Goal: Task Accomplishment & Management: Manage account settings

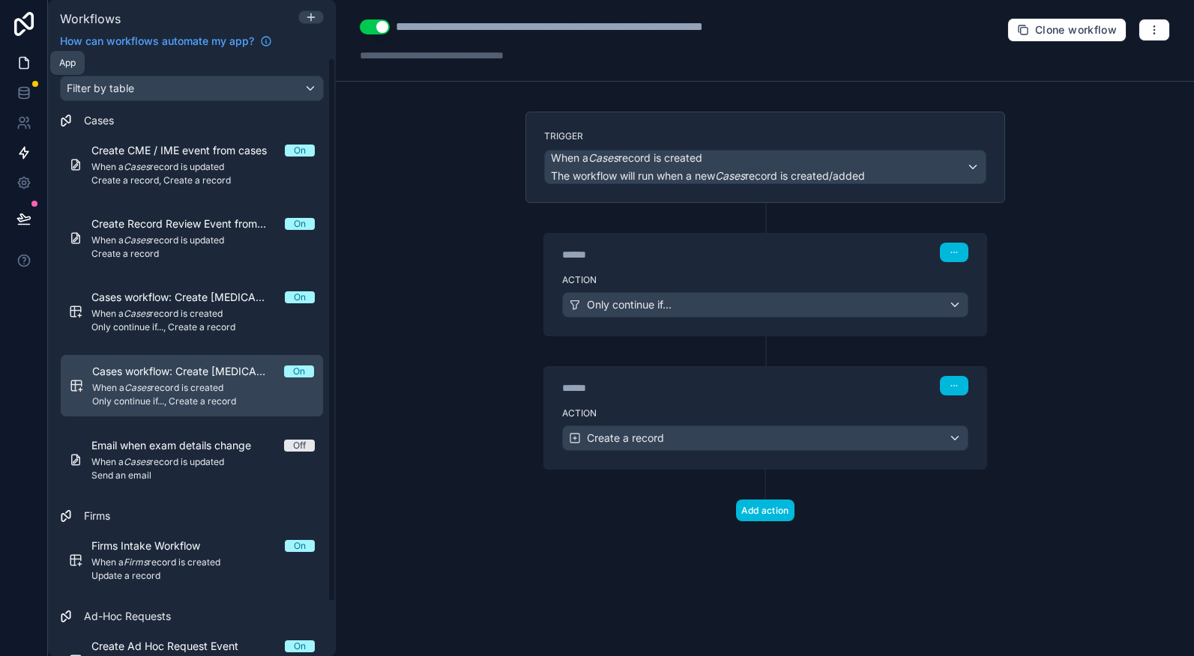
click at [21, 58] on icon at bounding box center [23, 62] width 15 height 15
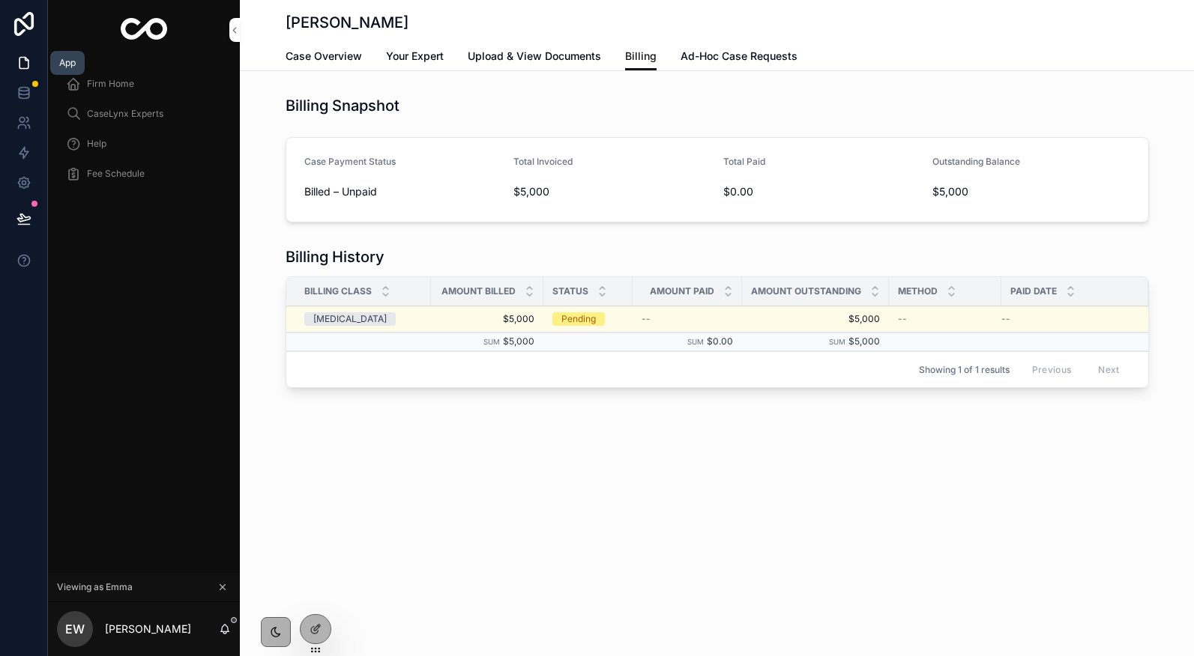
click at [22, 68] on icon at bounding box center [23, 63] width 9 height 11
click at [109, 82] on span "Firm Home" at bounding box center [110, 84] width 47 height 12
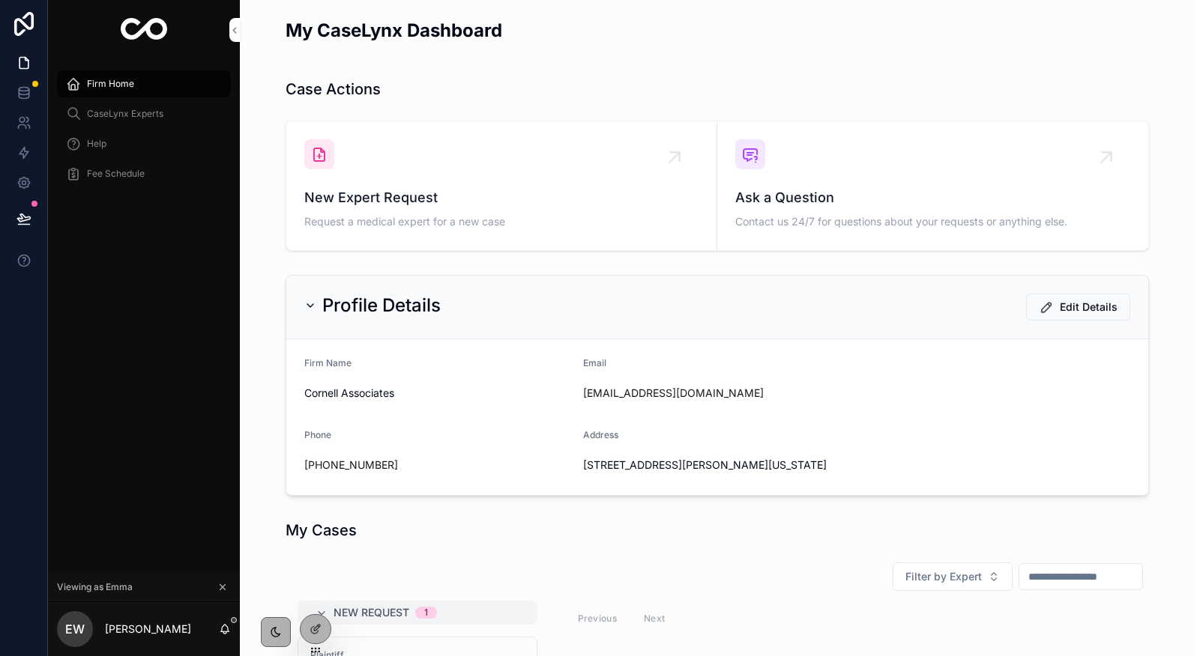
click at [392, 181] on div "New Expert Request Request a medical expert for a new case" at bounding box center [501, 185] width 394 height 93
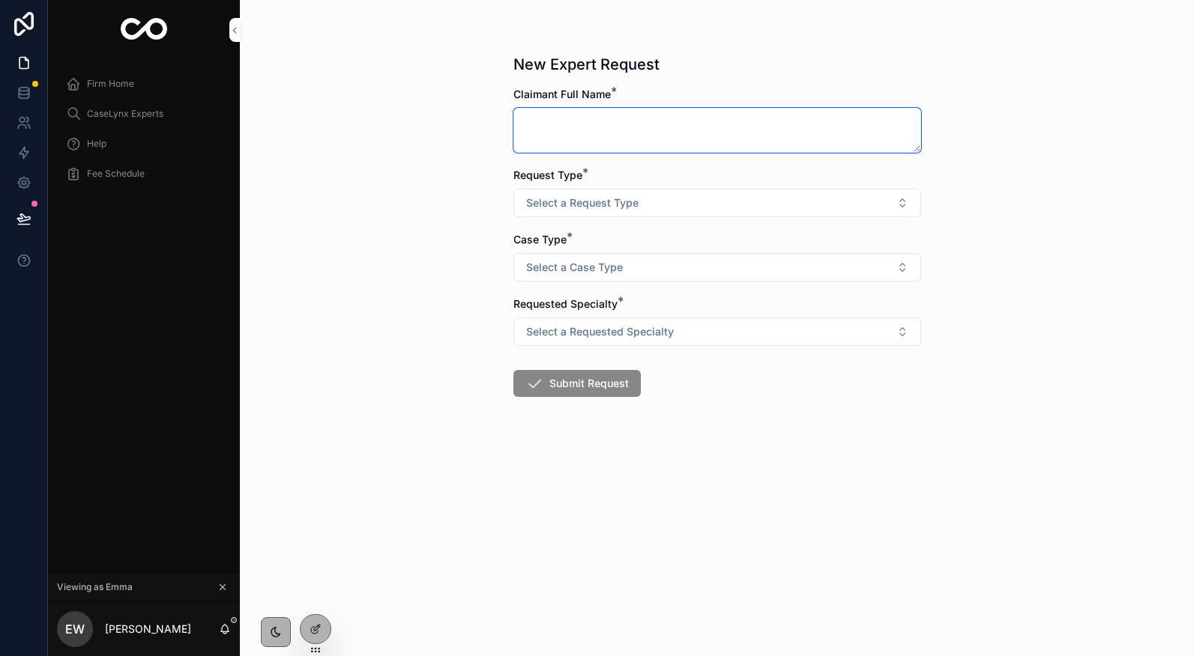
click at [561, 122] on textarea "scrollable content" at bounding box center [717, 130] width 408 height 45
type textarea "**********"
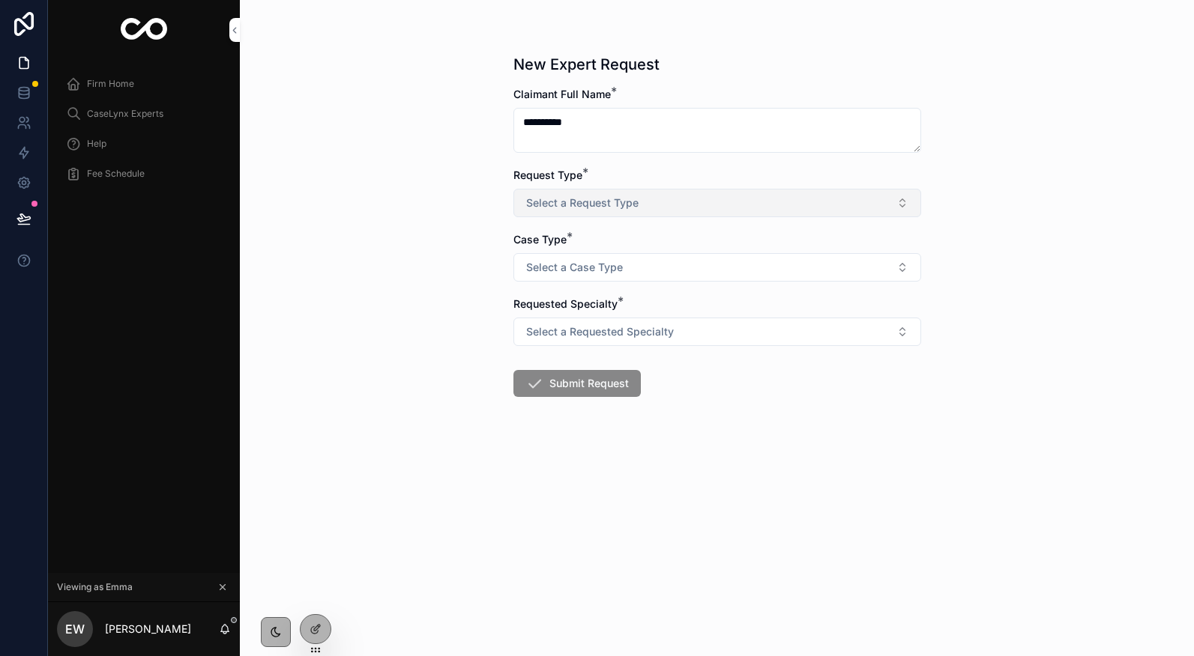
click at [568, 208] on span "Select a Request Type" at bounding box center [582, 203] width 112 height 15
click at [629, 286] on div "Record review" at bounding box center [659, 285] width 62 height 13
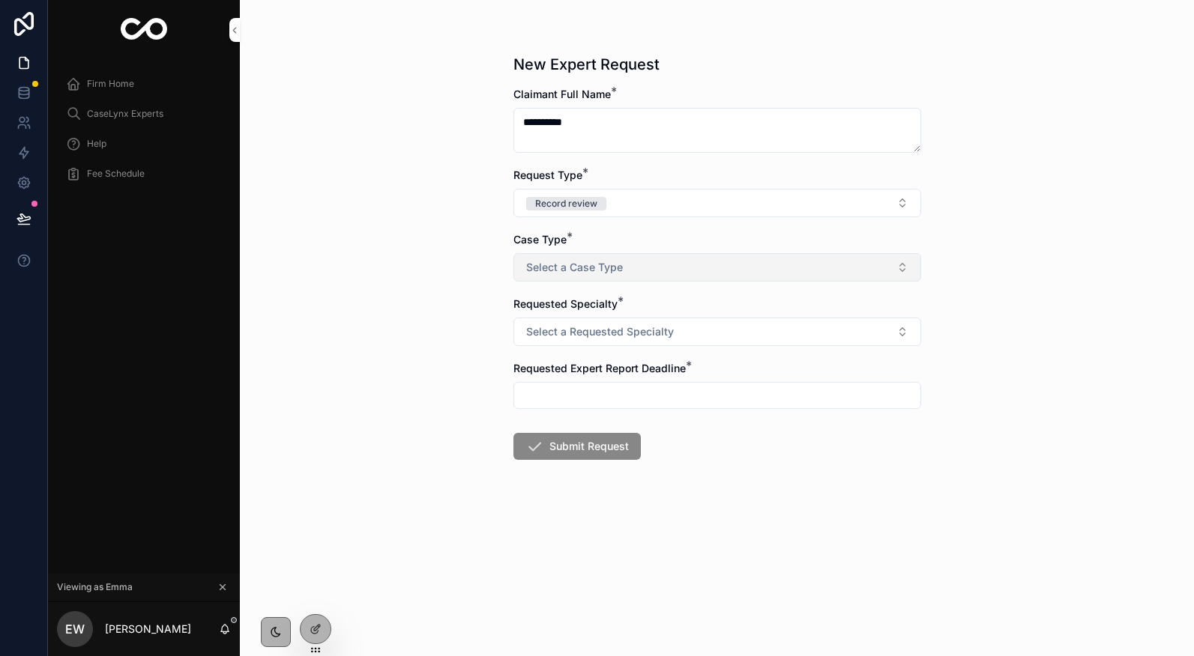
click at [616, 274] on span "Select a Case Type" at bounding box center [574, 267] width 97 height 15
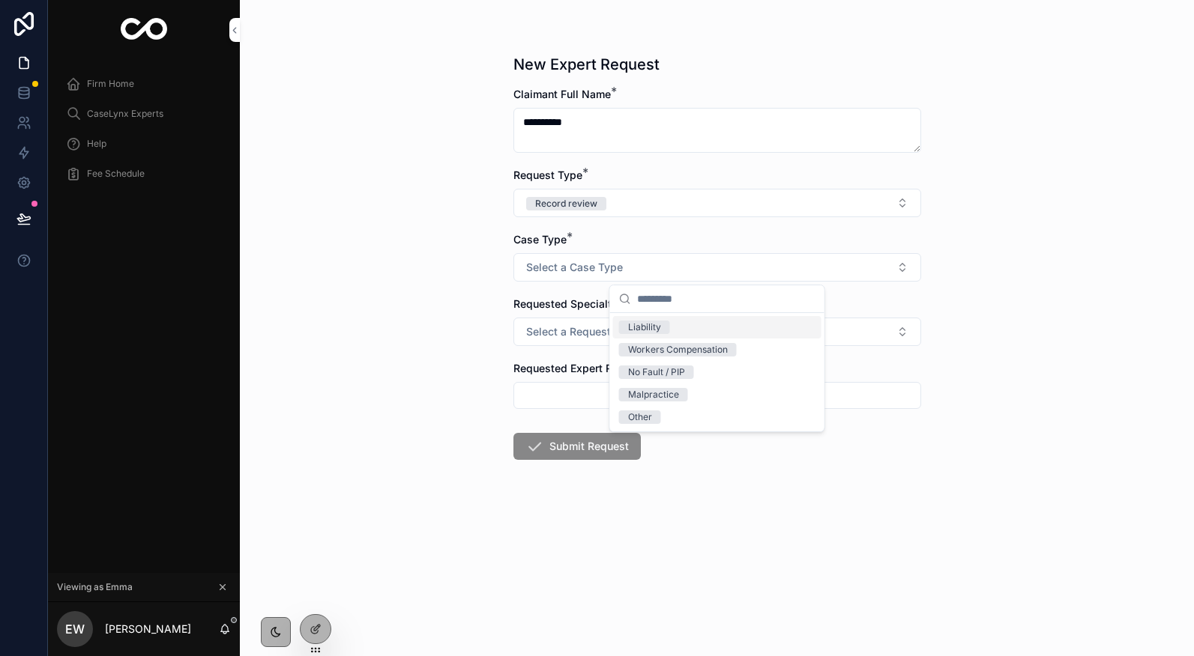
click at [643, 326] on div "Liability" at bounding box center [644, 327] width 33 height 13
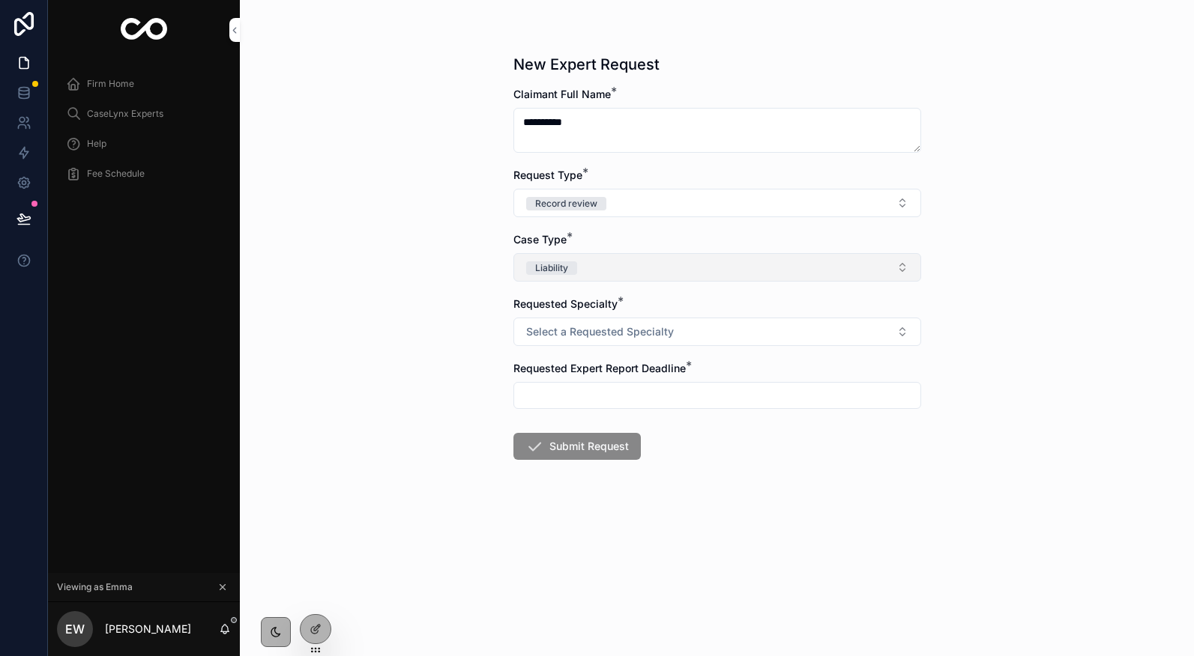
click at [619, 273] on button "Liability" at bounding box center [717, 267] width 408 height 28
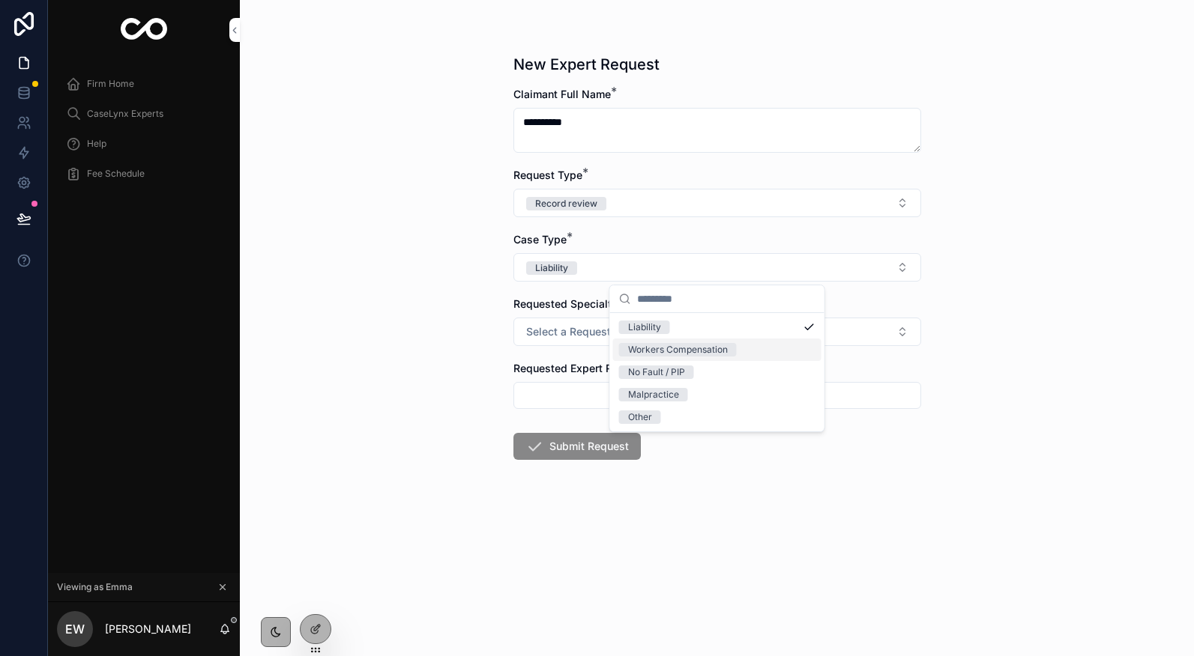
click at [649, 351] on div "Workers Compensation" at bounding box center [678, 349] width 100 height 13
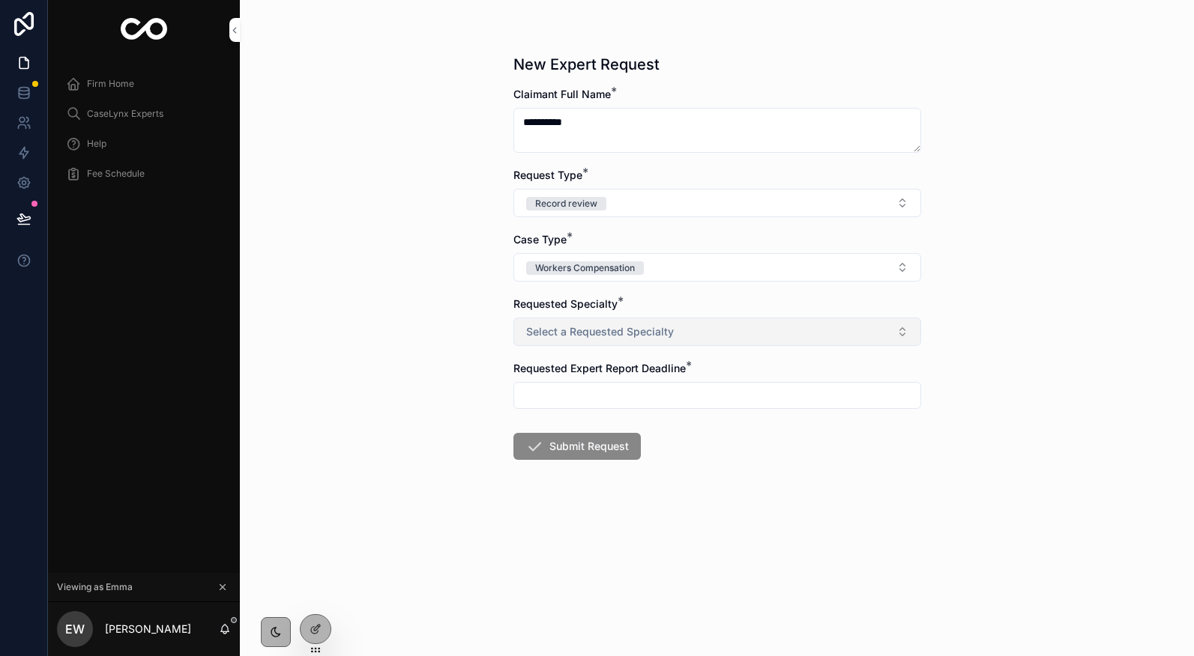
click at [632, 324] on span "Select a Requested Specialty" at bounding box center [600, 331] width 148 height 15
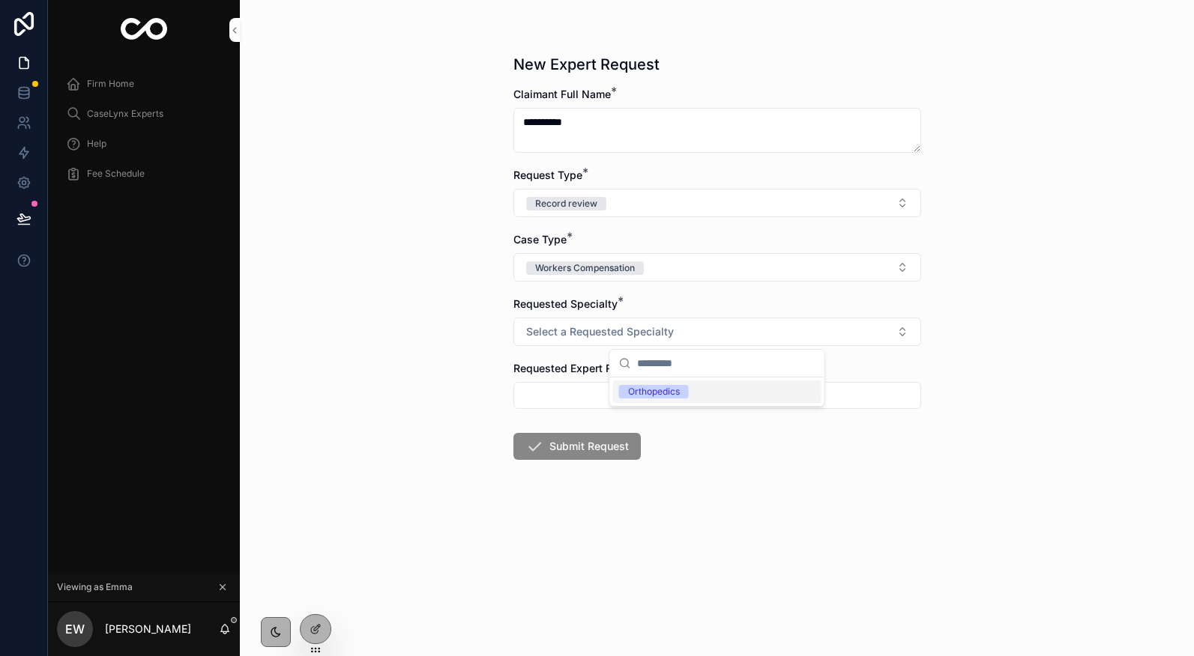
click at [662, 385] on div "Orthopedics" at bounding box center [654, 391] width 52 height 13
click at [653, 391] on input "scrollable content" at bounding box center [717, 395] width 406 height 21
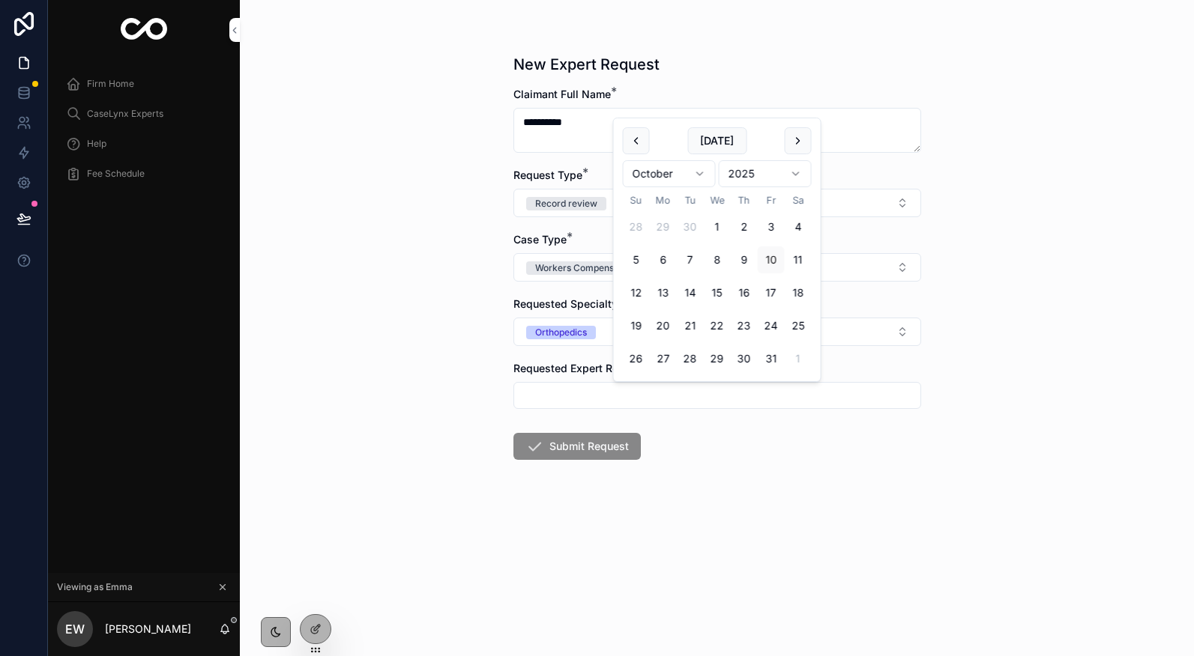
click at [653, 426] on form "**********" at bounding box center [717, 321] width 408 height 469
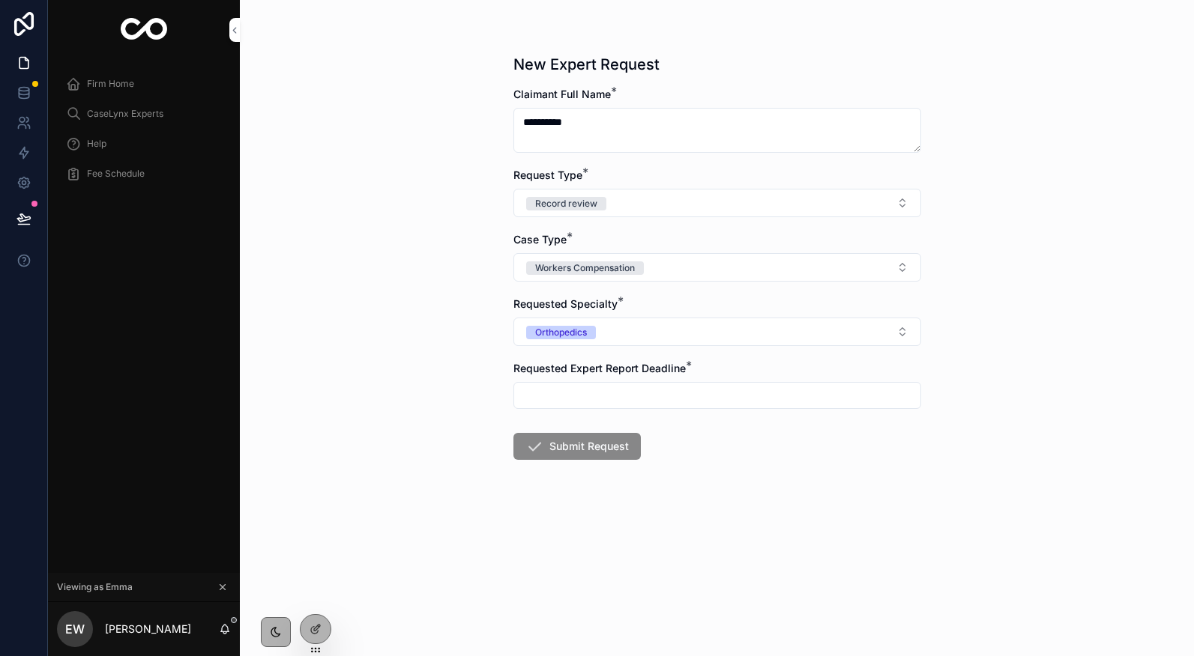
click at [647, 398] on input "scrollable content" at bounding box center [717, 395] width 406 height 21
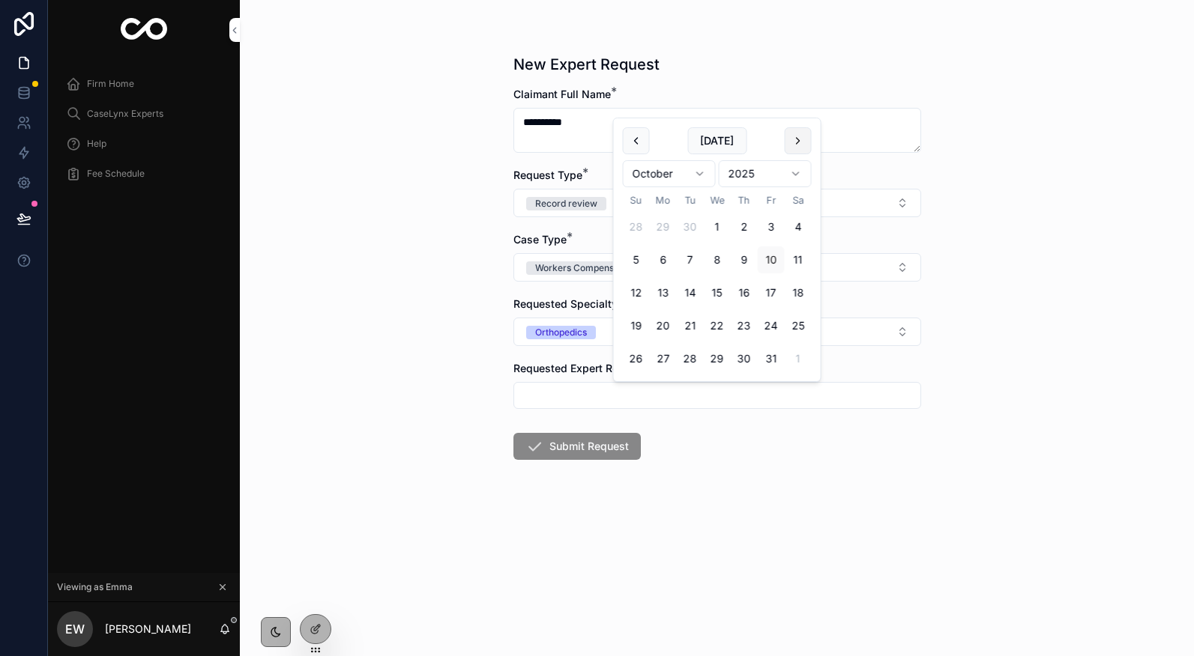
click at [798, 148] on button "scrollable content" at bounding box center [798, 140] width 27 height 27
click at [799, 111] on button "scrollable content" at bounding box center [798, 107] width 27 height 27
click at [722, 354] on button "31" at bounding box center [717, 358] width 27 height 27
type input "**********"
click at [722, 449] on form "**********" at bounding box center [717, 321] width 408 height 469
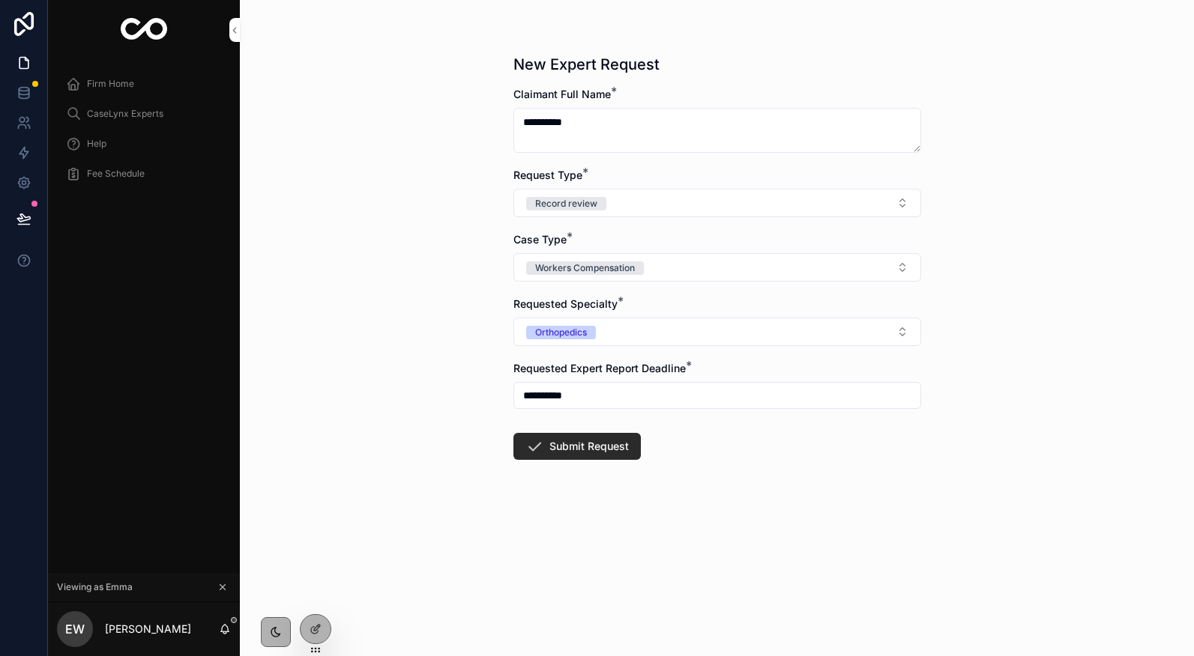
click at [612, 447] on button "Submit Request" at bounding box center [576, 446] width 127 height 27
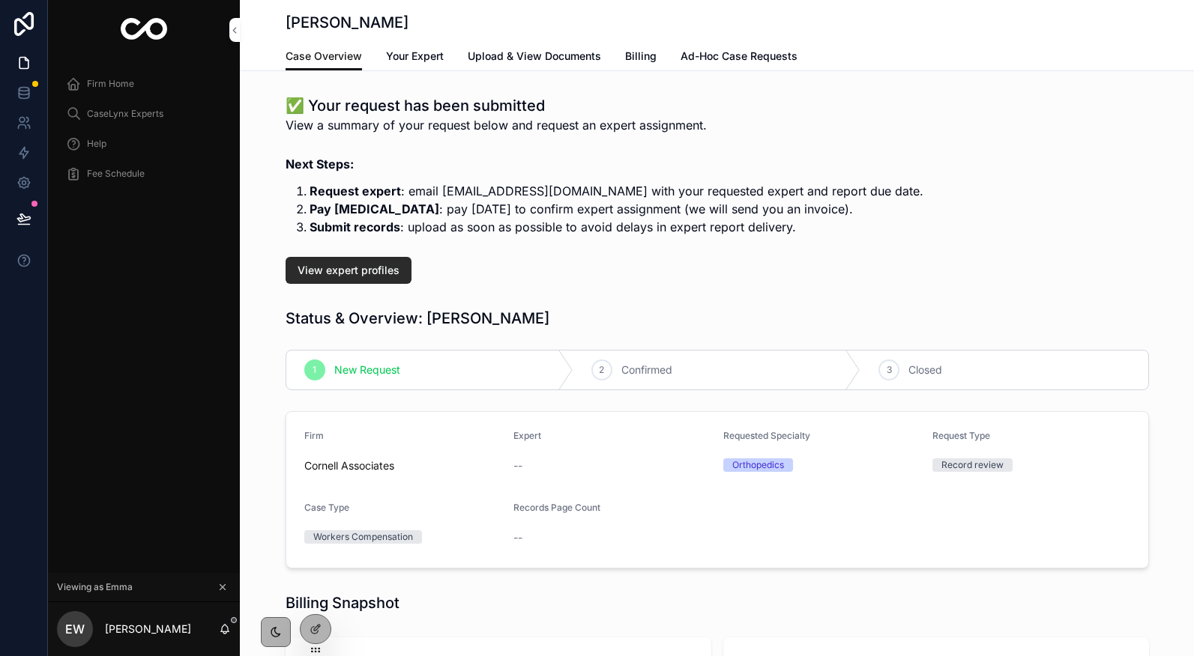
click at [357, 281] on button "View expert profiles" at bounding box center [348, 270] width 126 height 27
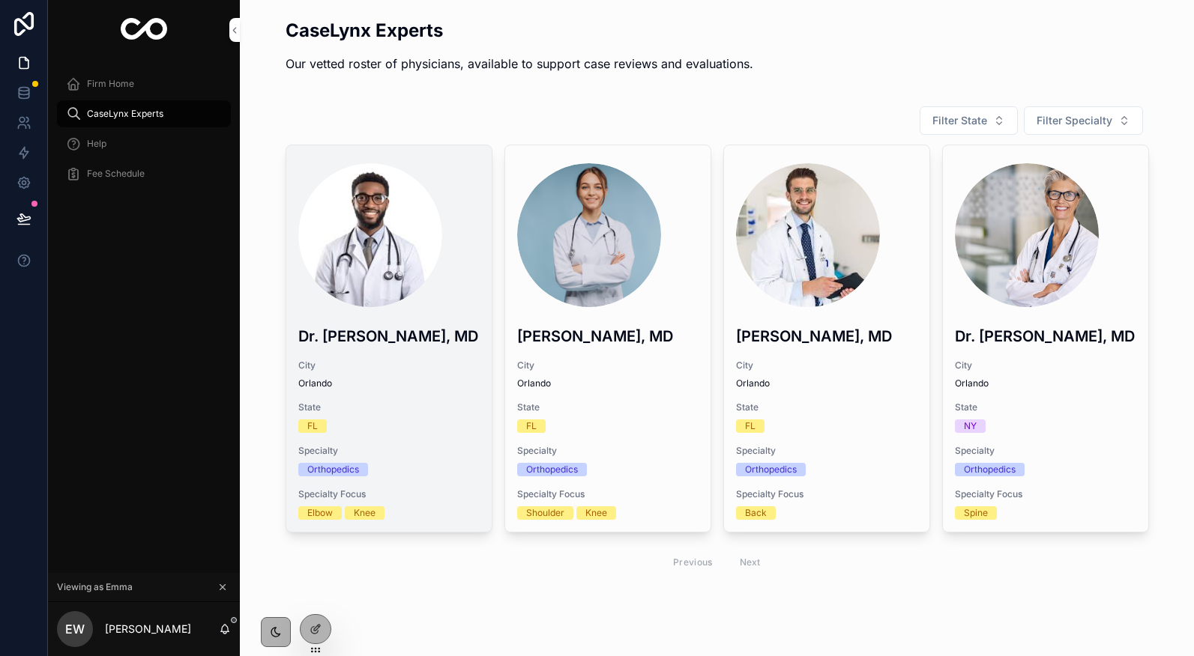
click at [429, 184] on div "scrollable content" at bounding box center [388, 235] width 181 height 144
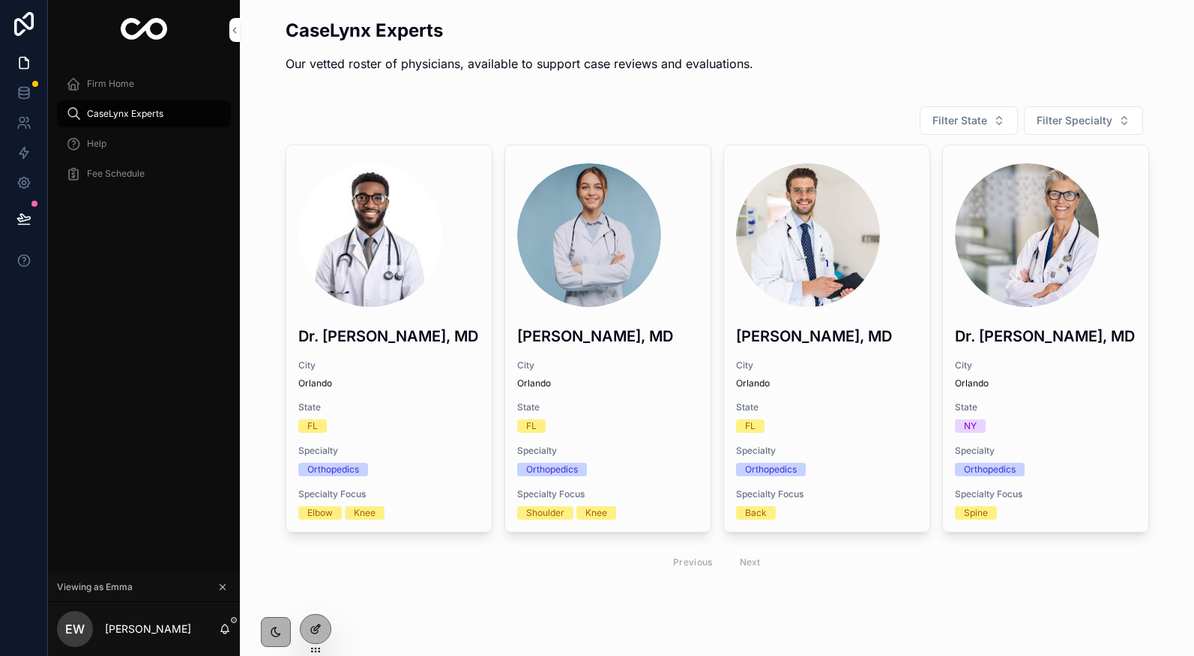
click at [327, 635] on div at bounding box center [315, 629] width 30 height 28
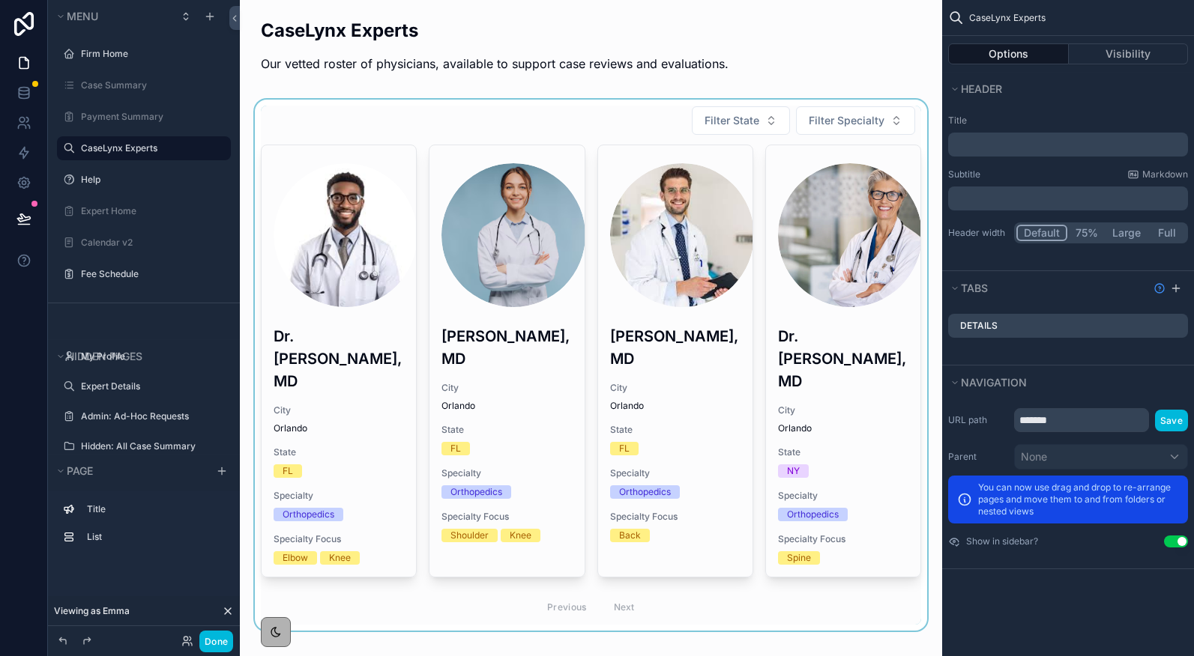
click at [892, 161] on div "scrollable content" at bounding box center [591, 365] width 678 height 531
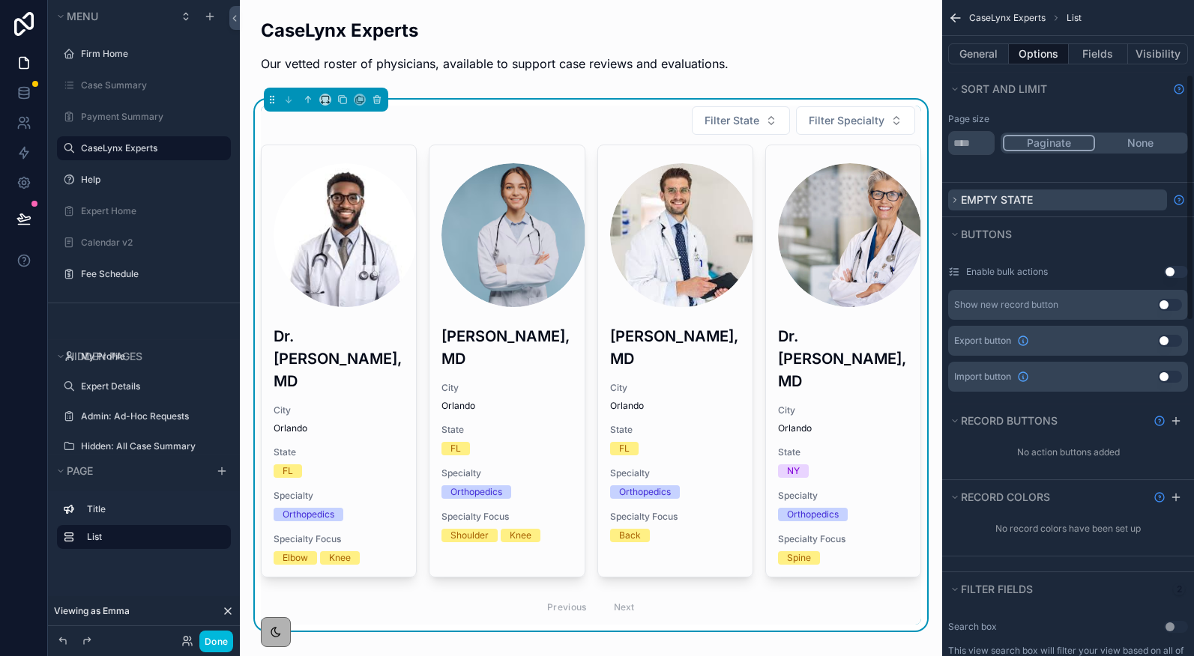
scroll to position [291, 0]
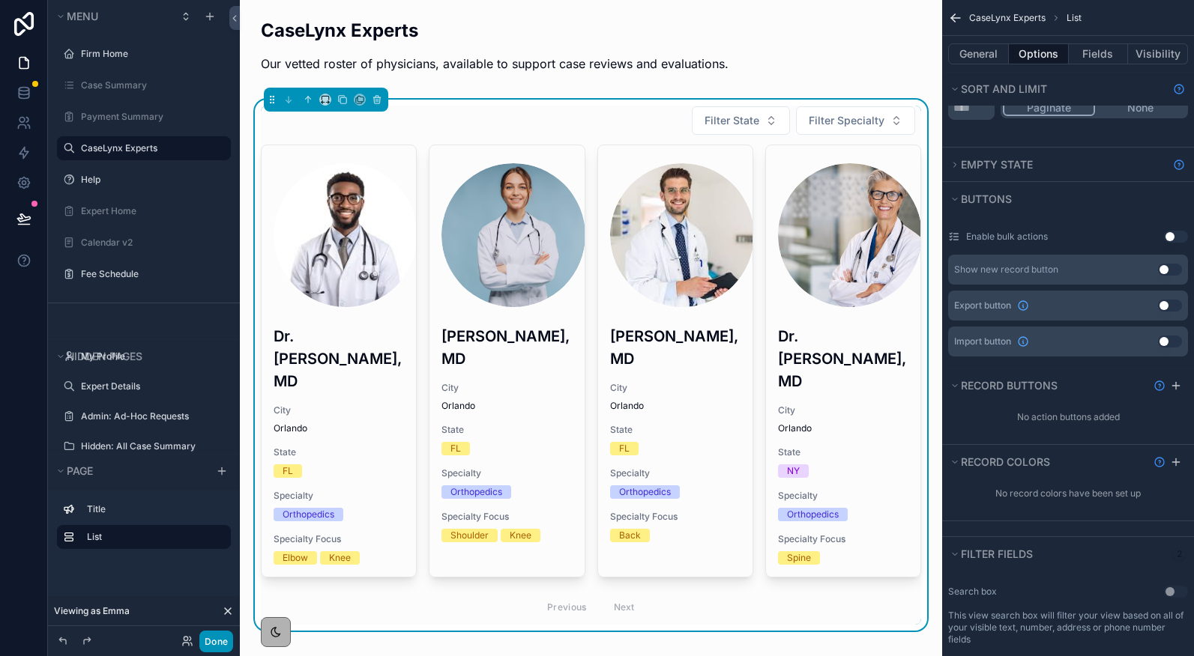
click at [217, 641] on button "Done" at bounding box center [216, 642] width 34 height 22
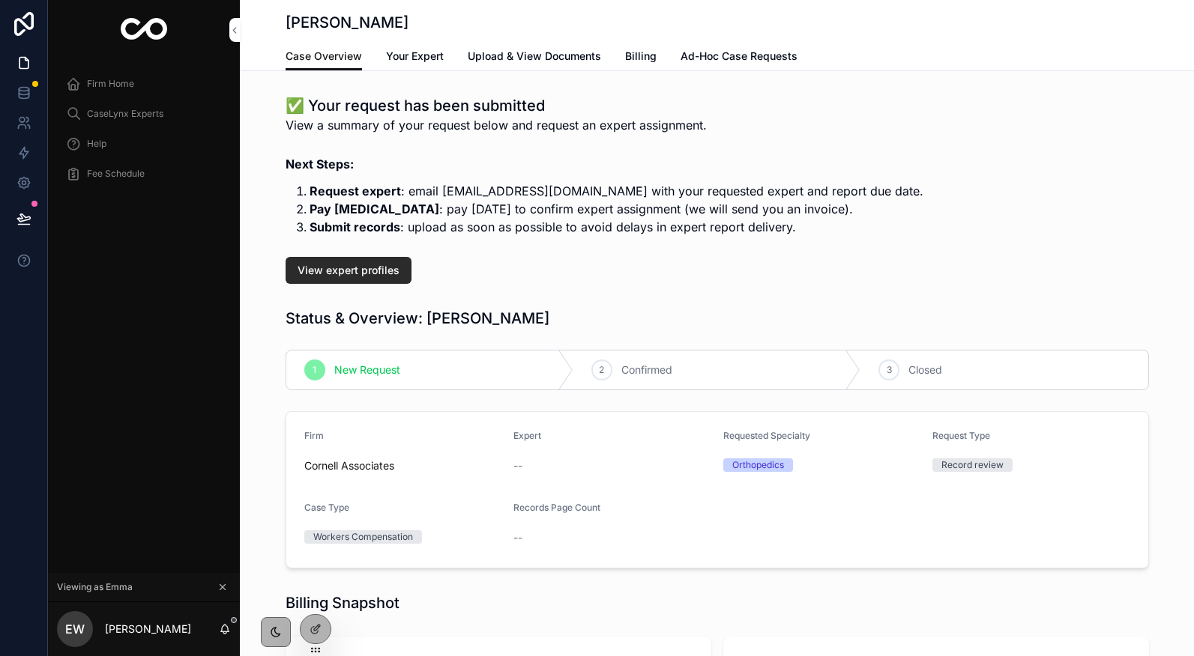
click at [400, 267] on button "View expert profiles" at bounding box center [348, 270] width 126 height 27
click at [430, 56] on span "Your Expert" at bounding box center [415, 56] width 58 height 15
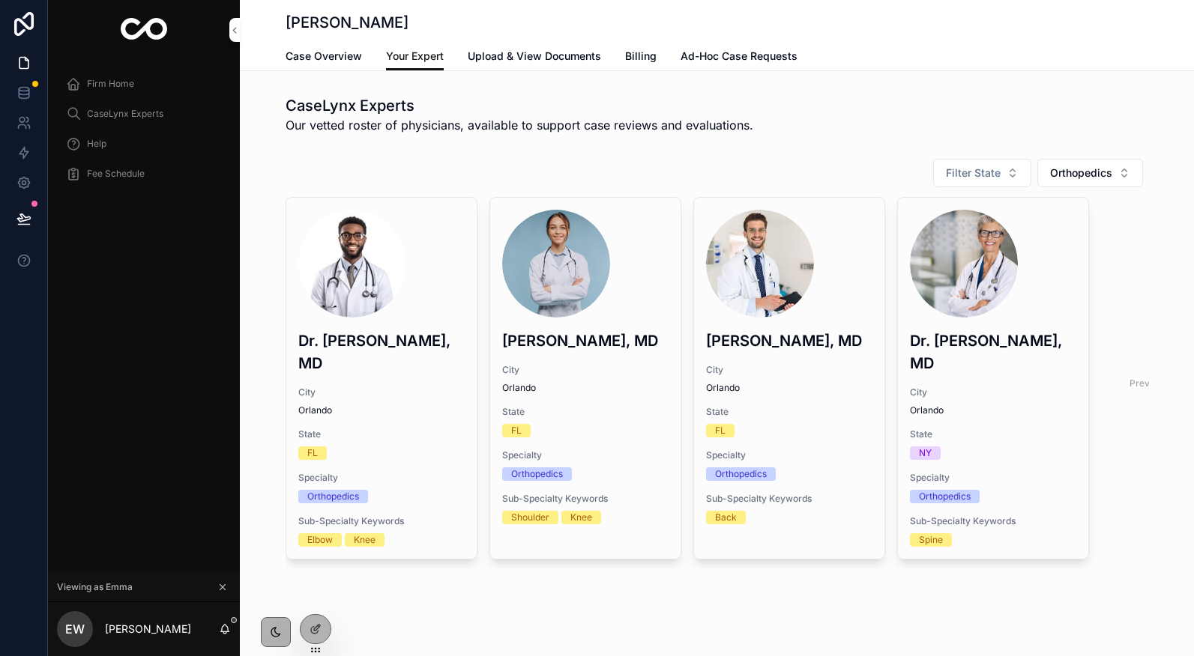
click at [327, 40] on div "[PERSON_NAME]" at bounding box center [716, 21] width 863 height 42
click at [325, 49] on span "Case Overview" at bounding box center [323, 56] width 76 height 15
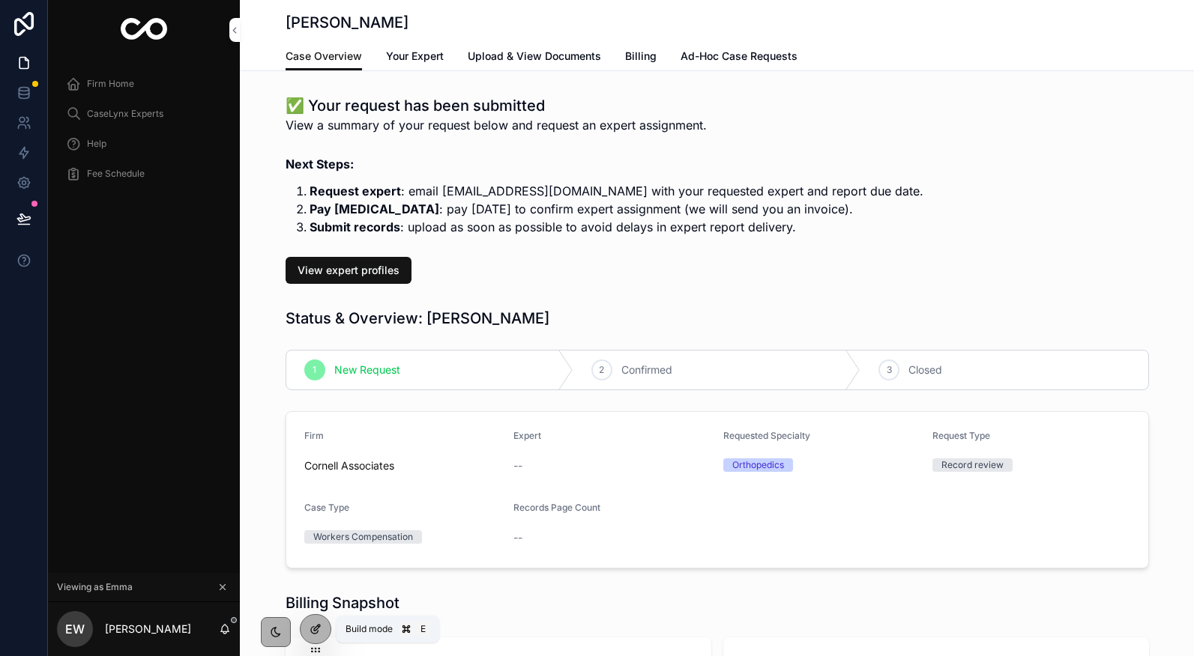
click at [318, 632] on icon at bounding box center [314, 630] width 7 height 7
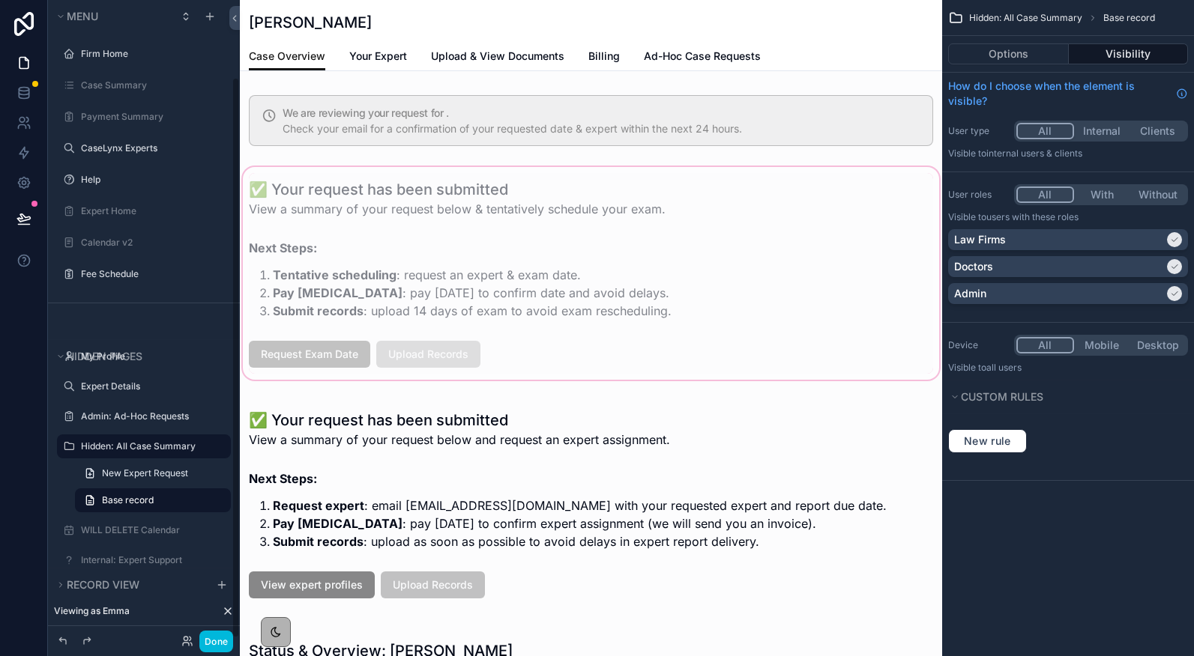
scroll to position [88, 0]
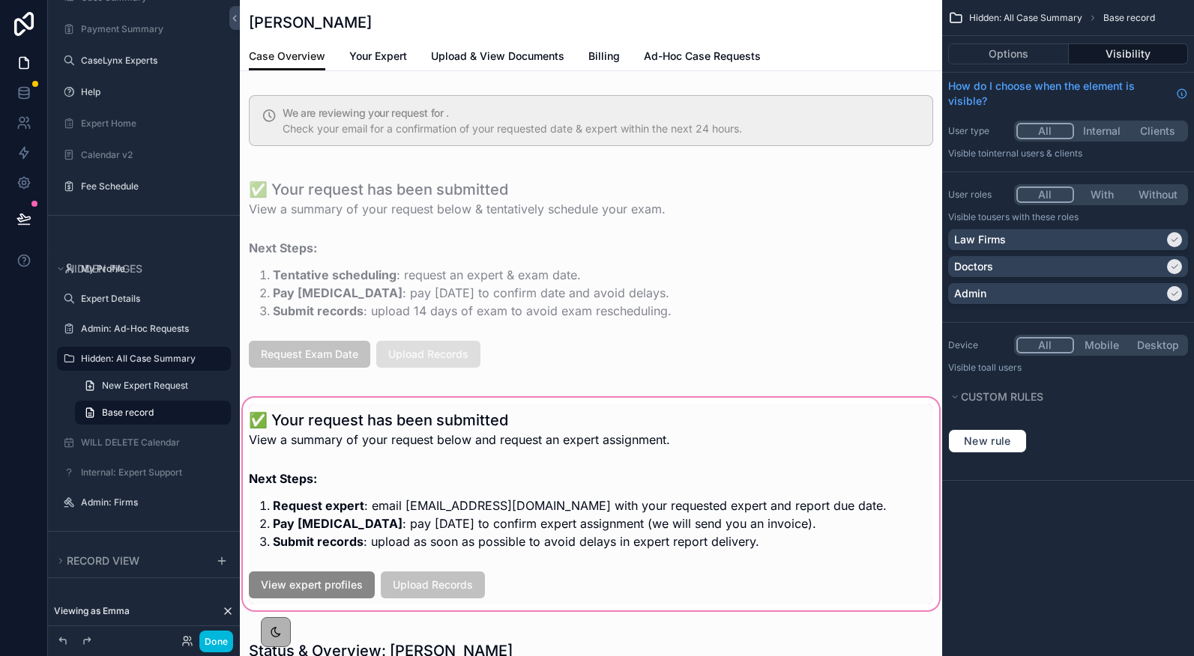
click at [352, 566] on div "scrollable content" at bounding box center [591, 504] width 702 height 219
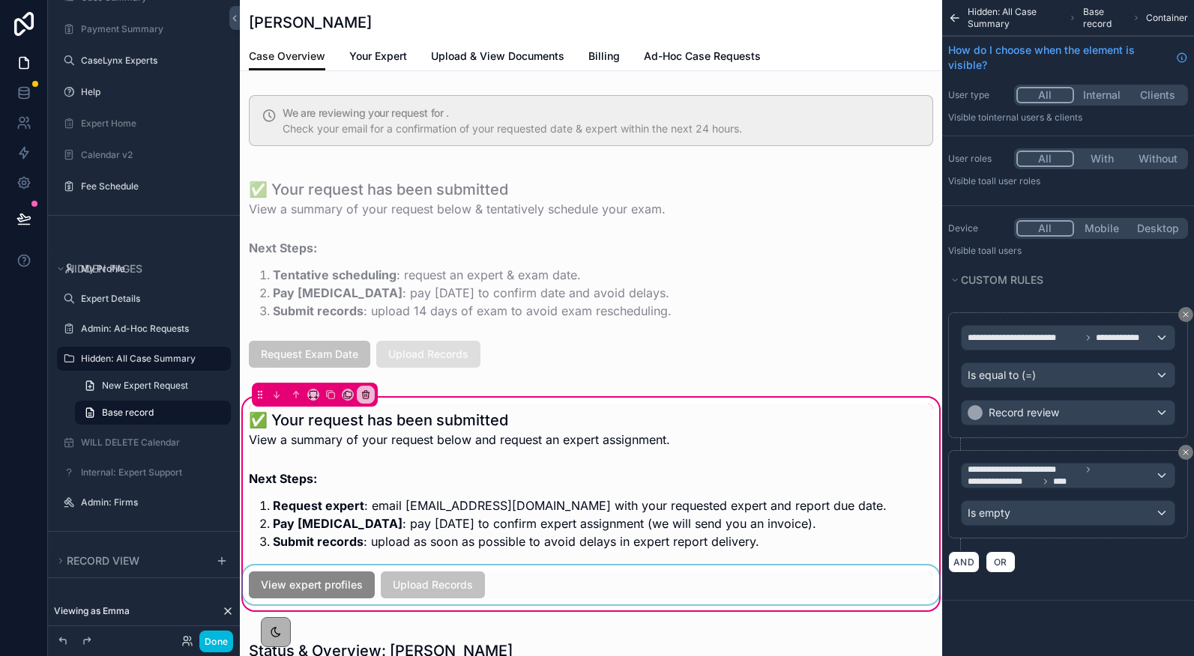
click at [352, 599] on div "scrollable content" at bounding box center [591, 585] width 702 height 39
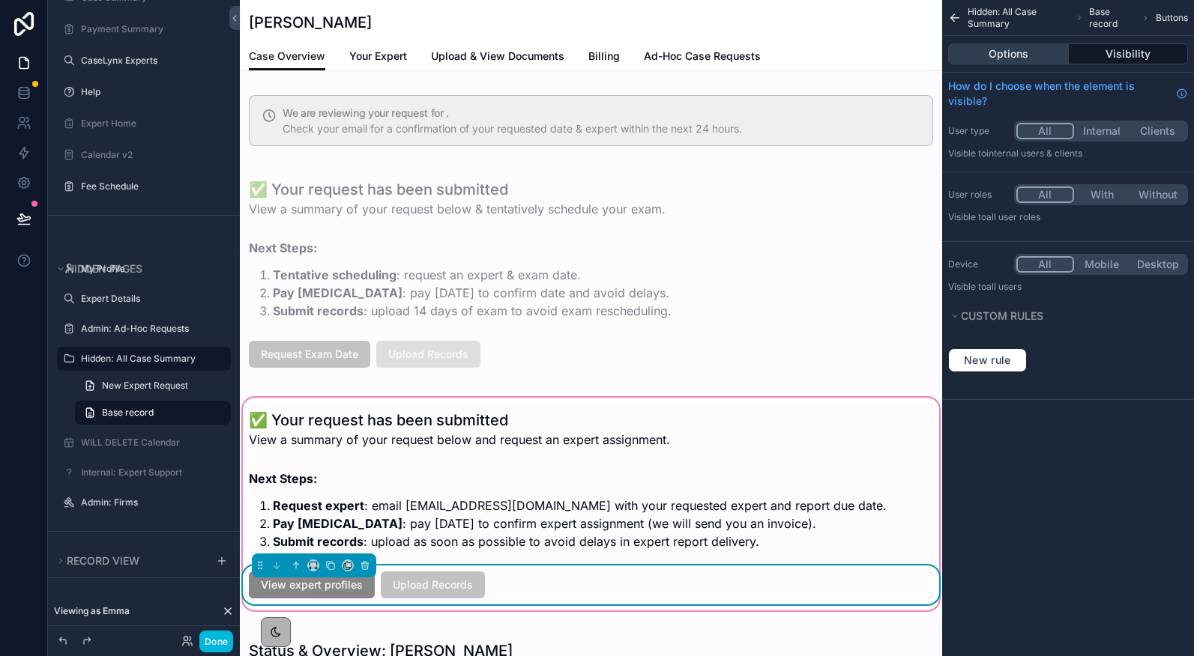
click at [1024, 57] on button "Options" at bounding box center [1008, 53] width 121 height 21
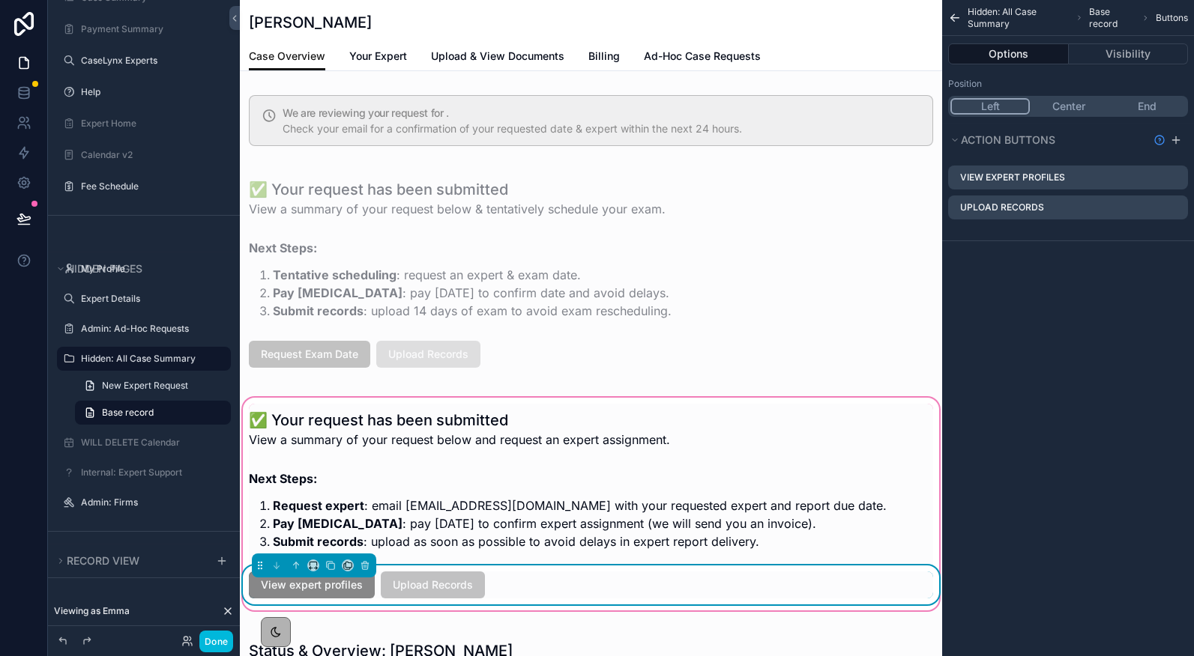
click at [1171, 184] on div "View expert profiles" at bounding box center [1068, 178] width 240 height 24
click at [0, 0] on icon "scrollable content" at bounding box center [0, 0] width 0 height 0
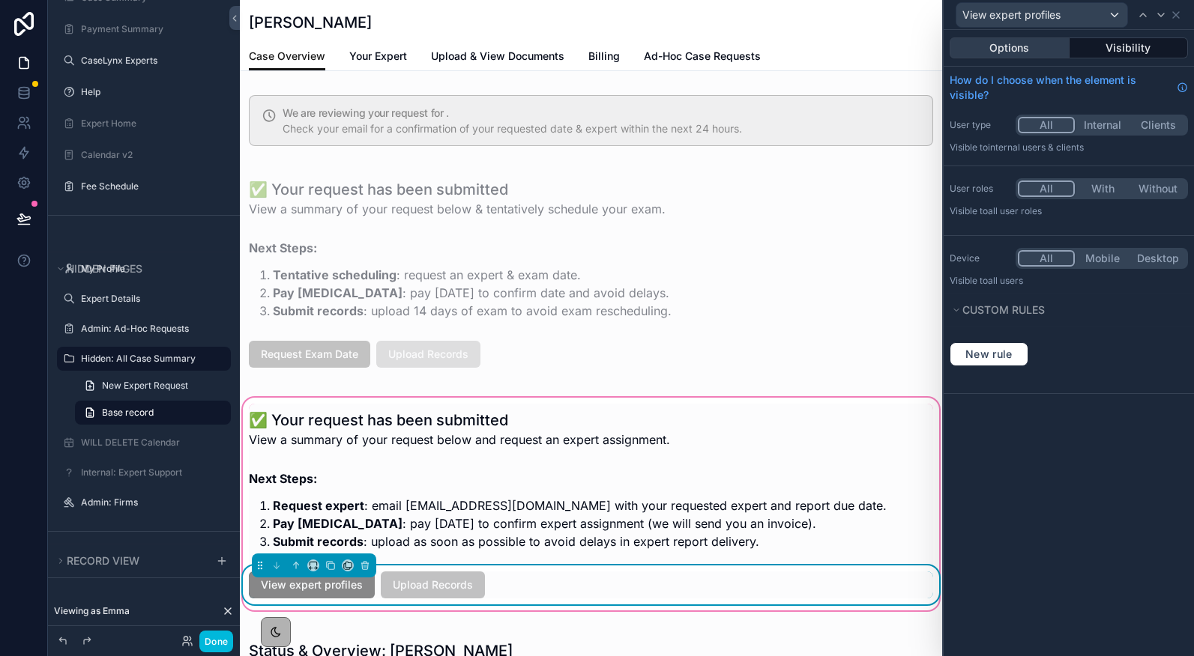
click at [1048, 54] on button "Options" at bounding box center [1009, 47] width 120 height 21
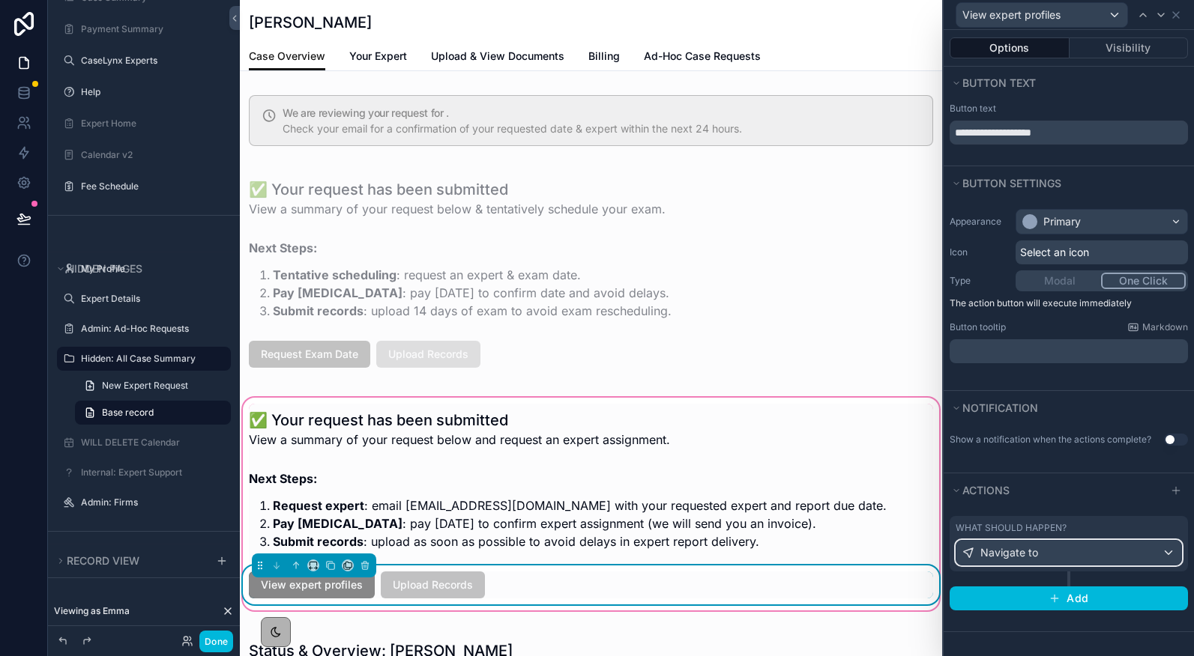
click at [1015, 557] on span "Navigate to" at bounding box center [1009, 552] width 58 height 15
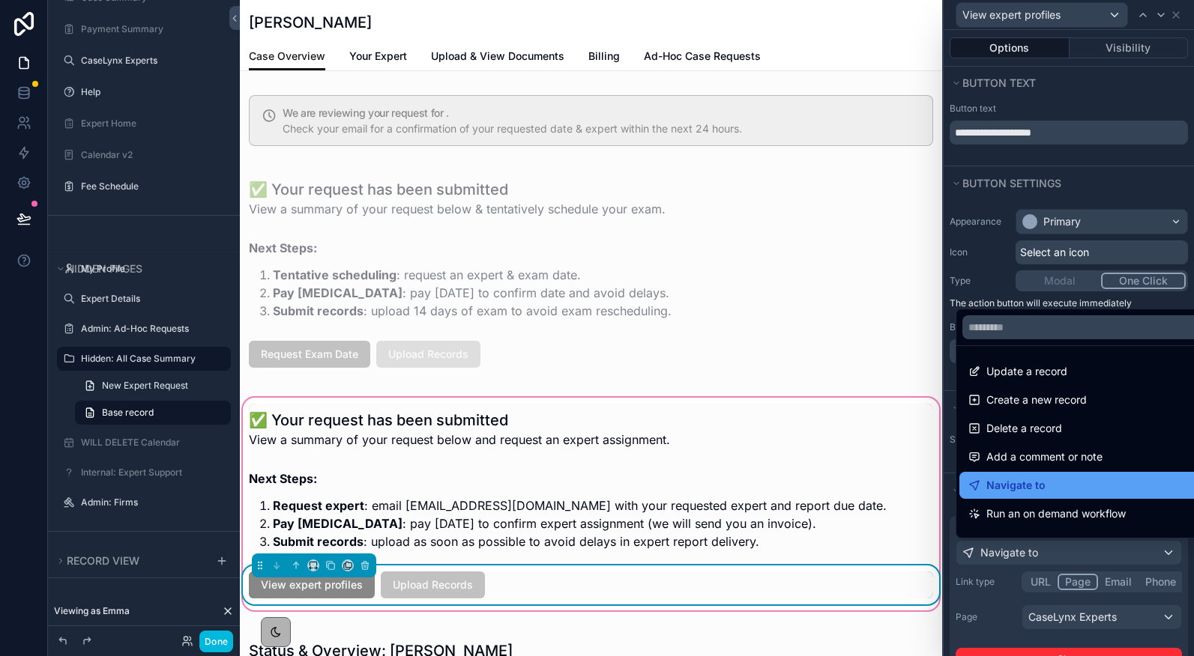
click at [1027, 488] on span "Navigate to" at bounding box center [1015, 486] width 59 height 18
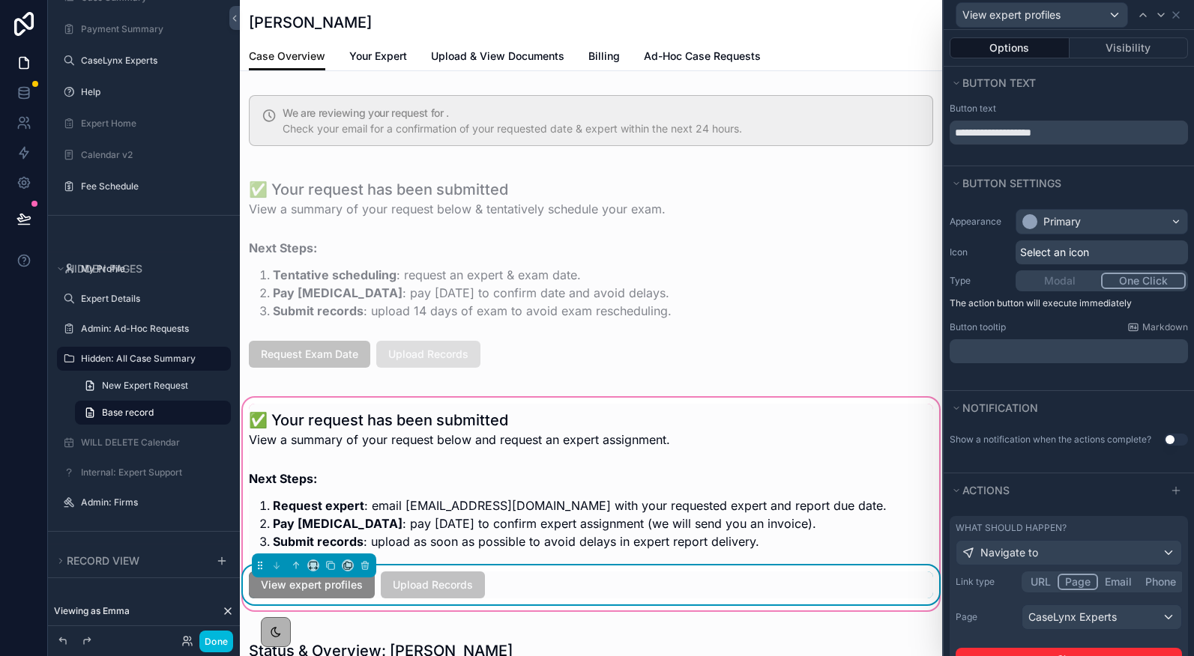
scroll to position [116, 0]
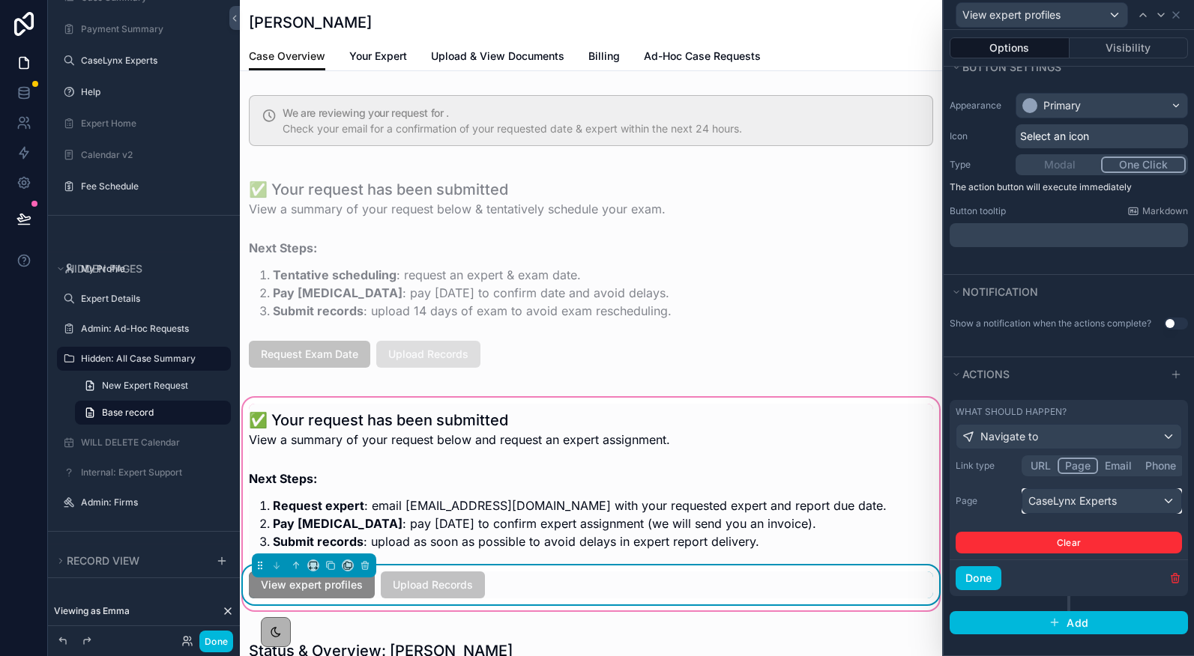
click at [1083, 504] on div "CaseLynx Experts" at bounding box center [1101, 501] width 159 height 24
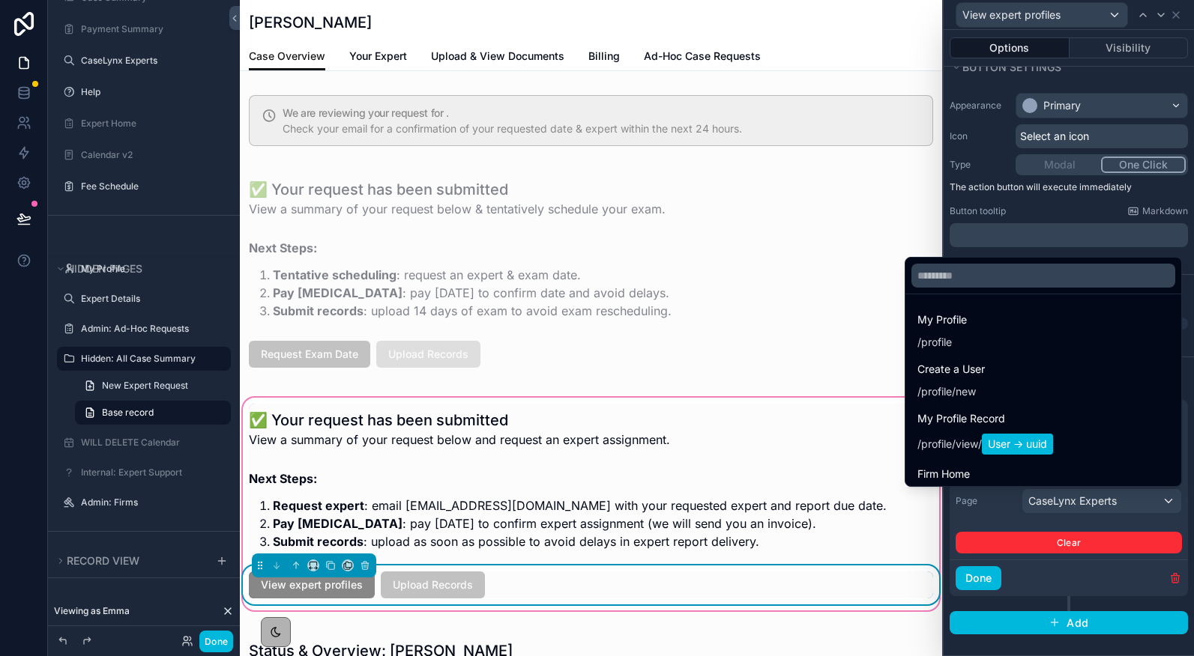
click at [1083, 504] on div at bounding box center [1068, 328] width 250 height 656
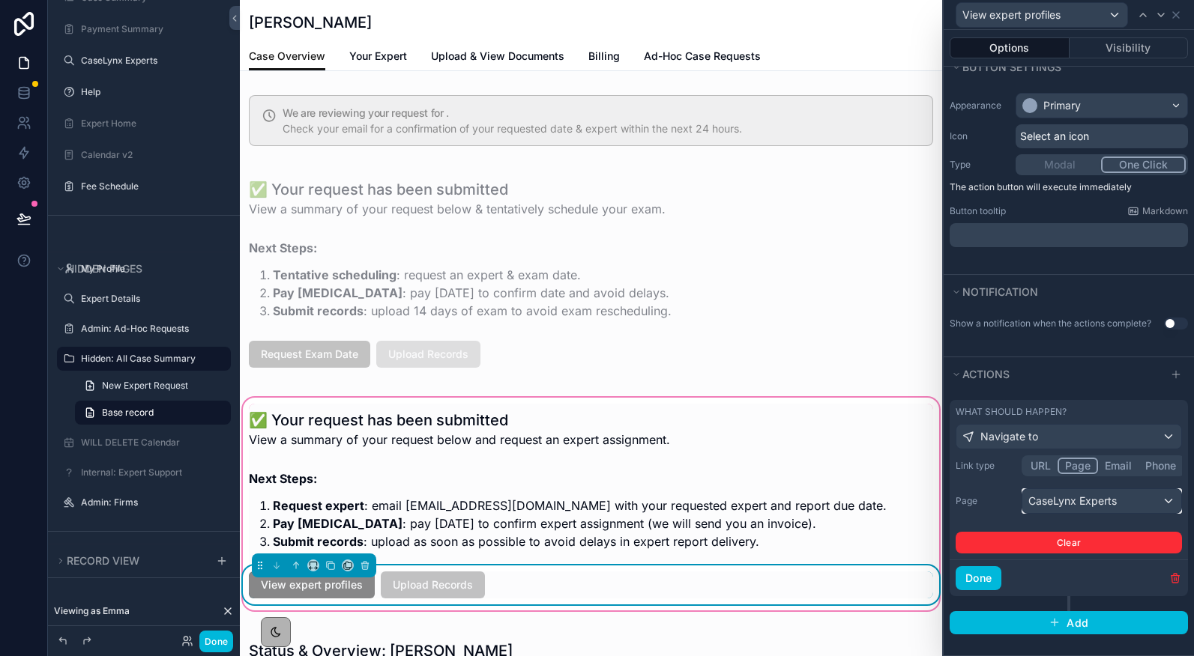
click at [1083, 504] on div "CaseLynx Experts" at bounding box center [1101, 501] width 159 height 24
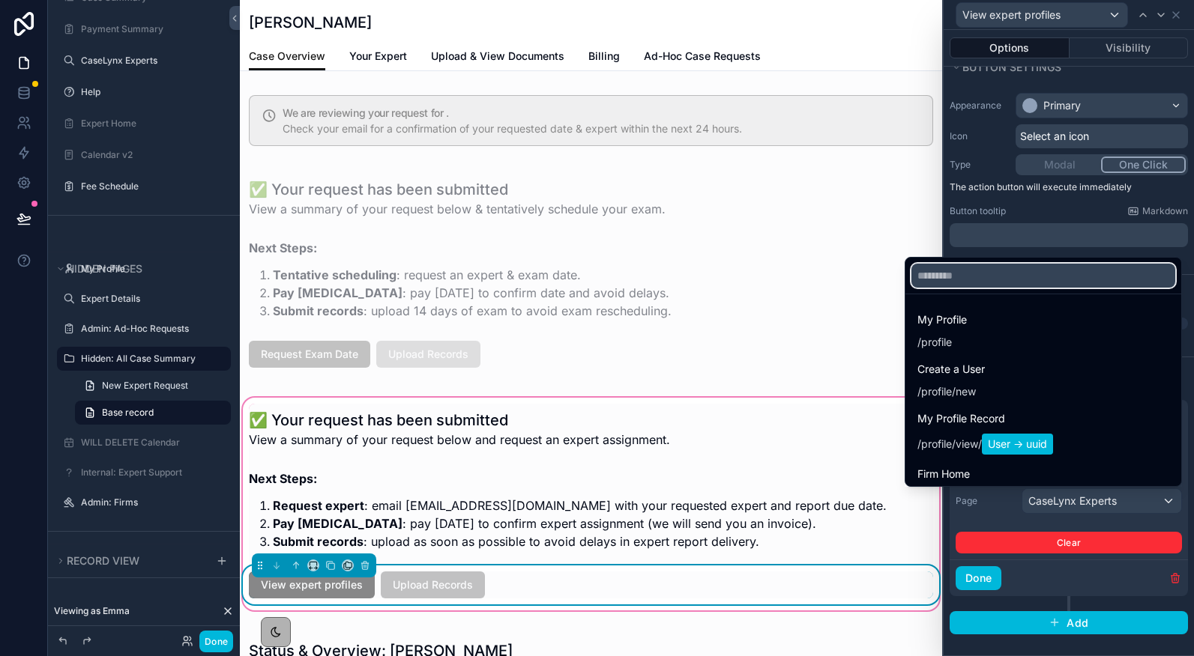
click at [957, 270] on input "text" at bounding box center [1043, 276] width 264 height 24
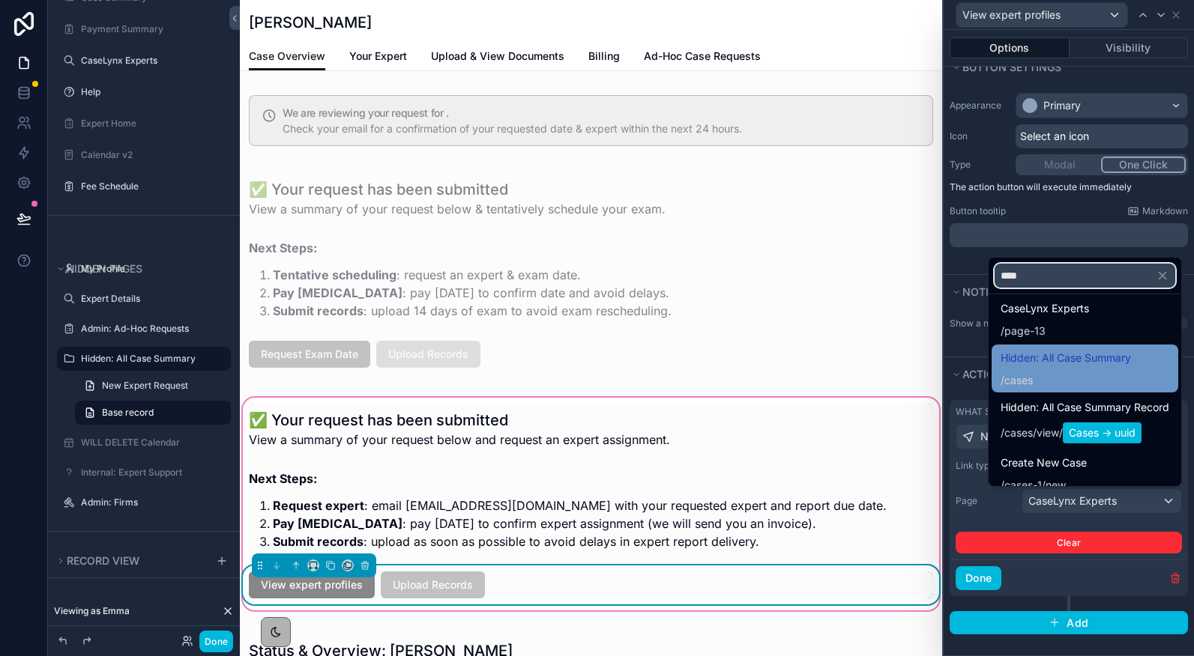
scroll to position [75, 0]
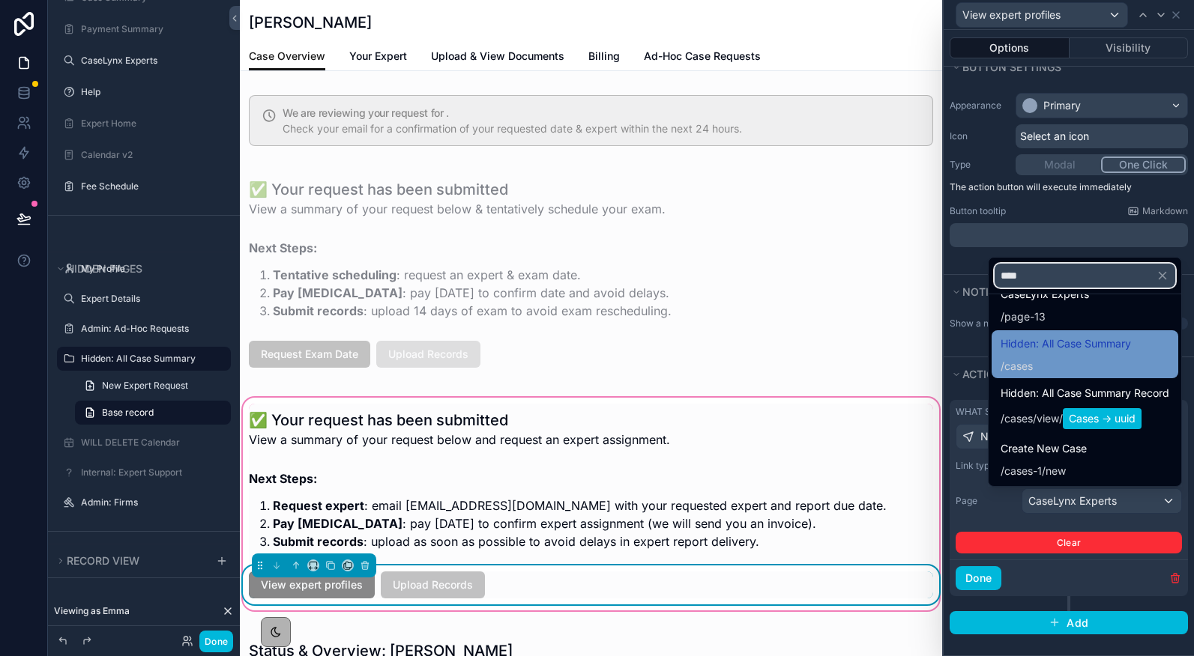
type input "****"
click at [1047, 417] on span "view" at bounding box center [1047, 418] width 22 height 15
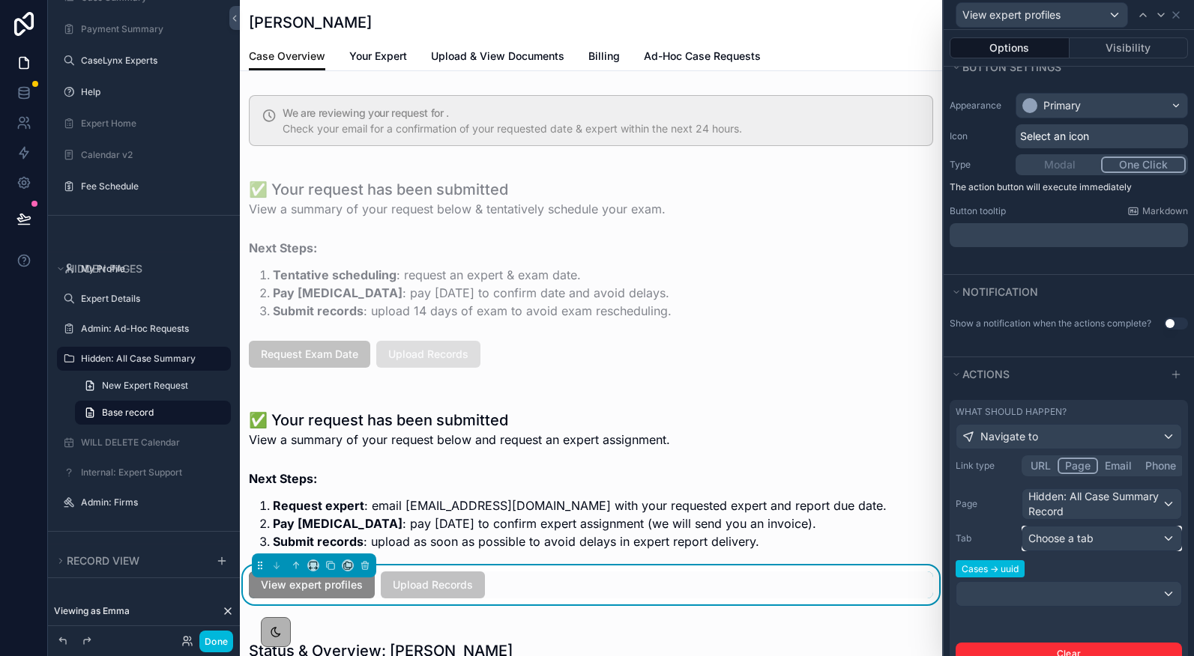
click at [1069, 534] on span "Choose a tab" at bounding box center [1060, 538] width 65 height 13
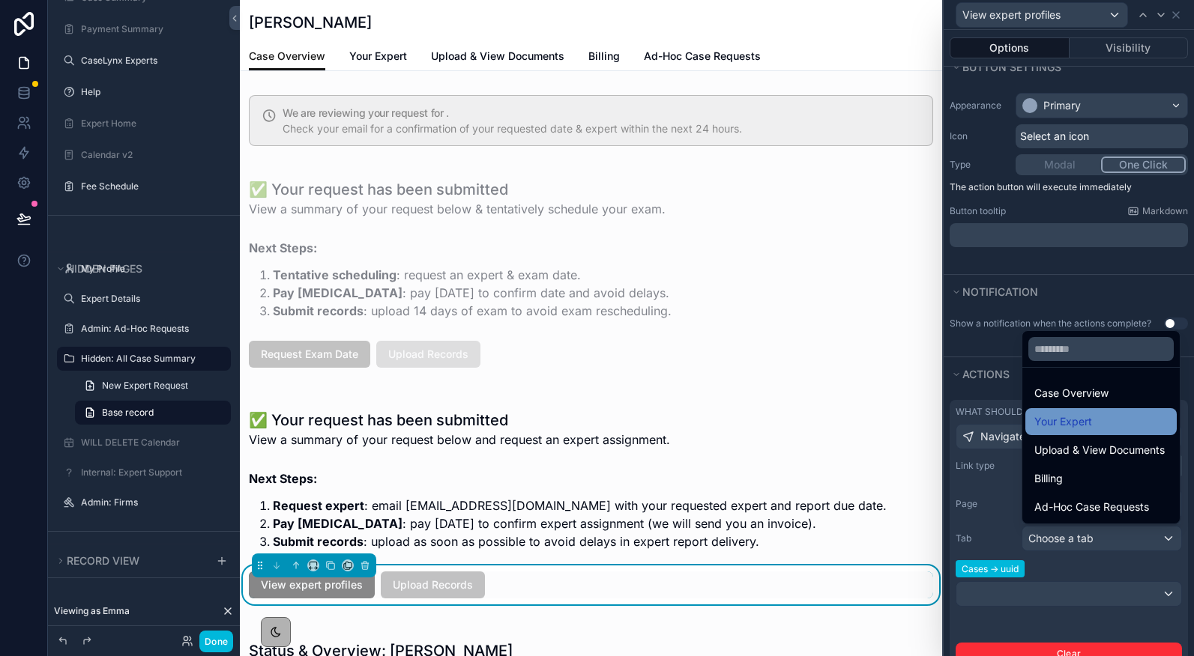
click at [1071, 416] on span "Your Expert" at bounding box center [1063, 422] width 58 height 18
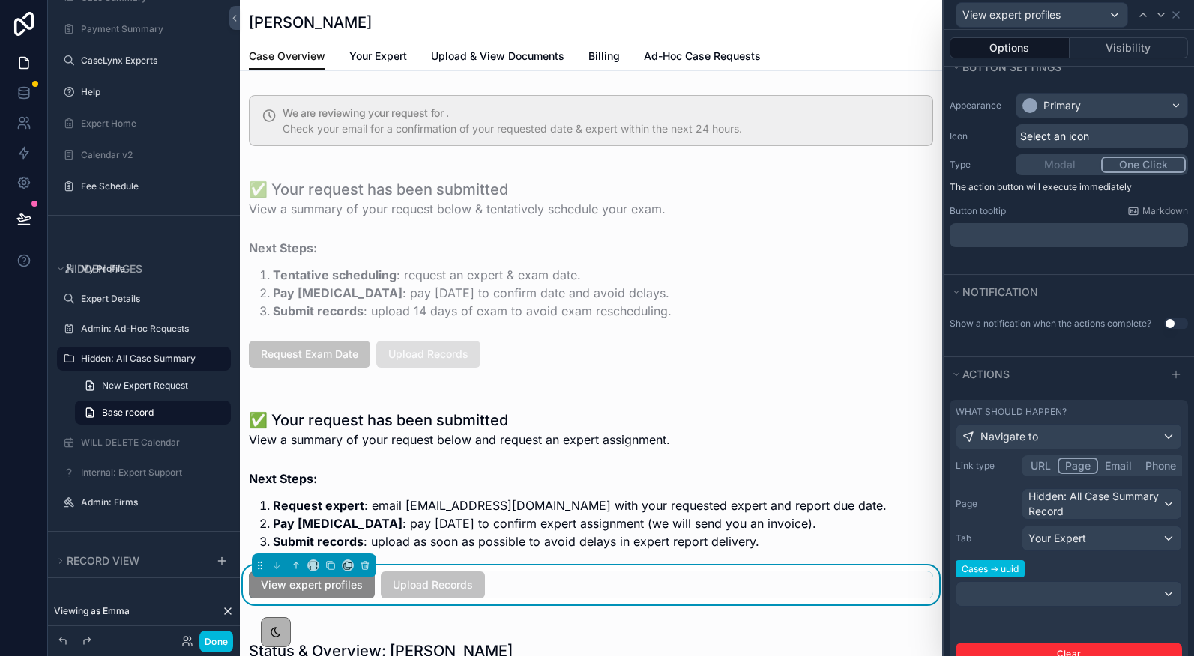
scroll to position [227, 0]
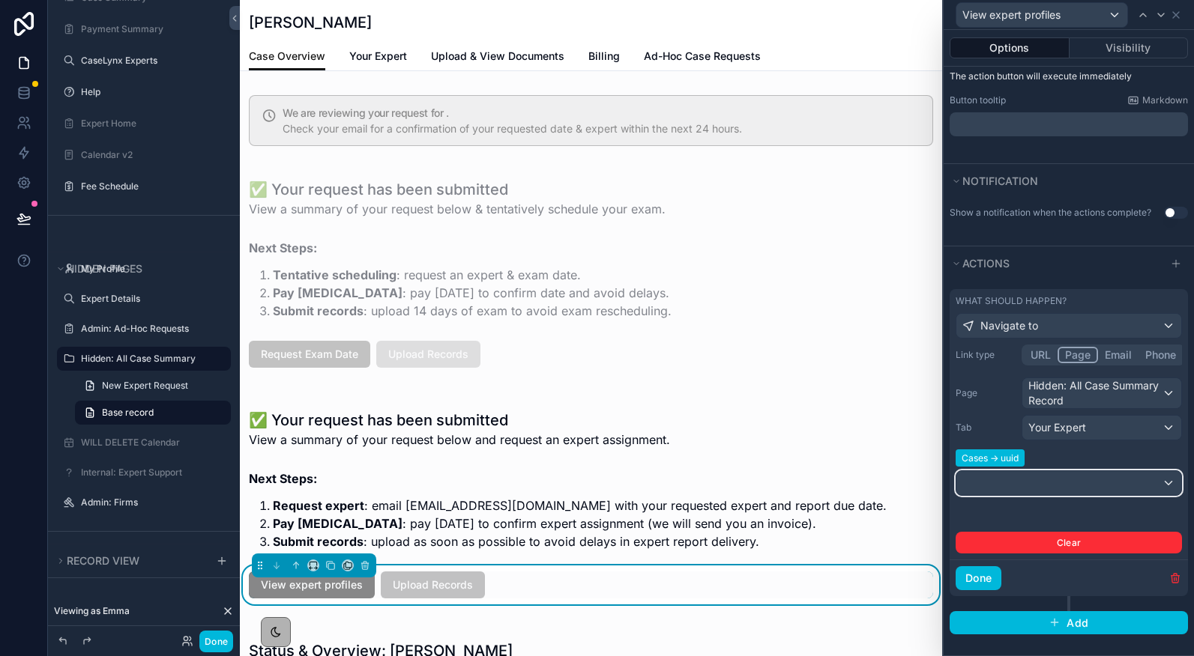
click at [1036, 492] on div at bounding box center [1068, 483] width 225 height 24
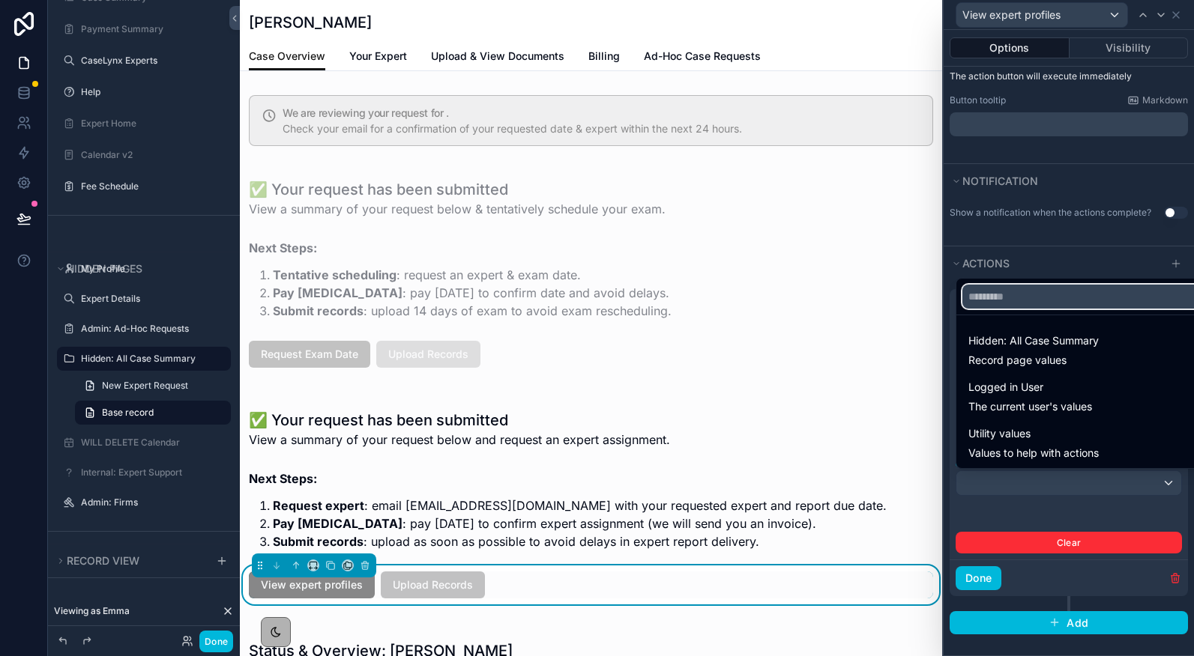
click at [1002, 295] on input "text" at bounding box center [1085, 297] width 247 height 24
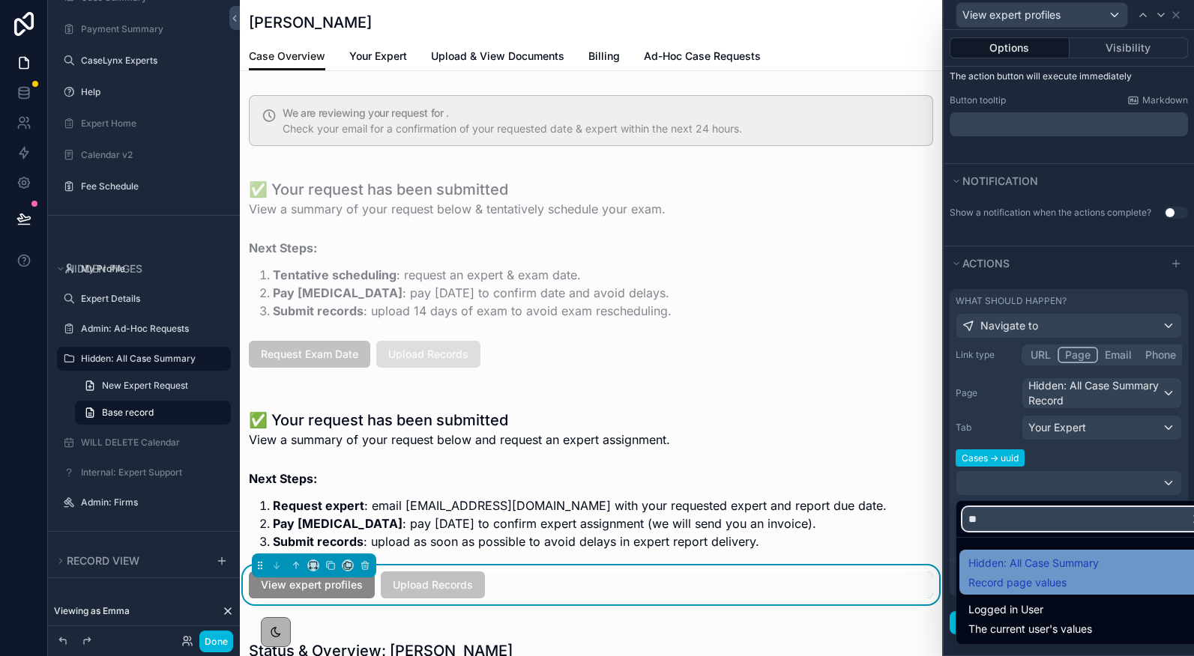
type input "**"
click at [1009, 585] on span "Record page values" at bounding box center [1033, 582] width 130 height 15
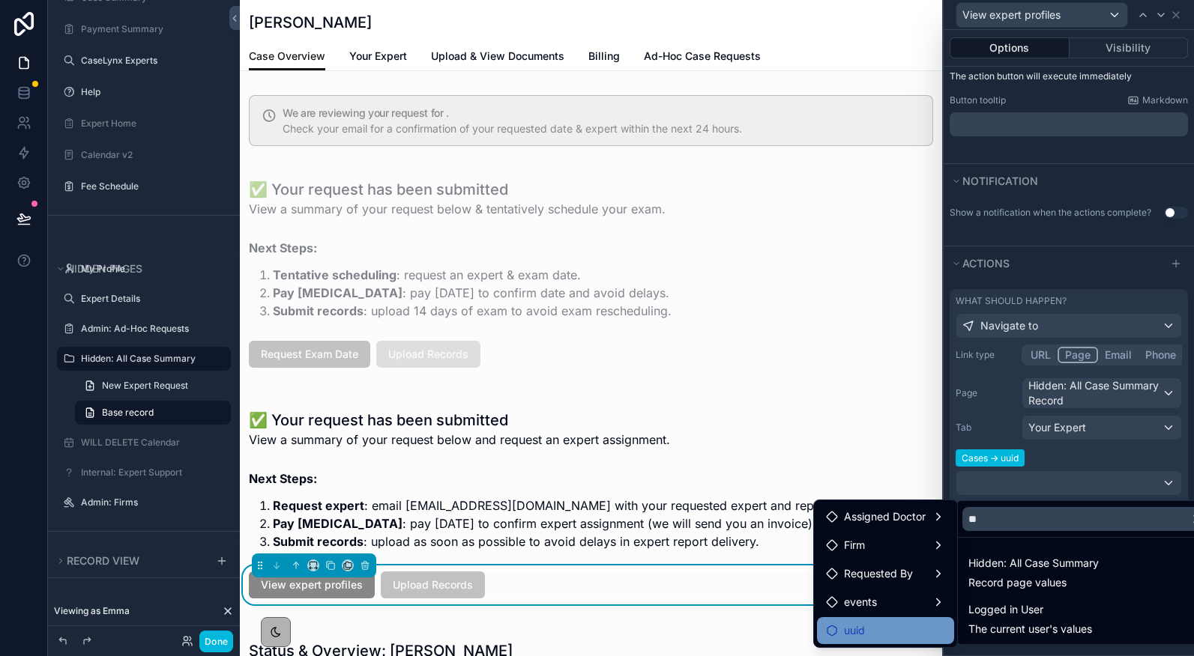
click at [890, 620] on div "uuid" at bounding box center [885, 630] width 137 height 27
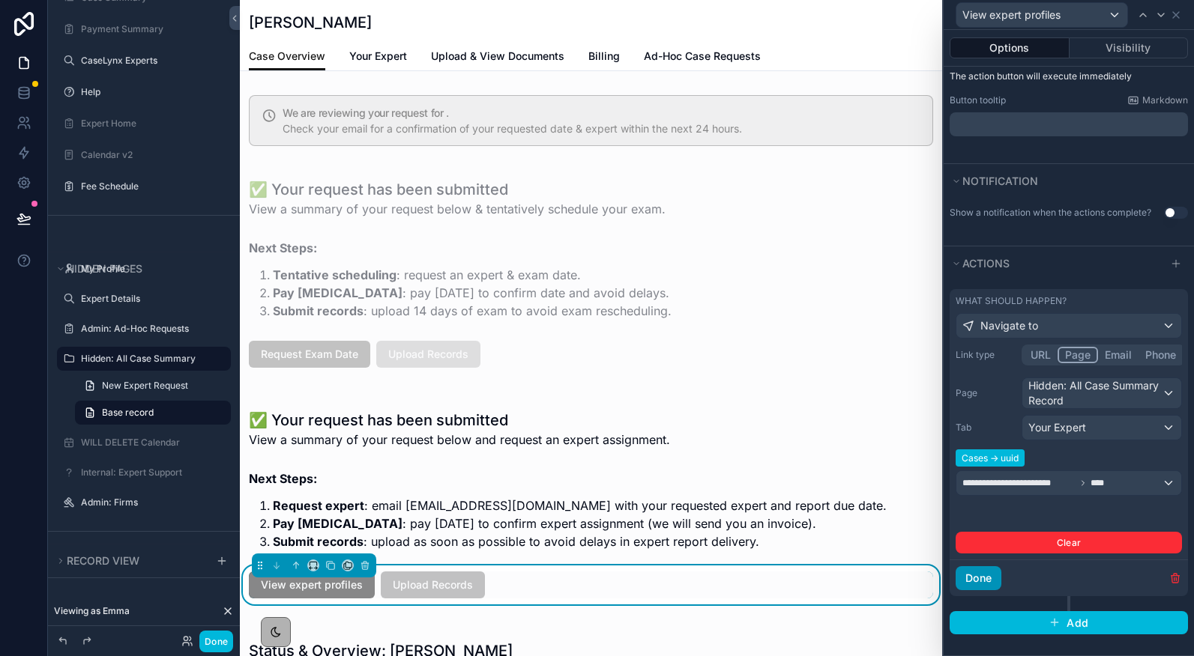
click at [972, 578] on button "Done" at bounding box center [978, 578] width 46 height 24
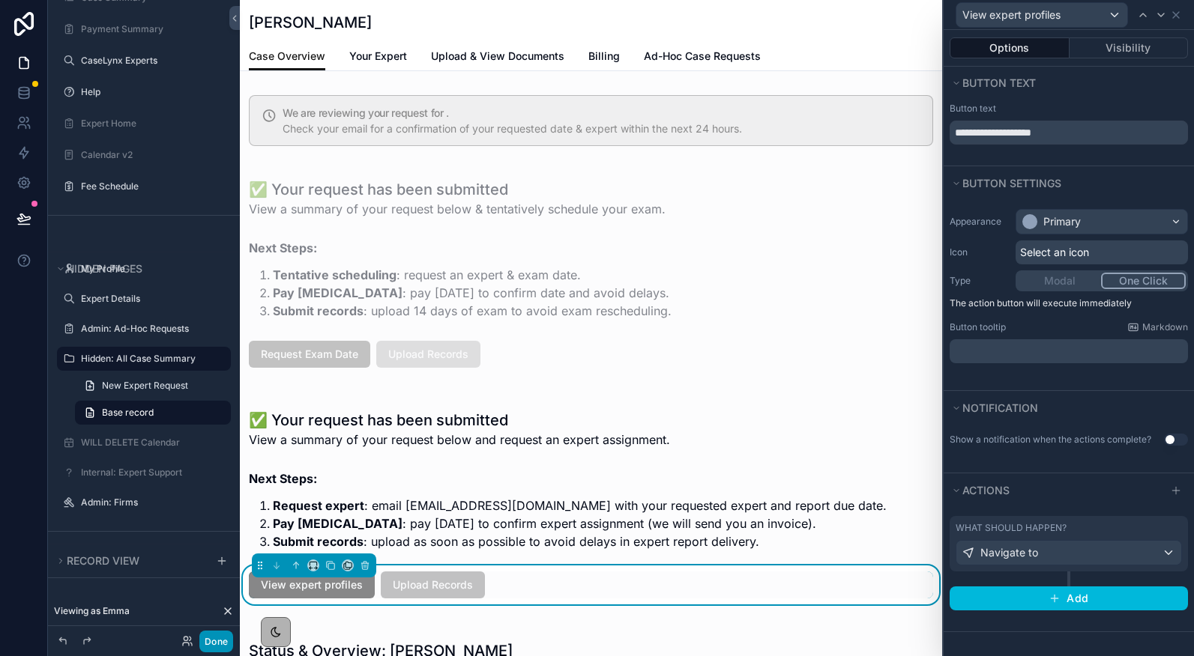
click at [217, 634] on button "Done" at bounding box center [216, 642] width 34 height 22
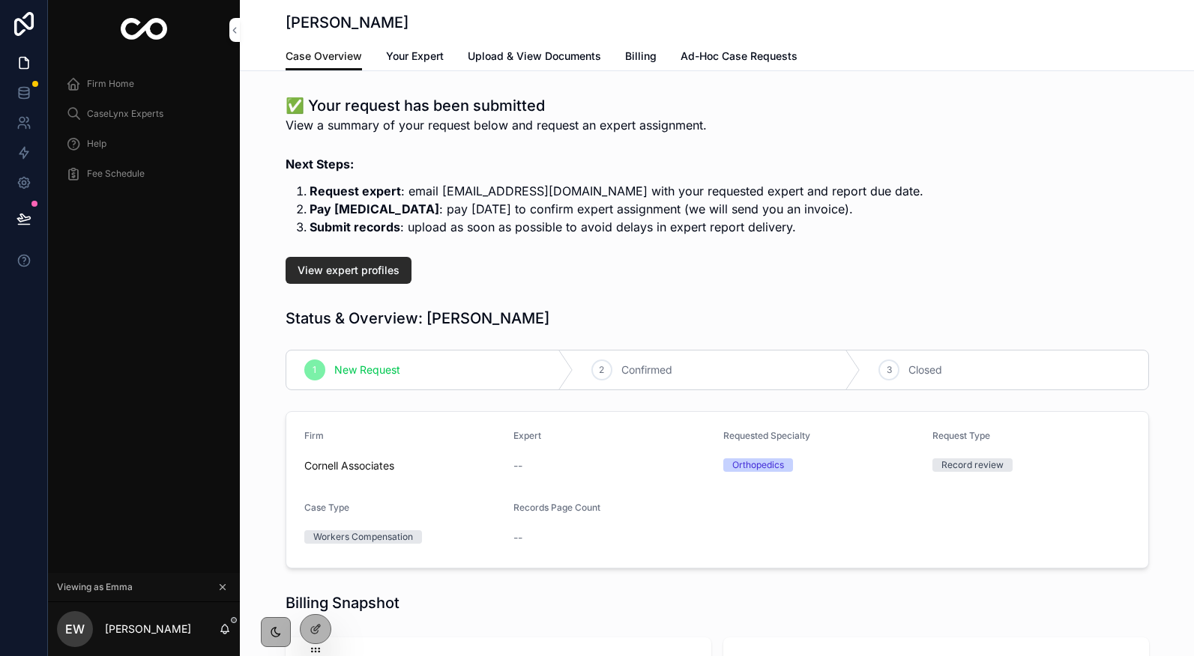
click at [357, 273] on span "View expert profiles" at bounding box center [348, 270] width 102 height 15
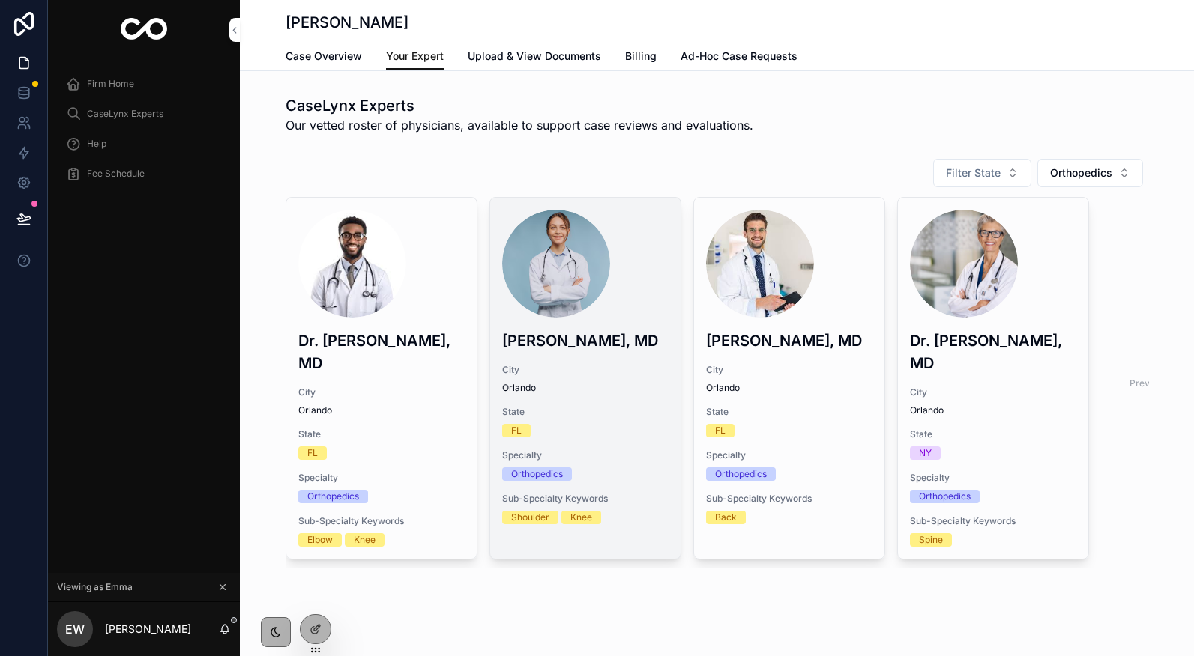
click at [0, 0] on span "Request Expert" at bounding box center [0, 0] width 0 height 0
click at [326, 53] on span "Case Overview" at bounding box center [323, 56] width 76 height 15
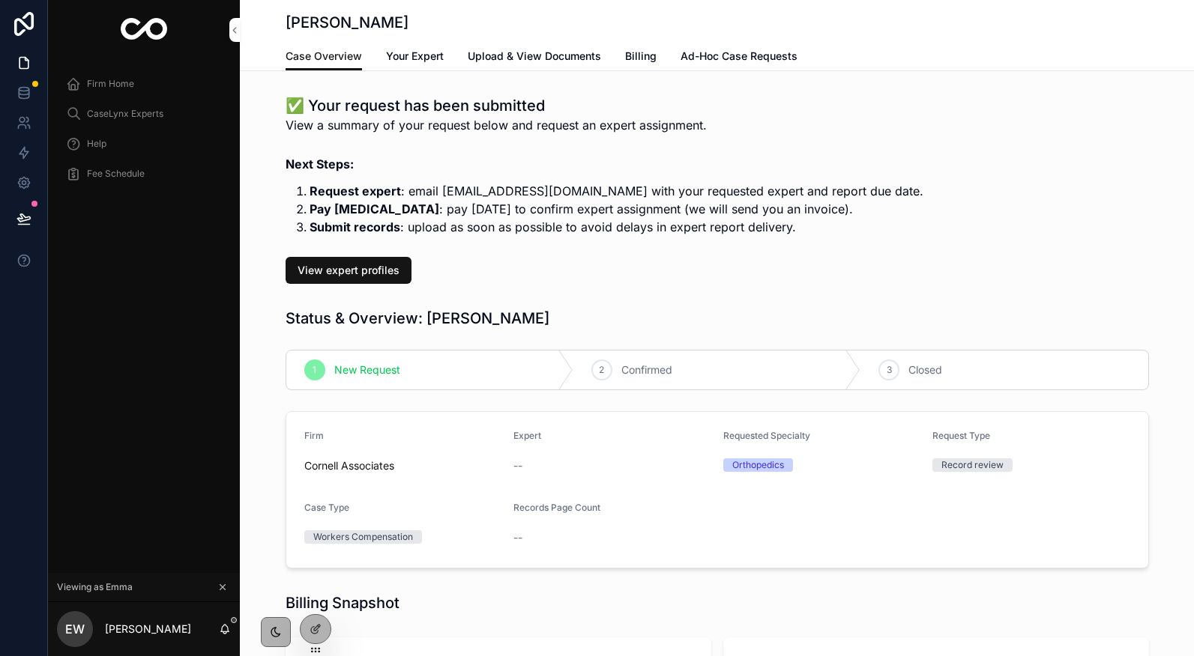
click at [638, 52] on span "Billing" at bounding box center [640, 56] width 31 height 15
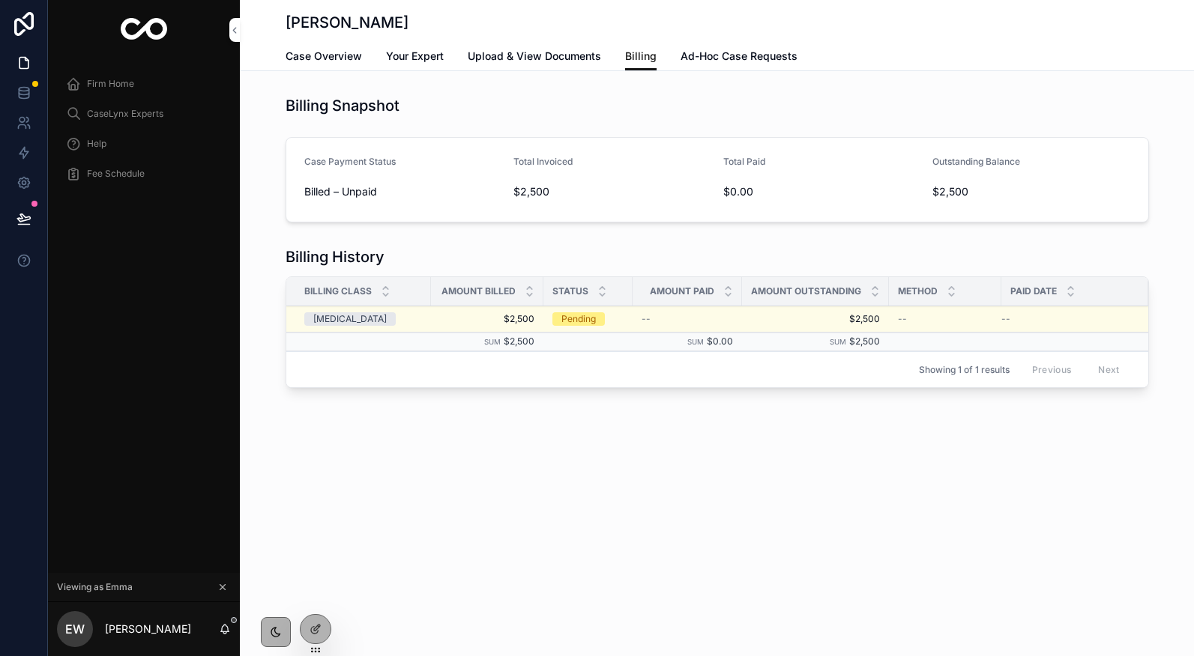
click at [326, 49] on span "Case Overview" at bounding box center [323, 56] width 76 height 15
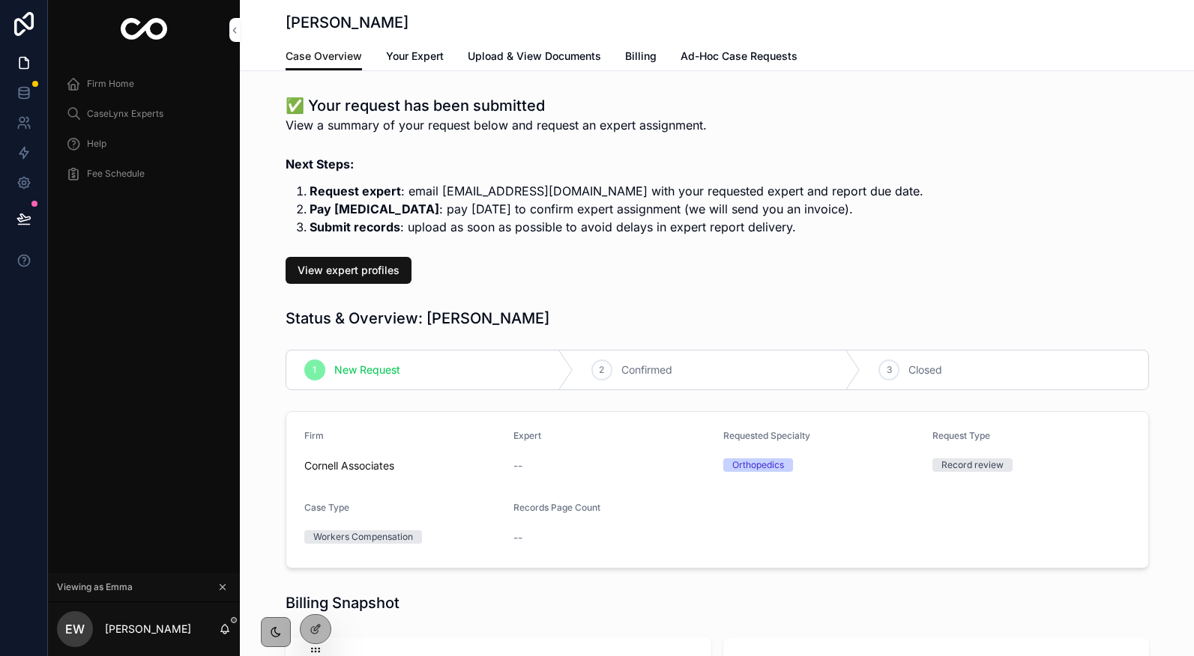
click at [623, 56] on div "Case Overview Your Expert Upload & View Documents Billing Ad-Hoc Case Requests" at bounding box center [716, 56] width 863 height 28
click at [637, 56] on span "Billing" at bounding box center [640, 56] width 31 height 15
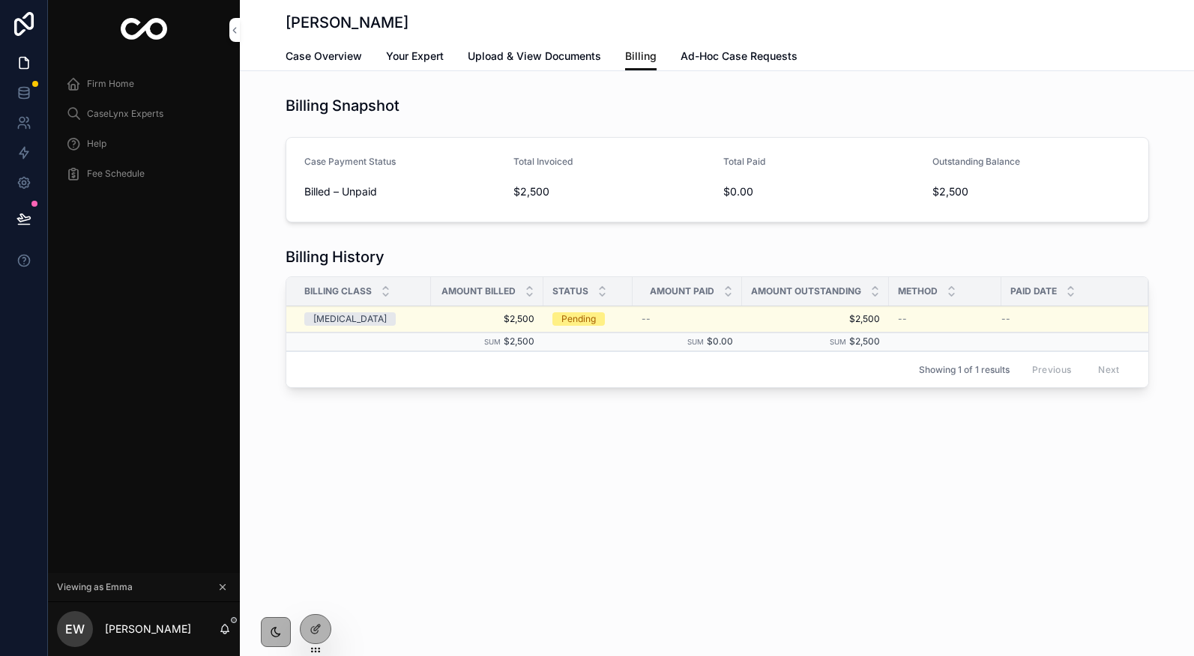
click at [0, 0] on span "Pay Invoice" at bounding box center [0, 0] width 0 height 0
click at [311, 633] on icon at bounding box center [315, 629] width 12 height 12
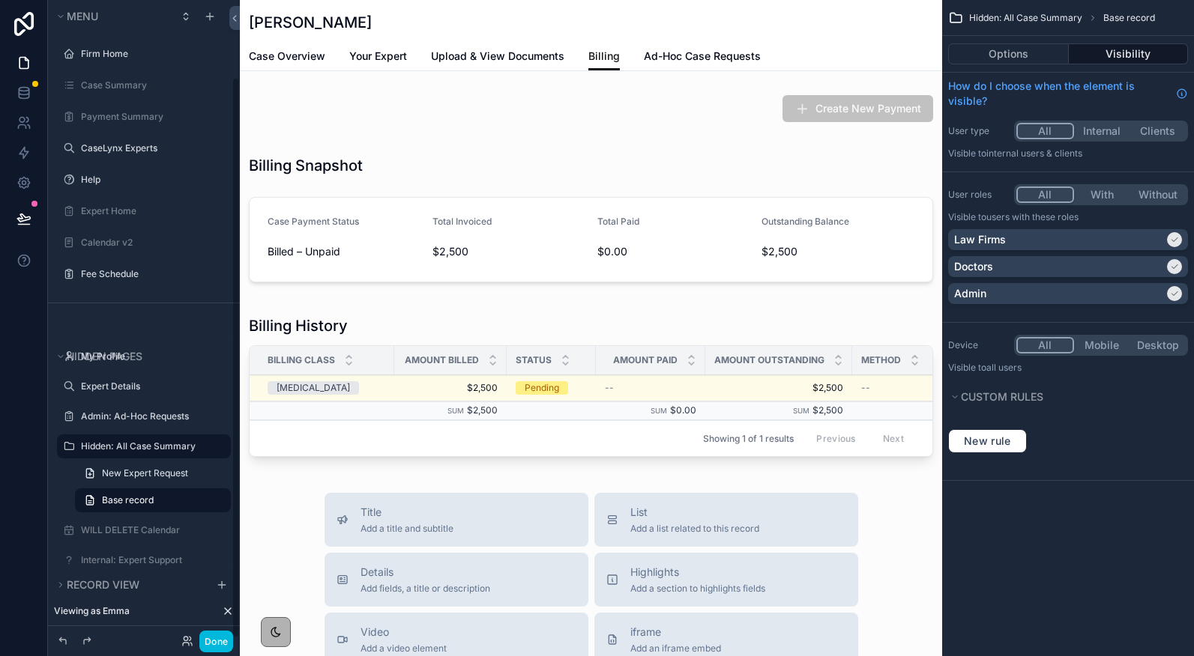
scroll to position [88, 0]
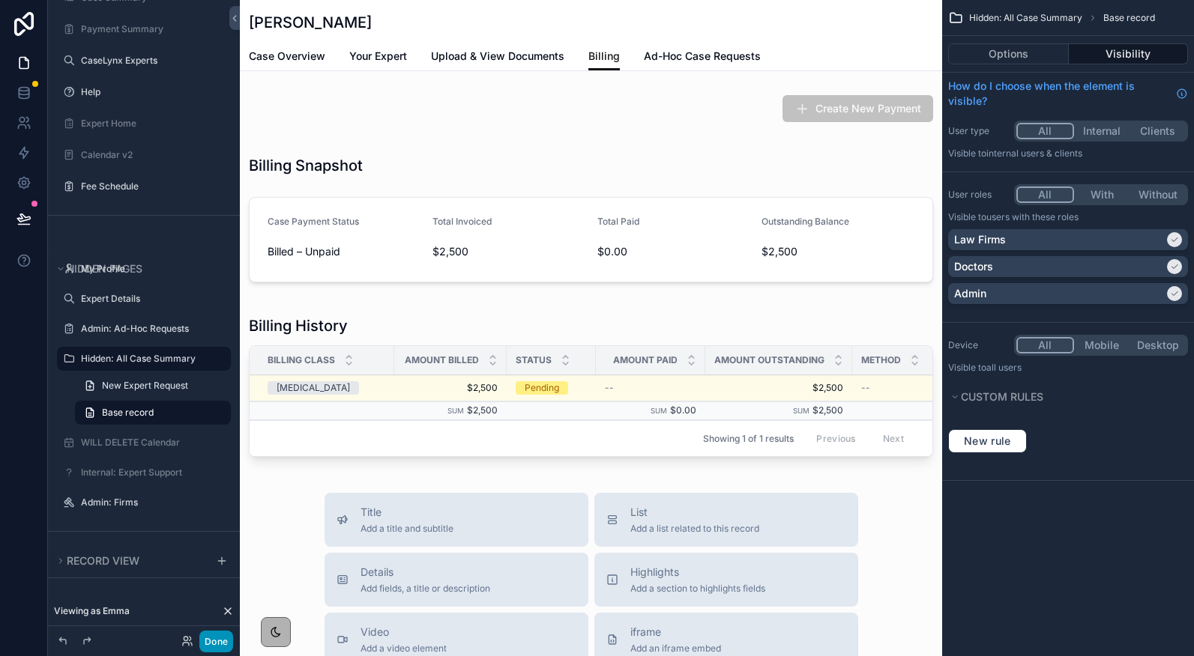
click at [209, 641] on button "Done" at bounding box center [216, 642] width 34 height 22
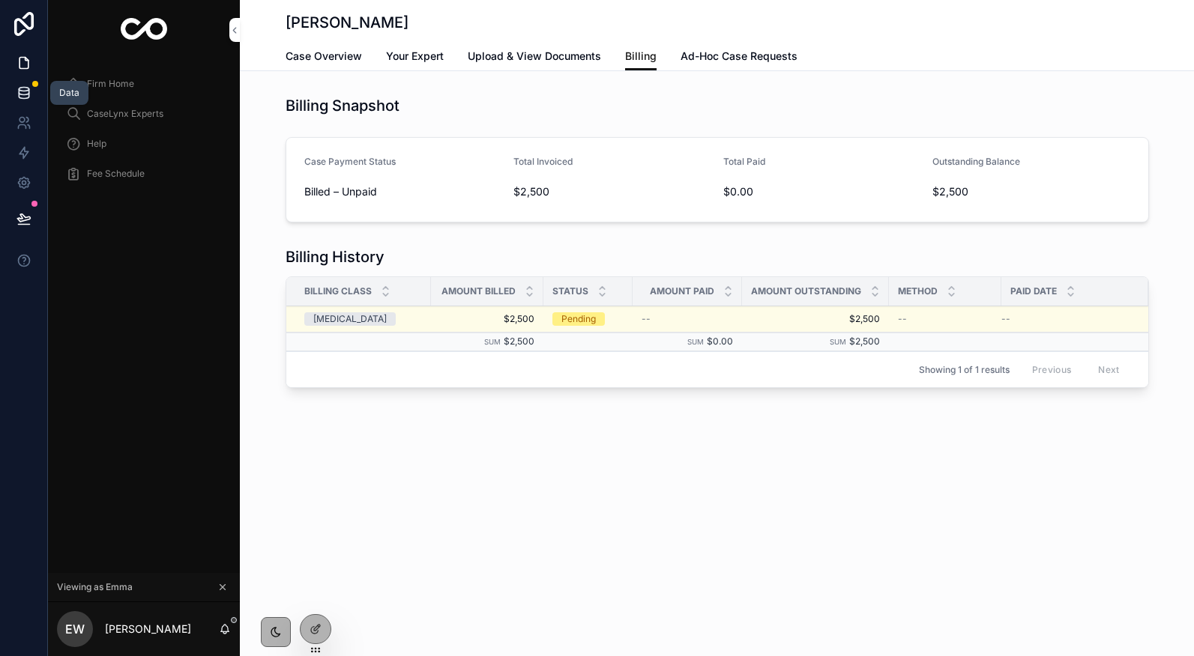
click at [29, 89] on icon at bounding box center [23, 92] width 15 height 15
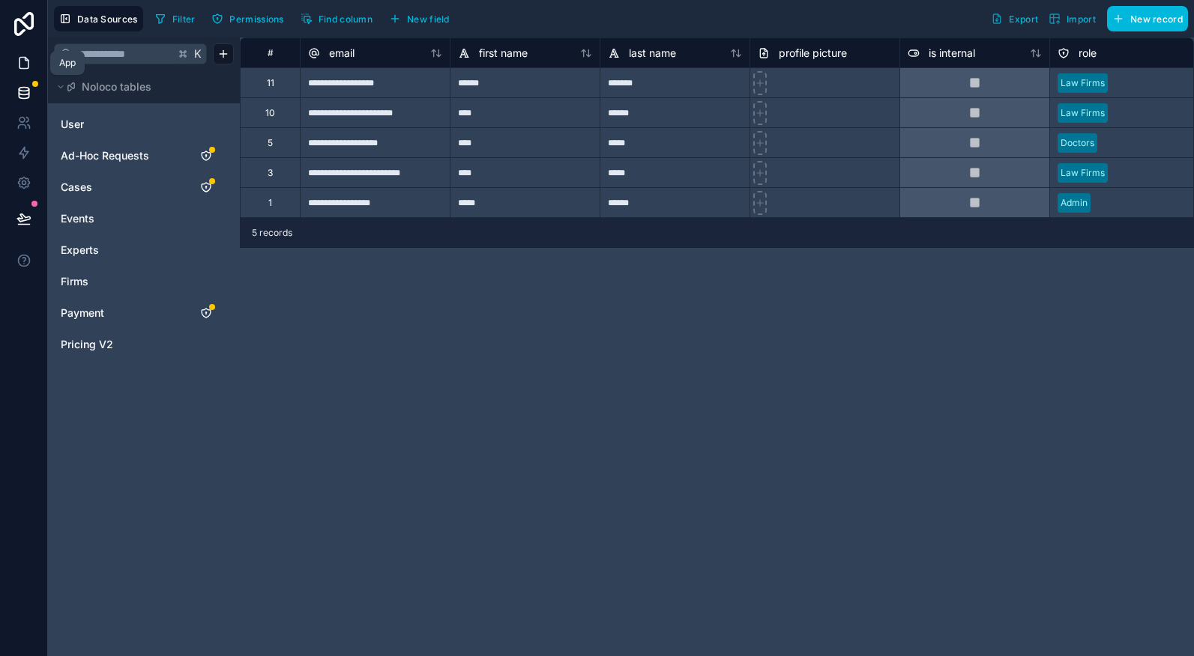
click at [29, 66] on icon at bounding box center [23, 62] width 15 height 15
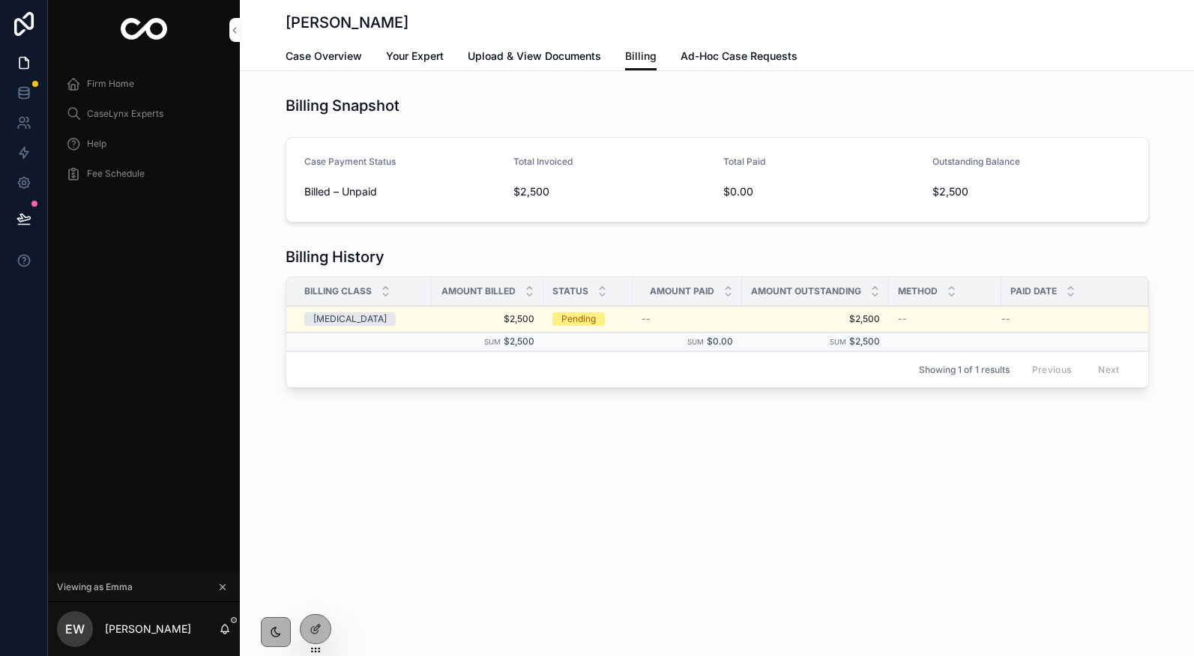
click at [103, 94] on div "Firm Home" at bounding box center [144, 84] width 156 height 24
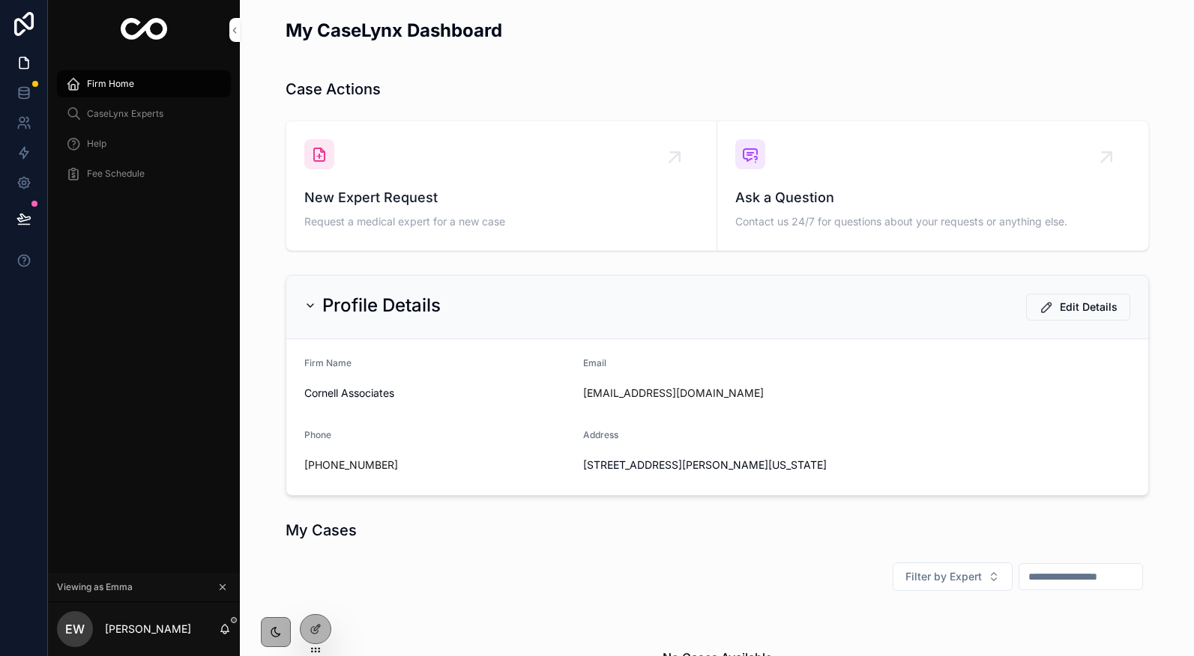
click at [332, 189] on span "New Expert Request" at bounding box center [501, 197] width 394 height 21
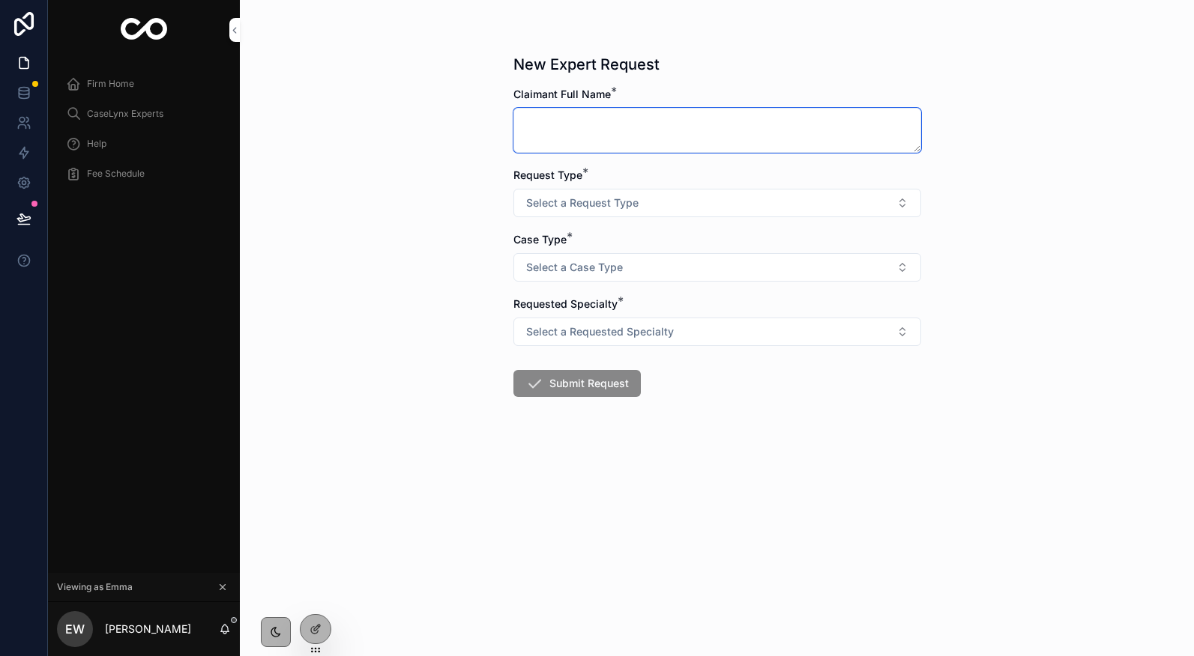
click at [547, 133] on textarea "scrollable content" at bounding box center [717, 130] width 408 height 45
type textarea "**"
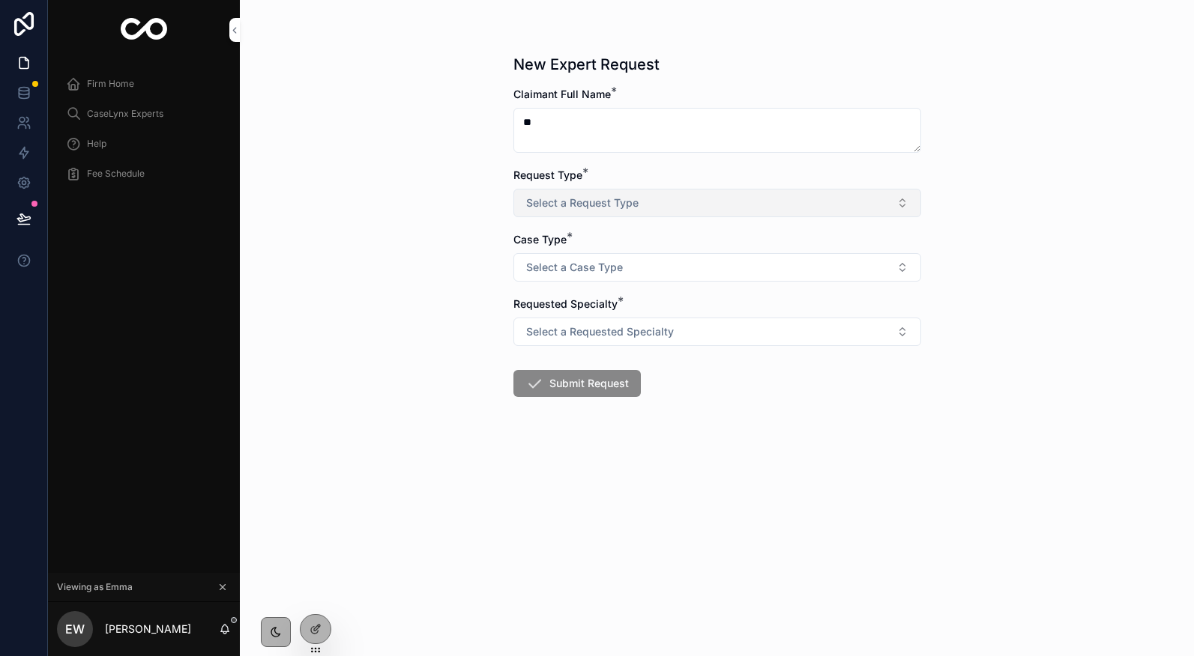
click at [612, 216] on button "Select a Request Type" at bounding box center [717, 203] width 408 height 28
click at [640, 267] on div "CME / IME" at bounding box center [649, 262] width 43 height 13
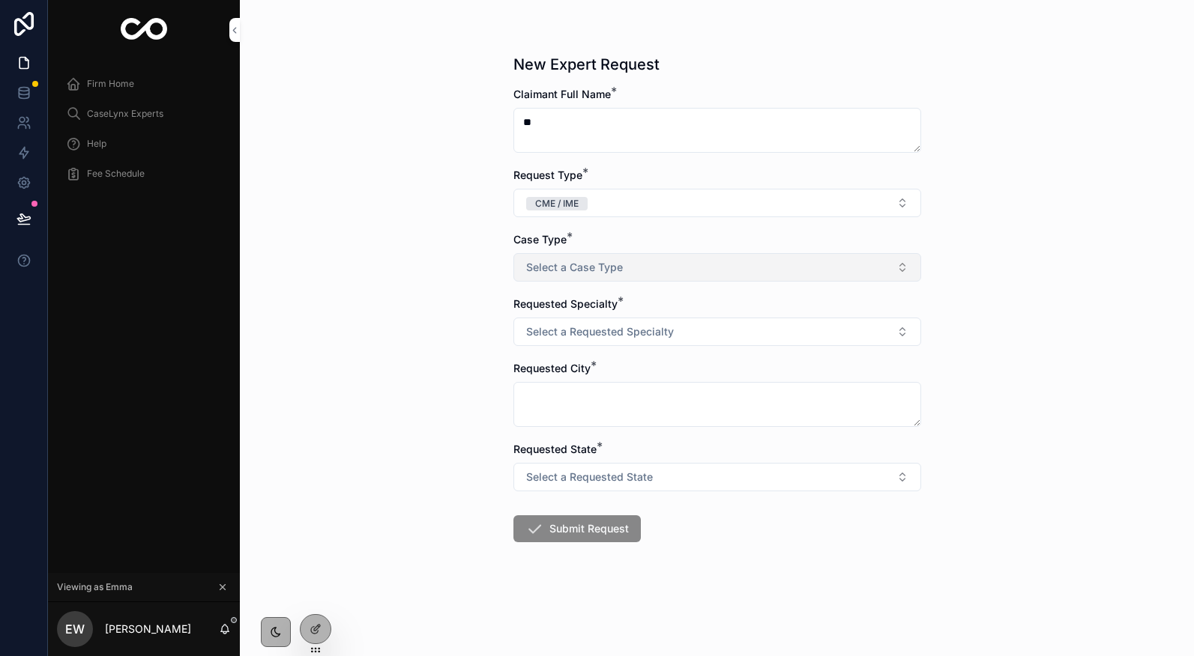
click at [622, 268] on button "Select a Case Type" at bounding box center [717, 267] width 408 height 28
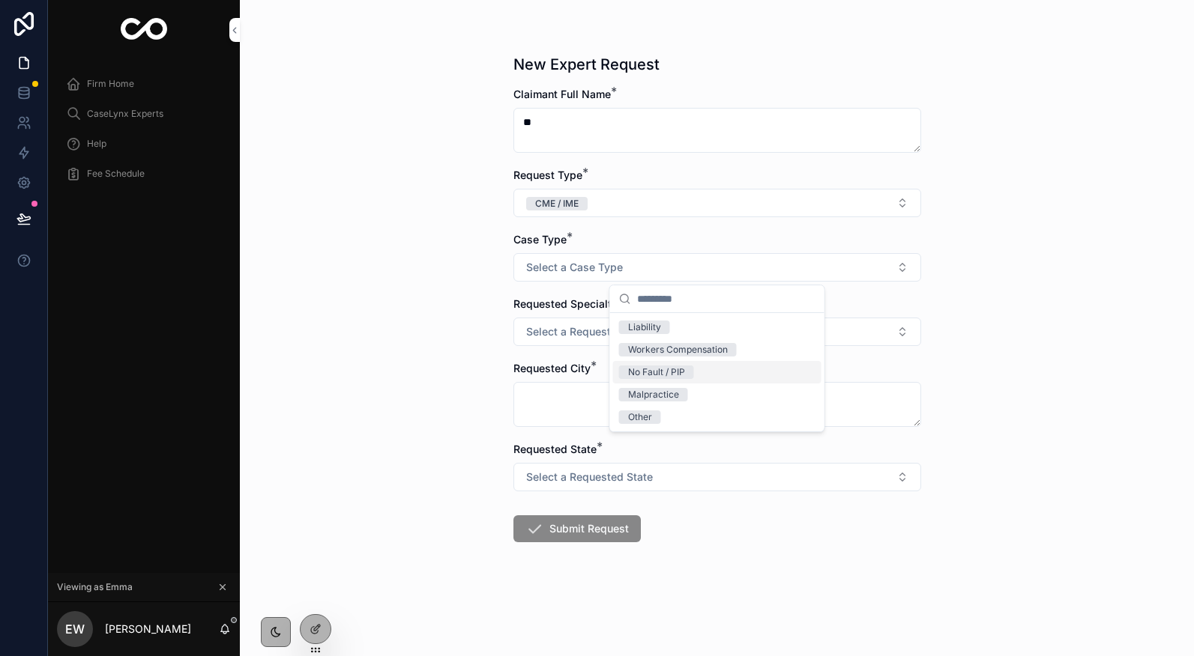
click at [664, 366] on div "No Fault / PIP" at bounding box center [656, 372] width 57 height 13
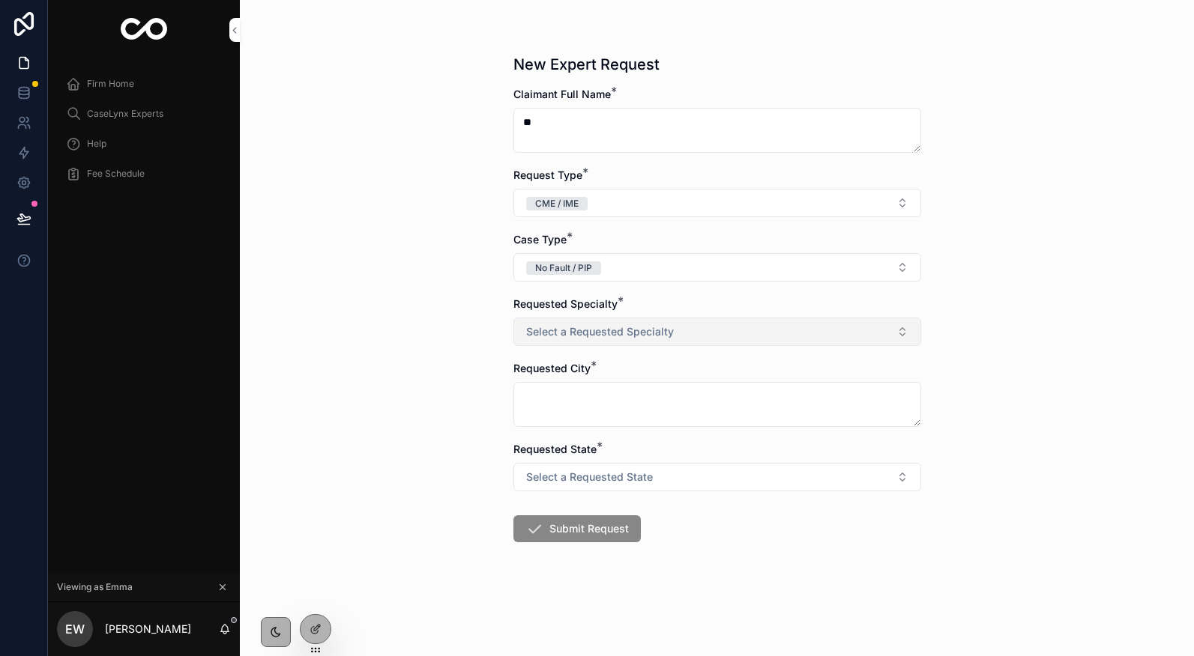
click at [617, 333] on span "Select a Requested Specialty" at bounding box center [600, 331] width 148 height 15
click at [644, 396] on div "Orthopedics" at bounding box center [654, 391] width 52 height 13
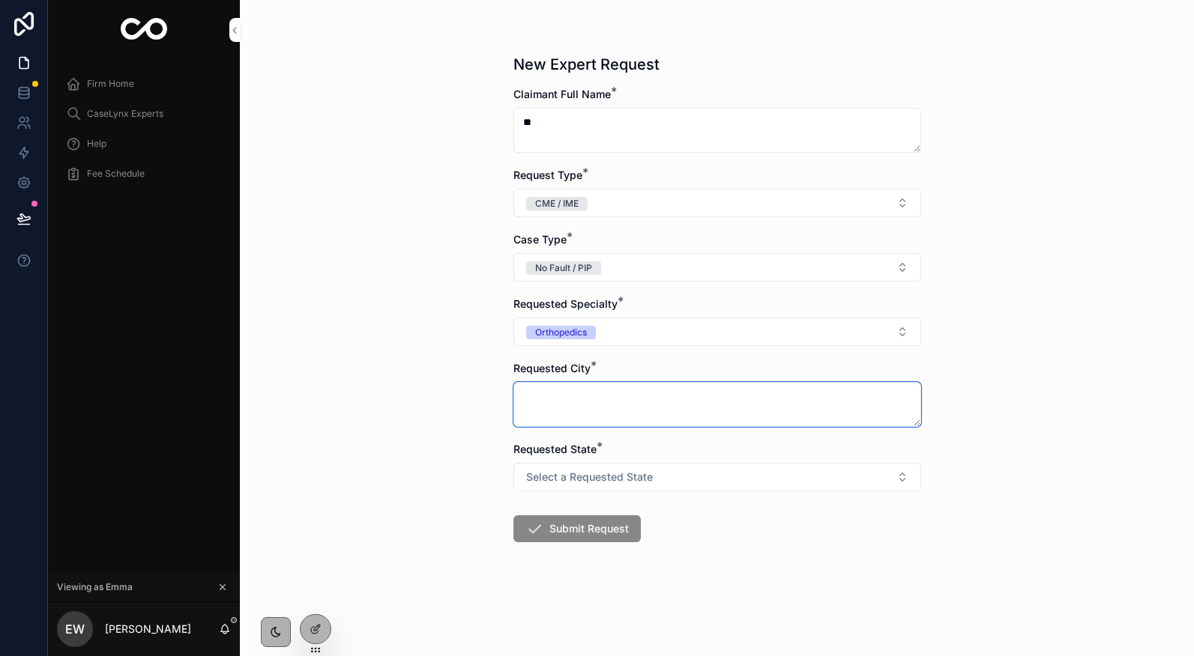
click at [644, 397] on textarea "scrollable content" at bounding box center [717, 404] width 408 height 45
type textarea "**********"
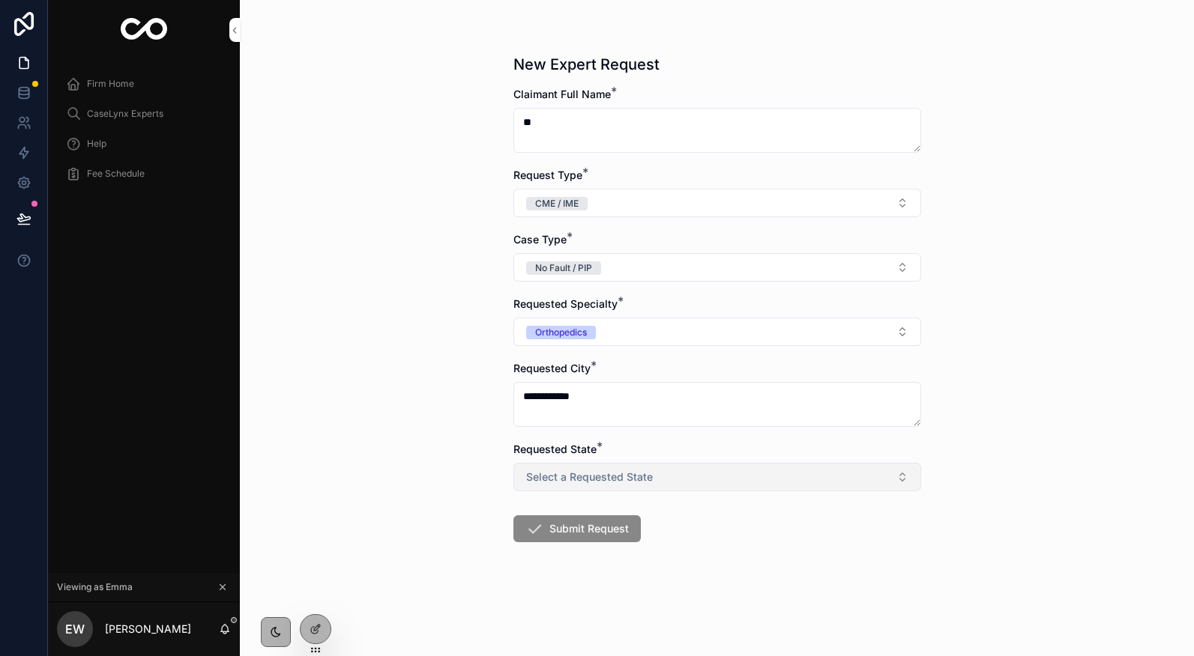
click at [653, 480] on button "Select a Requested State" at bounding box center [717, 477] width 408 height 28
click at [647, 537] on div "FL" at bounding box center [717, 537] width 208 height 22
click at [581, 522] on button "Submit Request" at bounding box center [576, 529] width 127 height 27
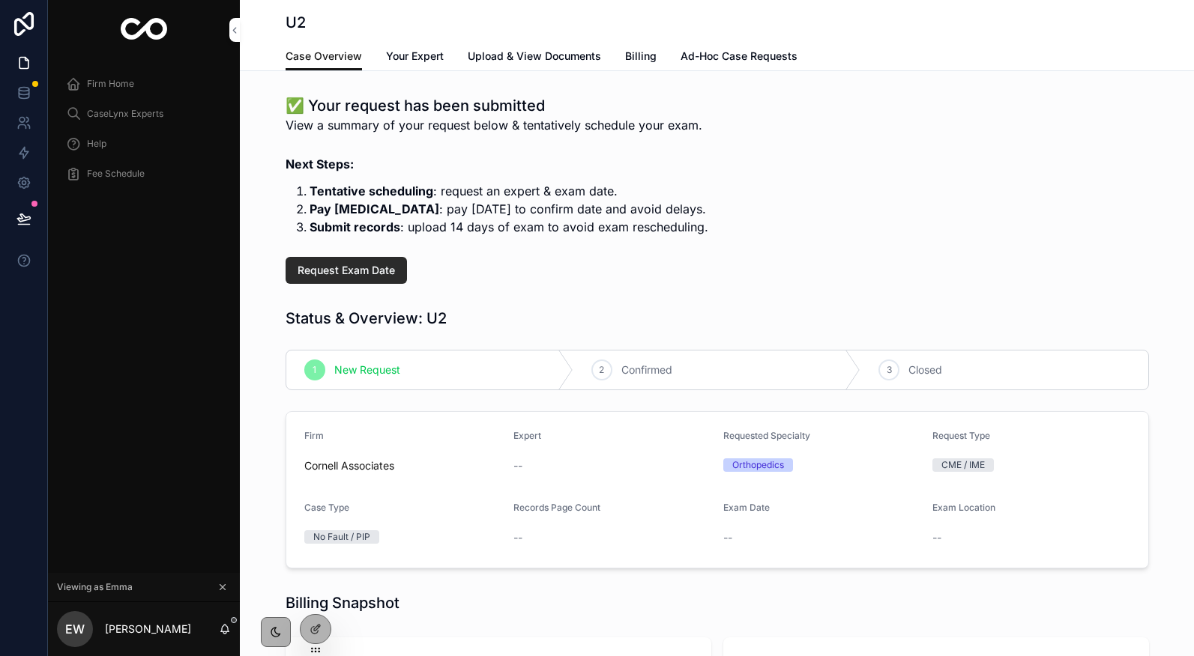
click at [369, 274] on span "Request Exam Date" at bounding box center [345, 270] width 97 height 15
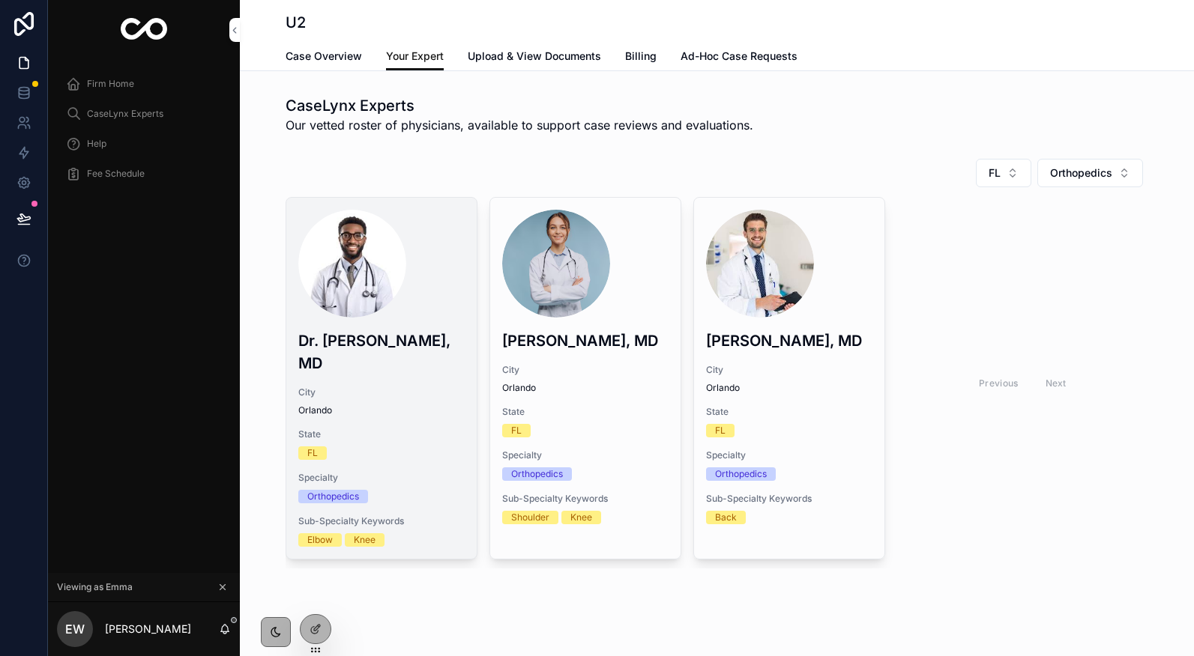
click at [0, 0] on span "Request Exam Date" at bounding box center [0, 0] width 0 height 0
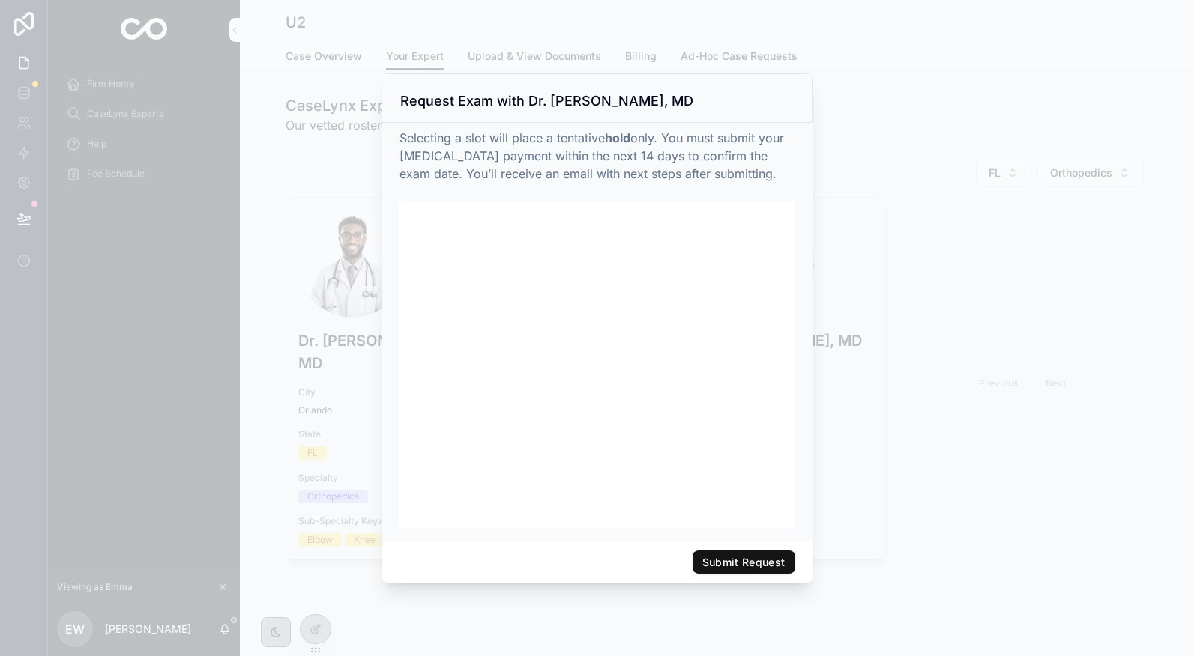
click at [710, 557] on button "Submit Request" at bounding box center [743, 563] width 103 height 24
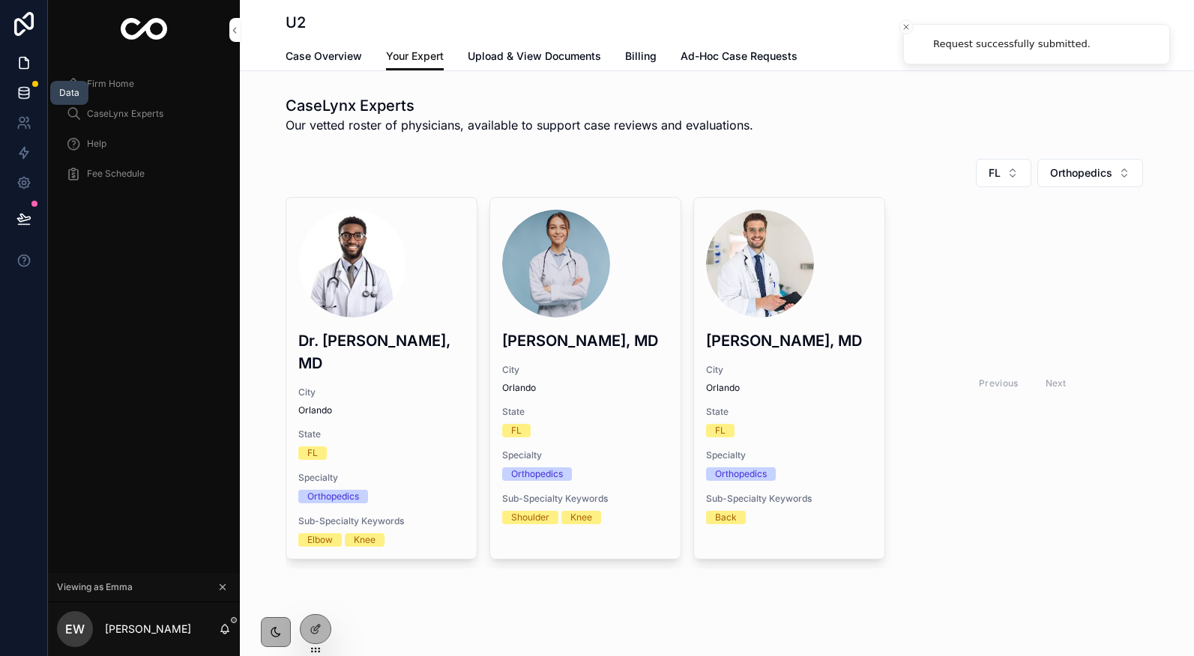
click at [21, 101] on link at bounding box center [23, 93] width 47 height 30
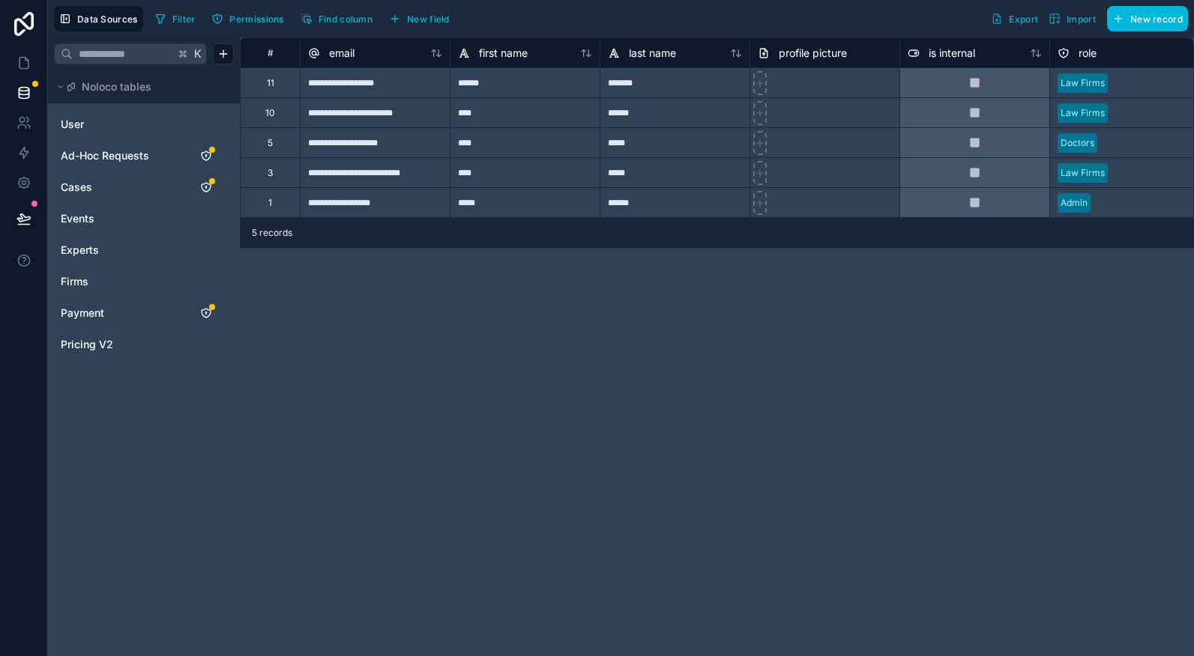
click at [114, 187] on link "Cases" at bounding box center [121, 187] width 121 height 15
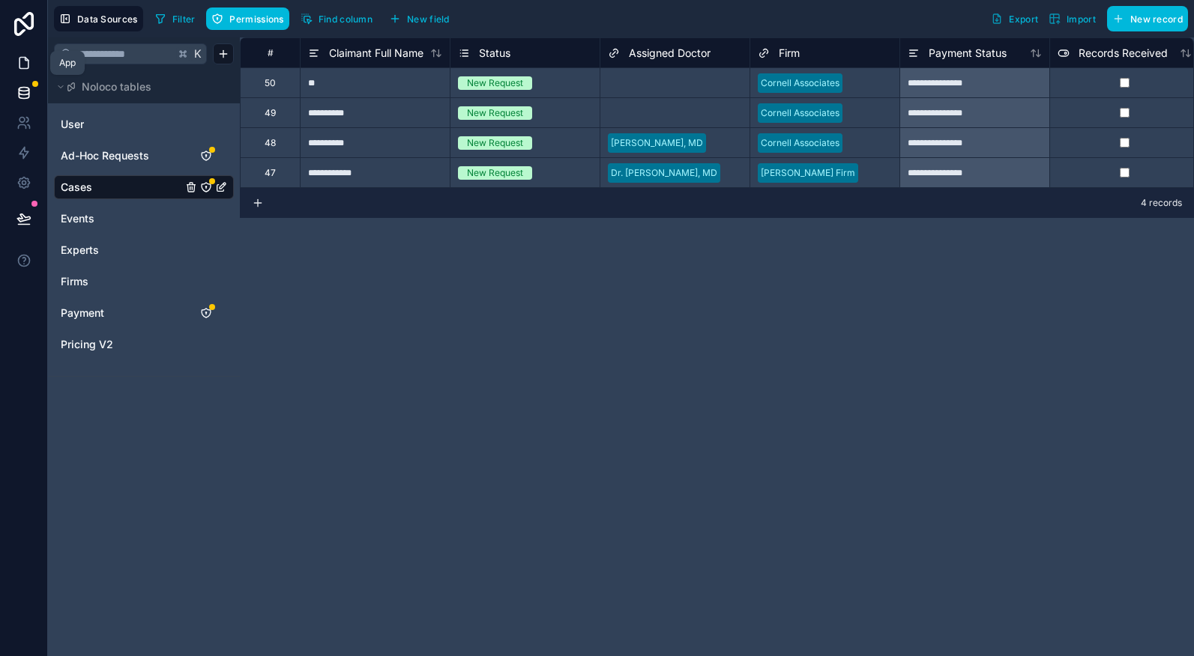
click at [4, 64] on link at bounding box center [23, 63] width 47 height 30
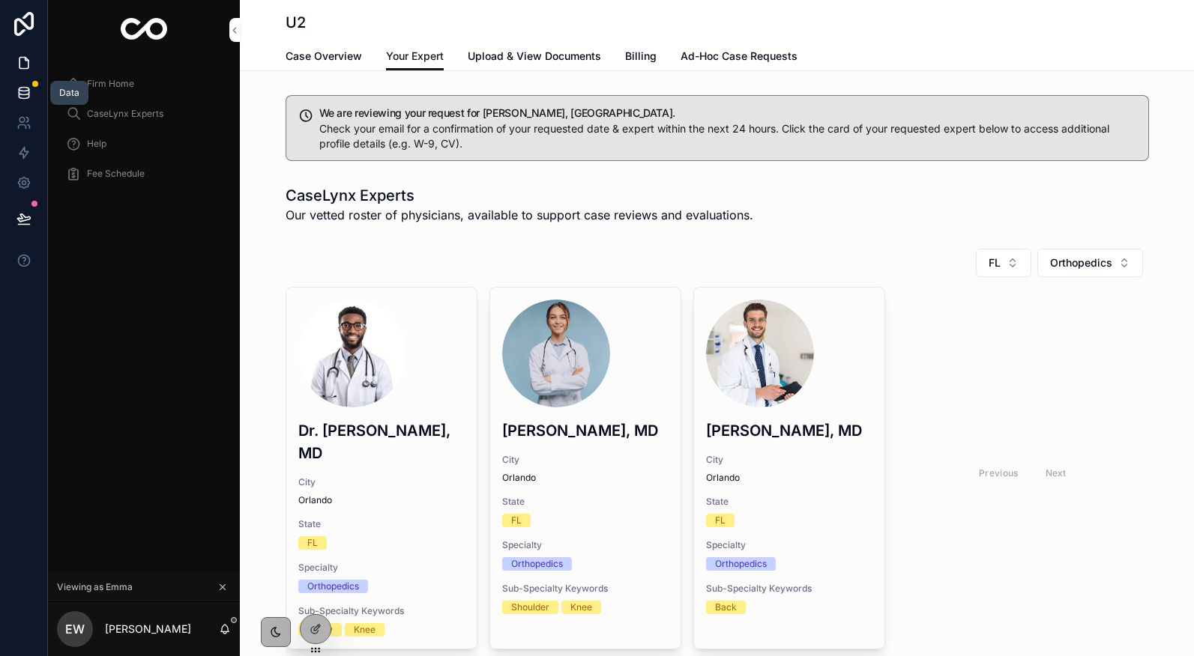
click at [19, 96] on icon at bounding box center [24, 96] width 10 height 6
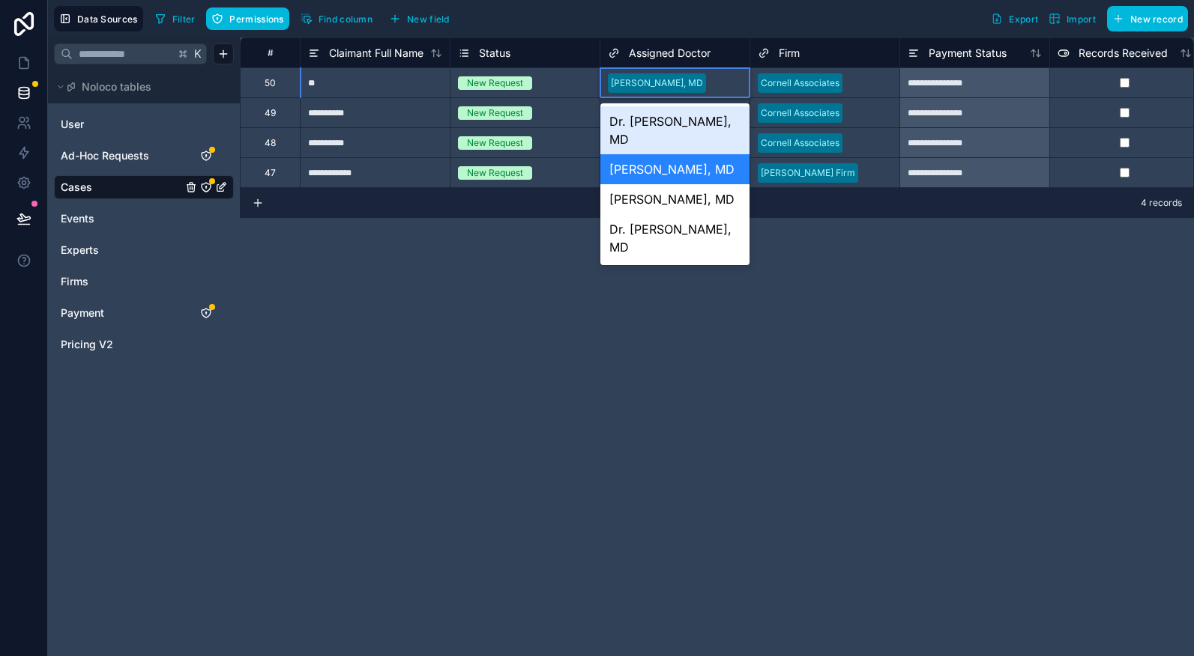
click at [655, 132] on div "Dr. [PERSON_NAME], MD" at bounding box center [674, 130] width 149 height 48
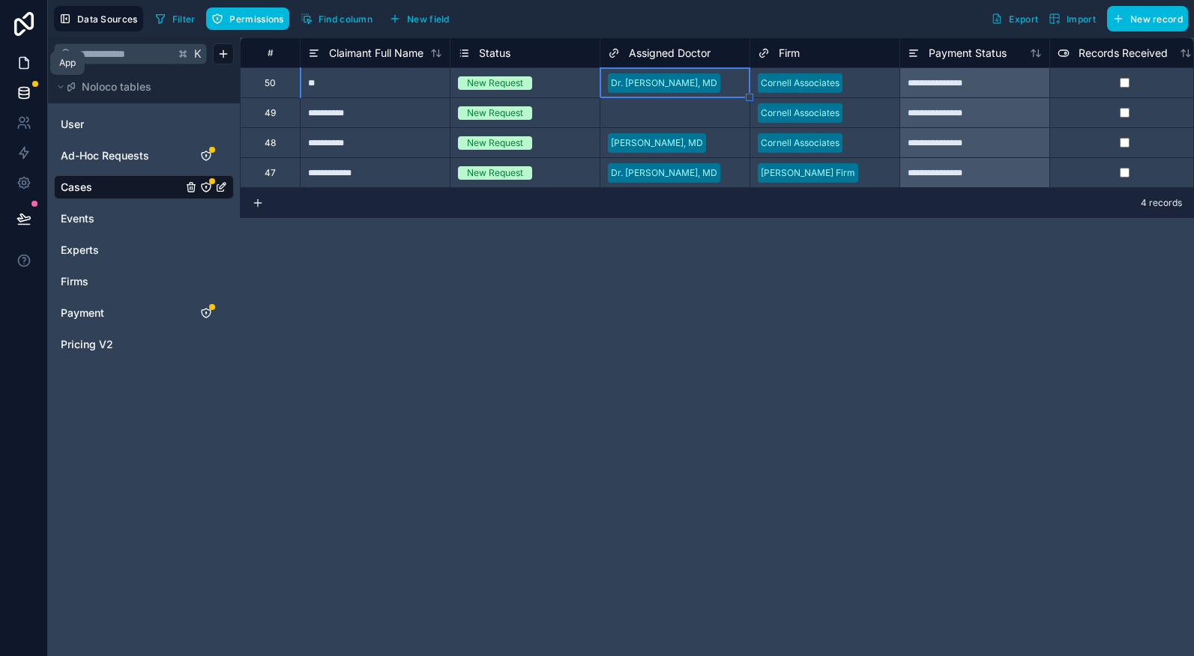
click at [46, 51] on link at bounding box center [23, 63] width 47 height 30
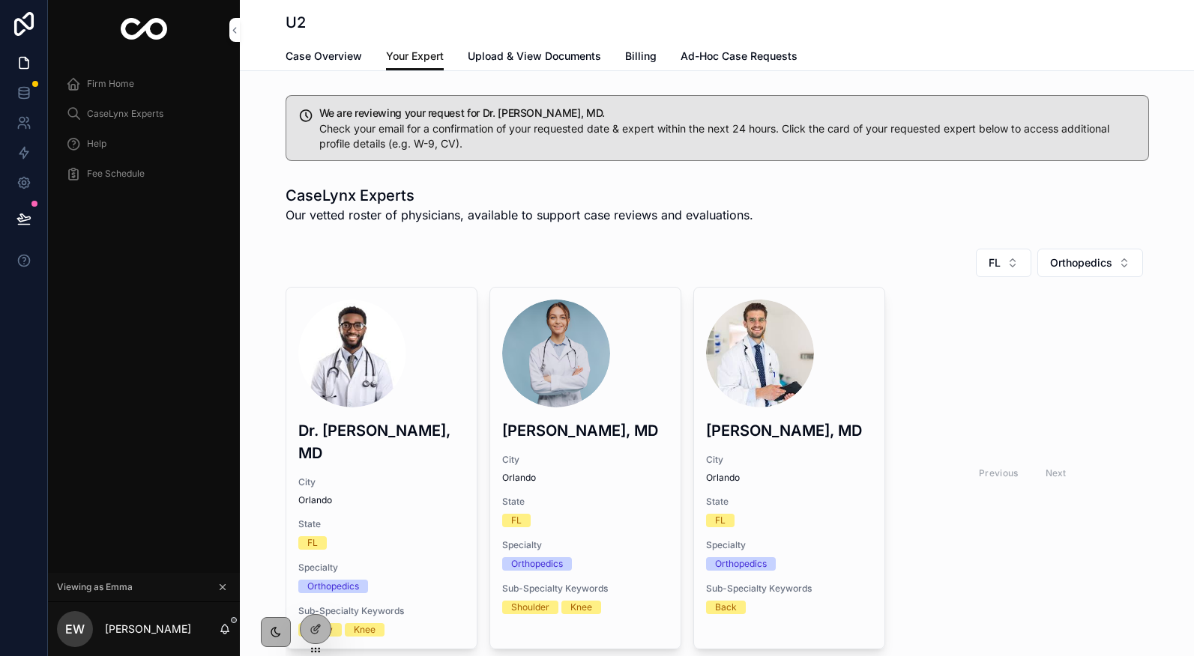
click at [309, 52] on span "Case Overview" at bounding box center [323, 56] width 76 height 15
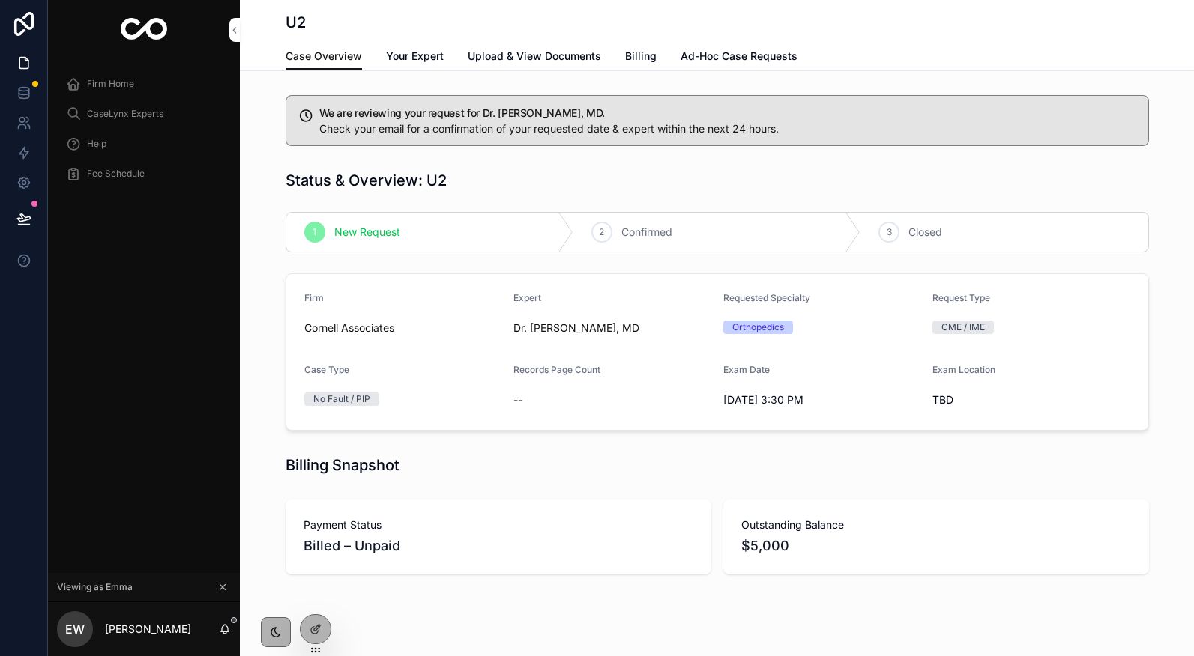
click at [632, 65] on link "Billing" at bounding box center [640, 58] width 31 height 30
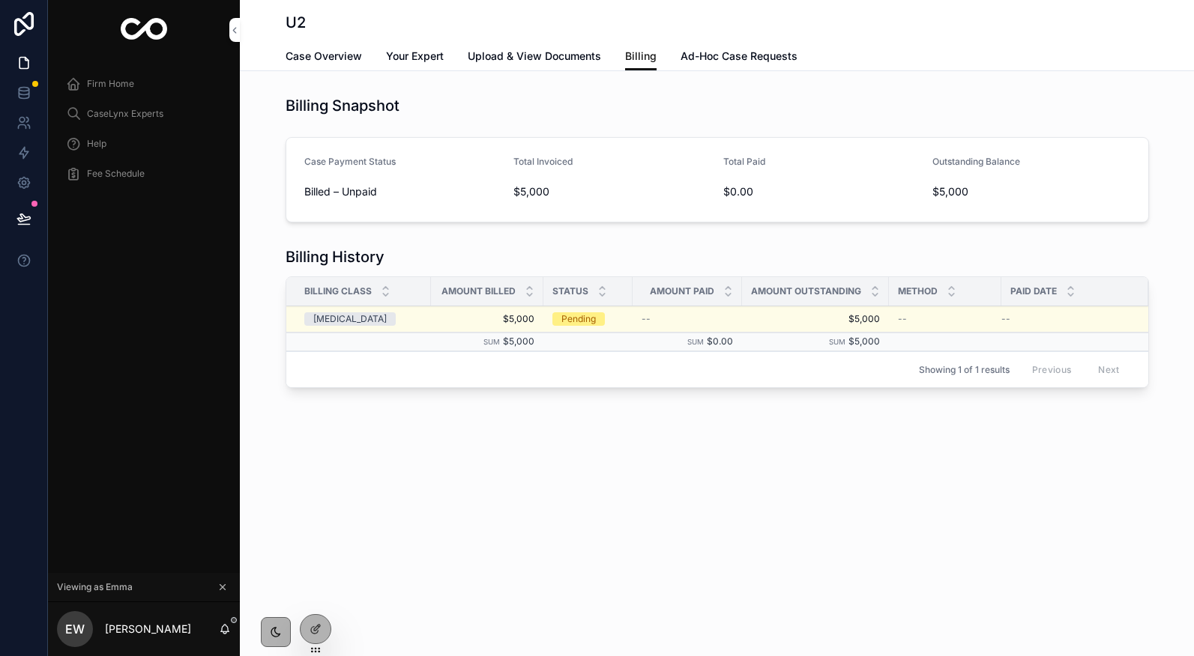
click at [1100, 318] on div "--" at bounding box center [1065, 319] width 129 height 12
click at [638, 317] on td "--" at bounding box center [686, 319] width 109 height 26
click at [1006, 326] on td "--" at bounding box center [1074, 319] width 147 height 26
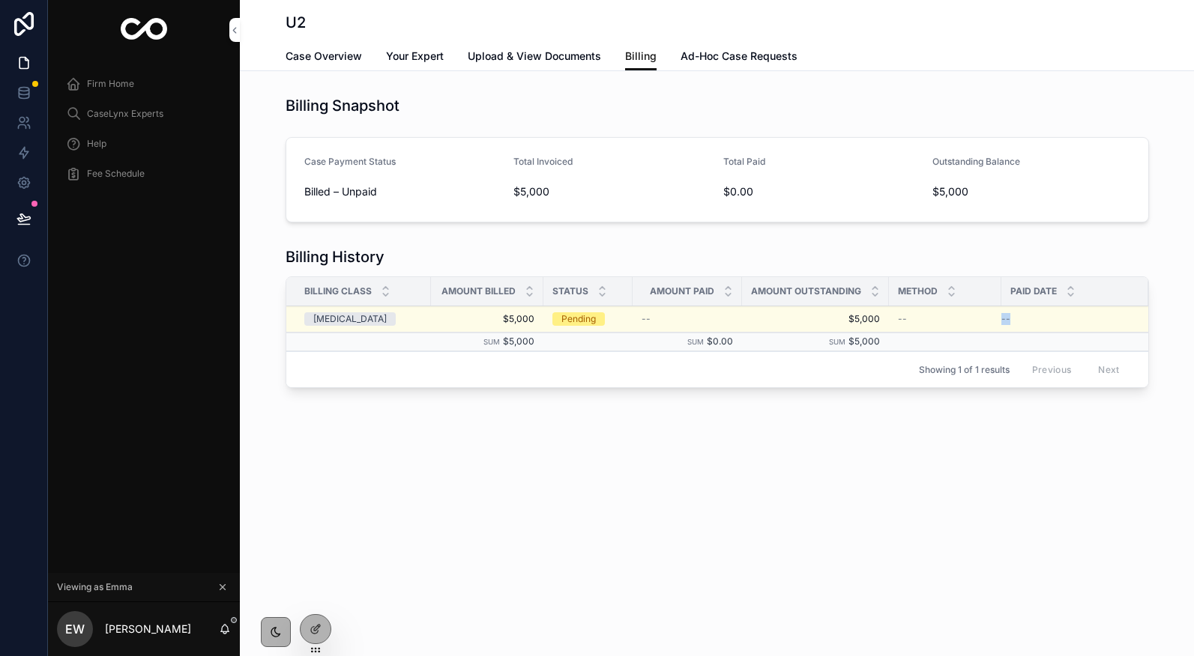
click at [1014, 312] on td "--" at bounding box center [1074, 319] width 147 height 26
click at [25, 94] on icon at bounding box center [24, 92] width 10 height 6
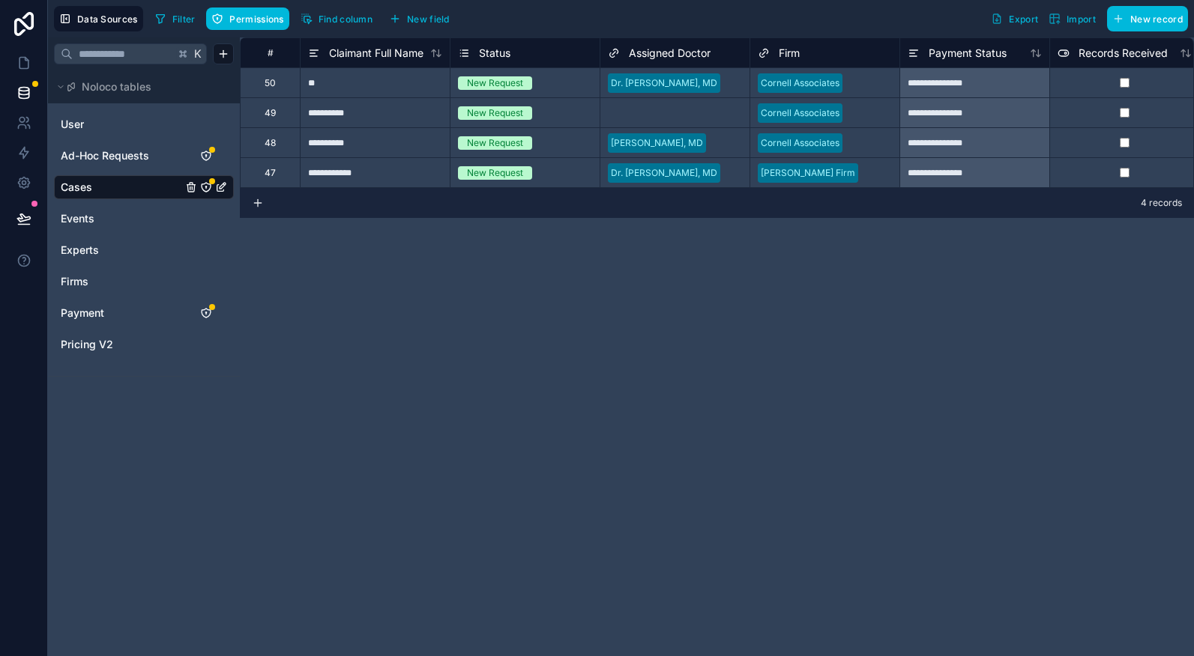
click at [104, 320] on span "Payment" at bounding box center [82, 313] width 43 height 15
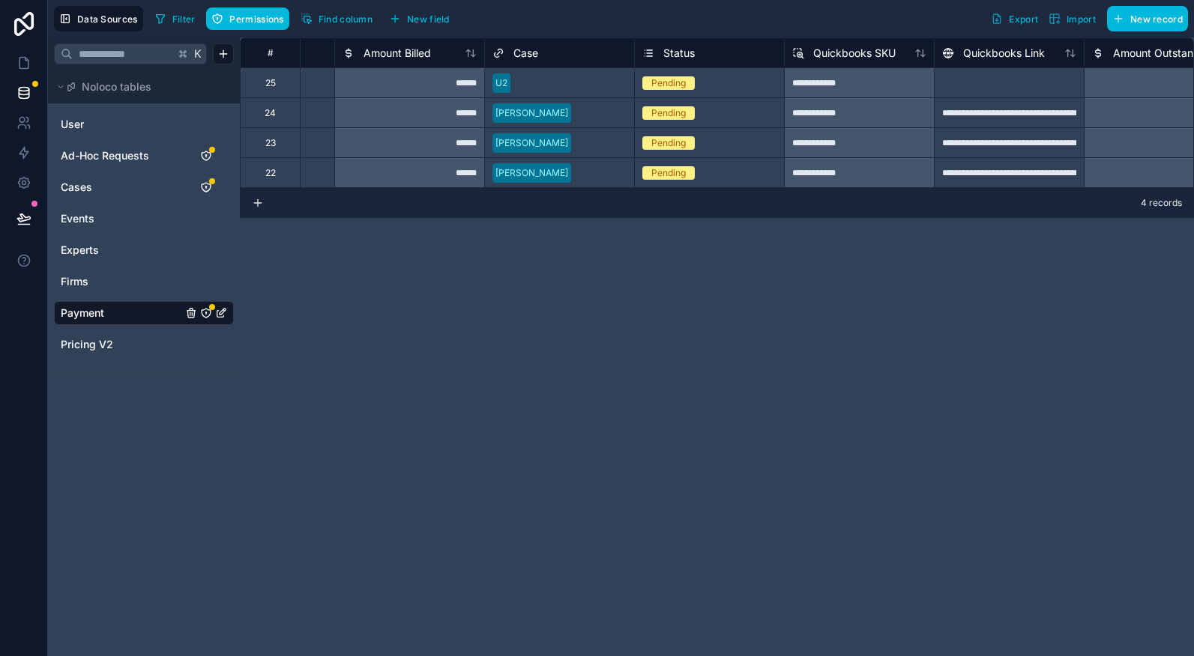
scroll to position [0, 614]
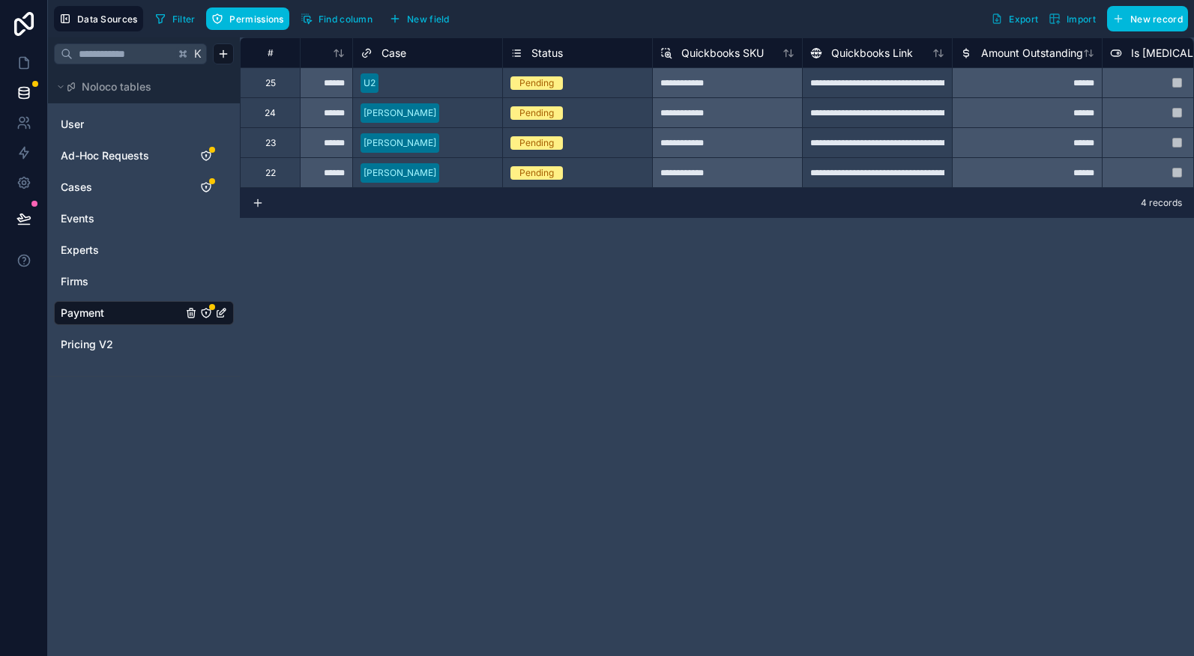
scroll to position [0, 728]
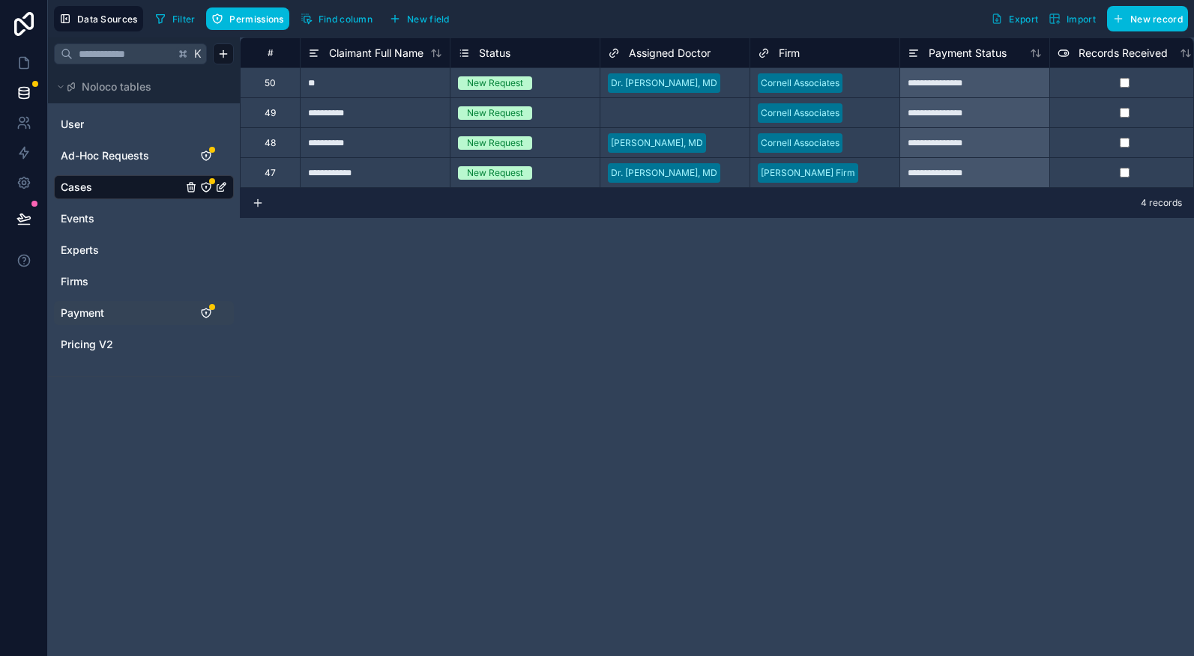
click at [89, 309] on span "Payment" at bounding box center [82, 313] width 43 height 15
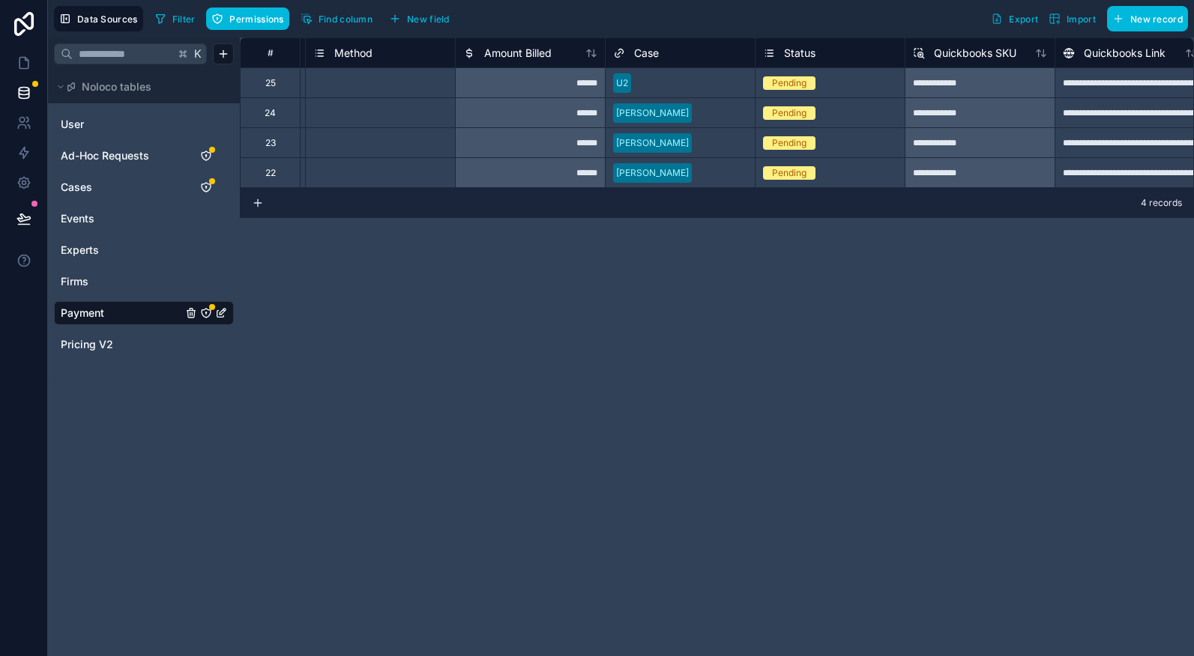
scroll to position [0, 640]
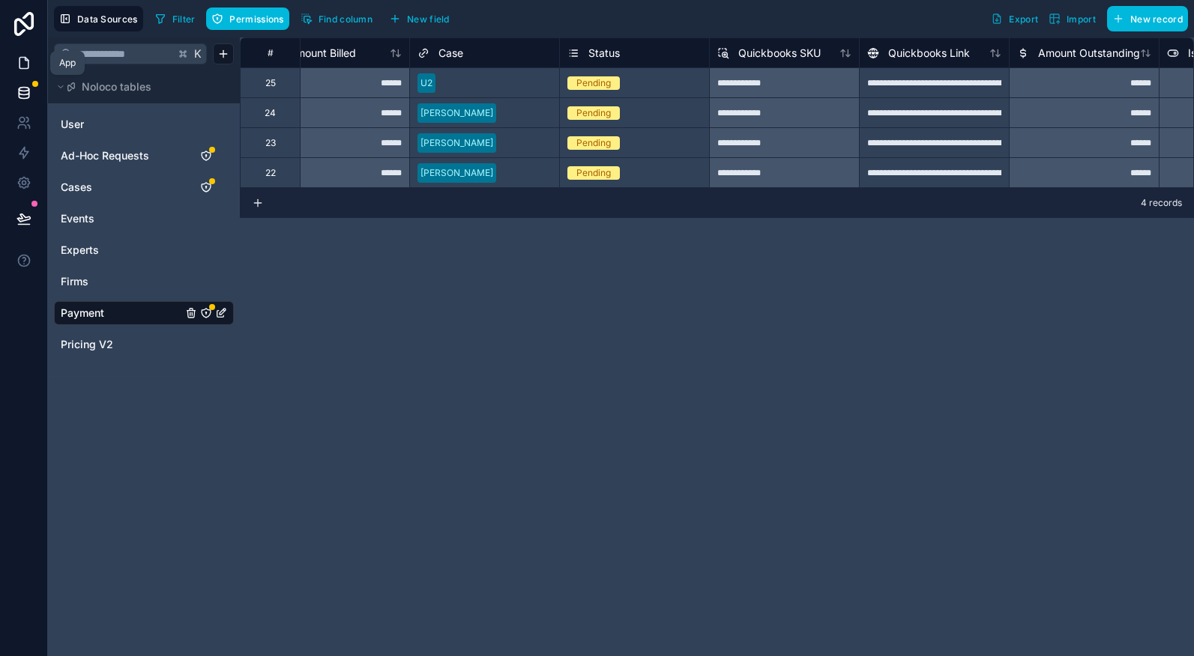
click at [20, 61] on icon at bounding box center [23, 62] width 15 height 15
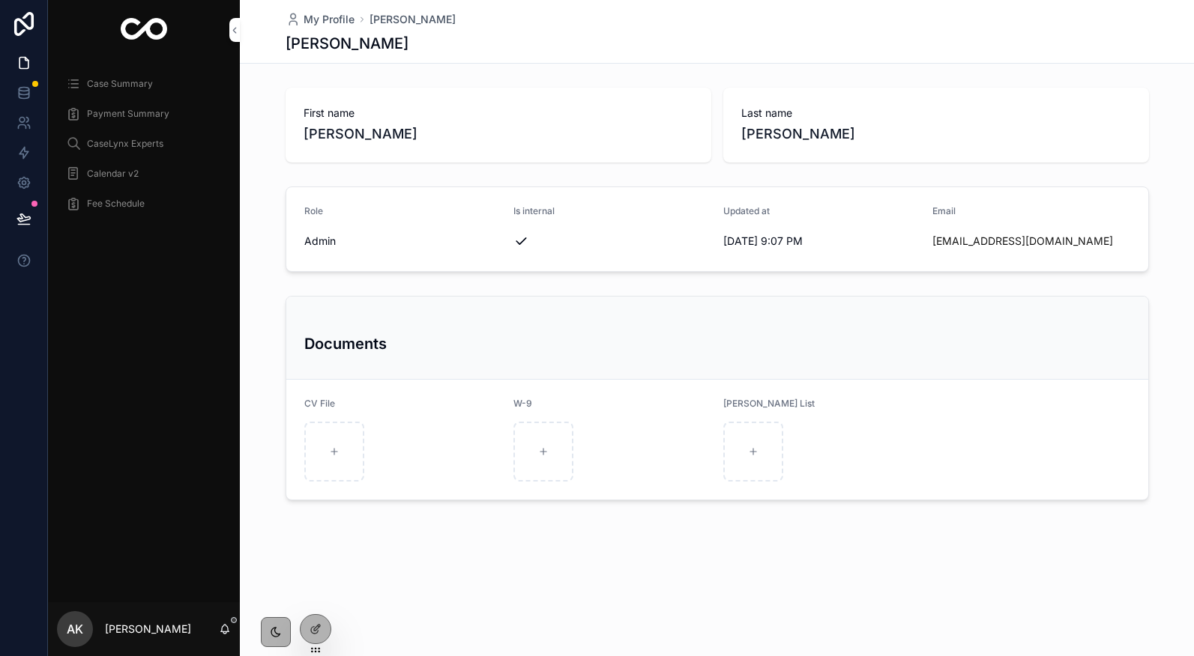
click at [0, 0] on div at bounding box center [0, 0] width 0 height 0
click at [0, 0] on icon at bounding box center [0, 0] width 0 height 0
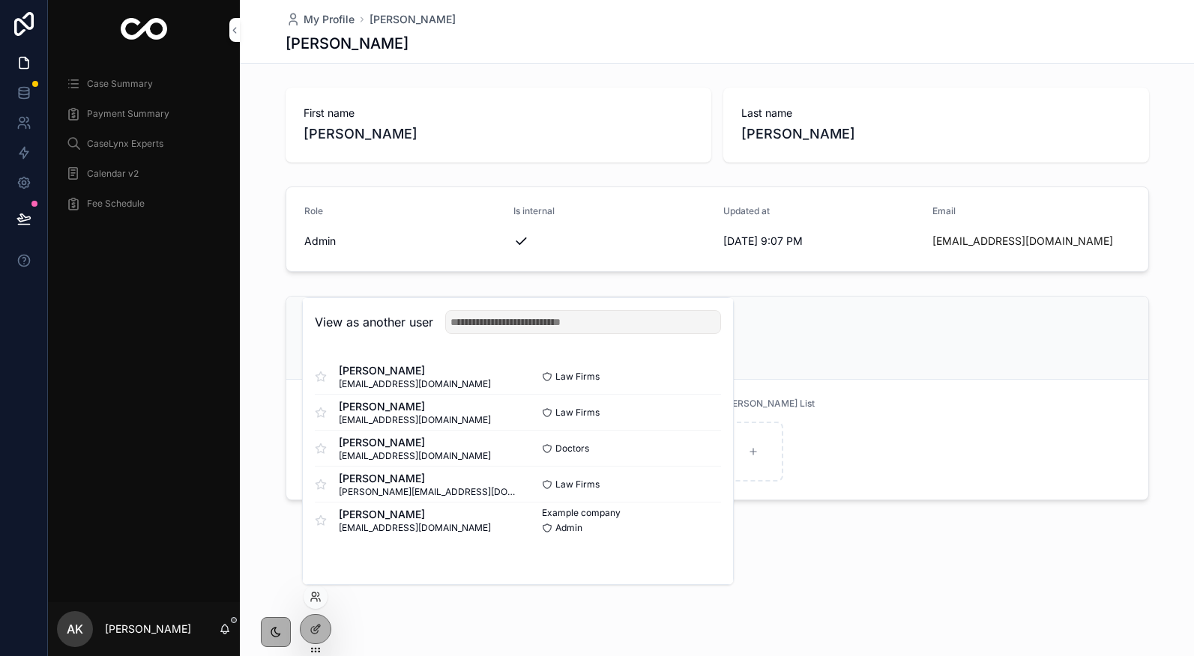
click at [0, 0] on button "Select" at bounding box center [0, 0] width 0 height 0
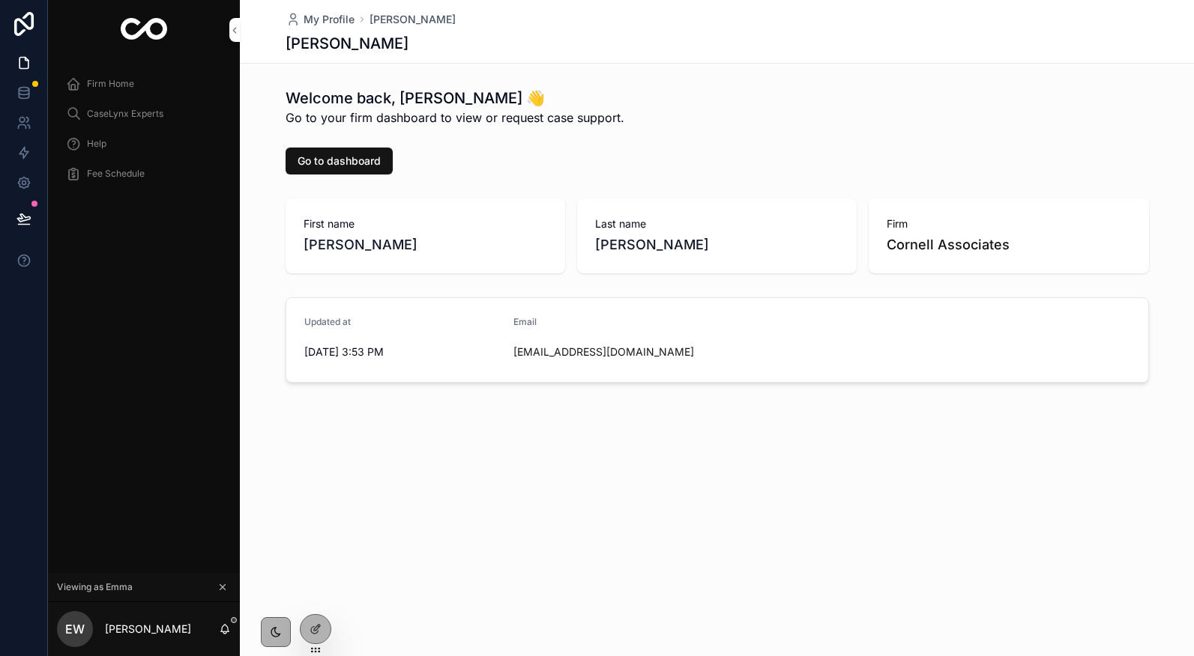
click at [112, 78] on span "Firm Home" at bounding box center [110, 84] width 47 height 12
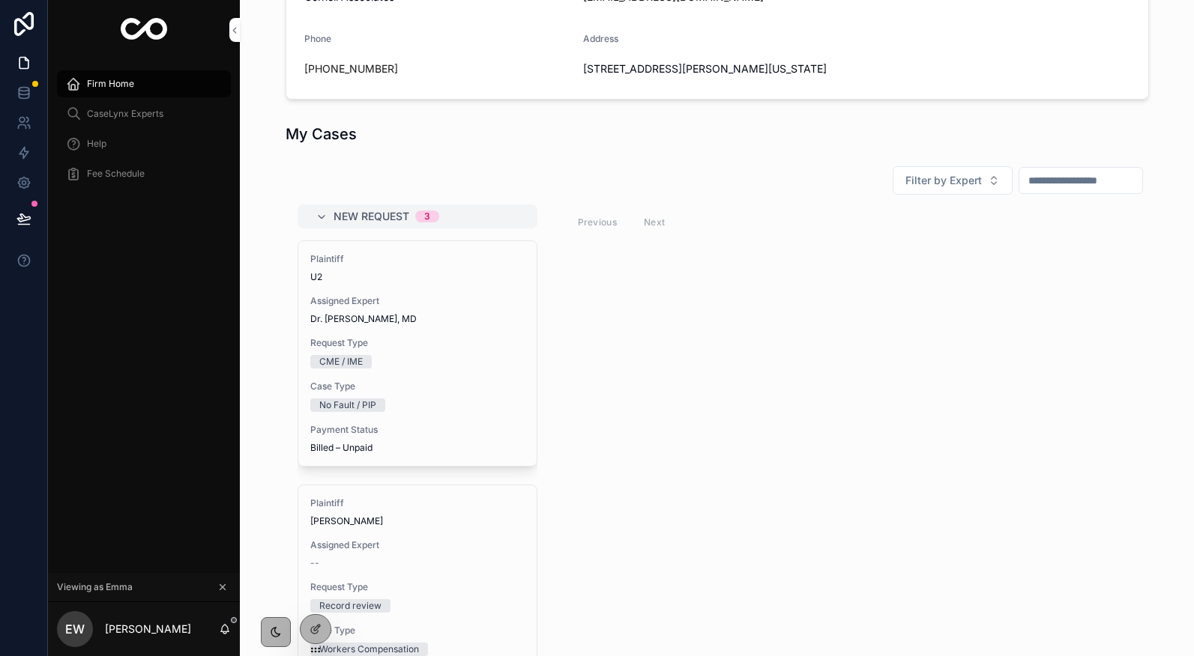
scroll to position [563, 0]
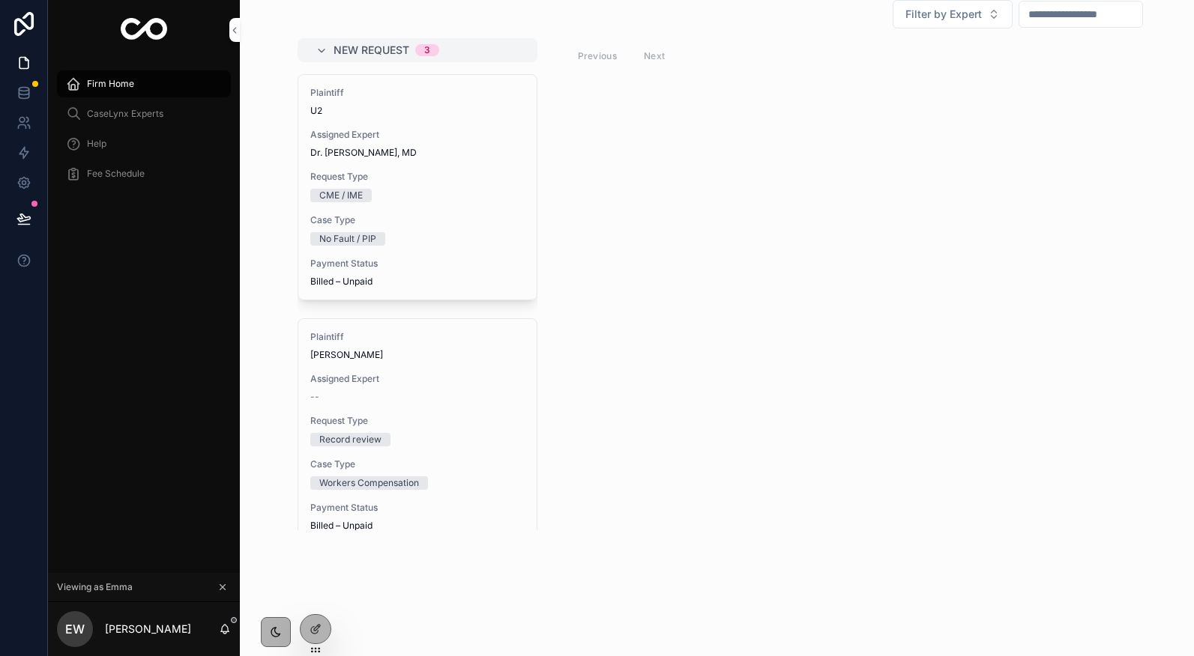
click at [454, 198] on div "CME / IME" at bounding box center [417, 195] width 214 height 13
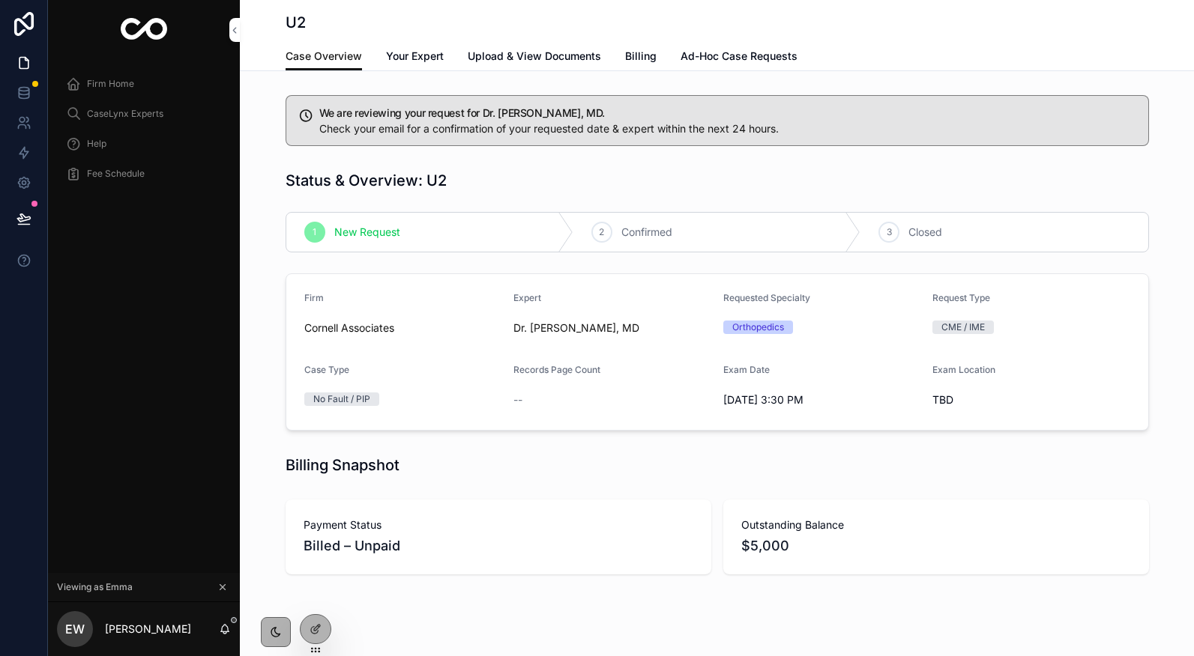
click at [644, 68] on link "Billing" at bounding box center [640, 58] width 31 height 30
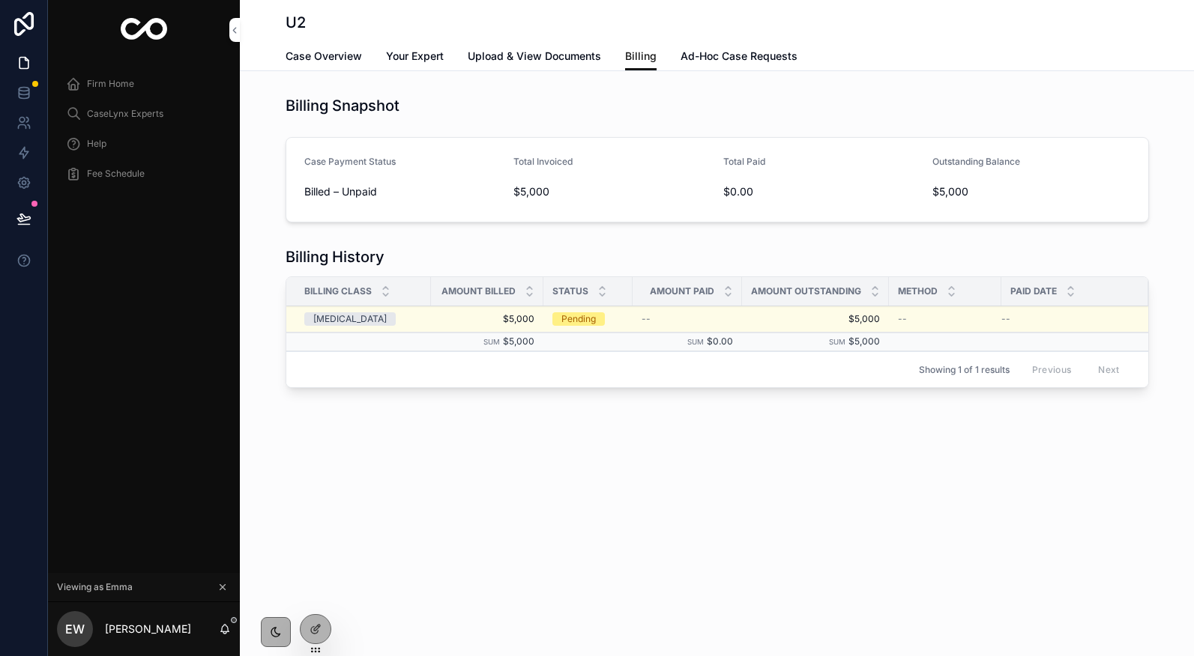
click at [0, 0] on span "Pay Invoice" at bounding box center [0, 0] width 0 height 0
click at [121, 86] on span "Firm Home" at bounding box center [110, 84] width 47 height 12
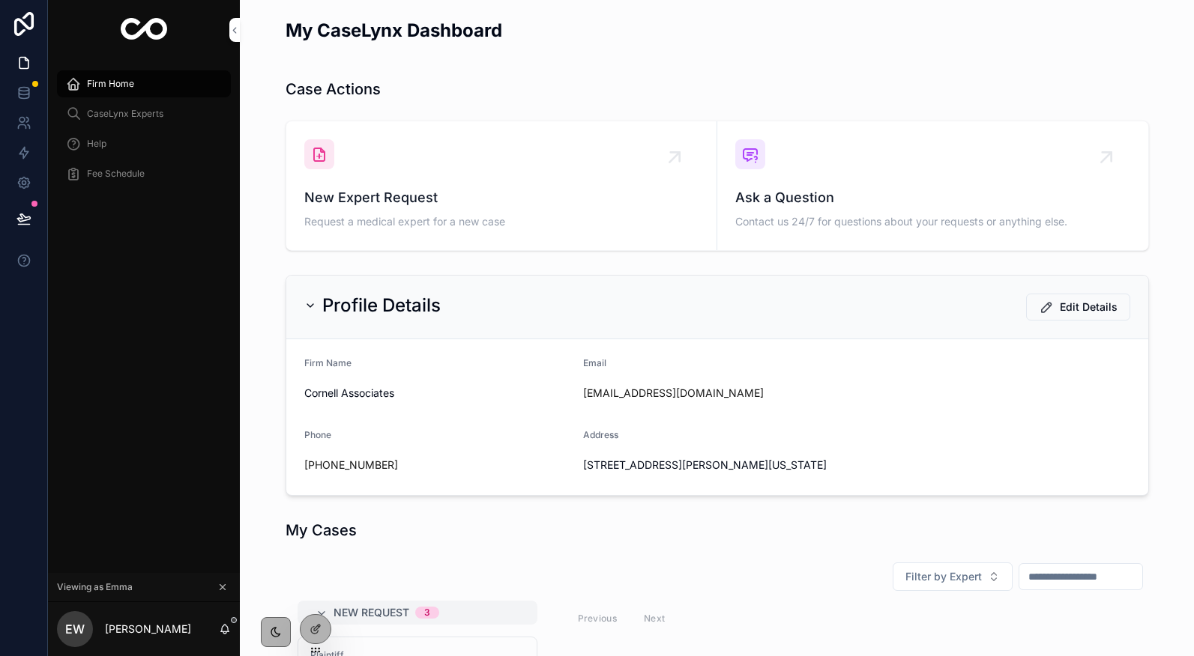
click at [422, 190] on span "New Expert Request" at bounding box center [501, 197] width 394 height 21
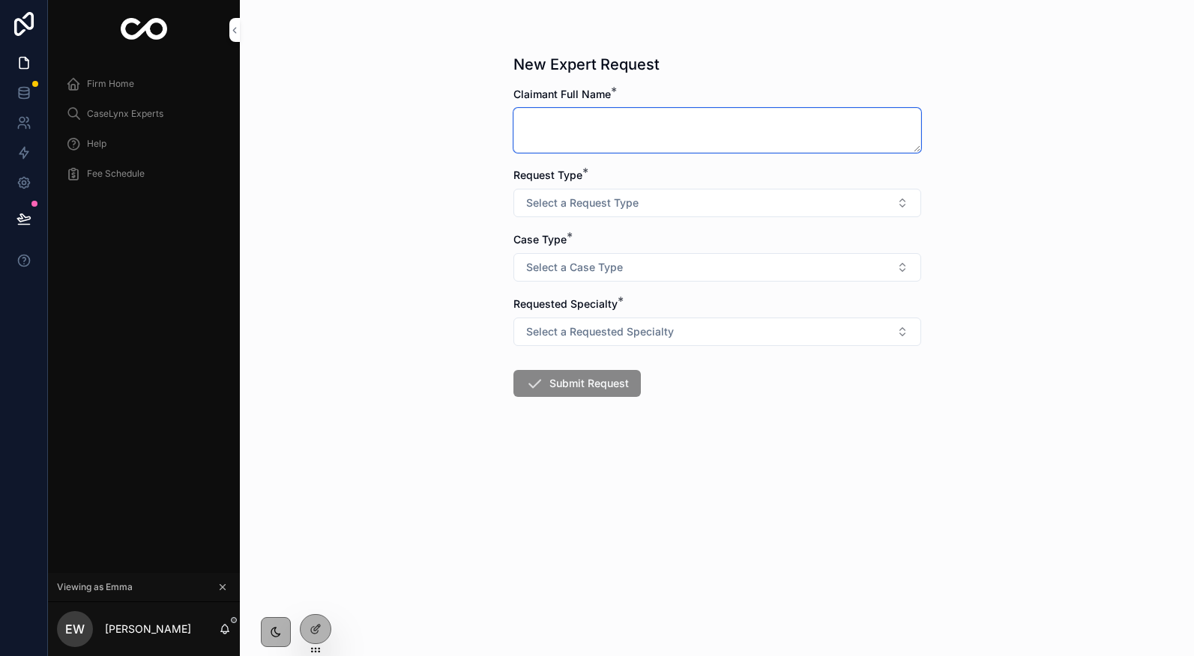
click at [567, 127] on textarea "scrollable content" at bounding box center [717, 130] width 408 height 45
type textarea "********"
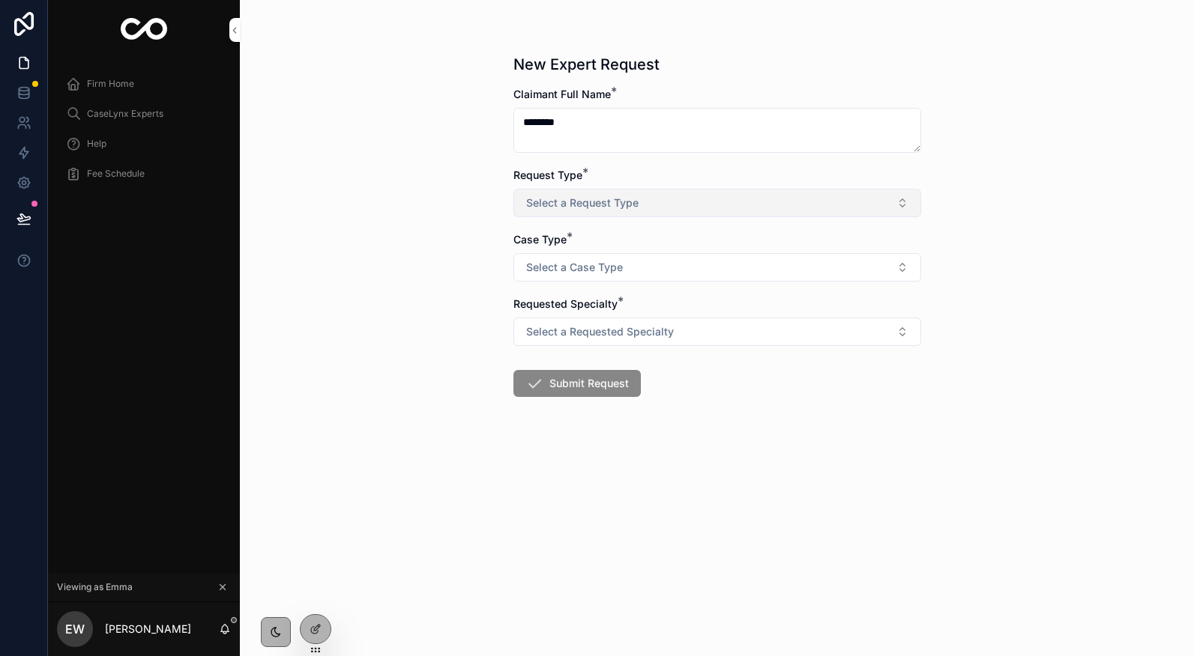
click at [577, 192] on button "Select a Request Type" at bounding box center [717, 203] width 408 height 28
click at [639, 291] on div "Record review" at bounding box center [659, 285] width 62 height 13
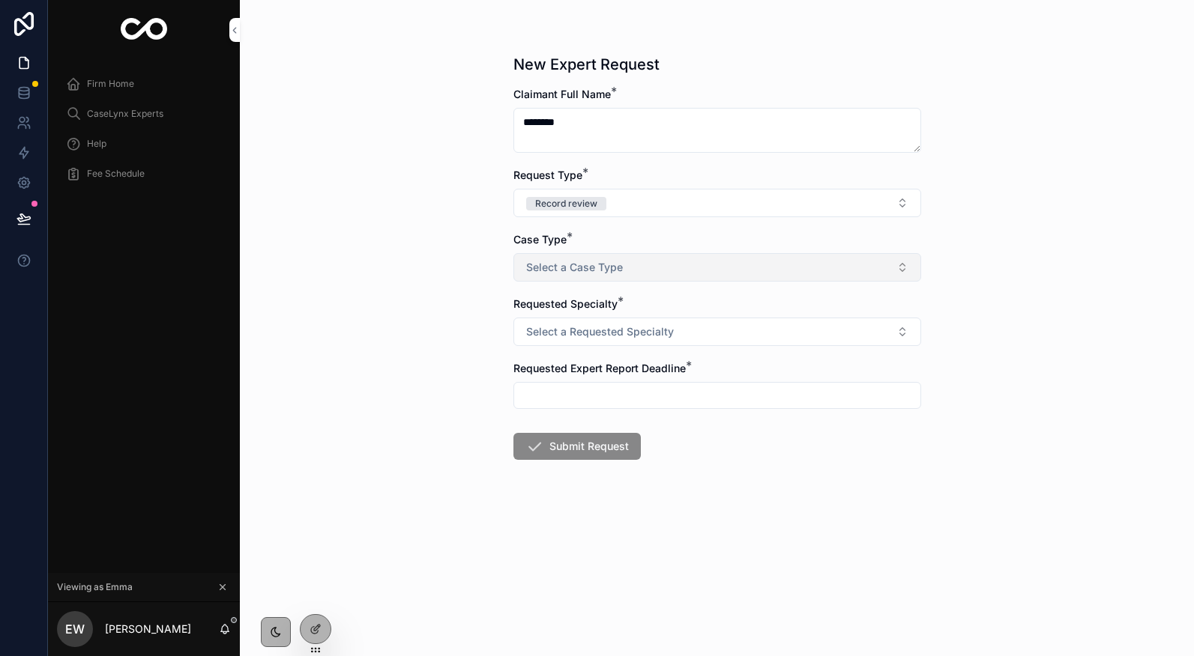
click at [623, 280] on button "Select a Case Type" at bounding box center [717, 267] width 408 height 28
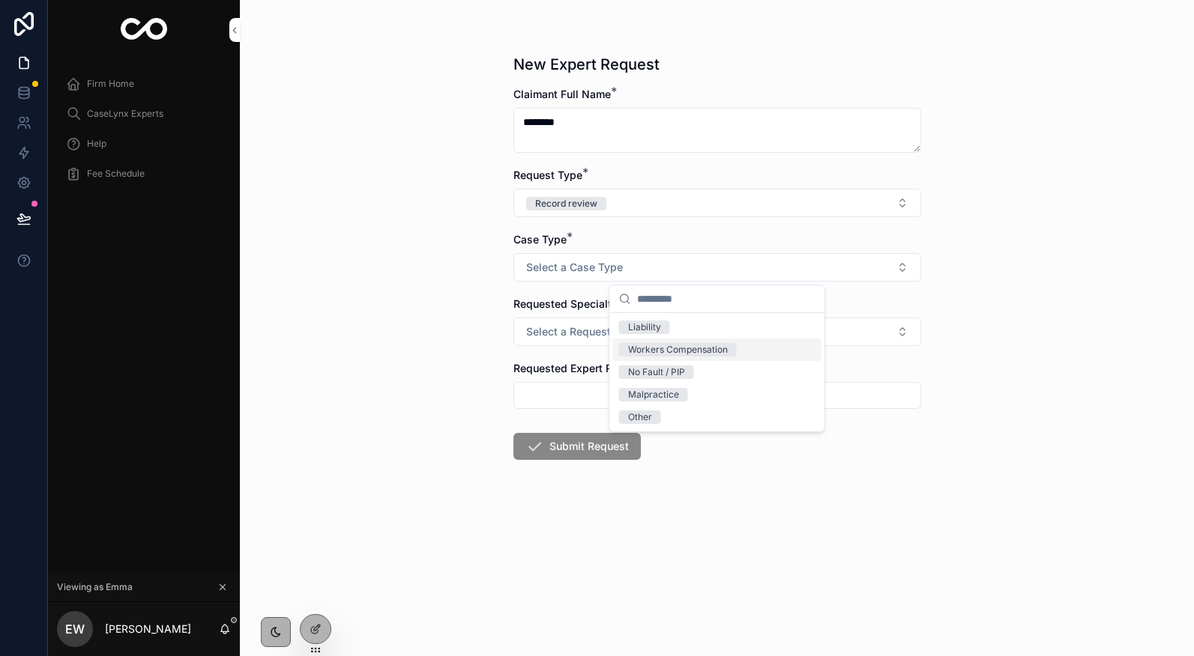
click at [662, 351] on div "Workers Compensation" at bounding box center [678, 349] width 100 height 13
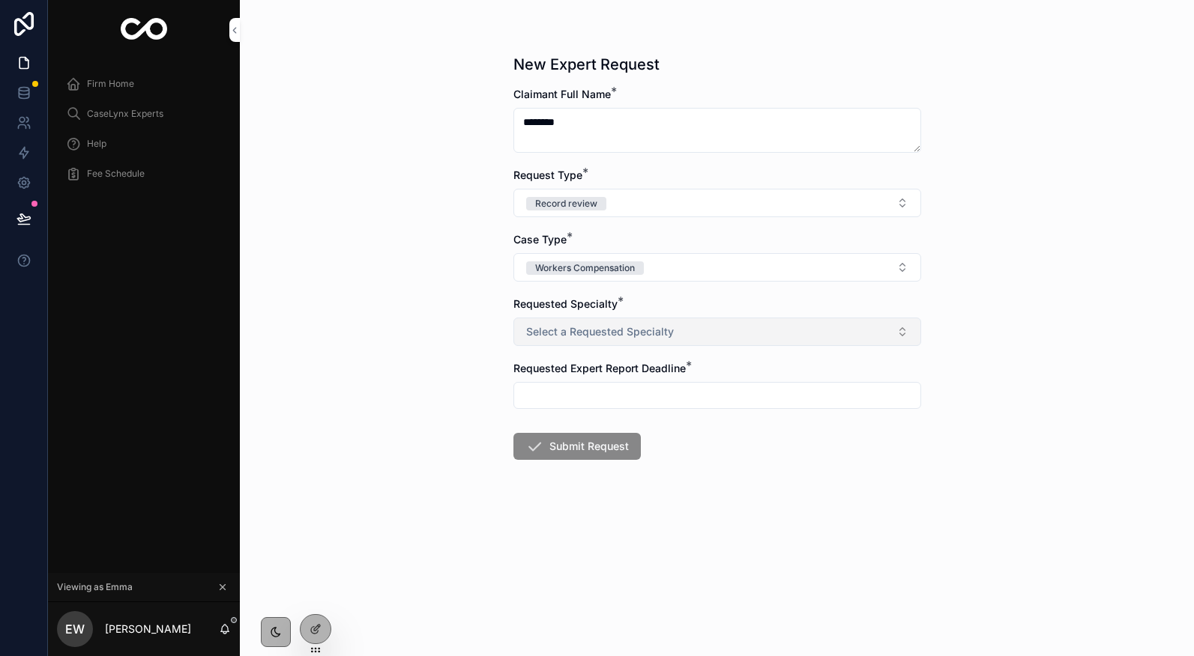
click at [637, 328] on span "Select a Requested Specialty" at bounding box center [600, 331] width 148 height 15
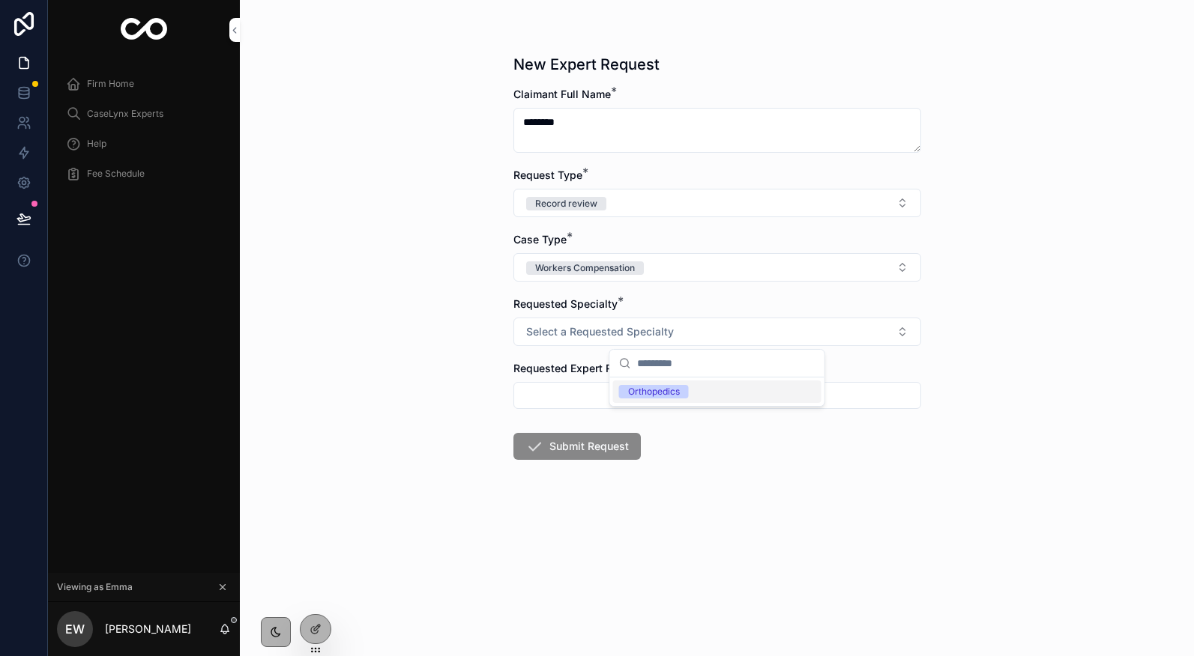
click at [670, 392] on div "Orthopedics" at bounding box center [654, 391] width 52 height 13
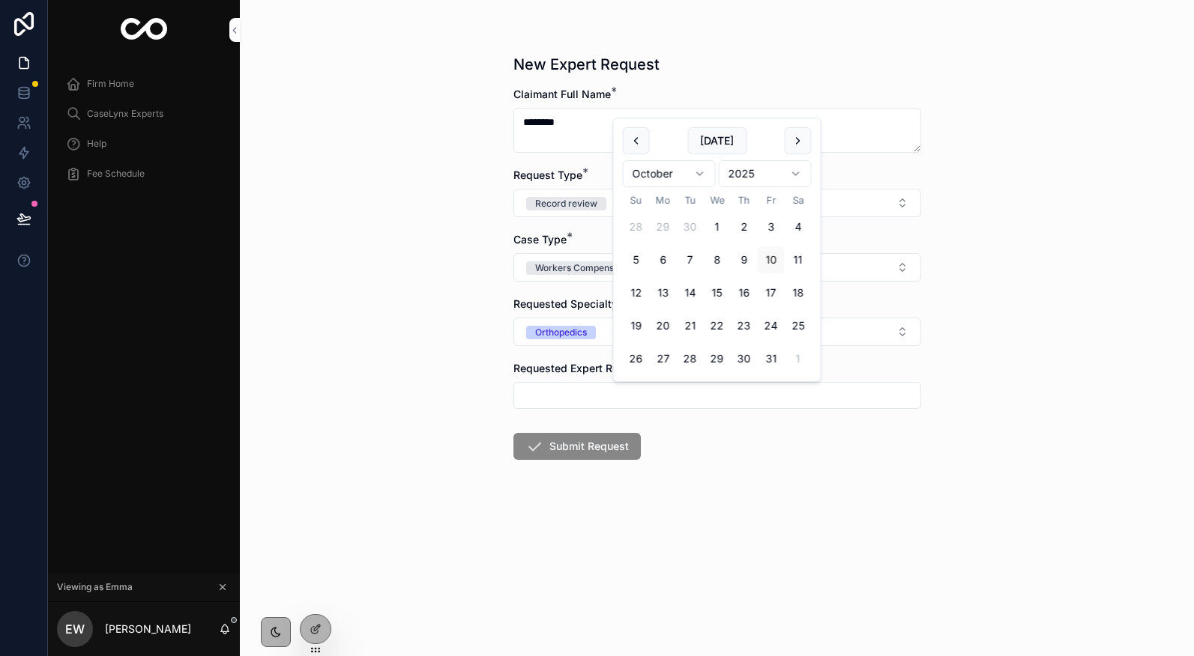
click at [665, 392] on input "scrollable content" at bounding box center [717, 395] width 406 height 21
click at [682, 365] on button "28" at bounding box center [690, 358] width 27 height 27
type input "**********"
click at [614, 426] on form "**********" at bounding box center [717, 321] width 408 height 469
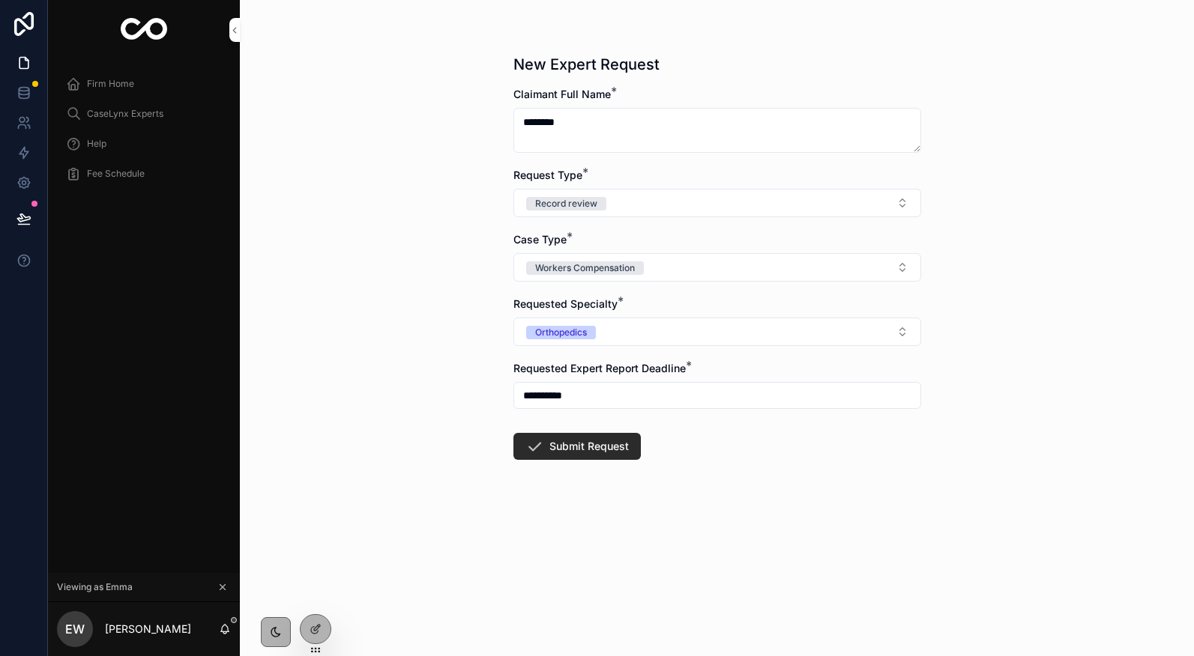
click at [607, 435] on button "Submit Request" at bounding box center [576, 446] width 127 height 27
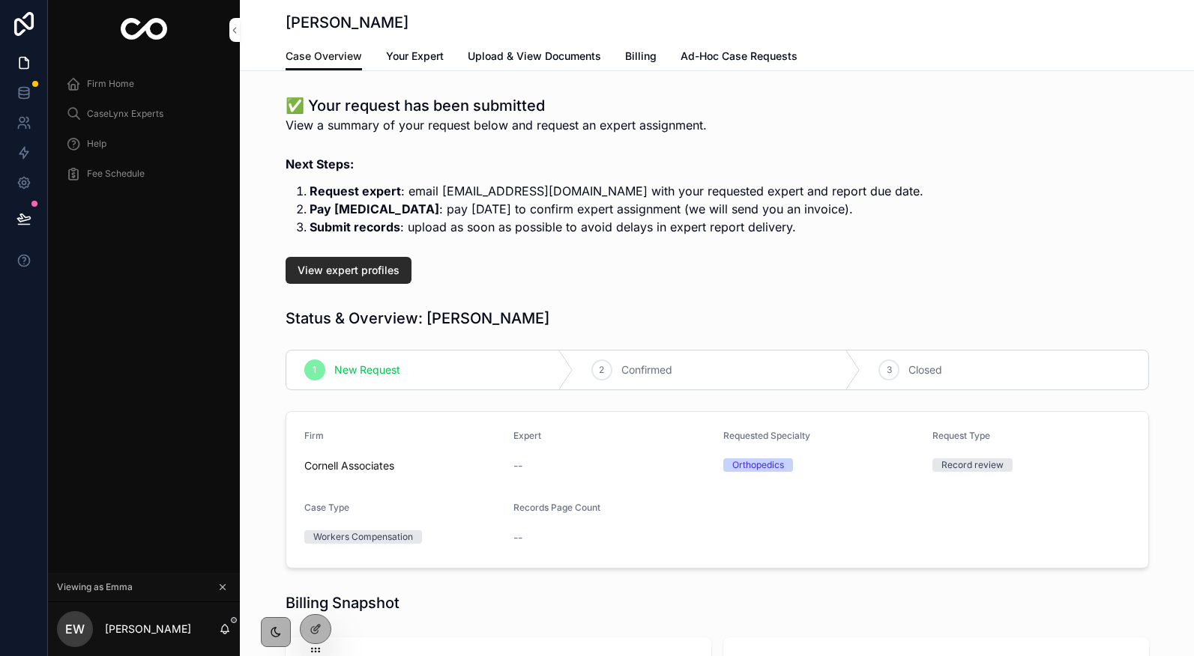
click at [327, 268] on span "View expert profiles" at bounding box center [348, 270] width 102 height 15
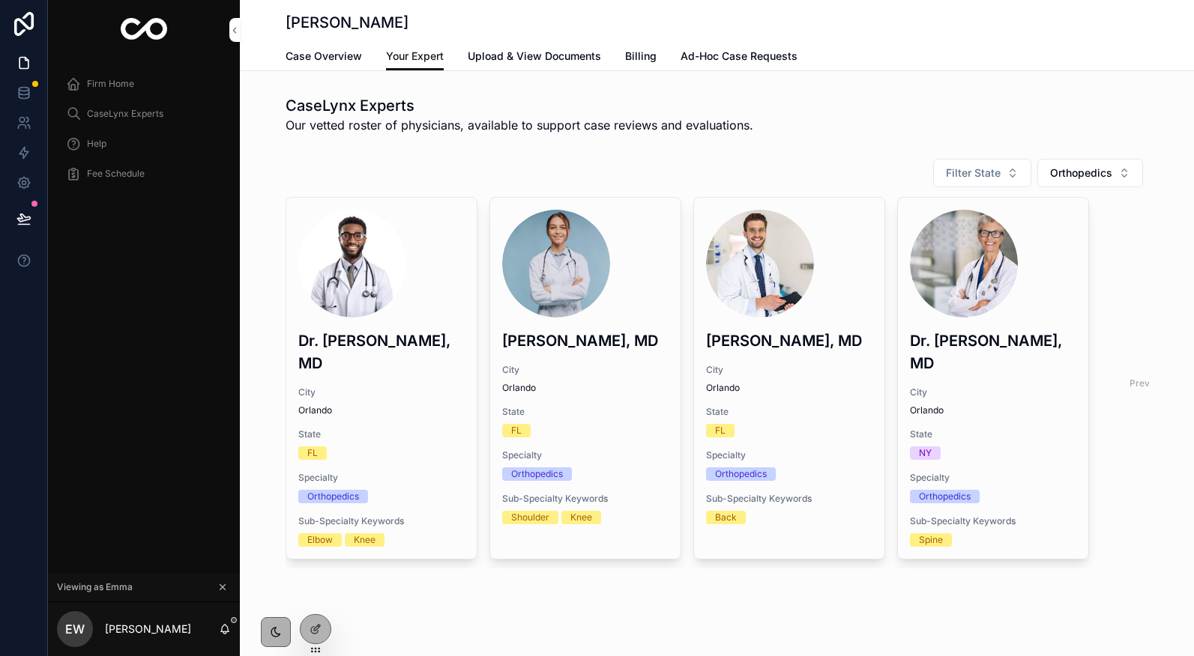
click at [629, 54] on span "Billing" at bounding box center [640, 56] width 31 height 15
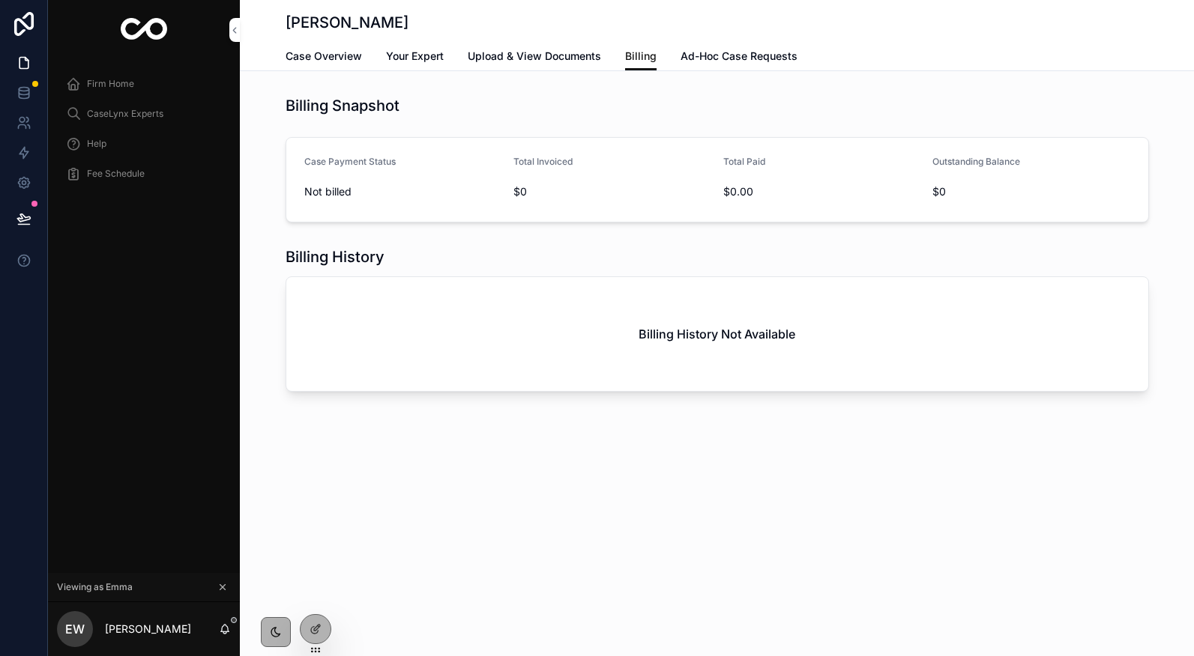
click at [329, 58] on span "Case Overview" at bounding box center [323, 56] width 76 height 15
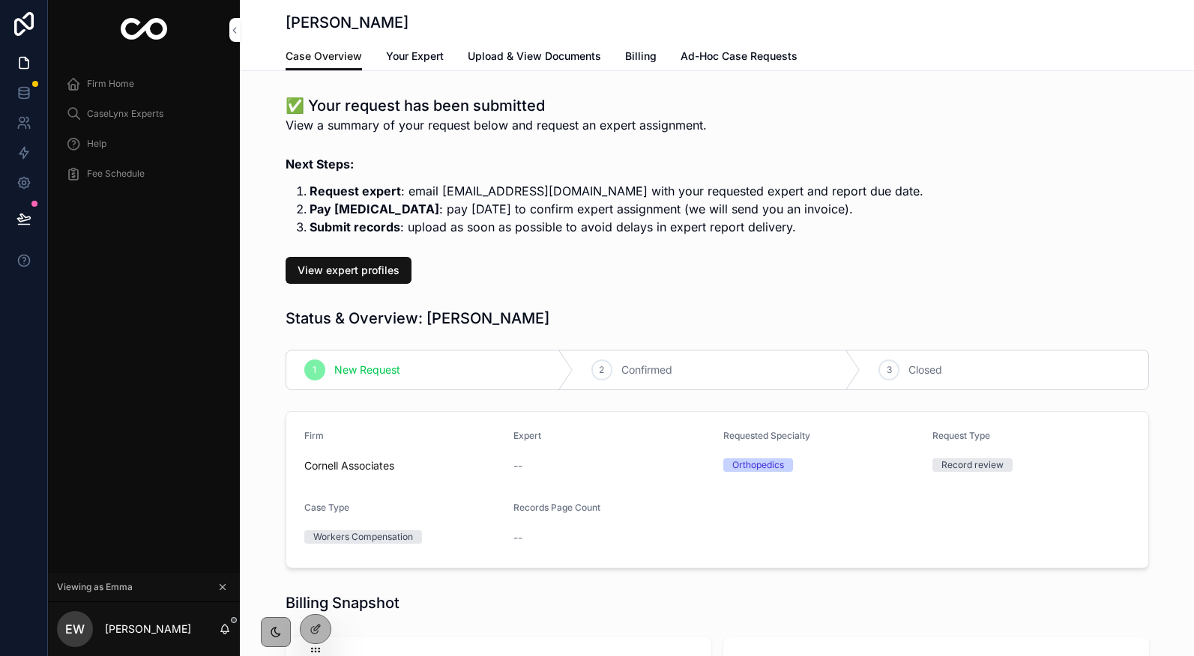
click at [633, 68] on link "Billing" at bounding box center [640, 58] width 31 height 30
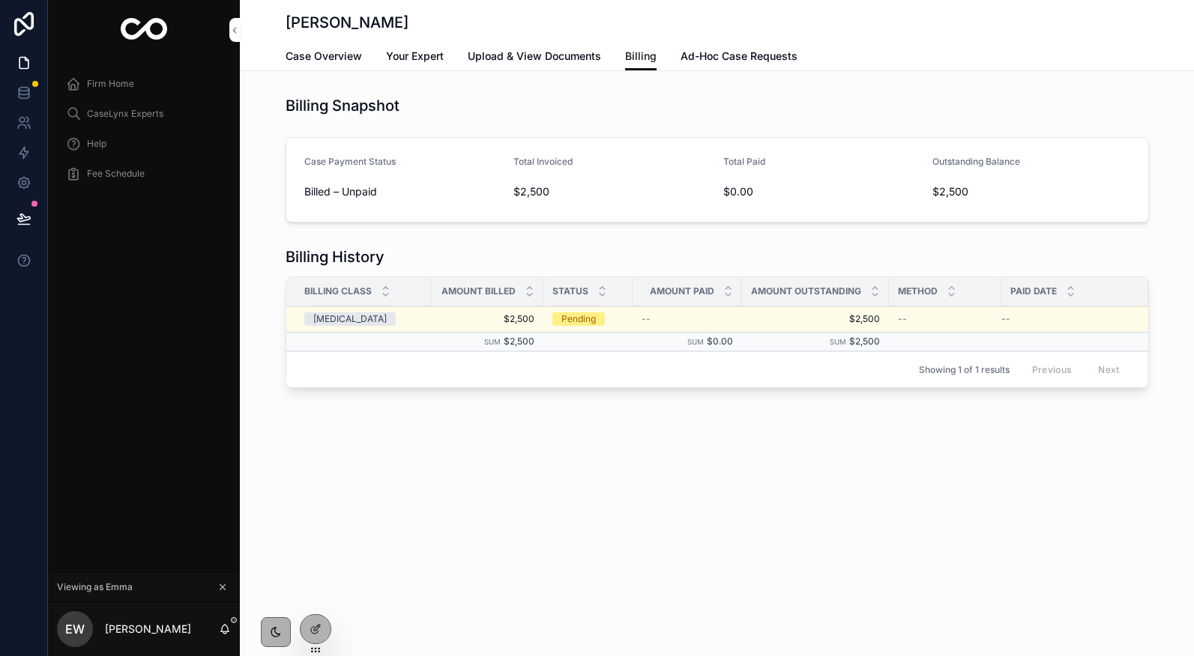
click at [1077, 486] on div "Coldplay Billing Case Overview Your Expert Upload & View Documents Billing Ad-H…" at bounding box center [717, 248] width 954 height 496
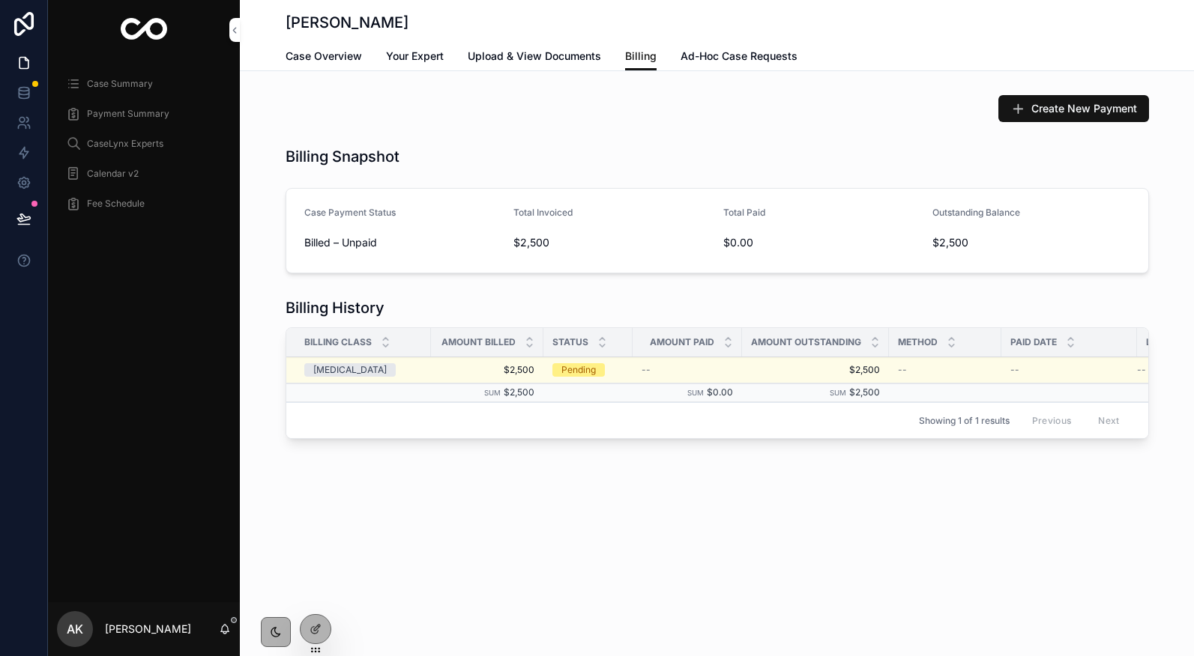
click at [0, 0] on div at bounding box center [0, 0] width 0 height 0
click at [0, 0] on icon at bounding box center [0, 0] width 0 height 0
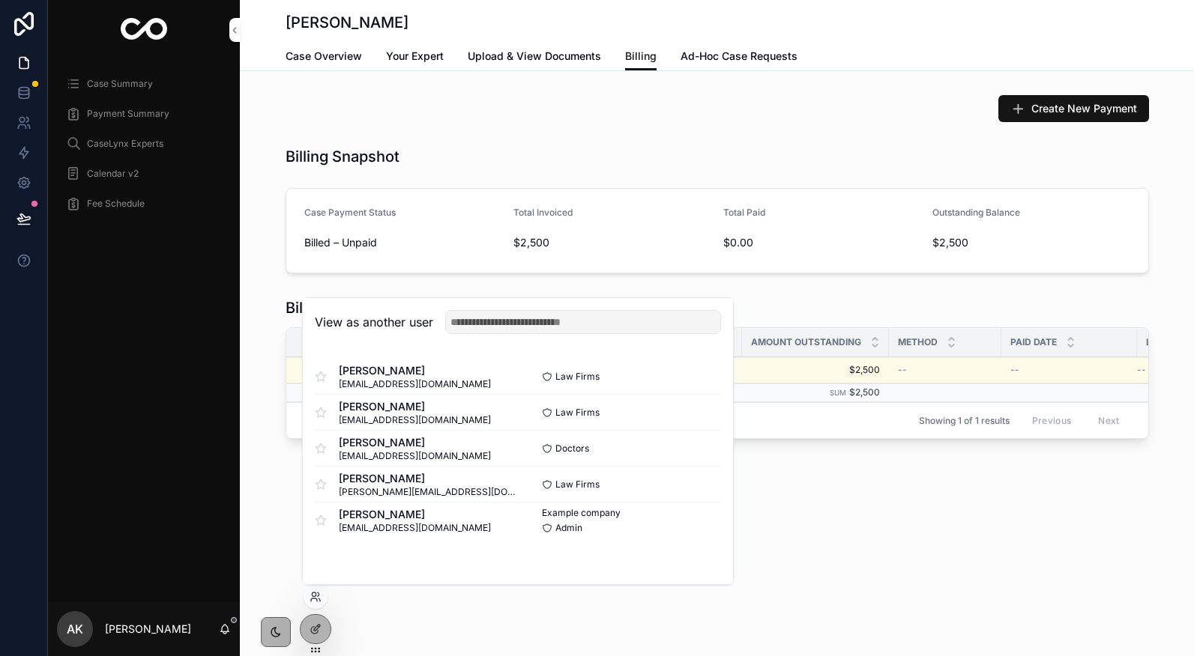
click at [0, 0] on button "Select" at bounding box center [0, 0] width 0 height 0
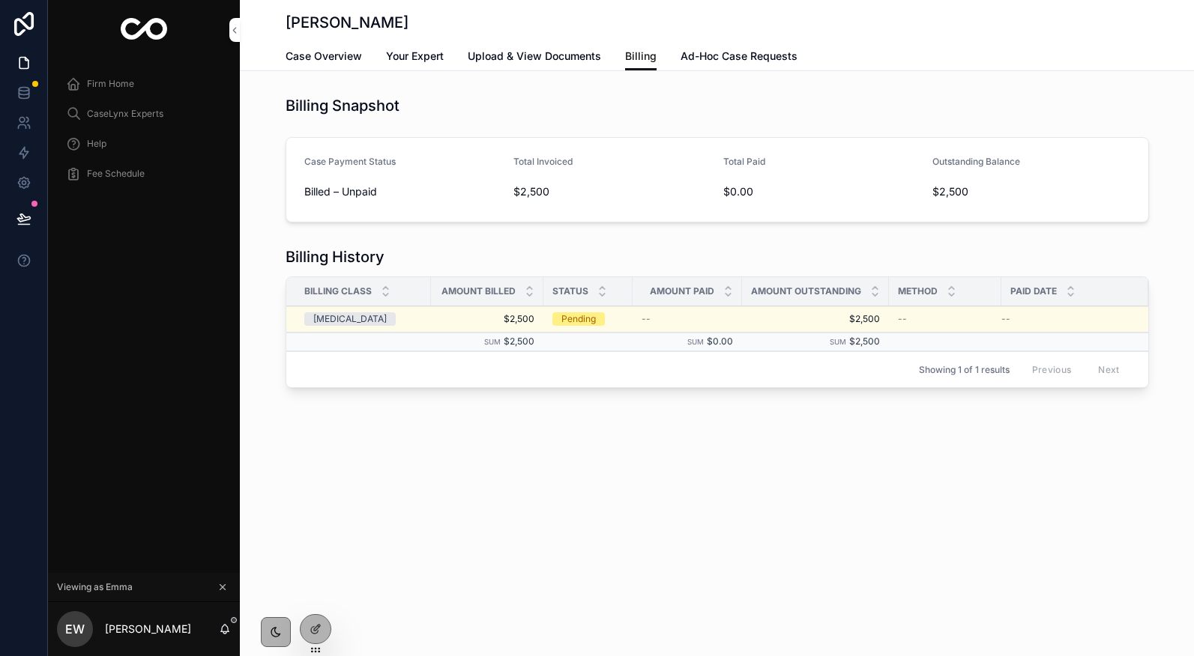
click at [1109, 323] on div "--" at bounding box center [1065, 319] width 129 height 12
click at [1097, 315] on div "--" at bounding box center [1065, 319] width 129 height 12
click at [17, 96] on icon at bounding box center [23, 92] width 15 height 15
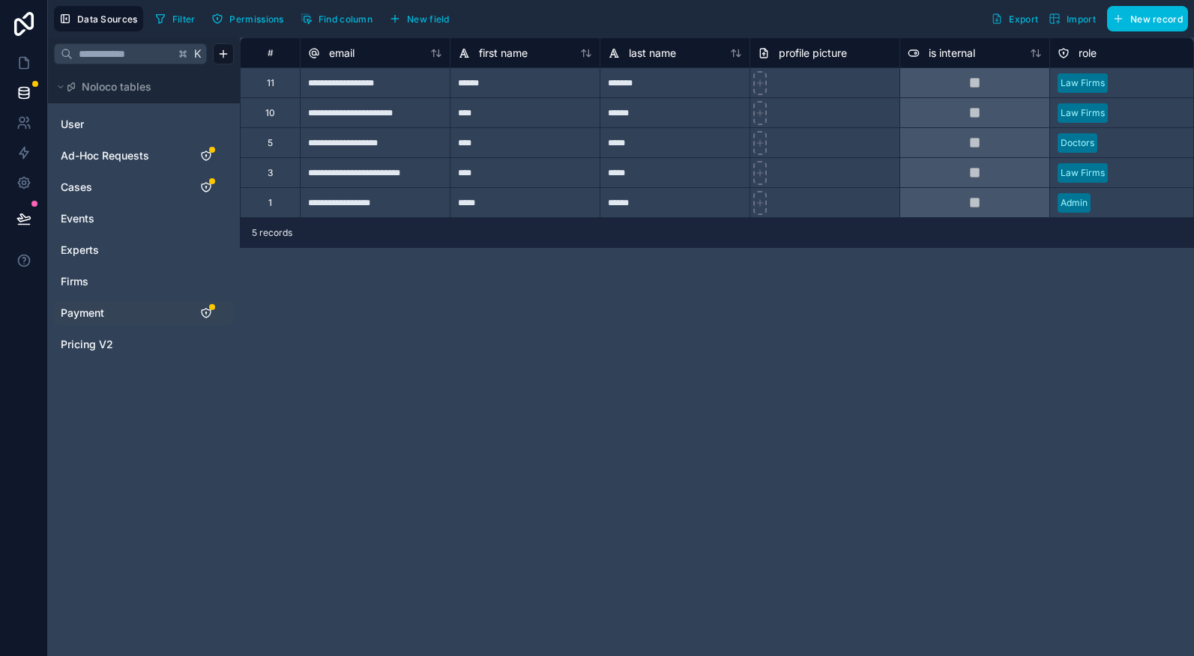
click at [92, 312] on span "Payment" at bounding box center [82, 313] width 43 height 15
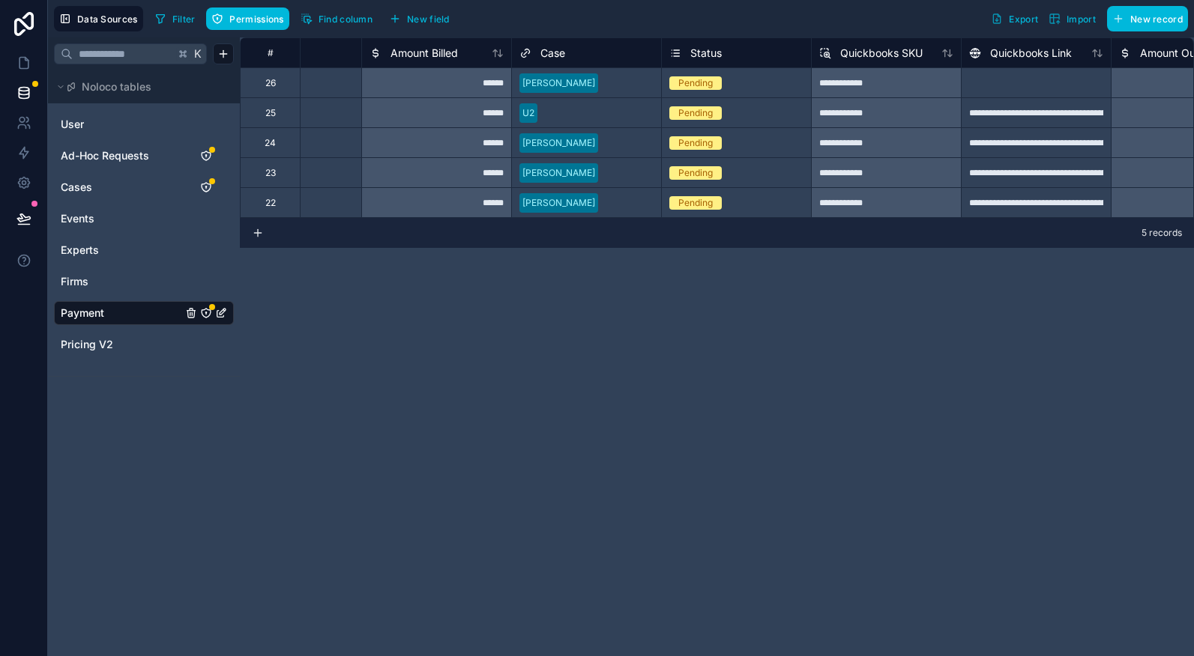
scroll to position [0, 633]
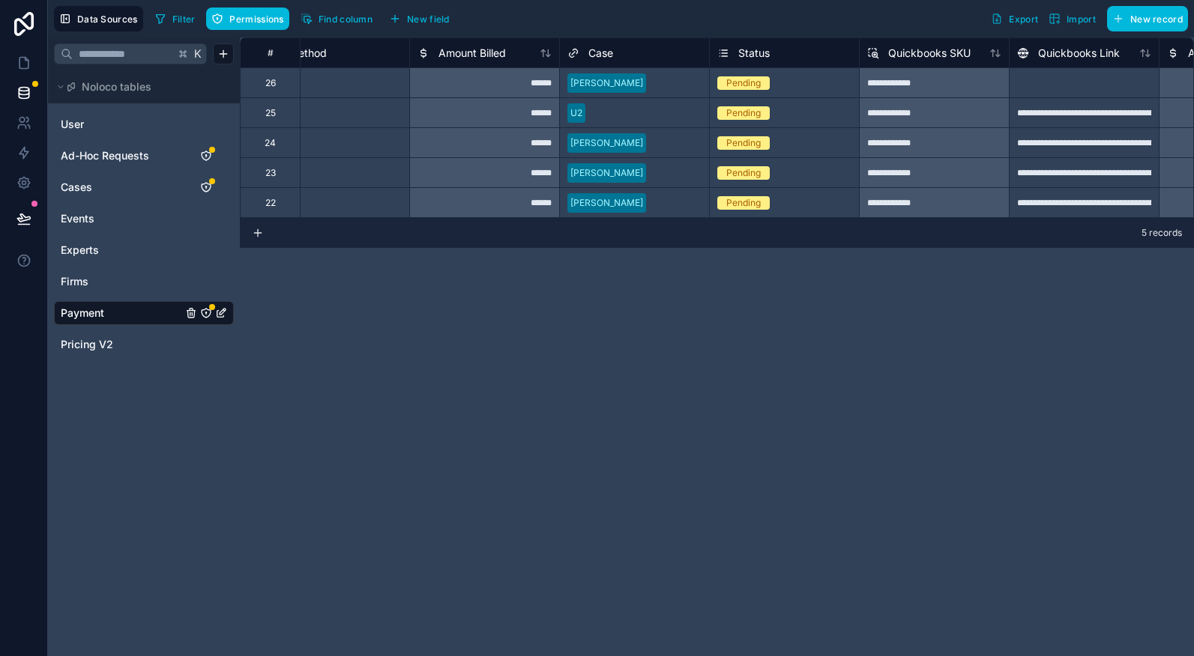
scroll to position [0, 519]
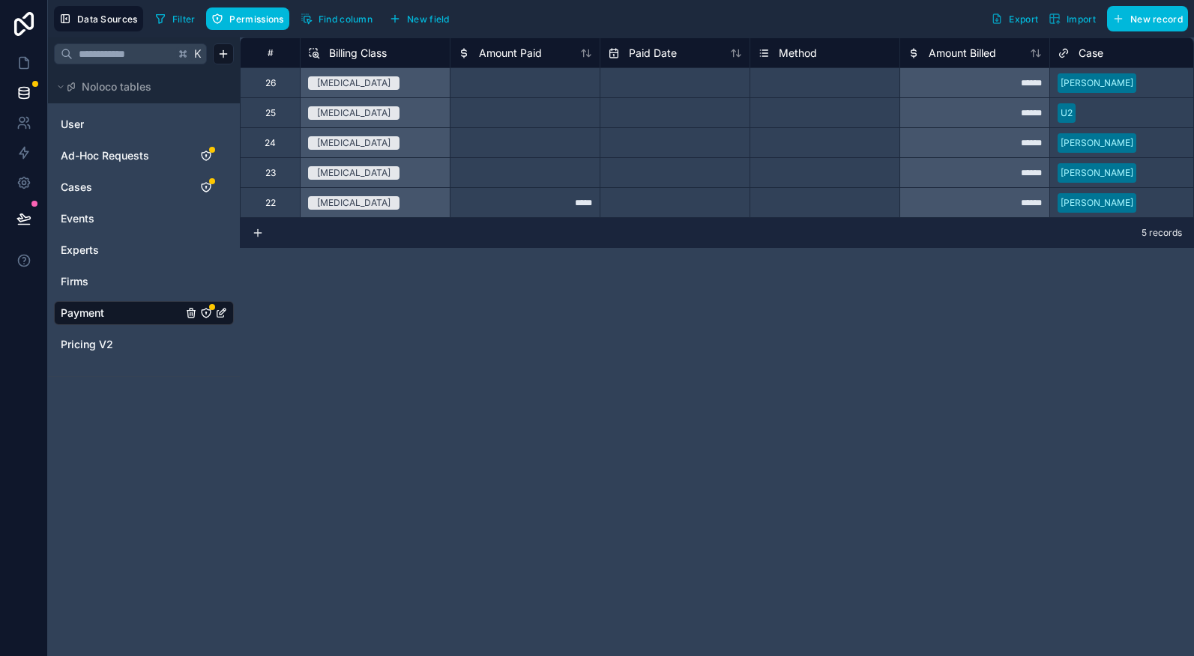
click at [350, 21] on span "Find column" at bounding box center [345, 18] width 54 height 11
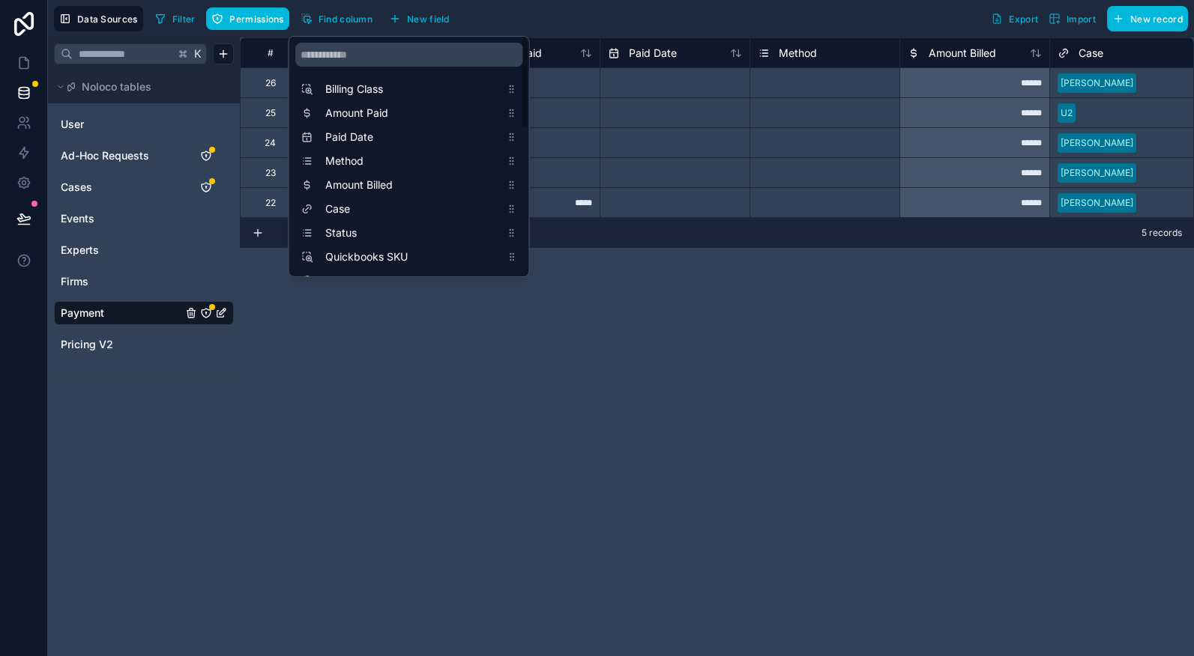
click at [345, 41] on div "scrollable content" at bounding box center [409, 55] width 240 height 36
click at [344, 47] on input "scrollable content" at bounding box center [409, 55] width 228 height 24
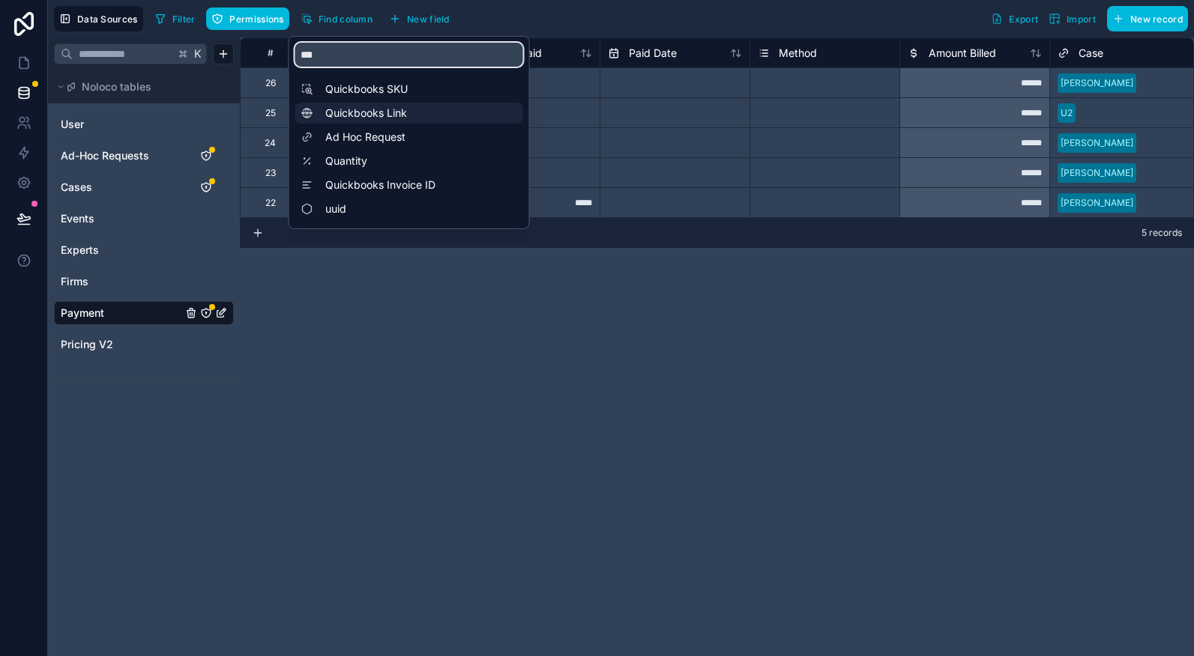
type input "***"
click at [366, 122] on div "Quickbooks Link" at bounding box center [409, 113] width 228 height 21
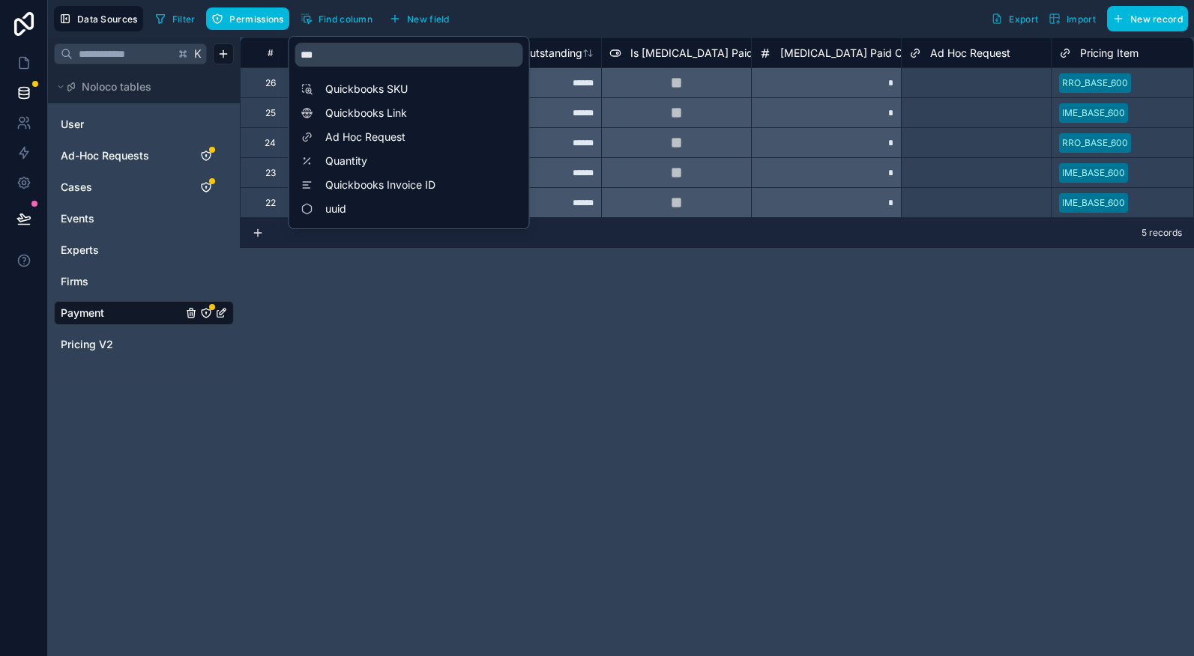
scroll to position [0, 1199]
click at [574, 333] on div "**********" at bounding box center [717, 346] width 954 height 619
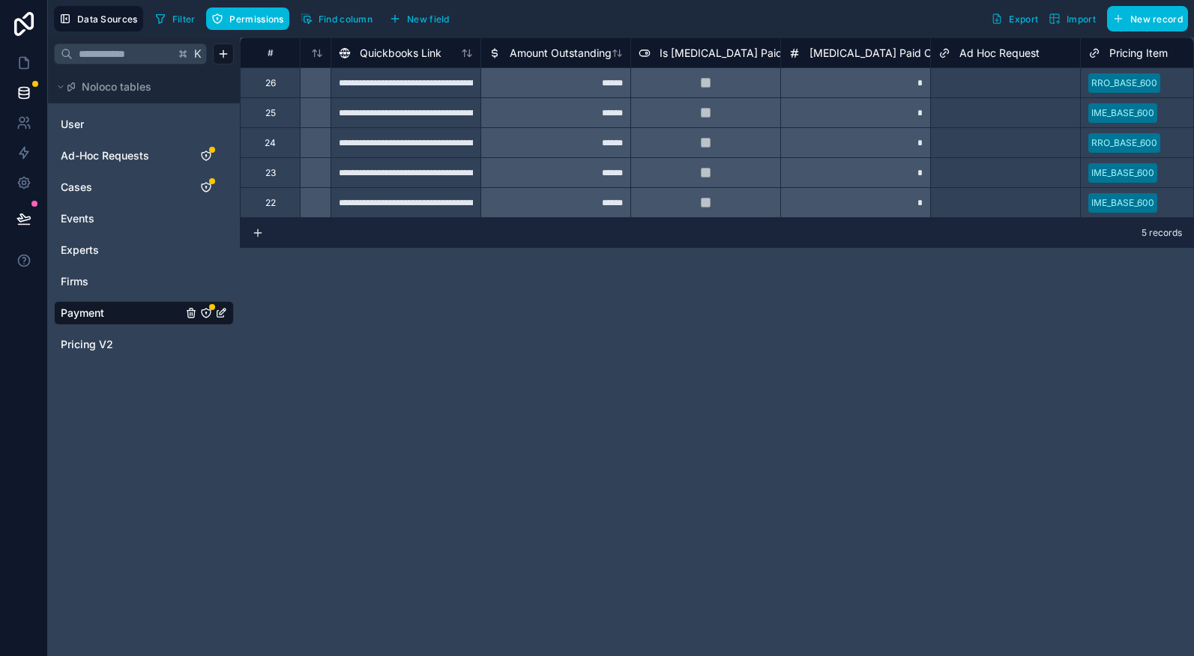
scroll to position [0, 1169]
click at [106, 160] on span "Ad-Hoc Requests" at bounding box center [105, 155] width 88 height 15
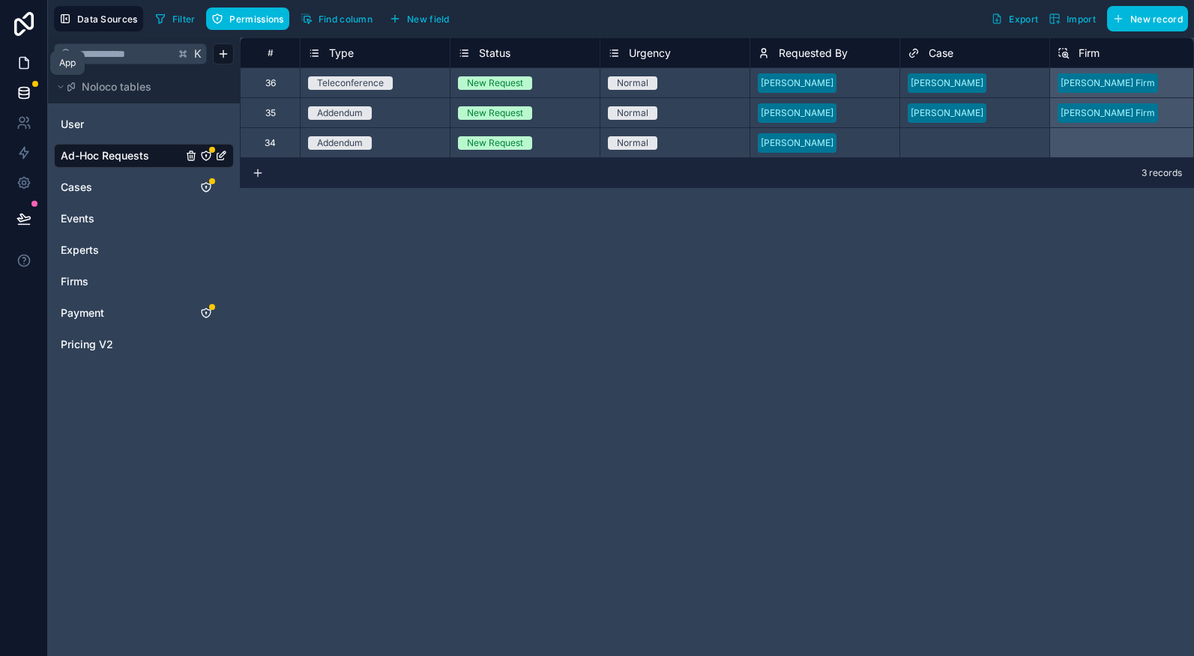
click at [23, 63] on icon at bounding box center [23, 62] width 15 height 15
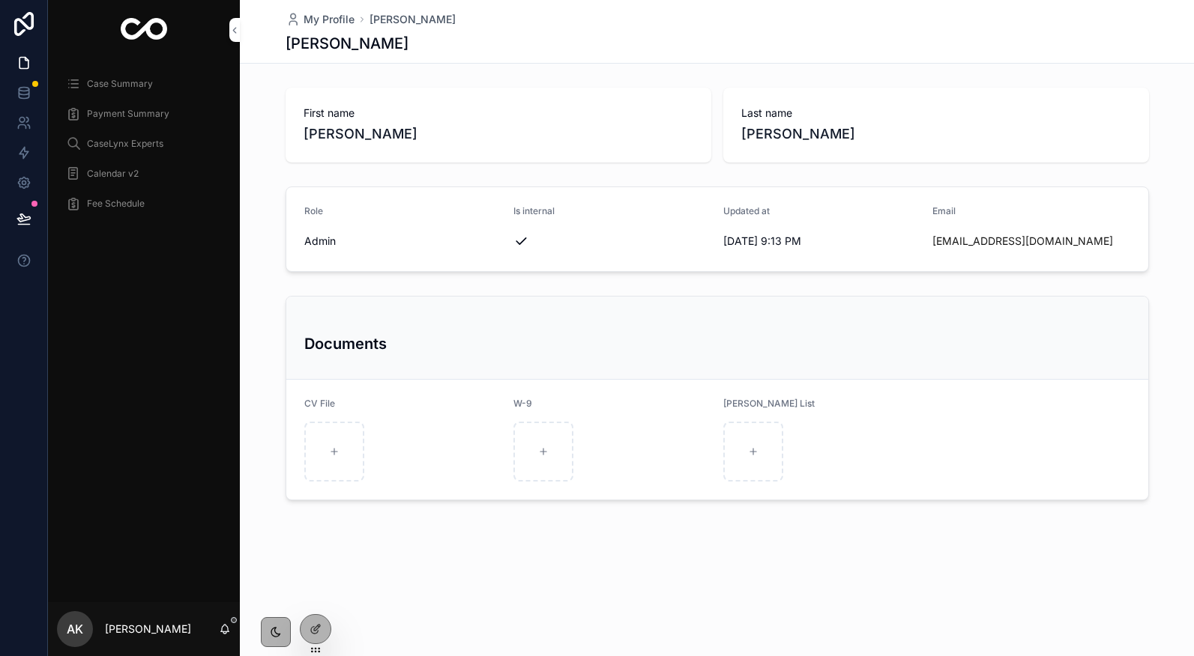
click at [0, 0] on div at bounding box center [0, 0] width 0 height 0
click at [0, 0] on icon at bounding box center [0, 0] width 0 height 0
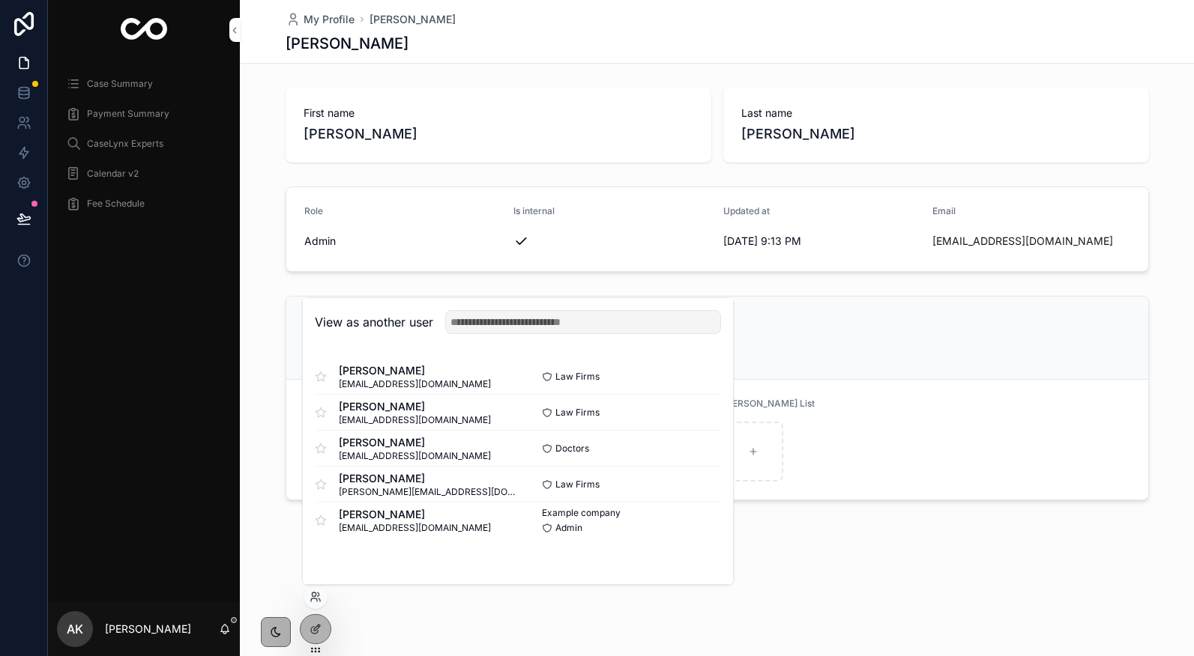
click at [0, 0] on button "Select" at bounding box center [0, 0] width 0 height 0
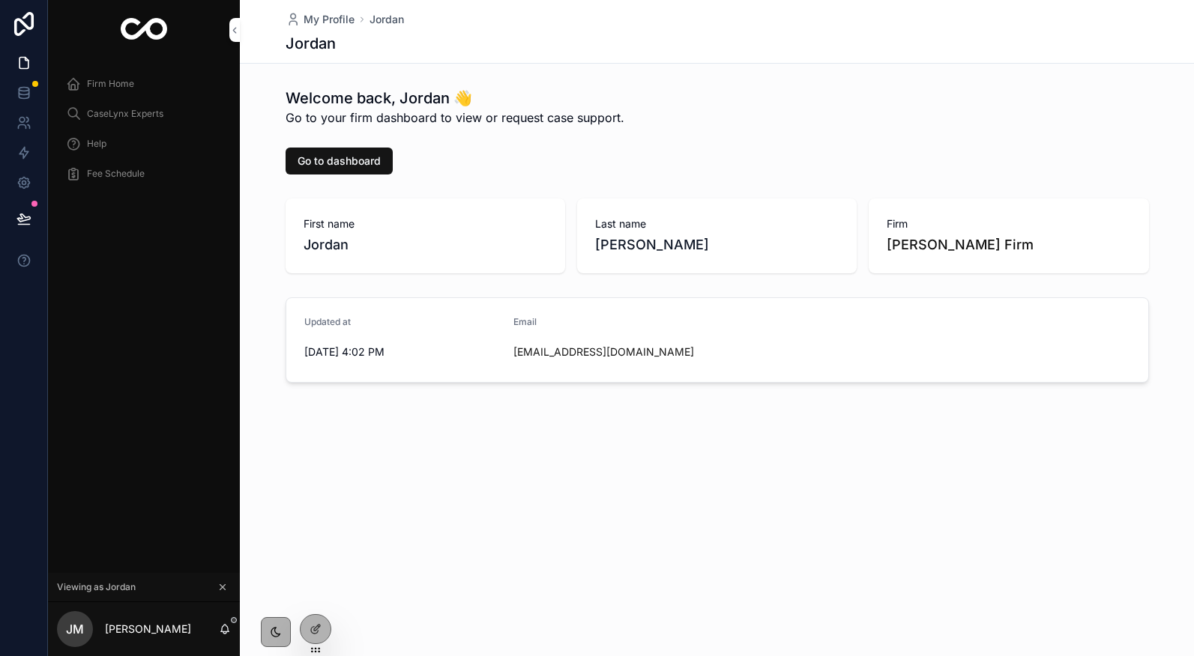
click at [116, 87] on span "Firm Home" at bounding box center [110, 84] width 47 height 12
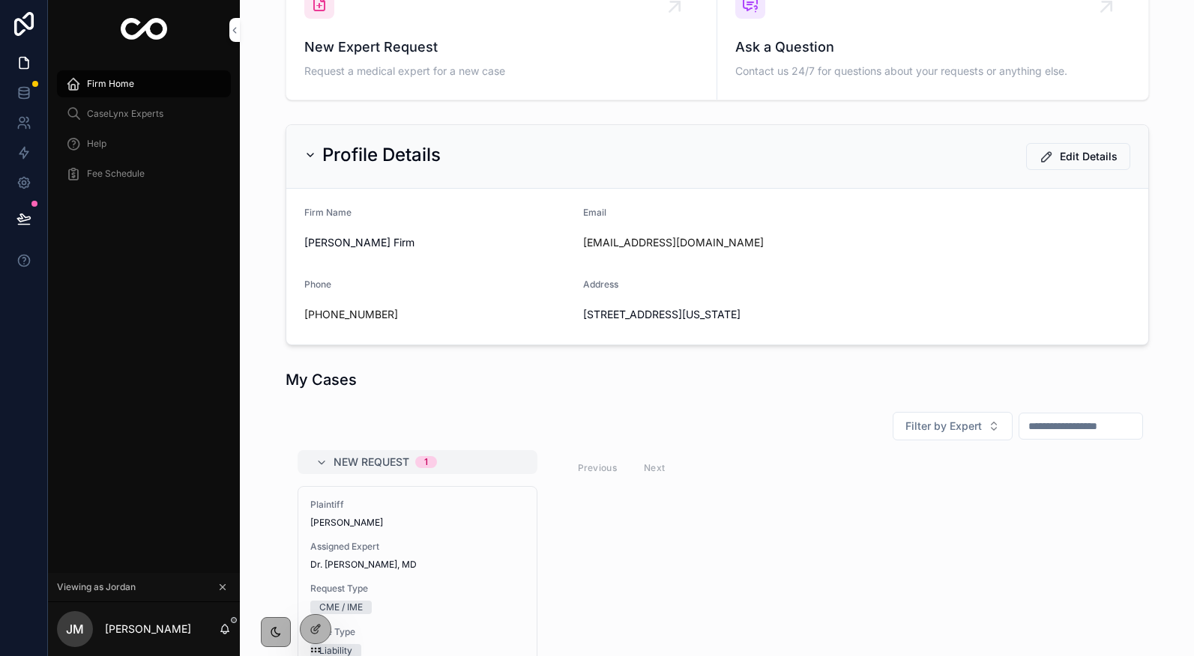
scroll to position [399, 0]
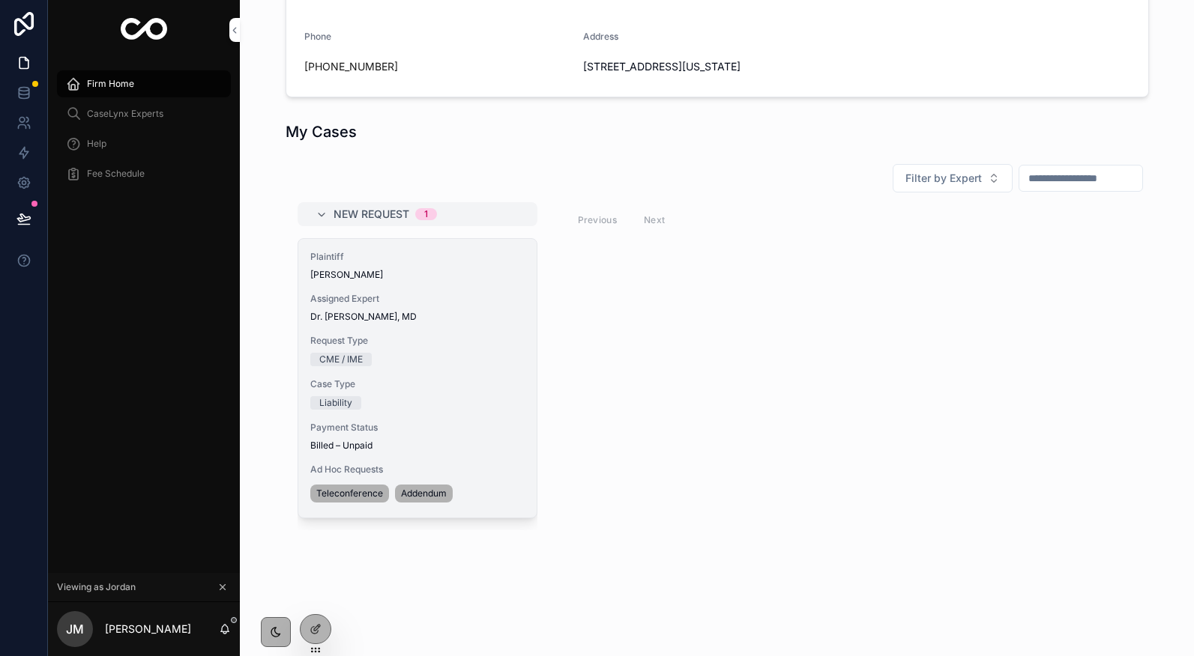
click at [373, 342] on span "Request Type" at bounding box center [417, 341] width 214 height 12
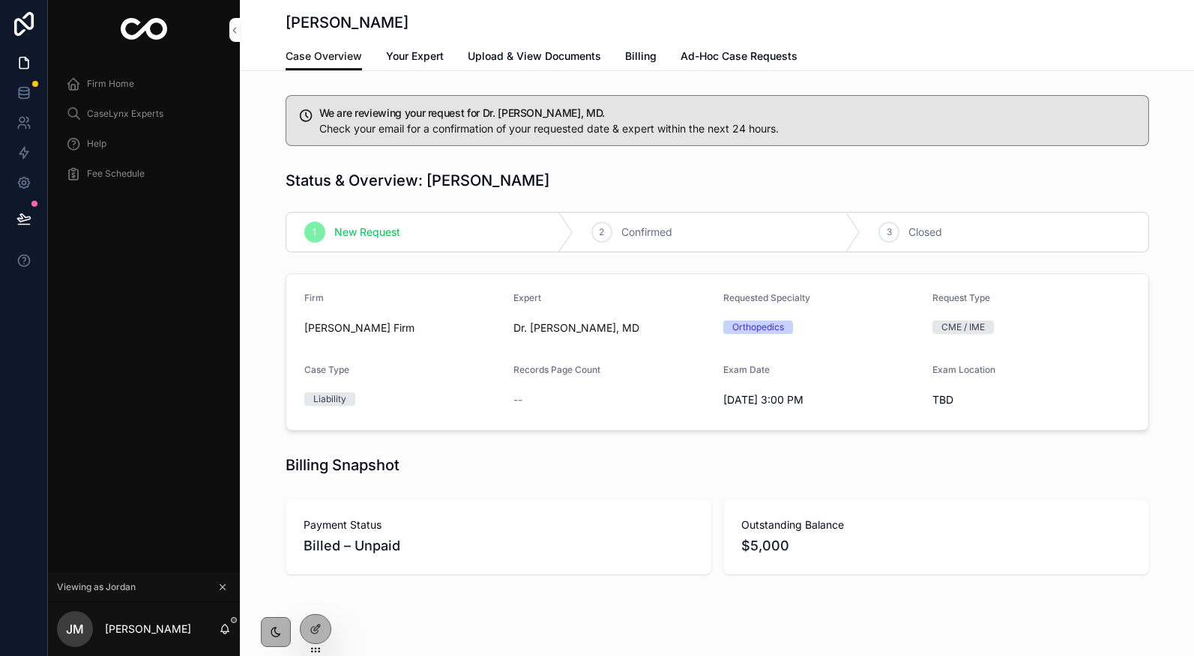
click at [731, 65] on link "Ad-Hoc Case Requests" at bounding box center [738, 58] width 117 height 30
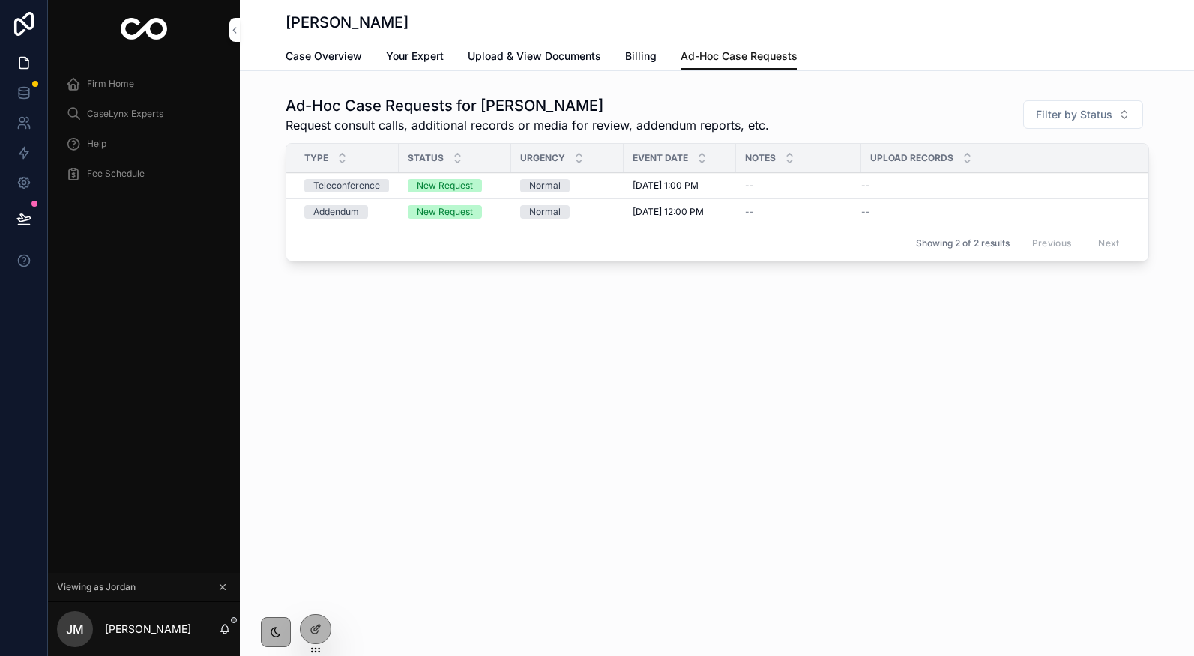
click at [640, 58] on span "Billing" at bounding box center [640, 56] width 31 height 15
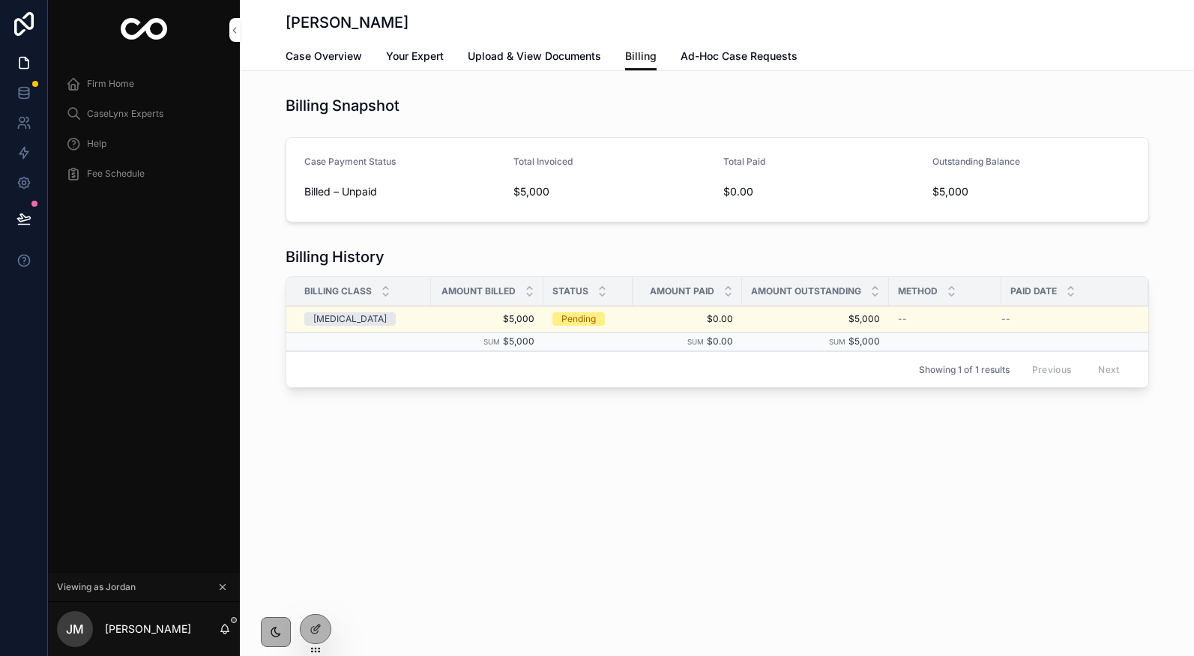
click at [710, 62] on span "Ad-Hoc Case Requests" at bounding box center [738, 56] width 117 height 15
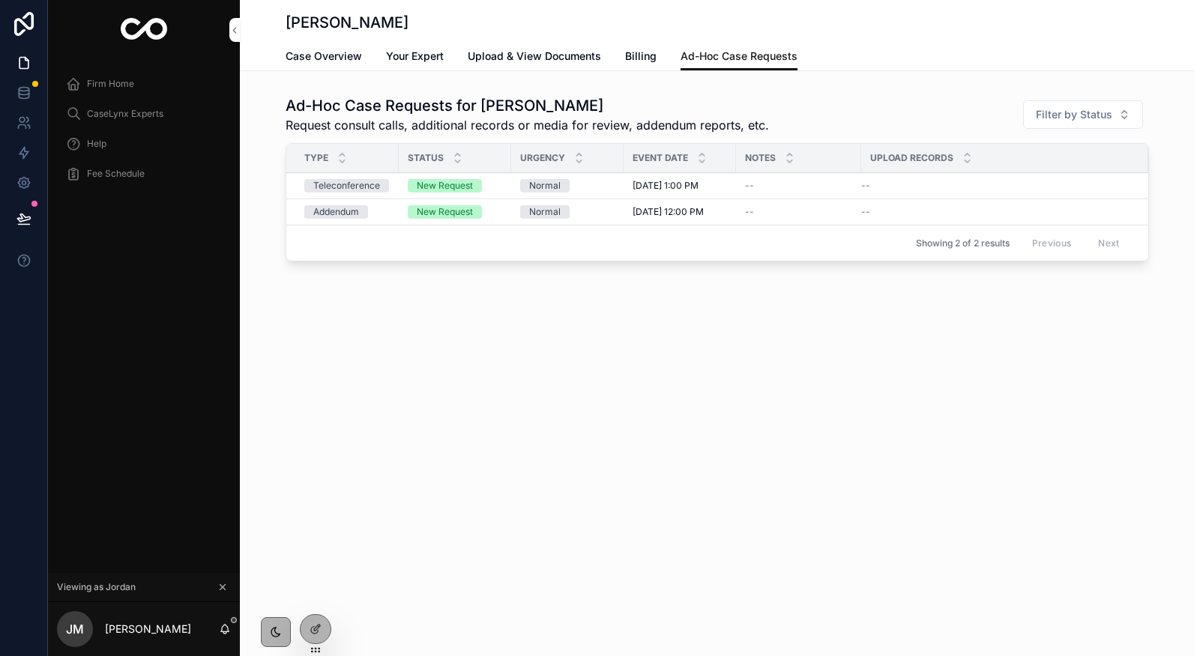
click at [644, 55] on span "Billing" at bounding box center [640, 56] width 31 height 15
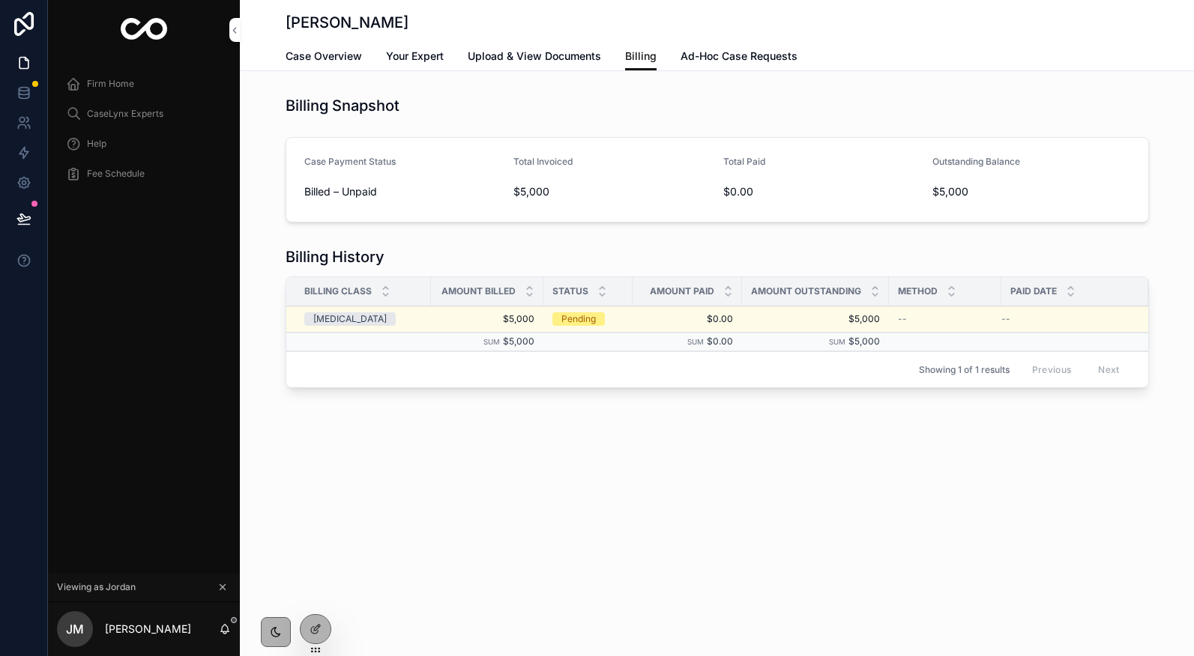
click at [0, 0] on icon at bounding box center [0, 0] width 0 height 0
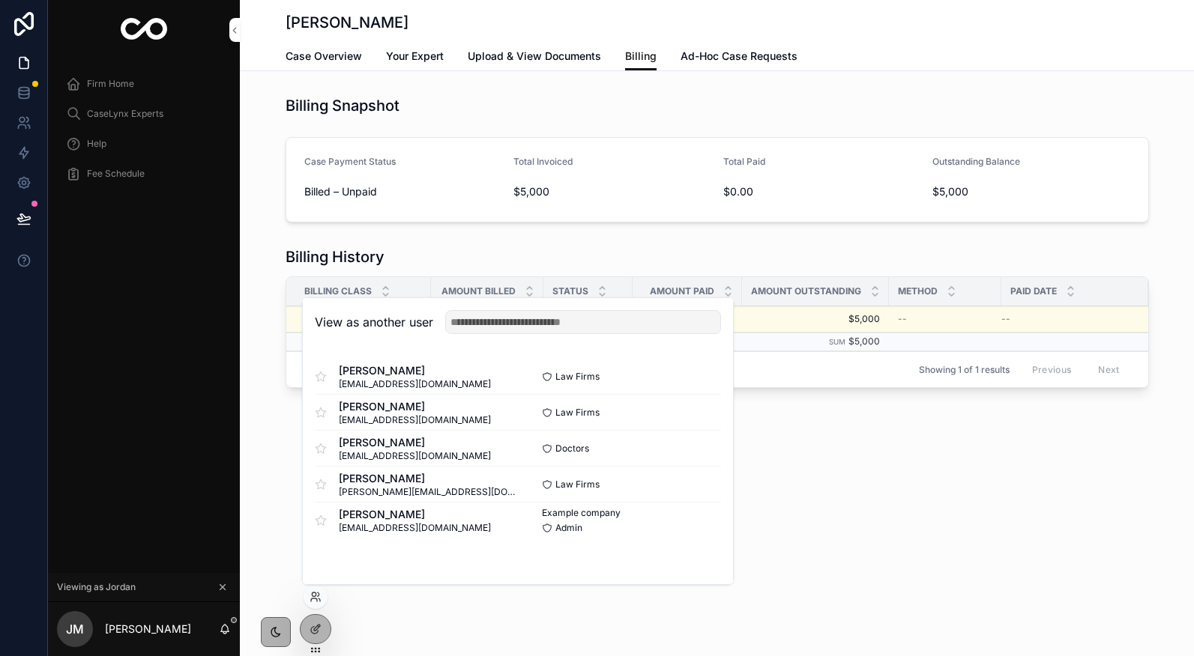
click at [0, 0] on button "Select" at bounding box center [0, 0] width 0 height 0
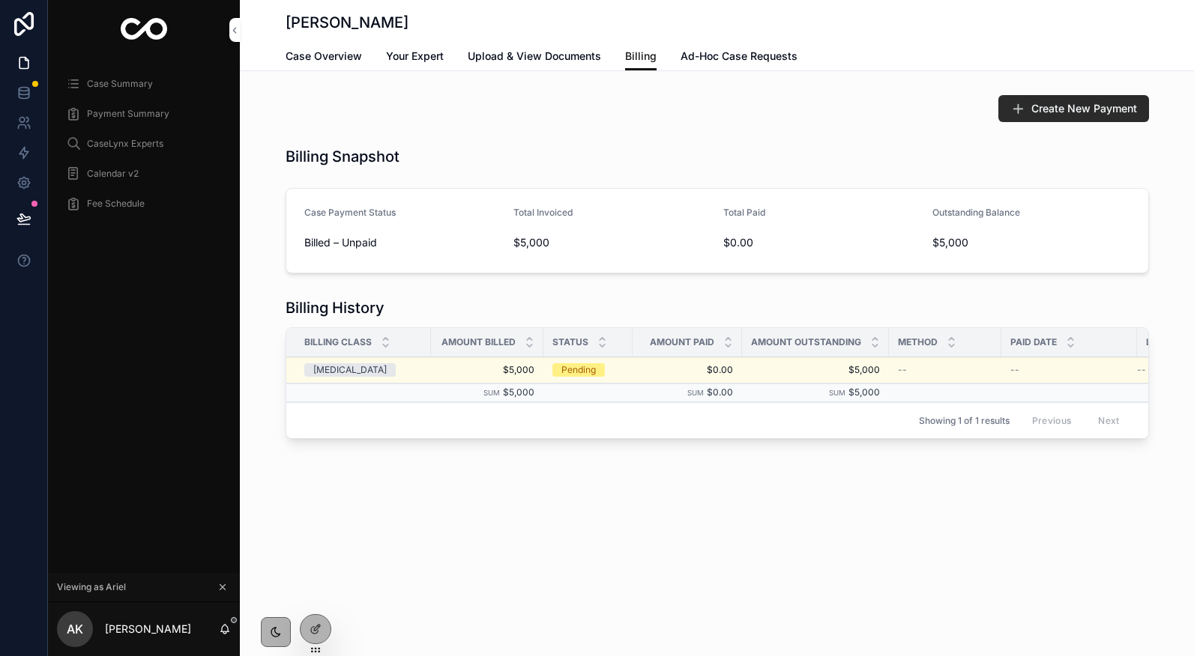
click at [1063, 108] on span "Create New Payment" at bounding box center [1084, 108] width 106 height 15
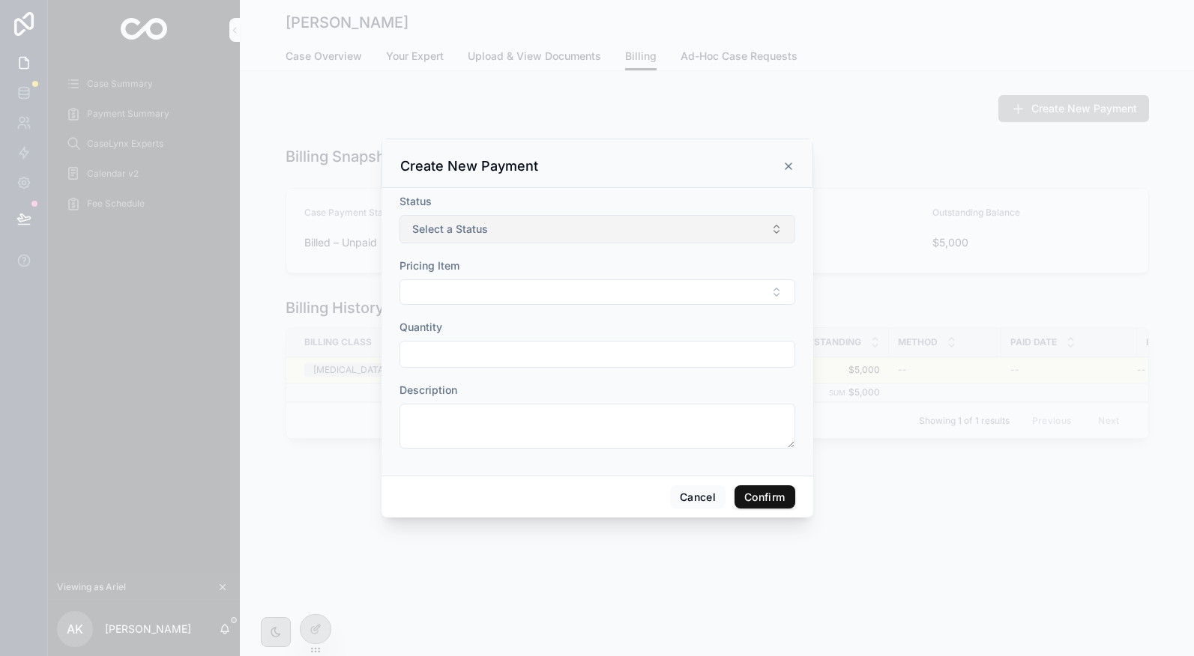
click at [601, 225] on button "Select a Status" at bounding box center [597, 229] width 396 height 28
click at [566, 282] on div "Pending" at bounding box center [597, 289] width 208 height 22
click at [558, 290] on button "Select Button" at bounding box center [597, 291] width 396 height 25
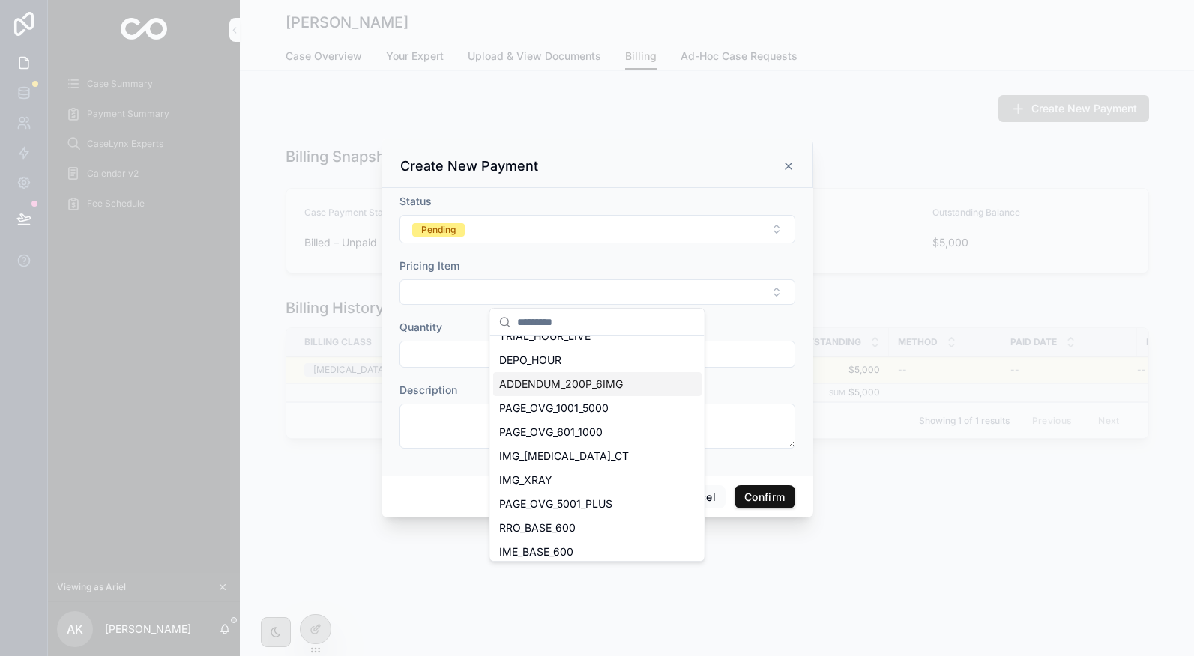
scroll to position [141, 0]
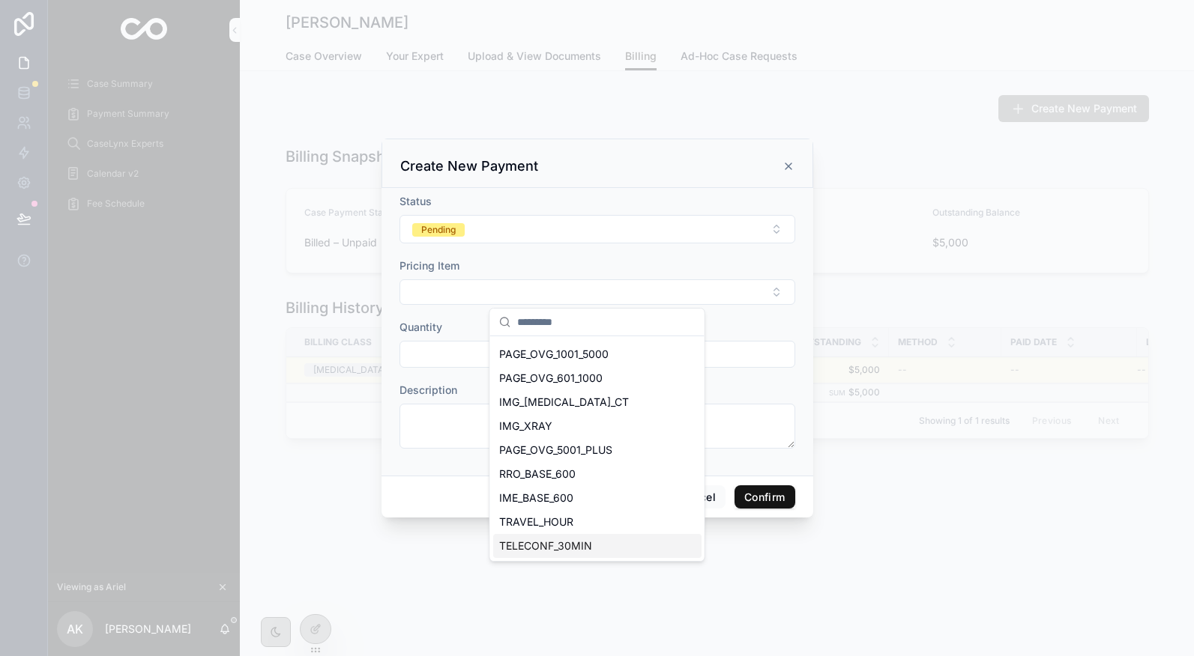
click at [554, 539] on span "TELECONF_30MIN" at bounding box center [545, 546] width 93 height 15
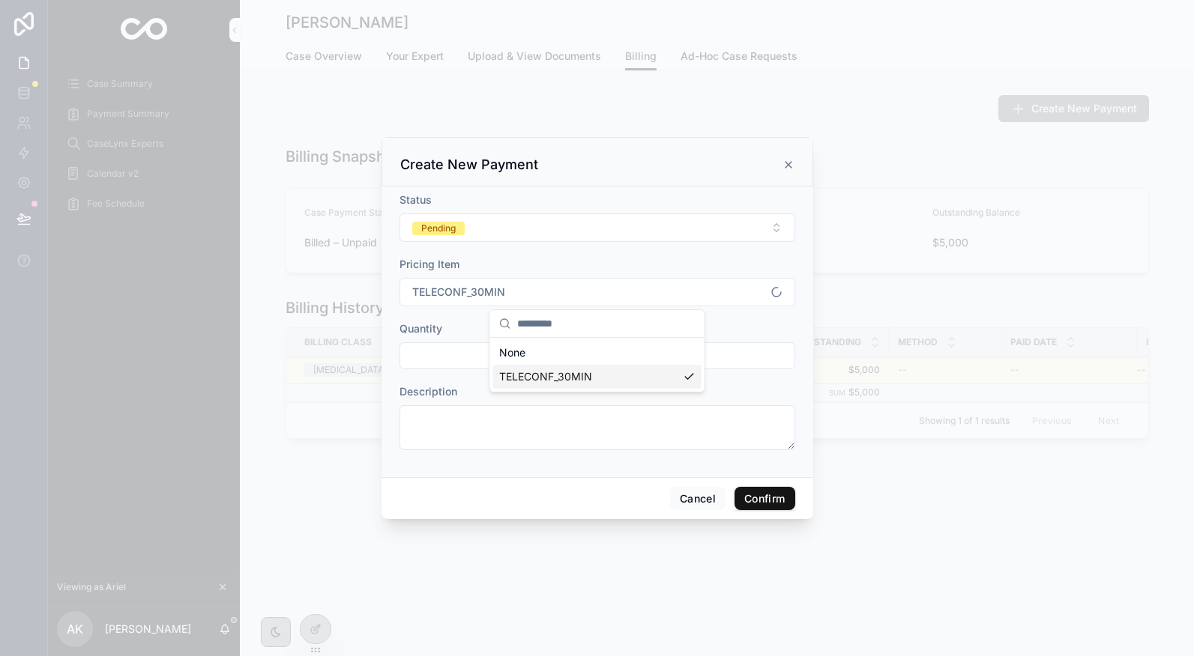
scroll to position [0, 0]
click at [450, 361] on input "text" at bounding box center [597, 355] width 394 height 21
type input "*"
click at [762, 495] on button "Confirm" at bounding box center [764, 499] width 60 height 24
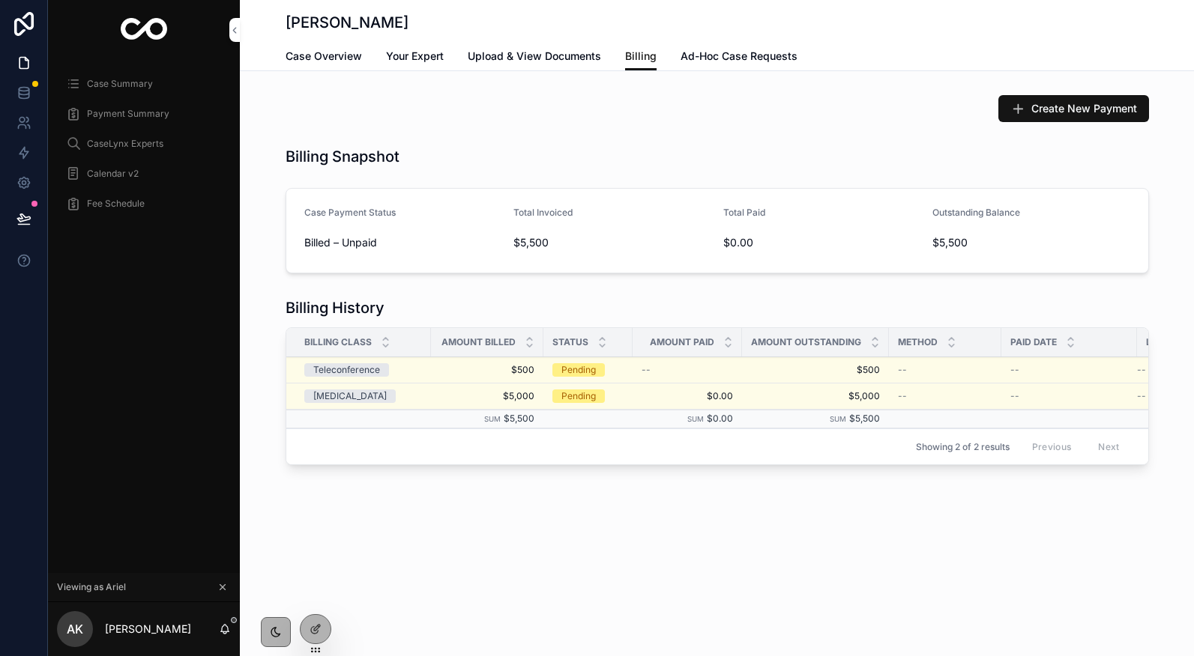
click at [0, 0] on span "Pay Invoice" at bounding box center [0, 0] width 0 height 0
click at [25, 89] on icon at bounding box center [23, 92] width 15 height 15
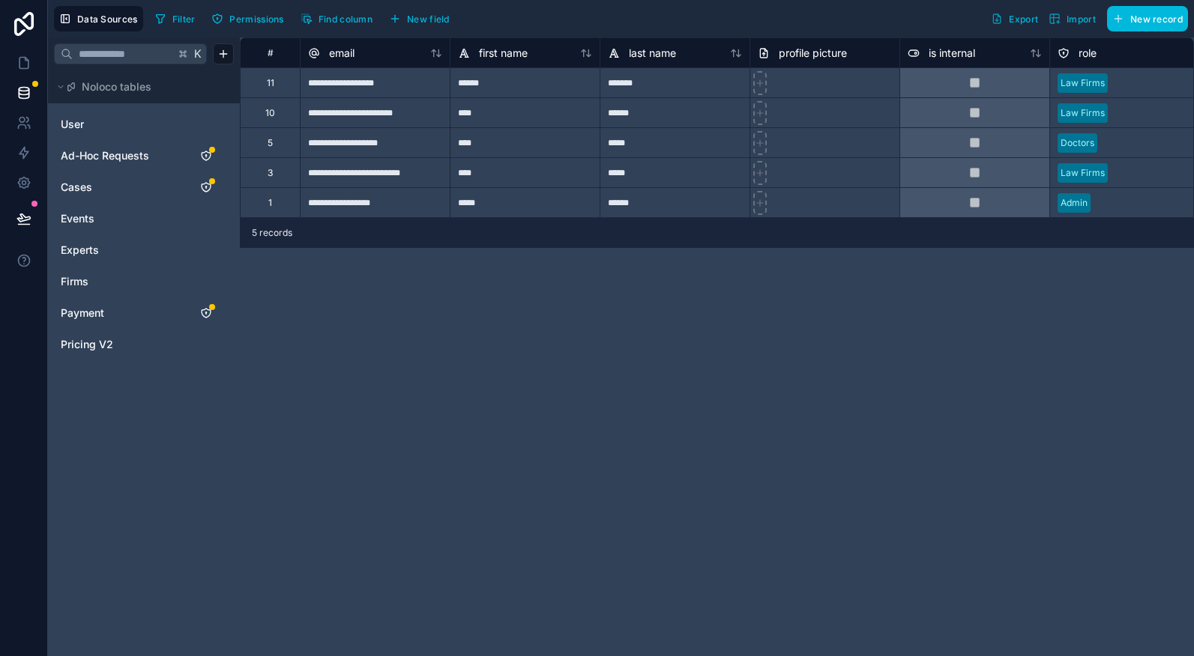
click at [93, 307] on span "Payment" at bounding box center [82, 313] width 43 height 15
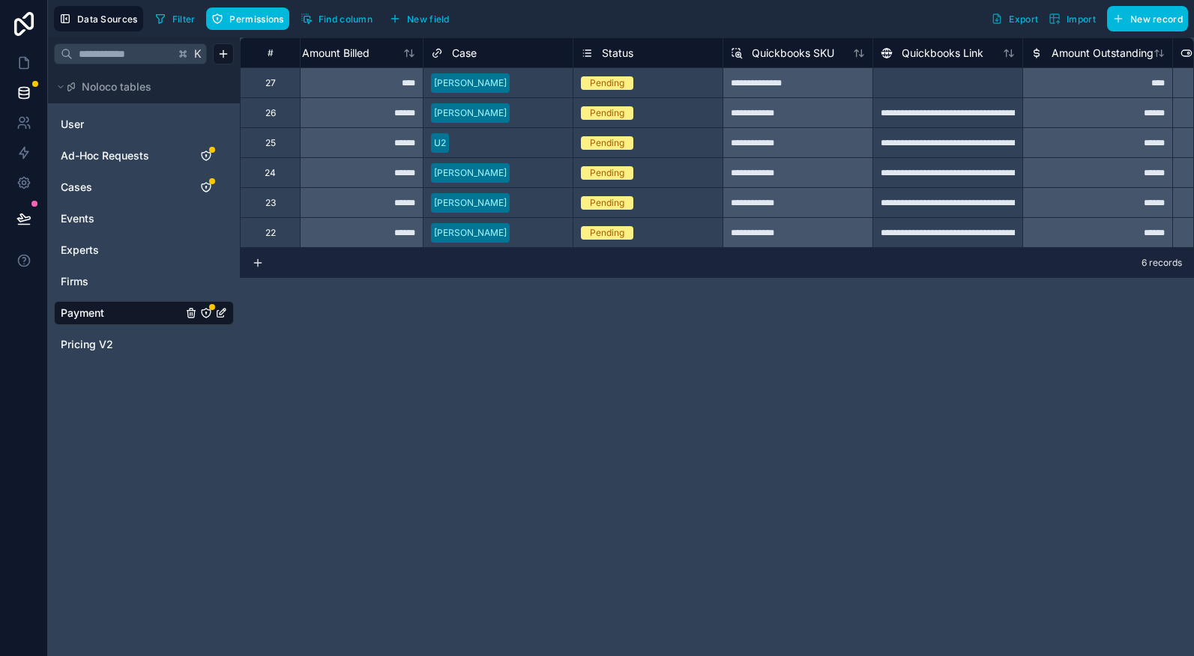
scroll to position [0, 736]
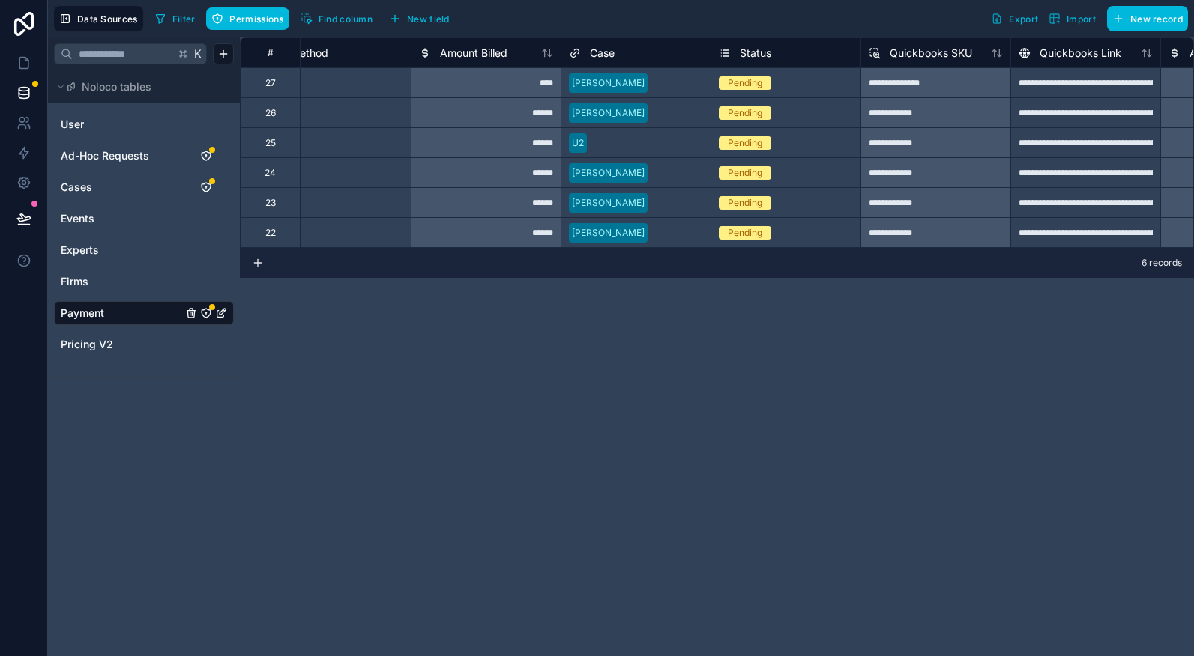
scroll to position [0, 637]
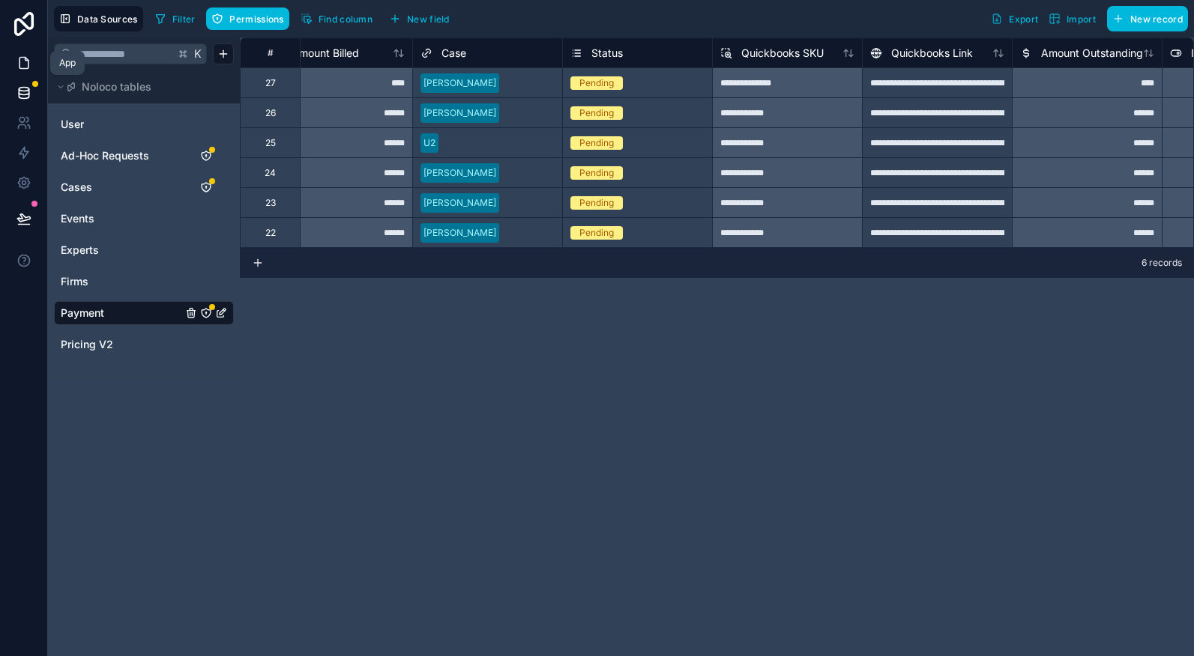
click at [24, 61] on icon at bounding box center [23, 62] width 15 height 15
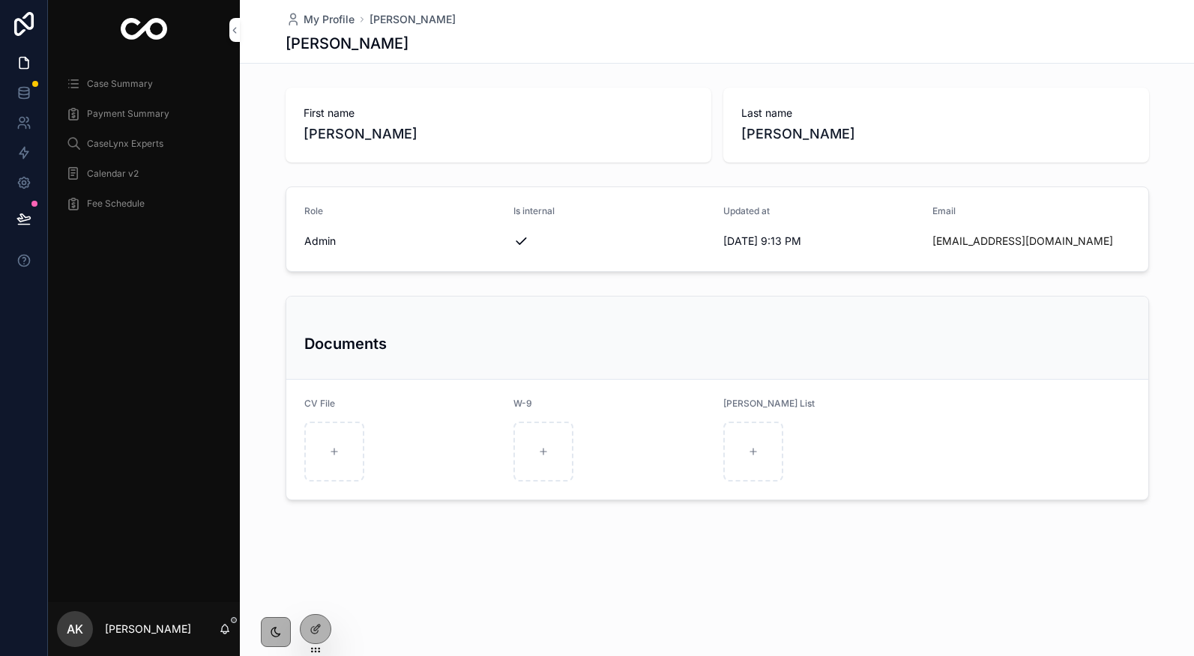
click at [0, 0] on icon at bounding box center [0, 0] width 0 height 0
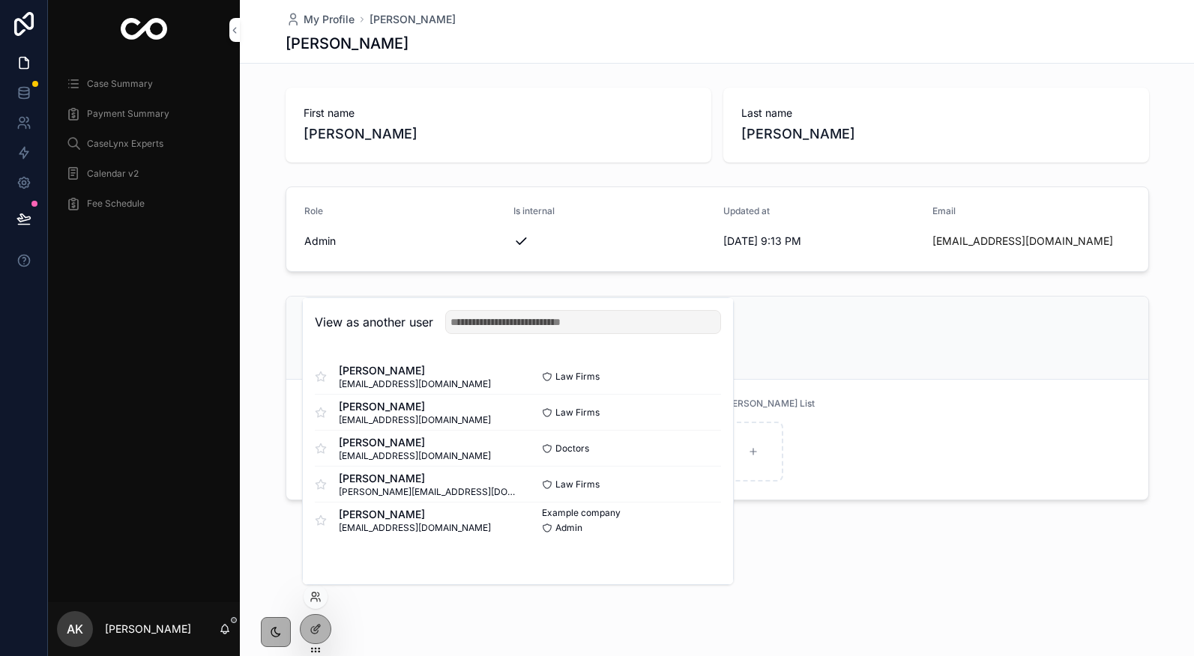
click at [0, 0] on button "Select" at bounding box center [0, 0] width 0 height 0
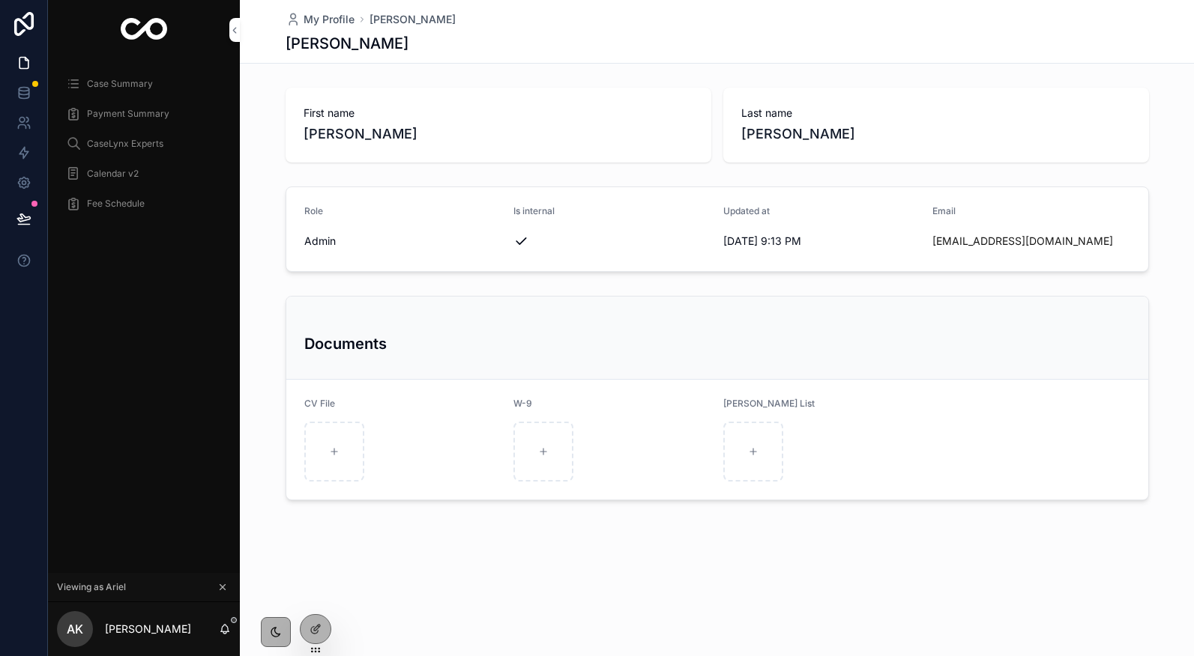
click at [0, 0] on div at bounding box center [0, 0] width 0 height 0
click at [0, 0] on icon at bounding box center [0, 0] width 0 height 0
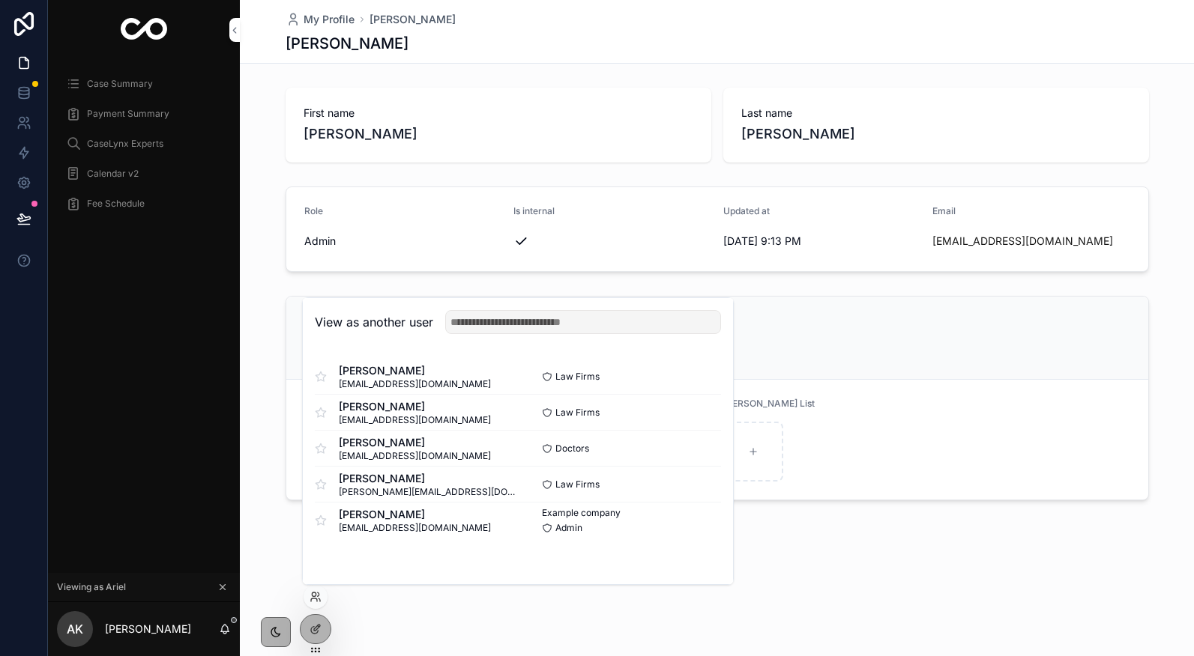
click at [0, 0] on button "Select" at bounding box center [0, 0] width 0 height 0
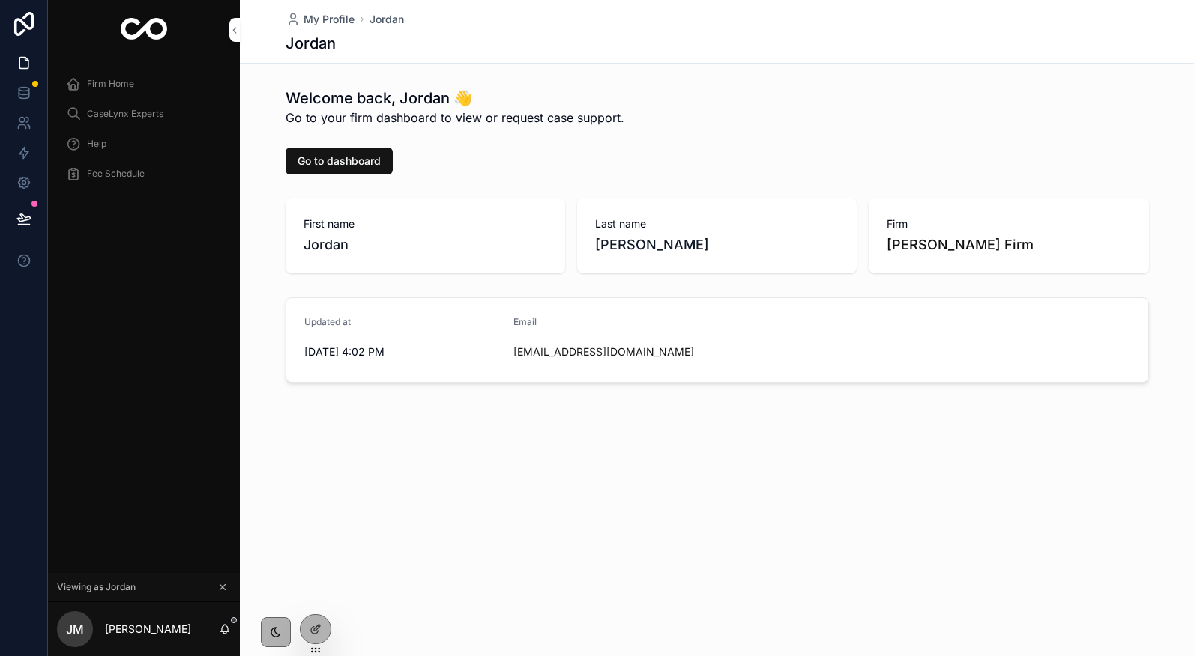
click at [111, 85] on span "Firm Home" at bounding box center [110, 84] width 47 height 12
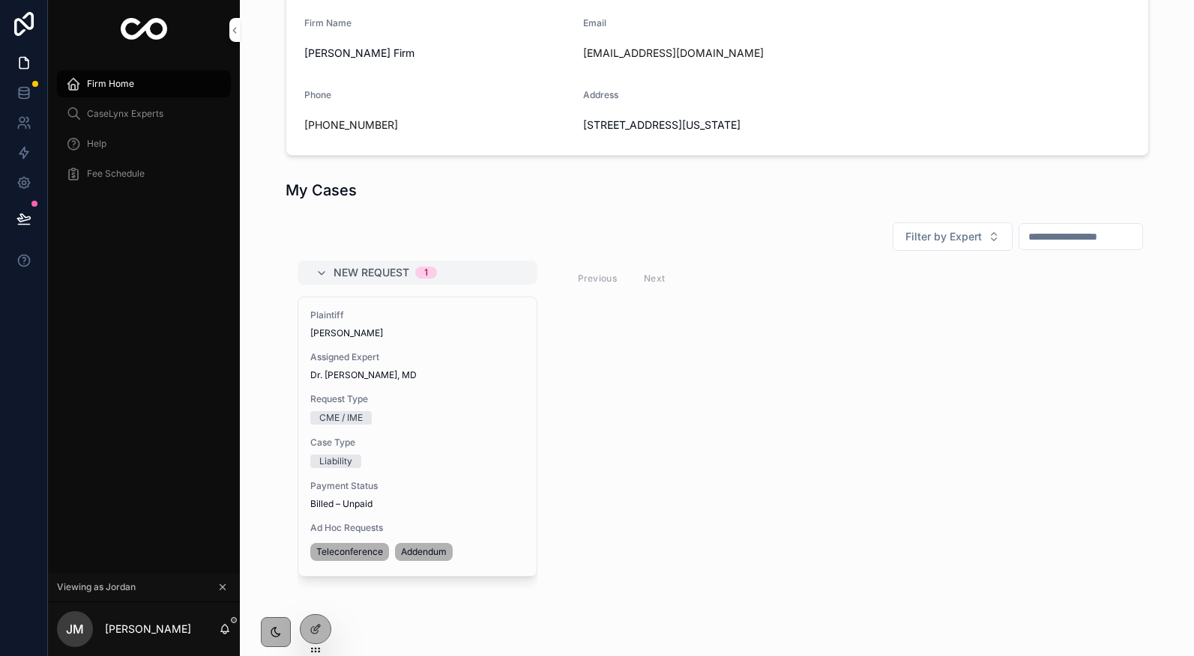
scroll to position [399, 0]
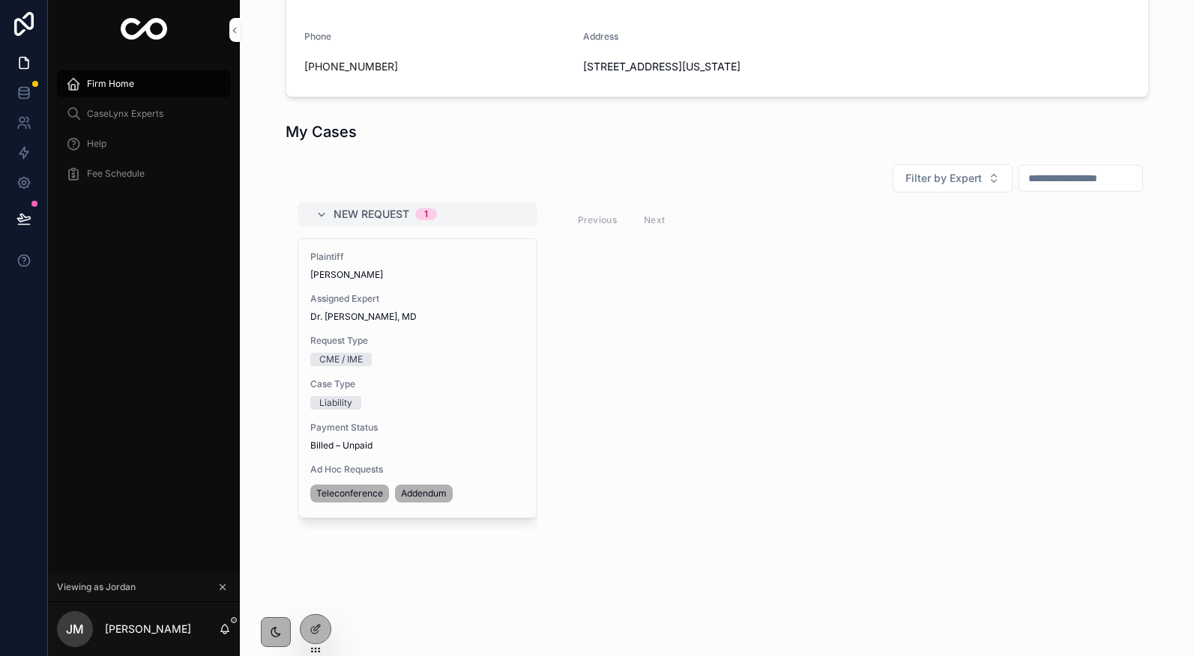
click at [390, 337] on span "Request Type" at bounding box center [417, 341] width 214 height 12
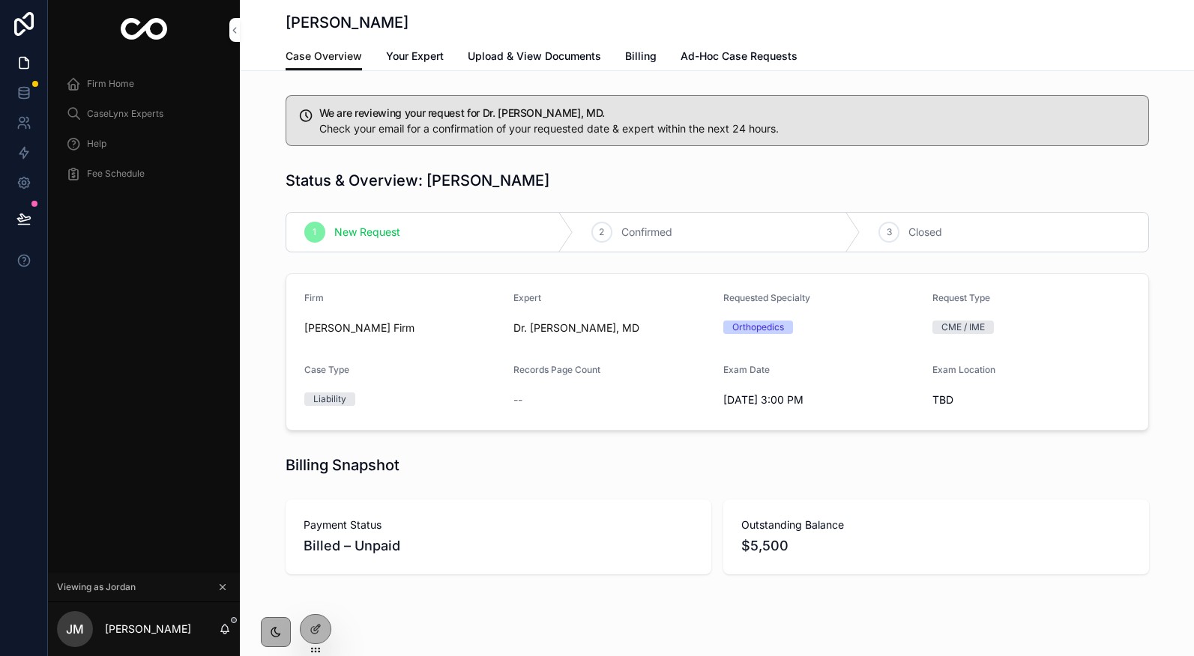
click at [665, 64] on div "Case Overview Your Expert Upload & View Documents Billing Ad-Hoc Case Requests" at bounding box center [716, 56] width 863 height 28
click at [643, 62] on span "Billing" at bounding box center [640, 56] width 31 height 15
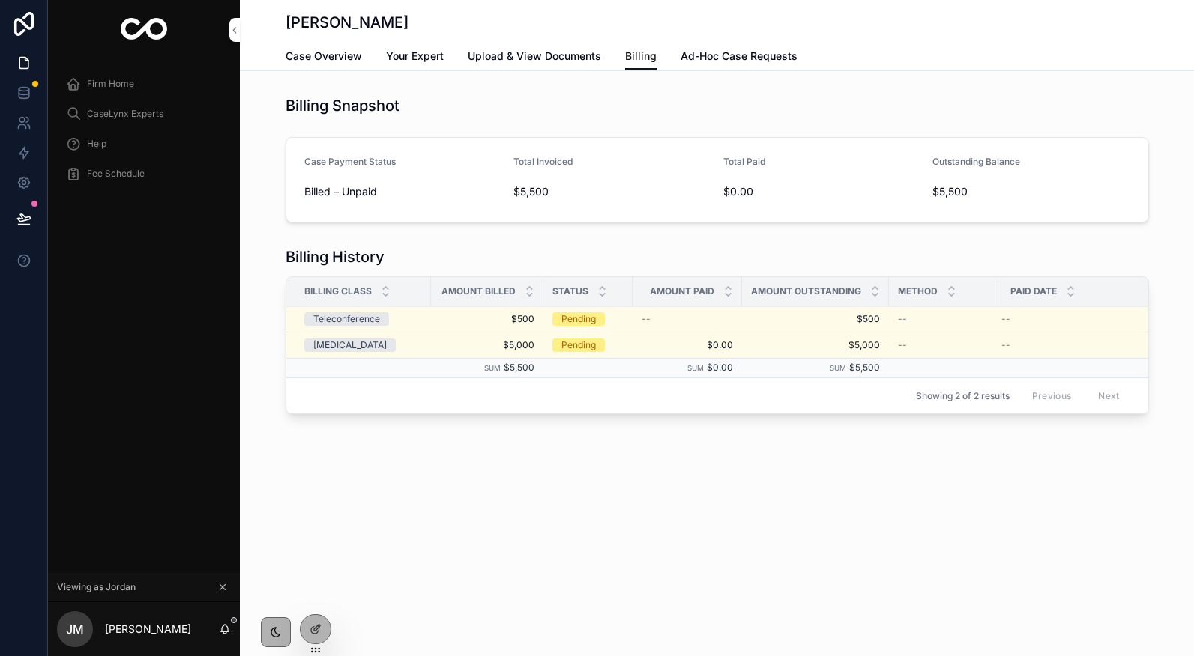
click at [0, 0] on button "Pay Invoice" at bounding box center [0, 0] width 0 height 0
click at [25, 100] on link at bounding box center [23, 93] width 47 height 30
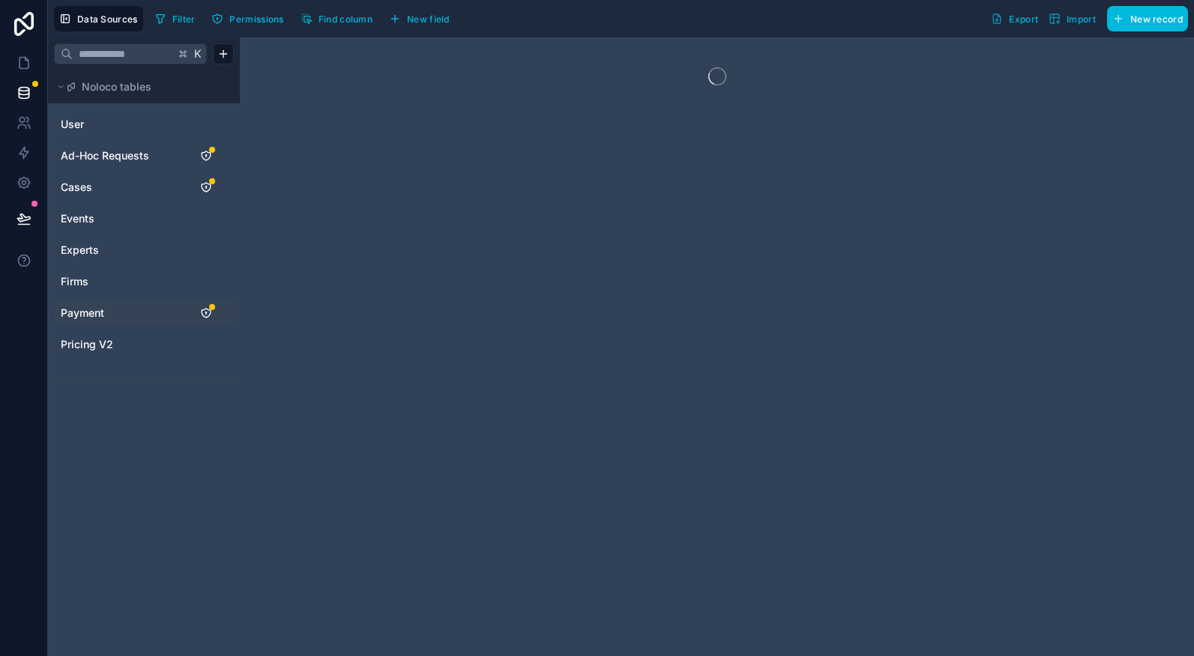
click at [85, 312] on span "Payment" at bounding box center [82, 313] width 43 height 15
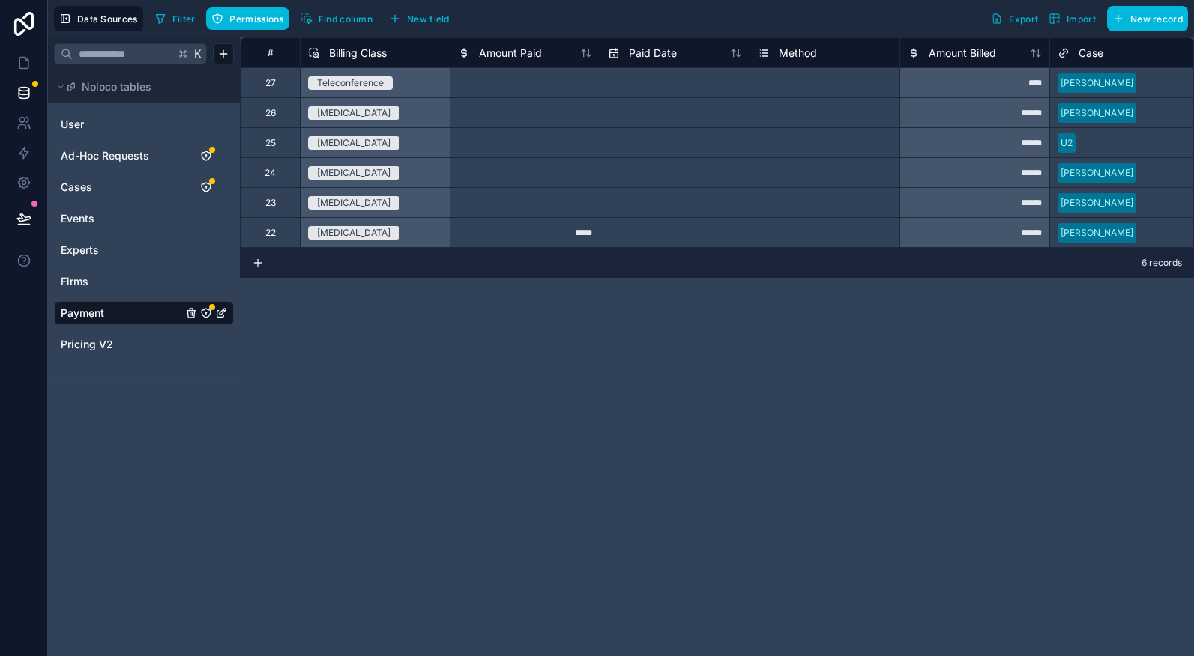
click at [354, 22] on span "Find column" at bounding box center [345, 18] width 54 height 11
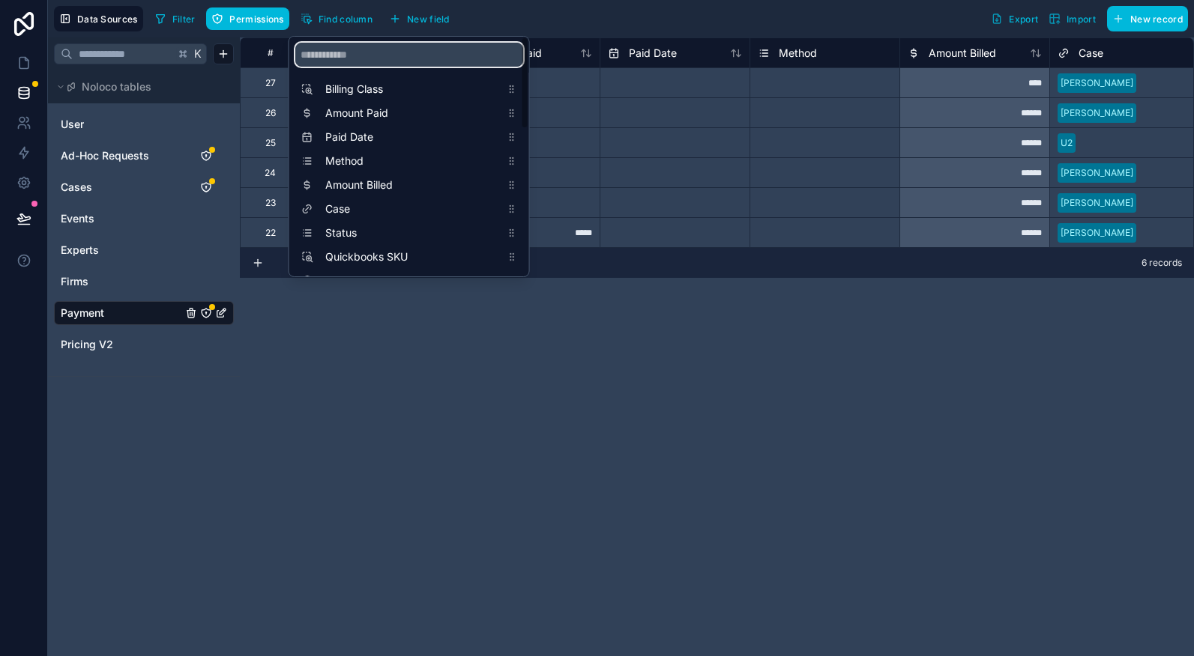
click at [388, 50] on input "scrollable content" at bounding box center [409, 55] width 228 height 24
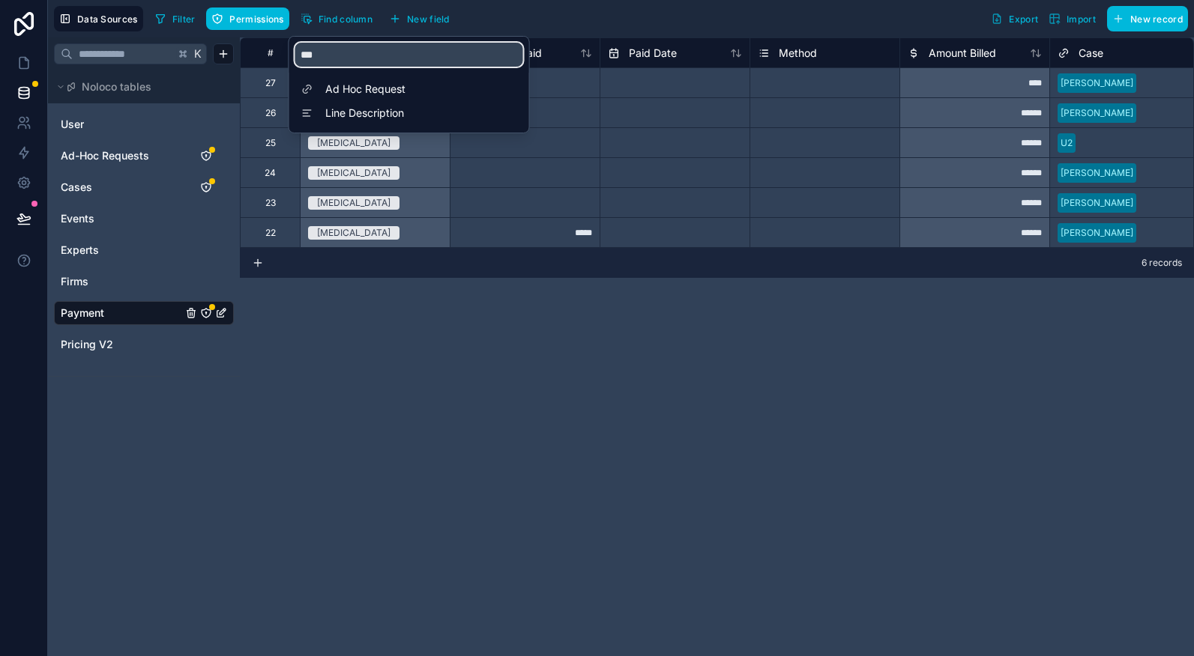
type input "***"
click at [104, 157] on span "Ad-Hoc Requests" at bounding box center [105, 155] width 88 height 15
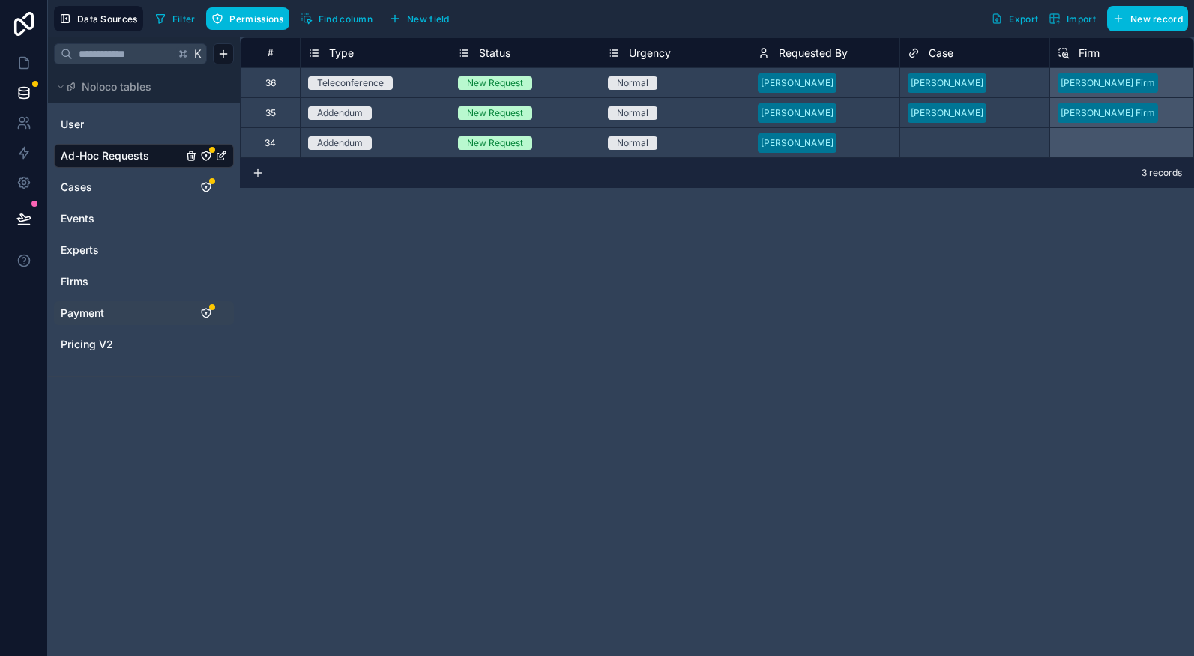
click at [362, 22] on span "Find column" at bounding box center [345, 18] width 54 height 11
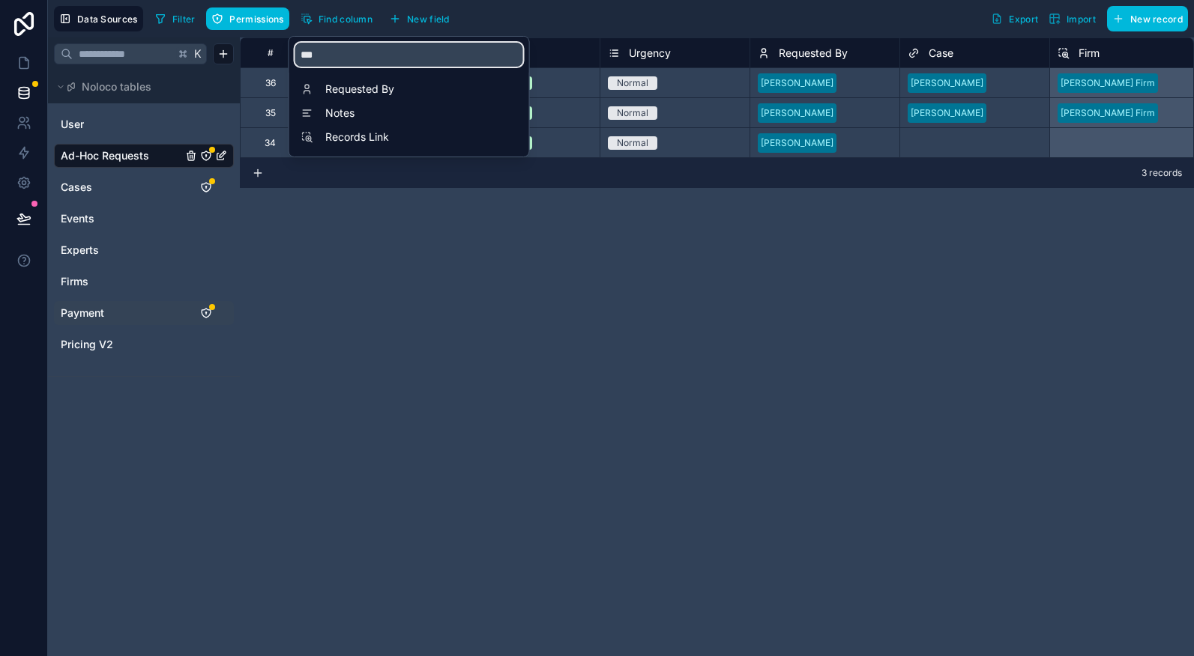
click at [363, 53] on input "***" at bounding box center [409, 55] width 228 height 24
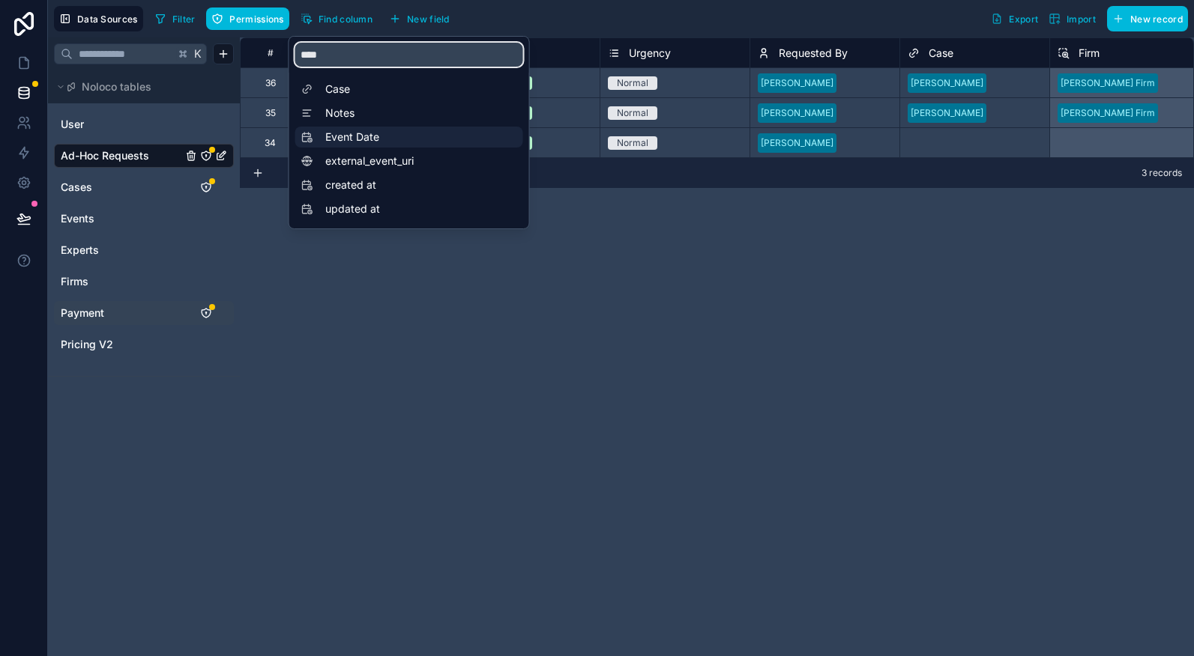
type input "****"
click at [370, 138] on span "Event Date" at bounding box center [412, 137] width 175 height 15
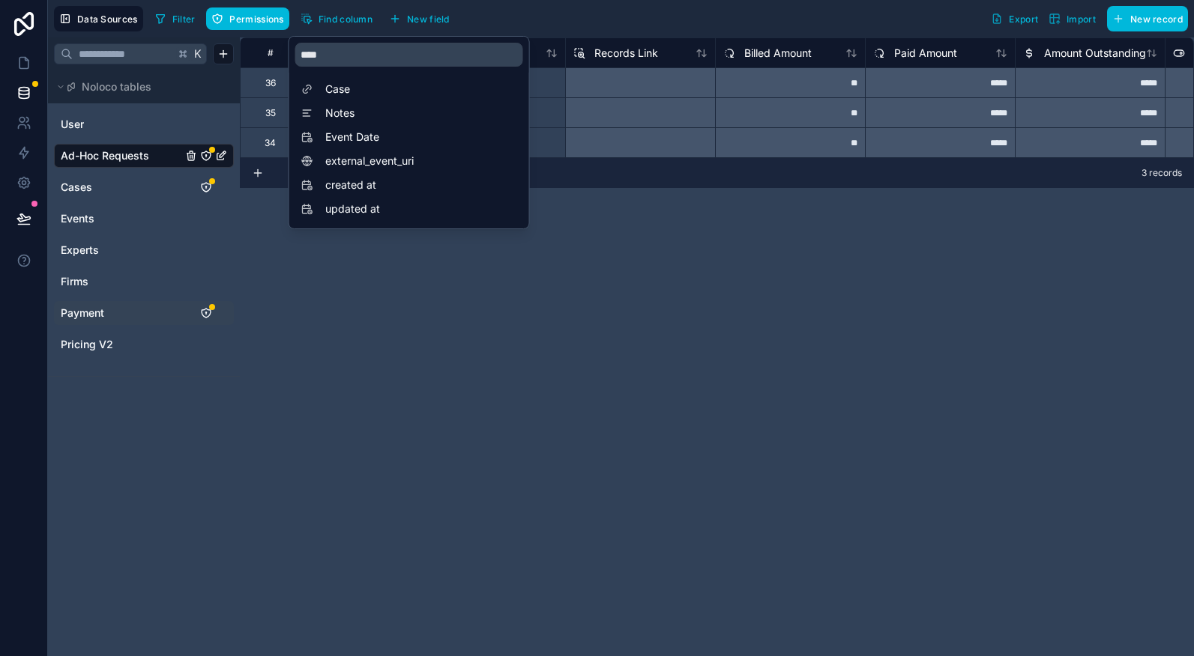
click at [565, 312] on div "**********" at bounding box center [717, 346] width 954 height 619
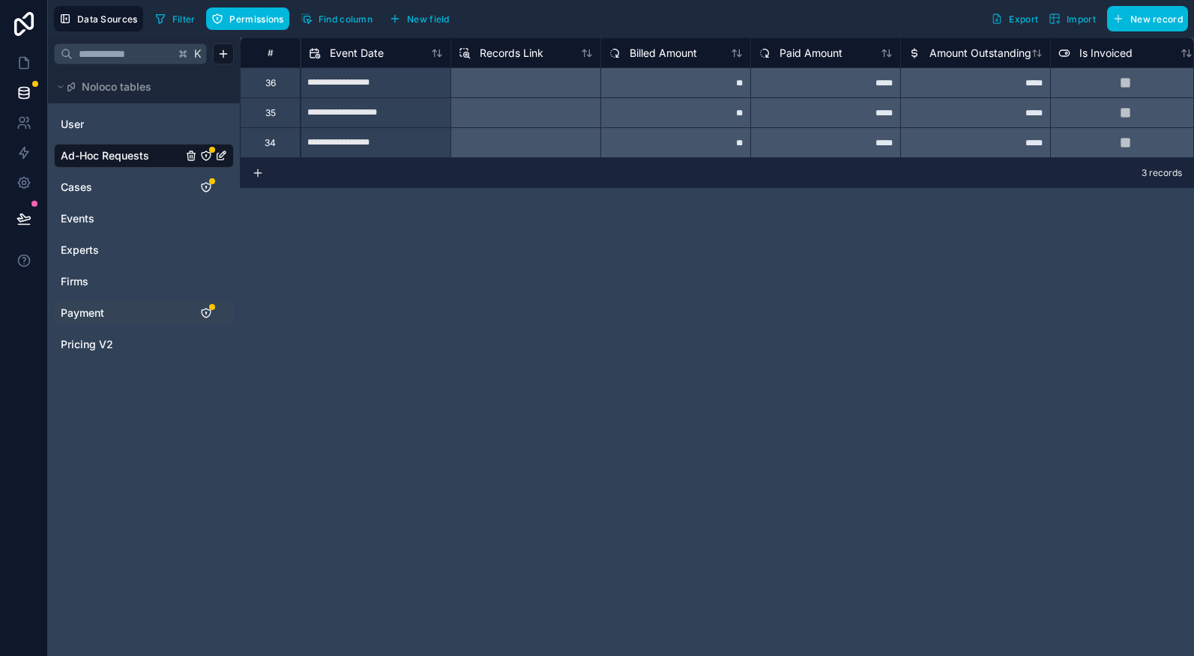
scroll to position [0, 1349]
click at [96, 311] on span "Payment" at bounding box center [82, 313] width 43 height 15
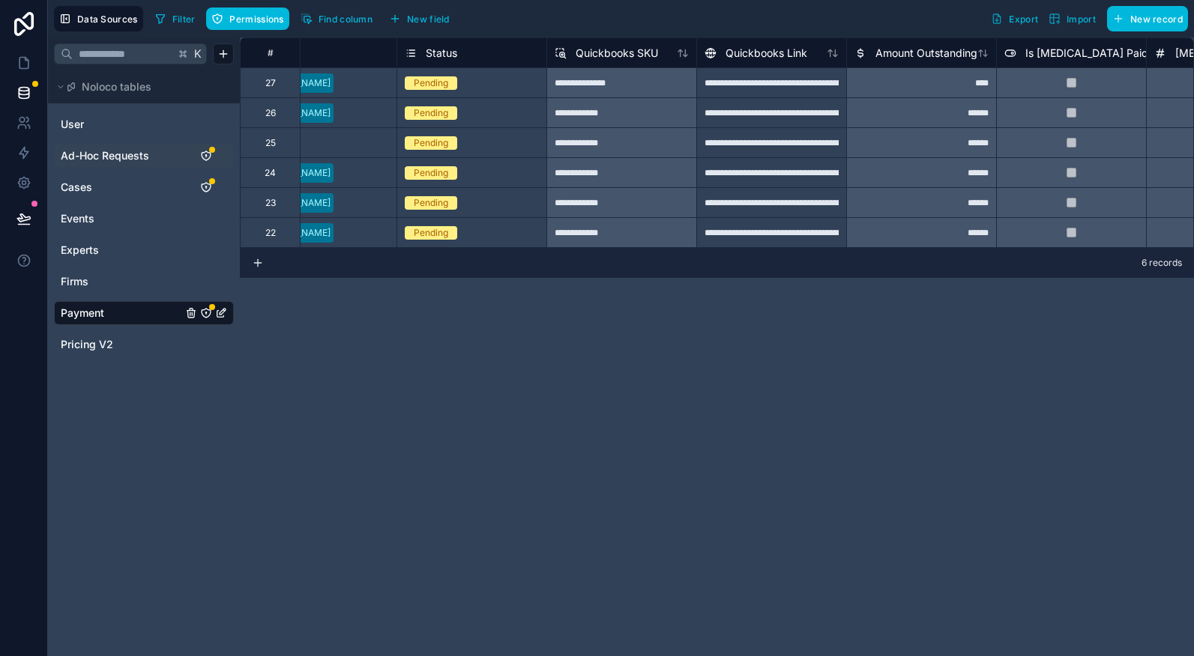
scroll to position [0, 890]
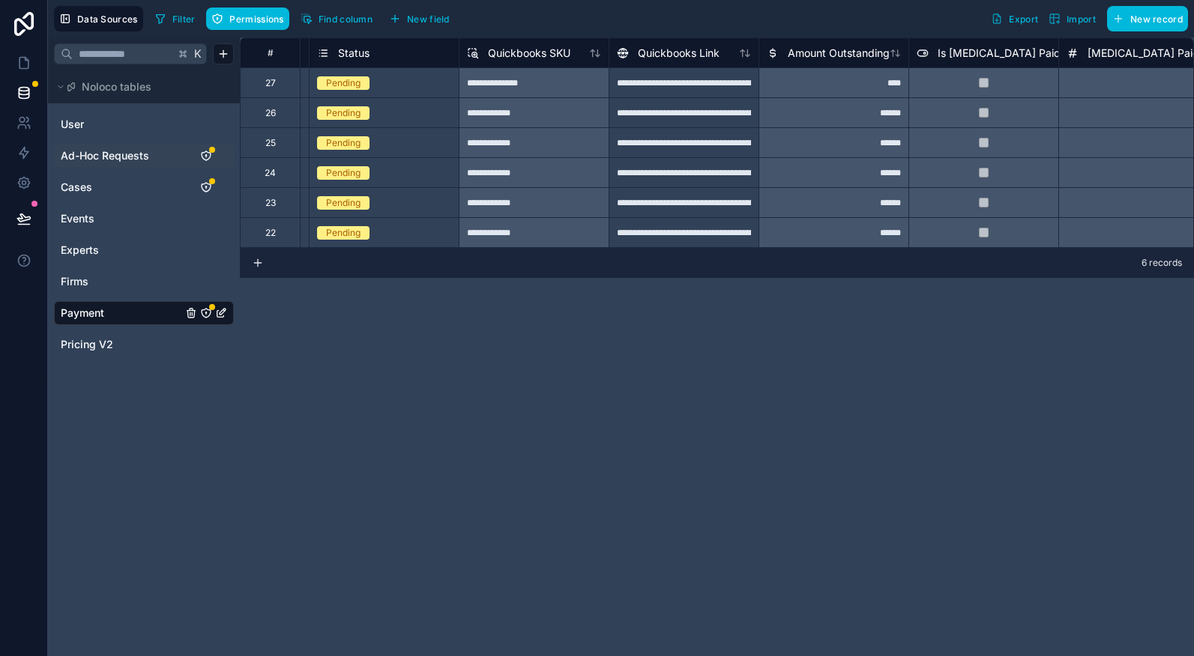
click at [501, 79] on div "**********" at bounding box center [534, 82] width 150 height 30
click at [547, 88] on div "**********" at bounding box center [534, 82] width 150 height 30
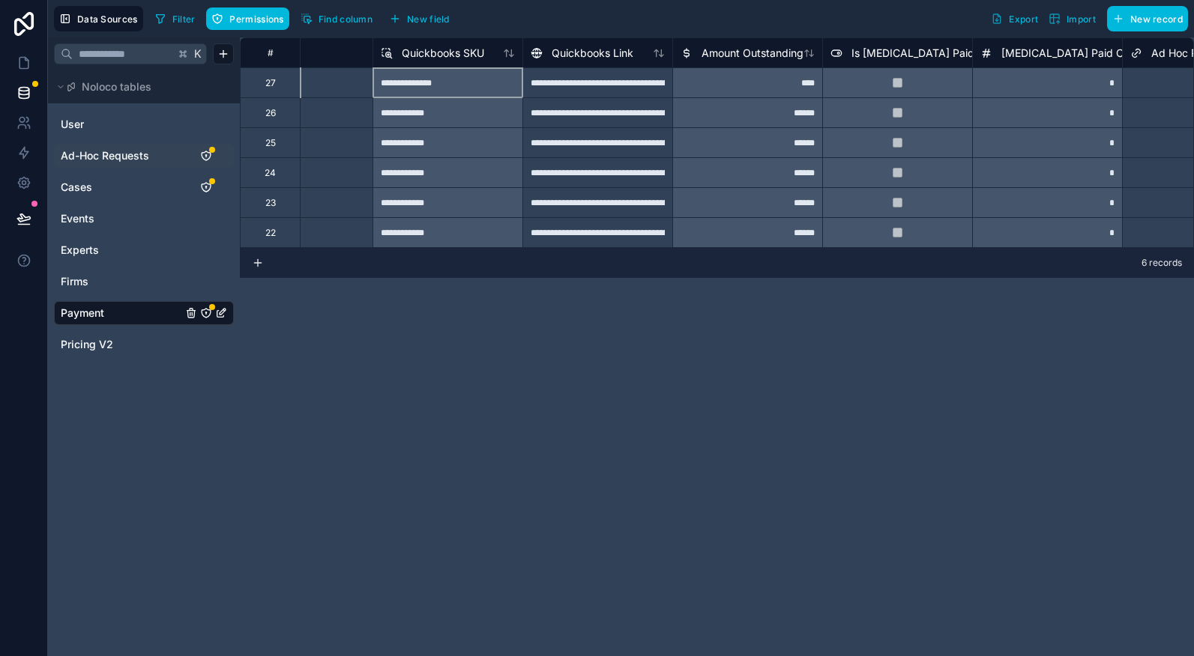
scroll to position [0, 962]
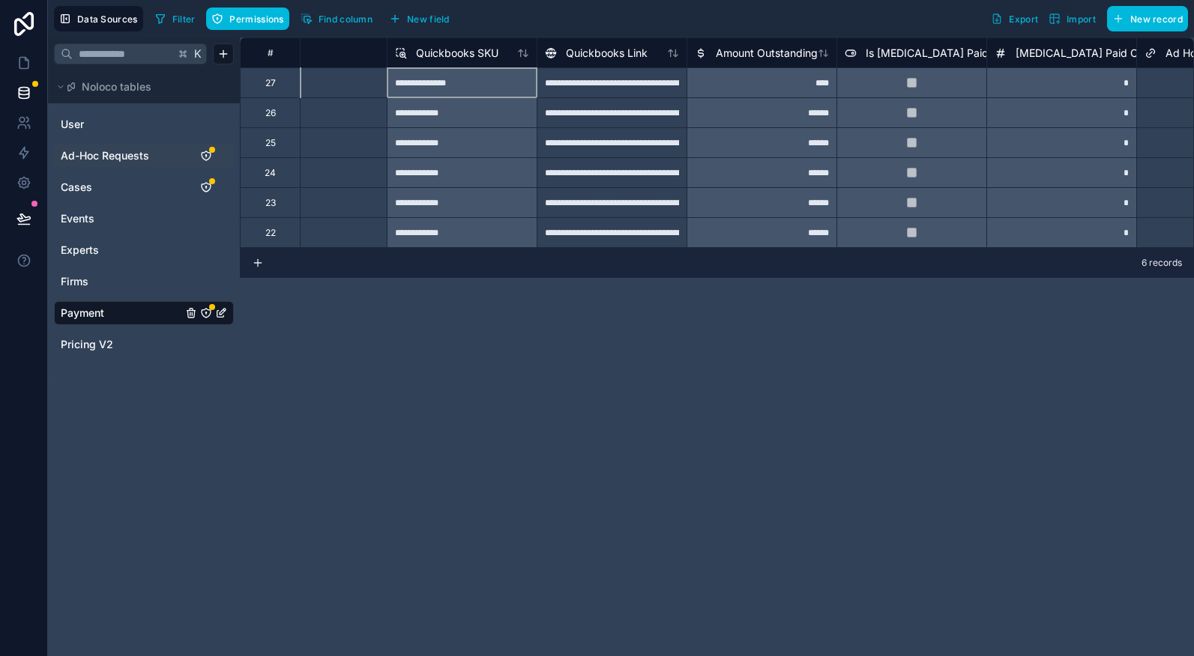
click at [450, 97] on div "**********" at bounding box center [462, 112] width 150 height 30
click at [444, 86] on div "**********" at bounding box center [462, 82] width 150 height 30
click at [468, 80] on div "**********" at bounding box center [462, 82] width 150 height 30
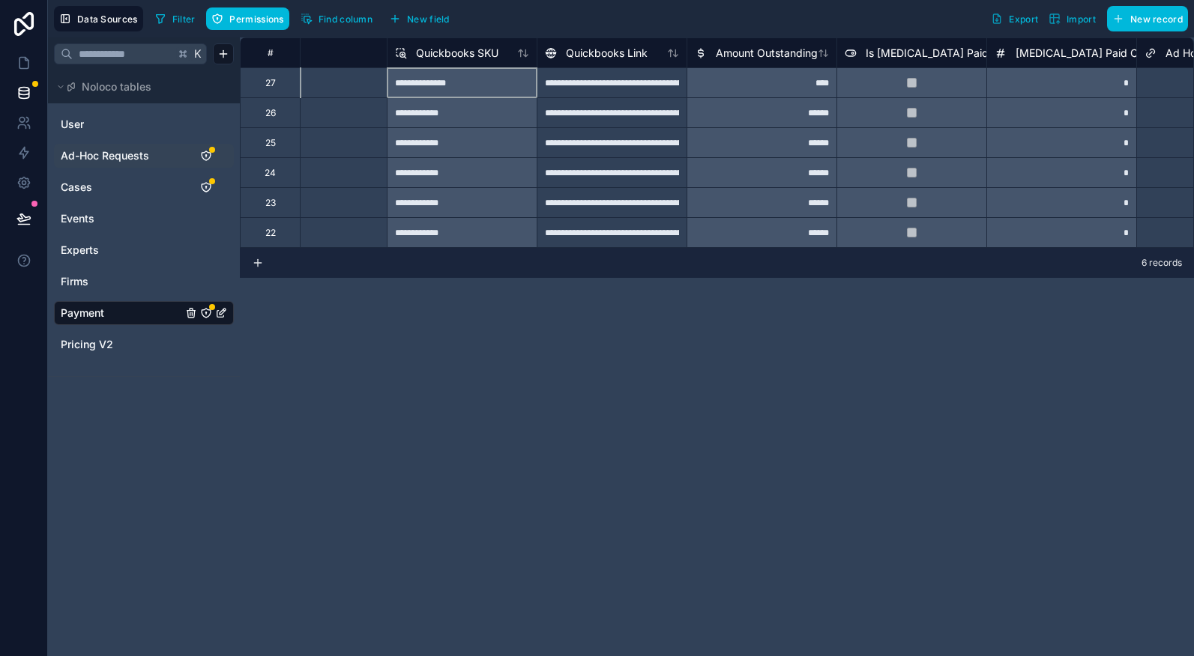
click at [468, 80] on div "**********" at bounding box center [462, 82] width 150 height 30
click at [450, 55] on span "Quickbooks SKU" at bounding box center [457, 53] width 82 height 15
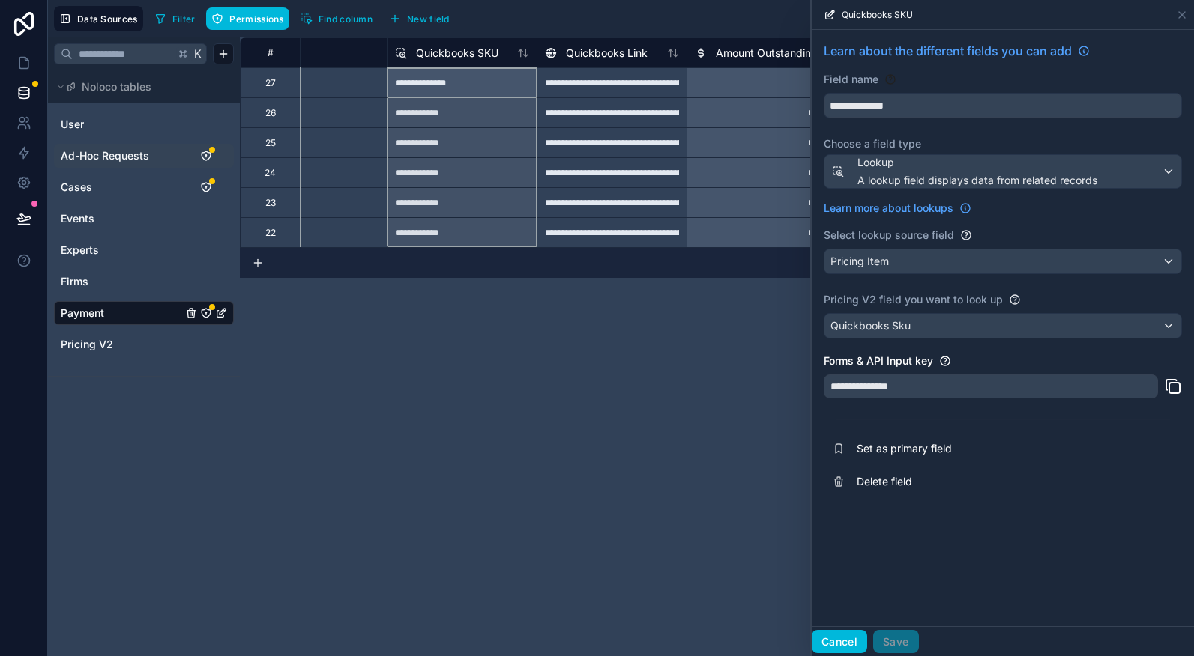
click at [843, 637] on button "Cancel" at bounding box center [838, 642] width 55 height 24
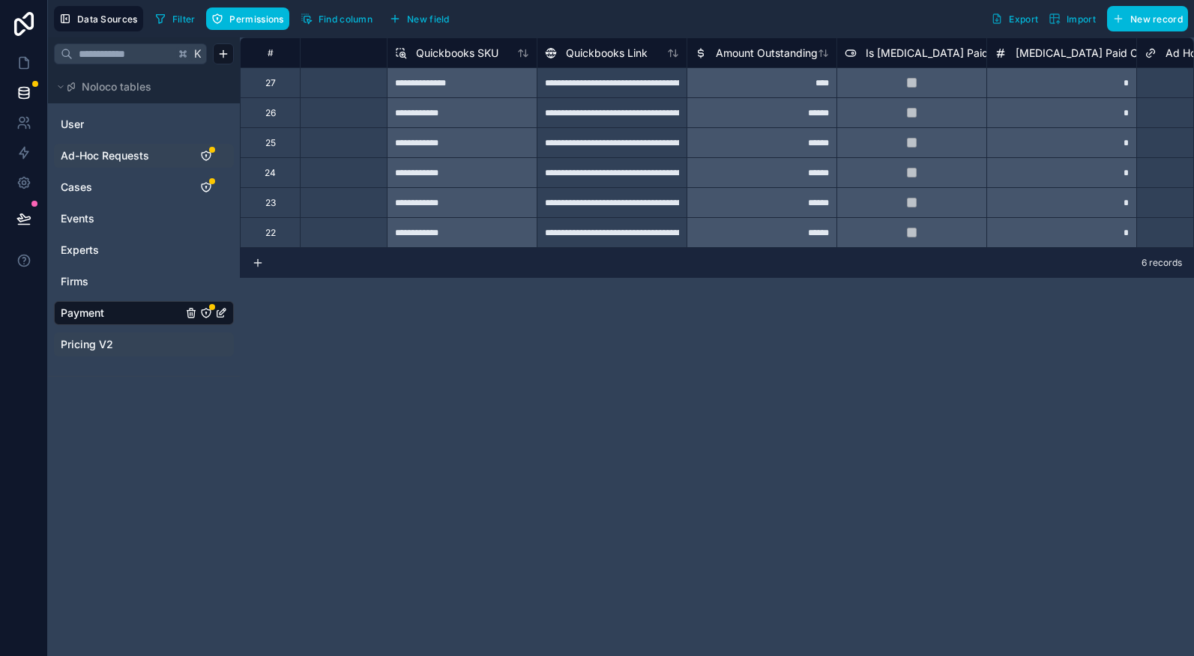
click at [109, 351] on span "Pricing V2" at bounding box center [87, 344] width 52 height 15
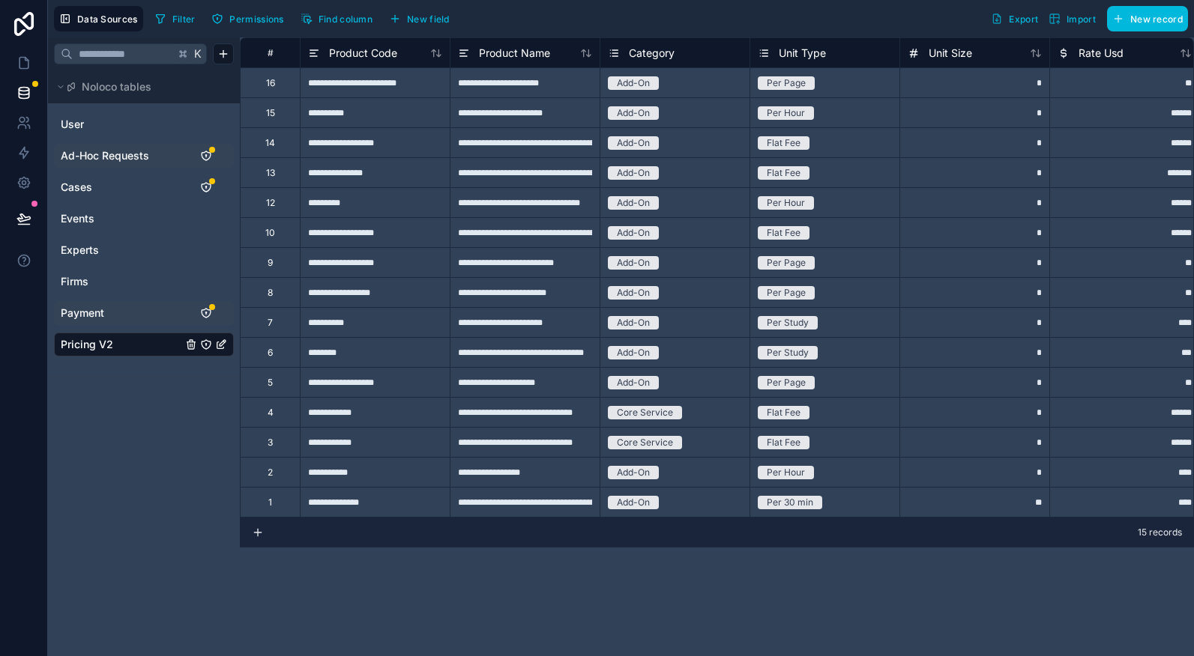
click at [367, 510] on div "**********" at bounding box center [375, 502] width 150 height 30
click at [405, 602] on div "**********" at bounding box center [717, 346] width 954 height 619
click at [10, 65] on link at bounding box center [23, 63] width 47 height 30
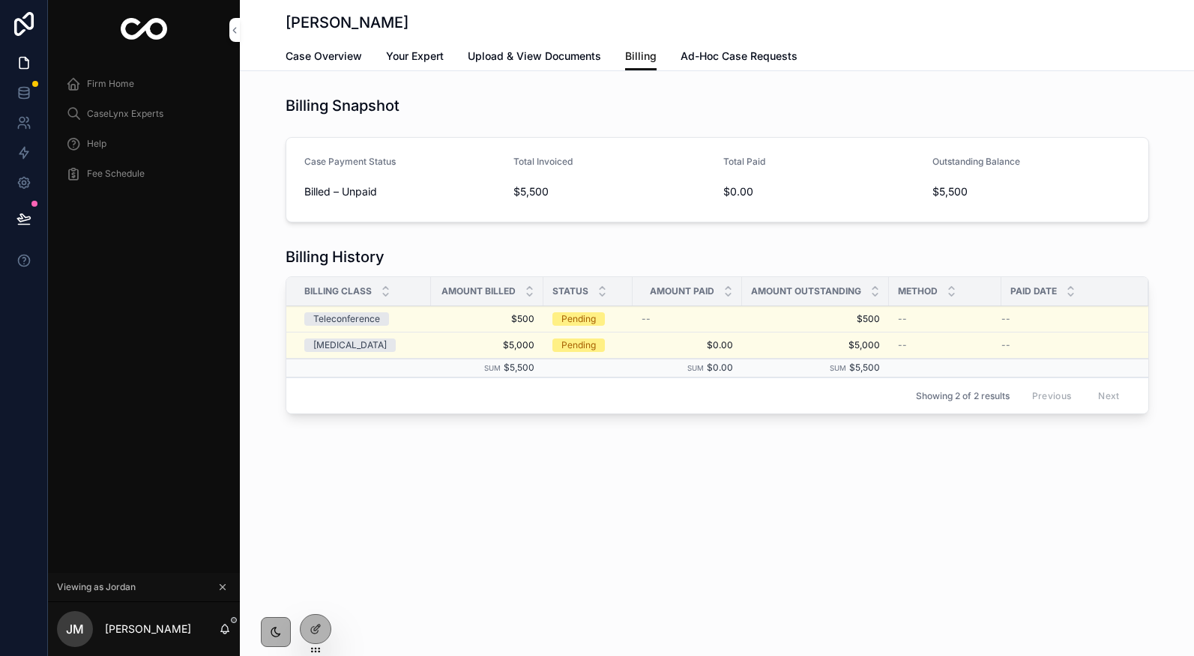
click at [716, 66] on link "Ad-Hoc Case Requests" at bounding box center [738, 58] width 117 height 30
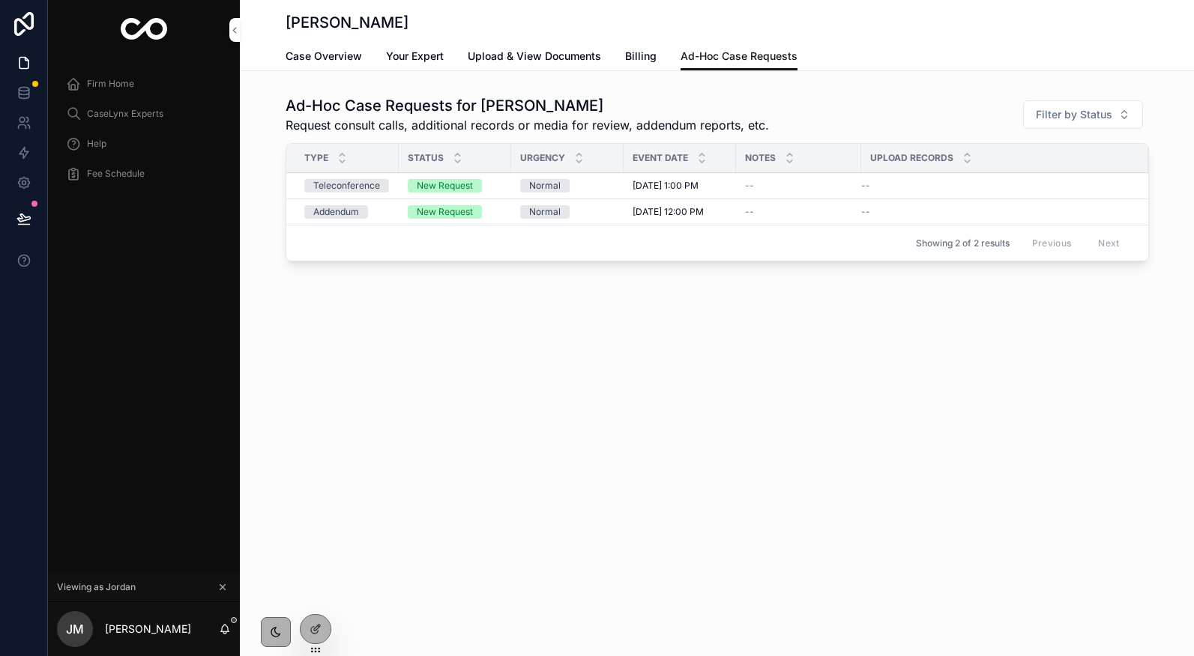
click at [0, 0] on icon at bounding box center [0, 0] width 0 height 0
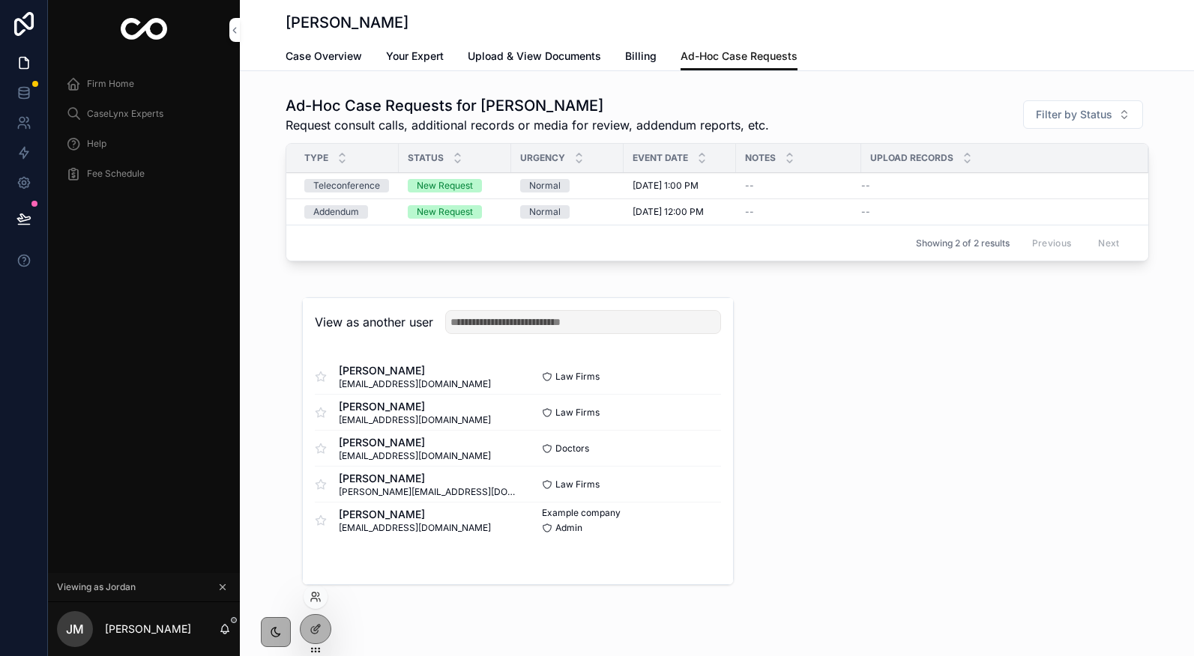
click at [0, 0] on button "Select" at bounding box center [0, 0] width 0 height 0
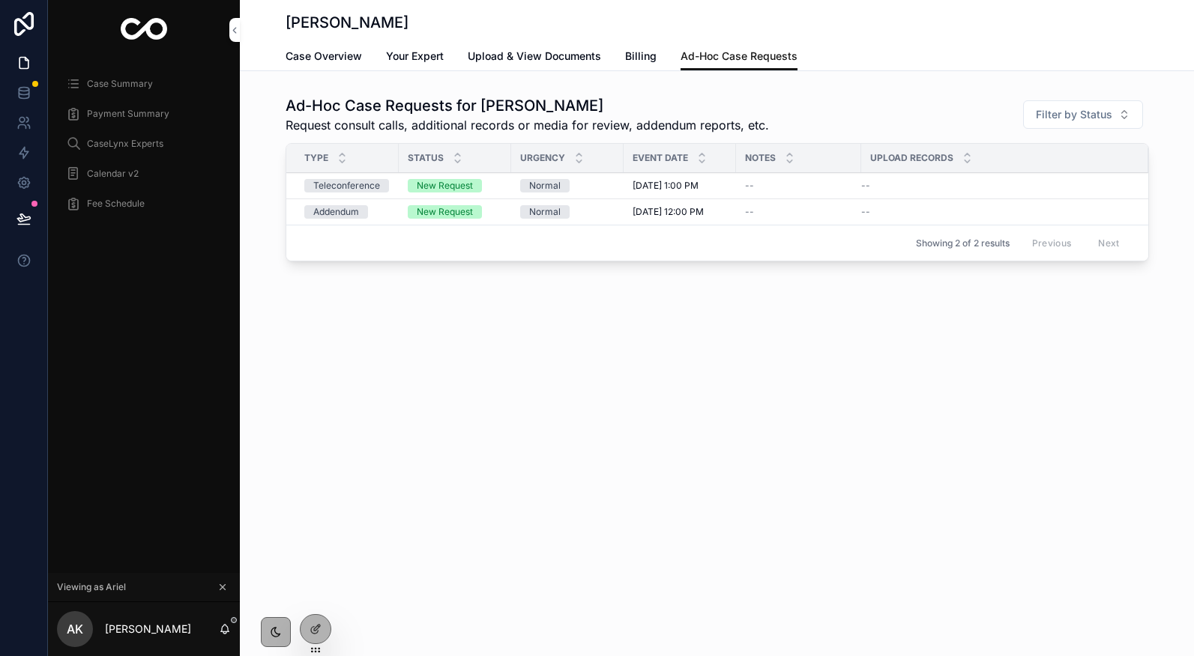
click at [651, 68] on link "Billing" at bounding box center [640, 58] width 31 height 30
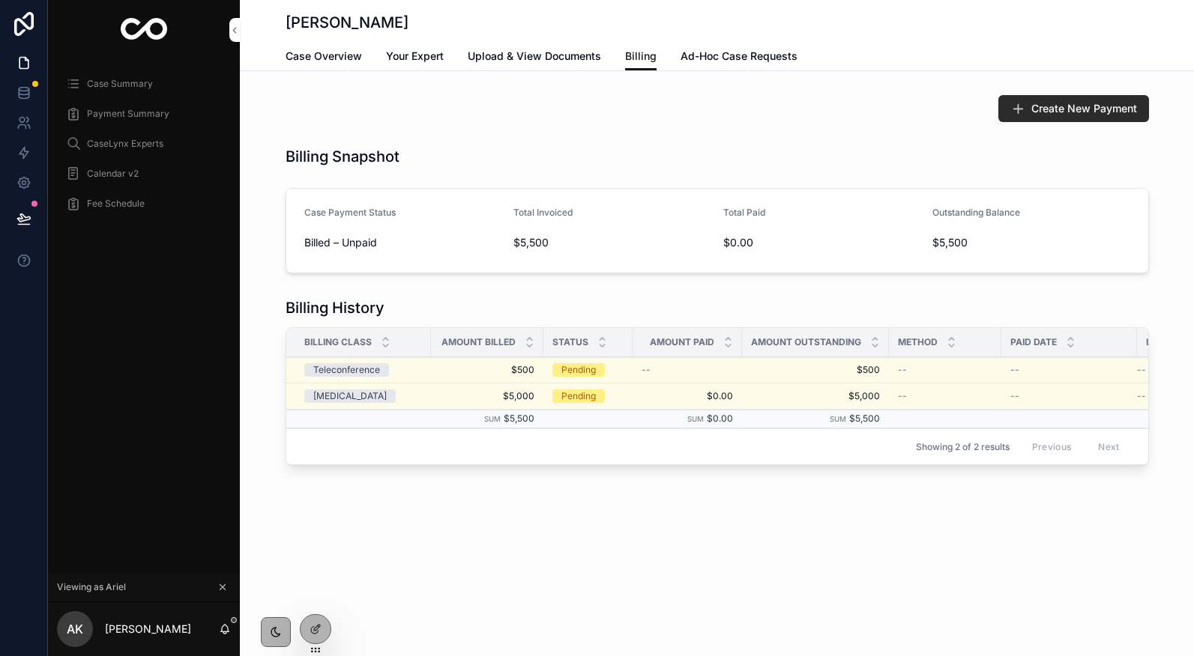
click at [1030, 101] on button "Create New Payment" at bounding box center [1073, 108] width 151 height 27
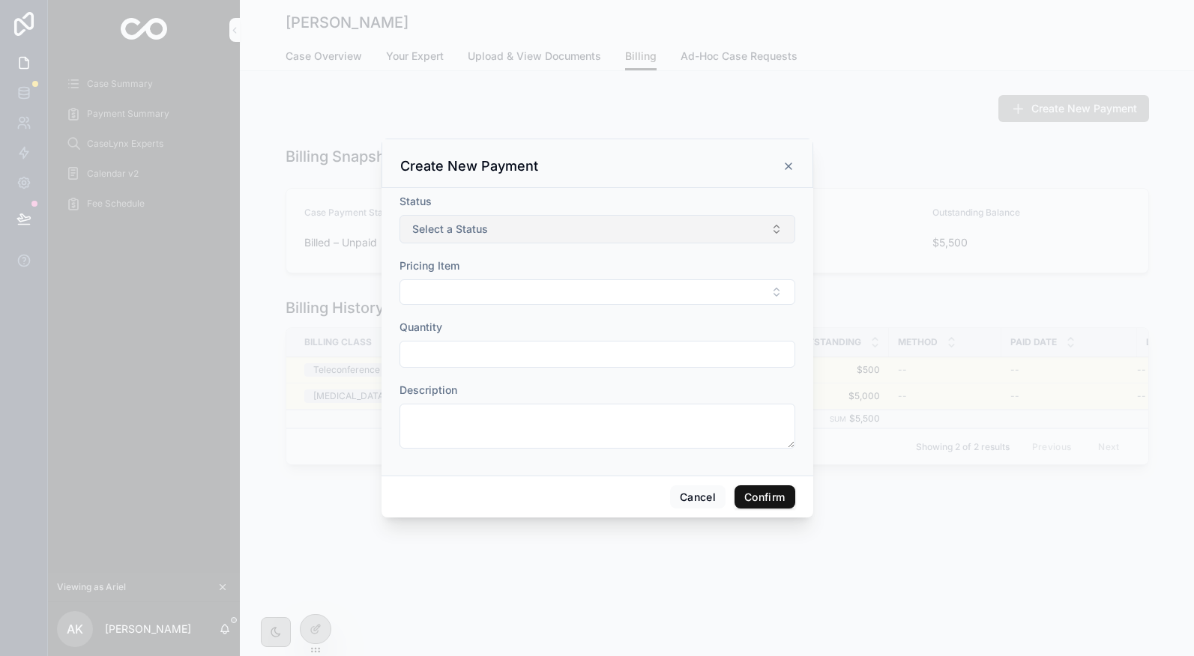
click at [575, 233] on button "Select a Status" at bounding box center [597, 229] width 396 height 28
click at [559, 289] on div "Pending" at bounding box center [597, 289] width 208 height 22
click at [551, 294] on button "Select Button" at bounding box center [597, 291] width 396 height 25
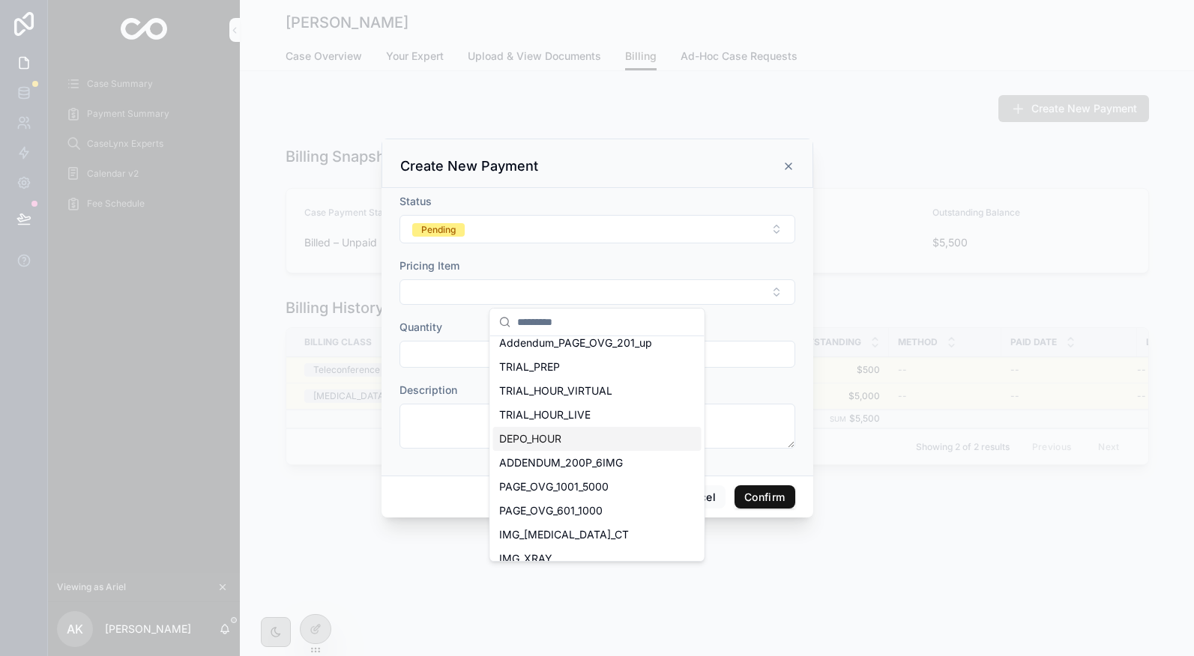
scroll to position [9, 0]
click at [551, 455] on span "ADDENDUM_200P_6IMG" at bounding box center [561, 462] width 124 height 15
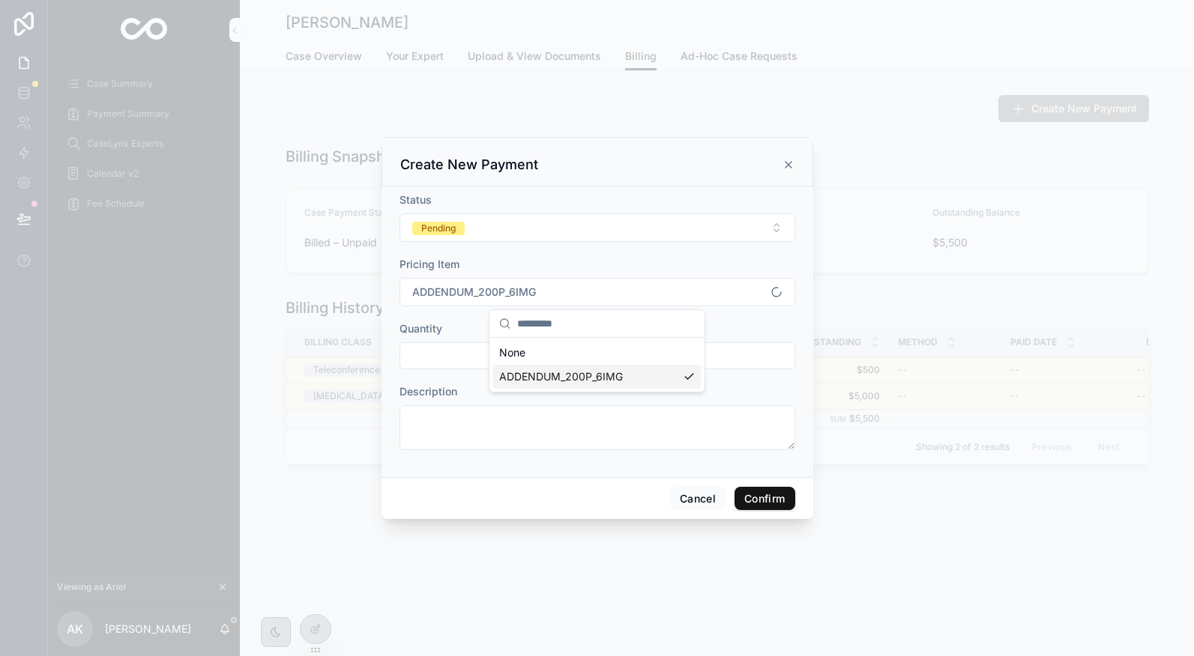
scroll to position [0, 0]
click at [495, 362] on input "text" at bounding box center [597, 355] width 394 height 21
type input "*"
click at [765, 498] on button "Confirm" at bounding box center [764, 499] width 60 height 24
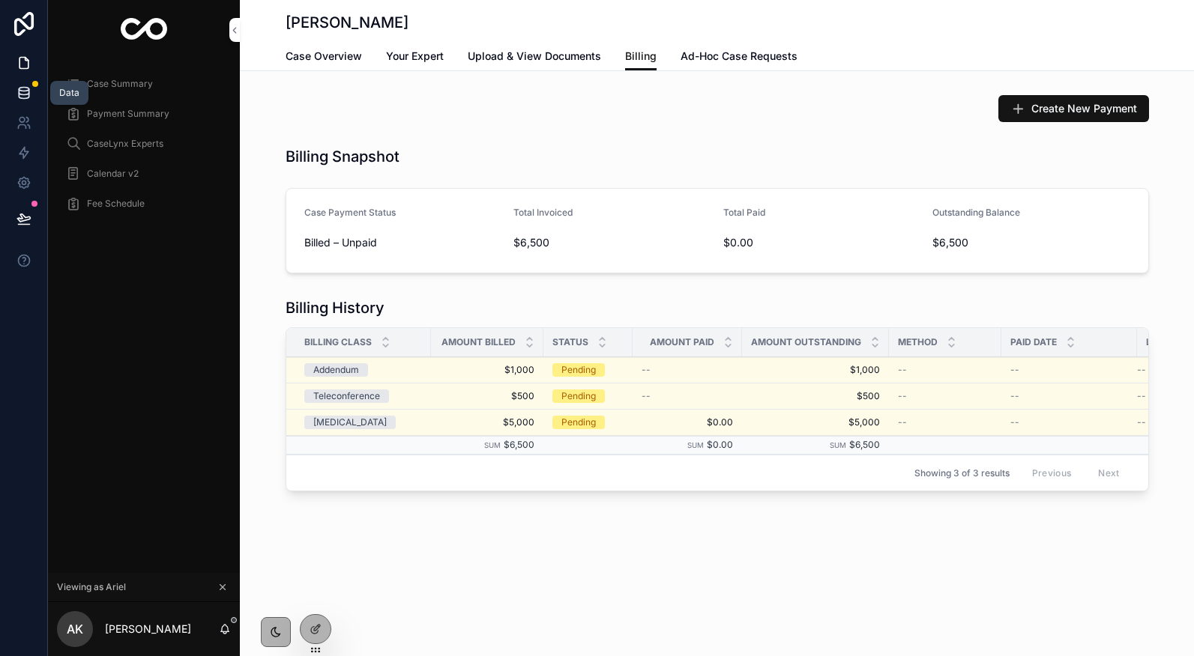
click at [31, 106] on link at bounding box center [23, 93] width 47 height 30
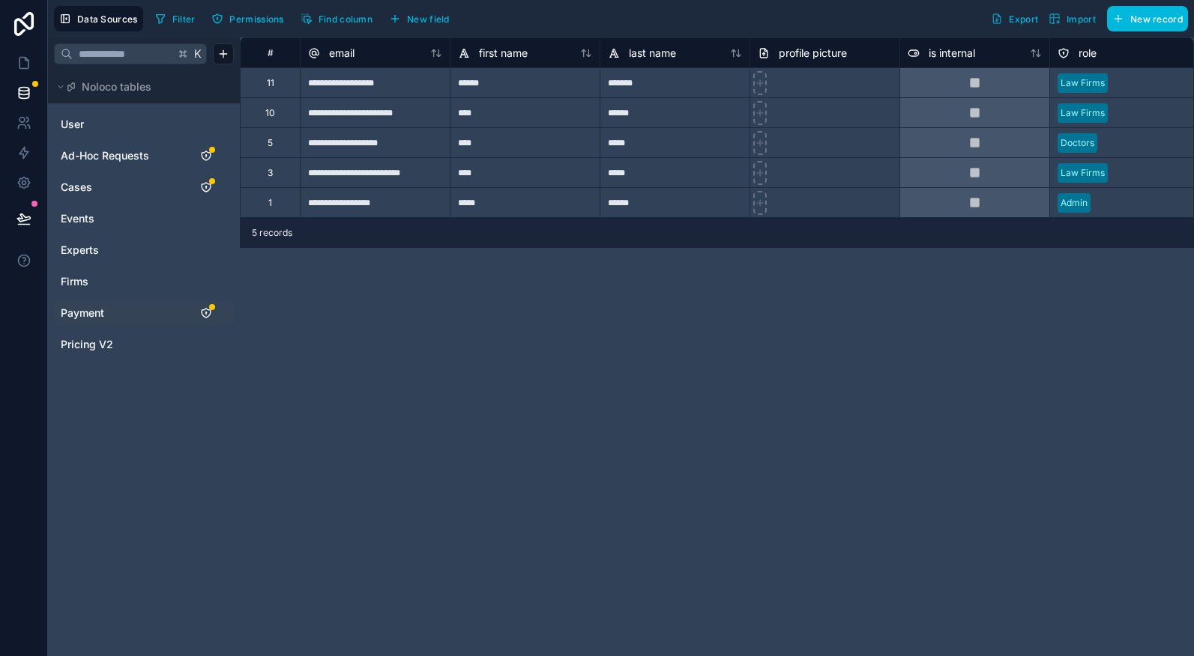
click at [103, 302] on div "Payment" at bounding box center [144, 313] width 180 height 24
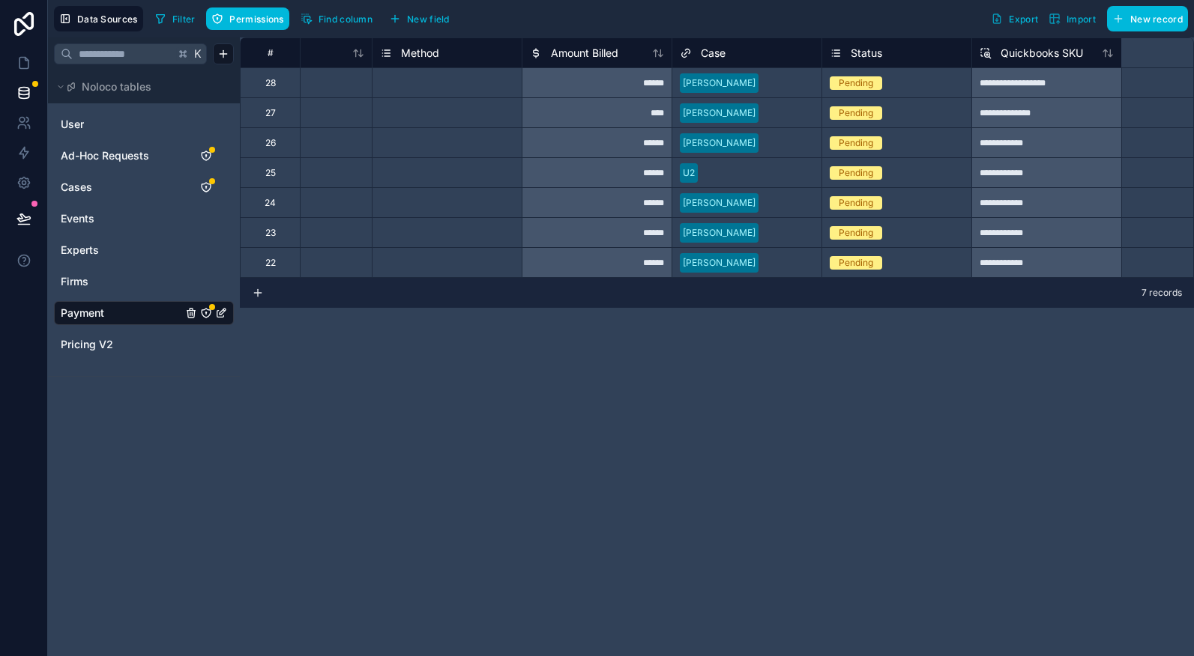
scroll to position [0, 496]
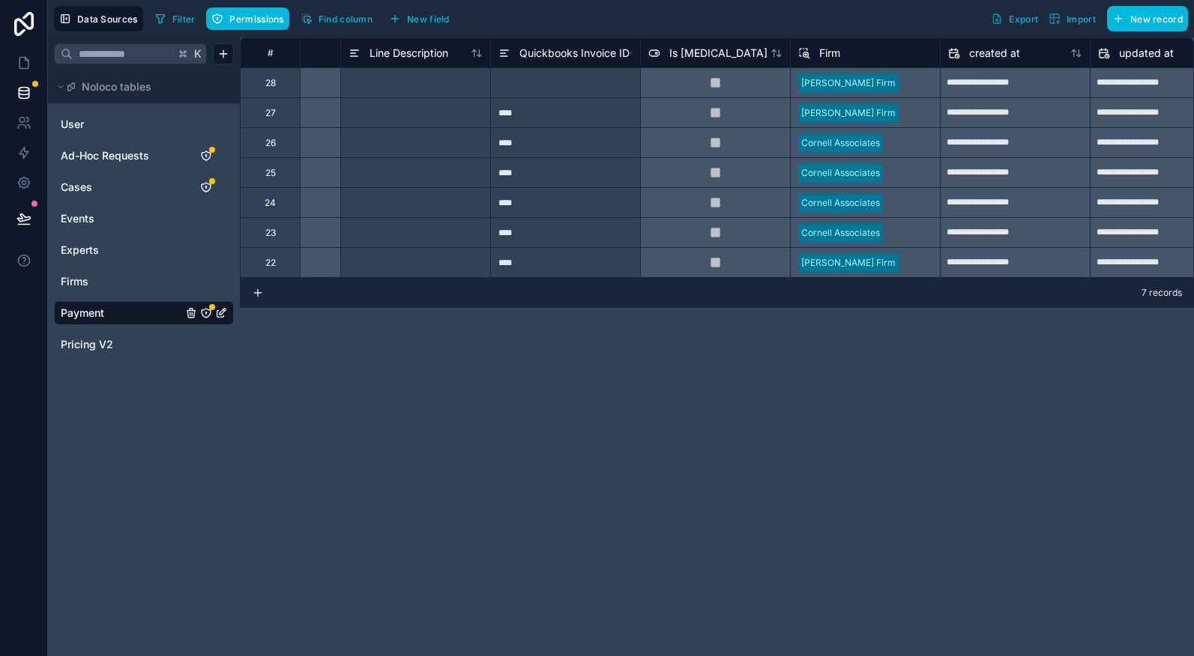
scroll to position [0, 2703]
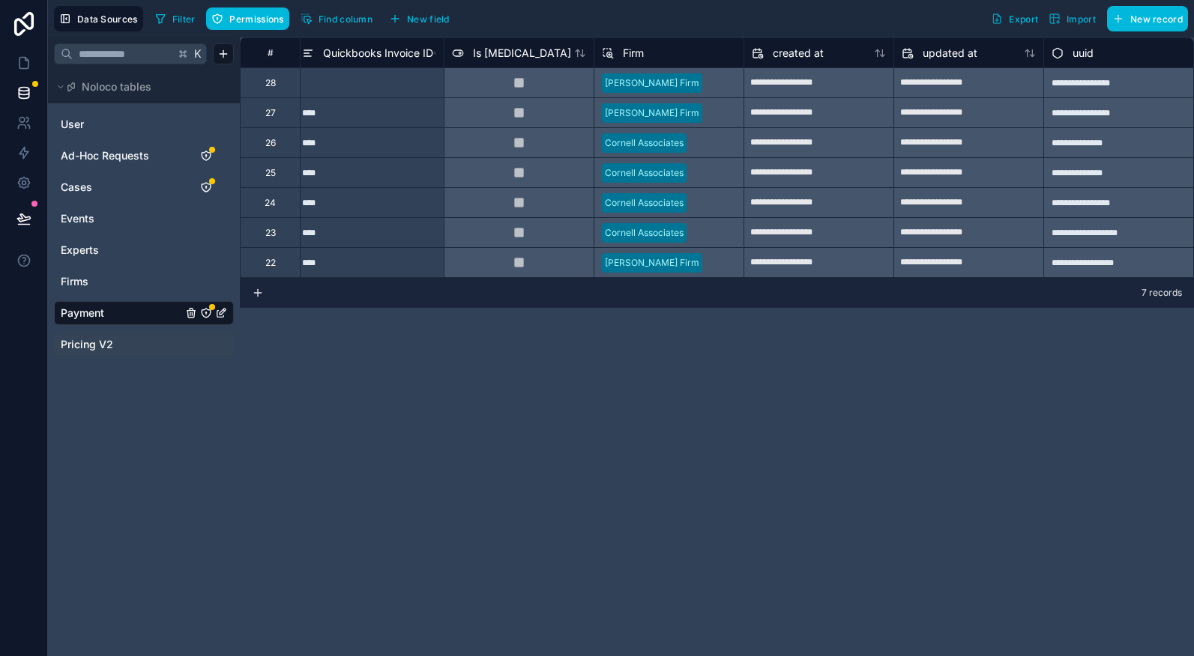
click at [115, 351] on div "Pricing V2" at bounding box center [144, 345] width 180 height 24
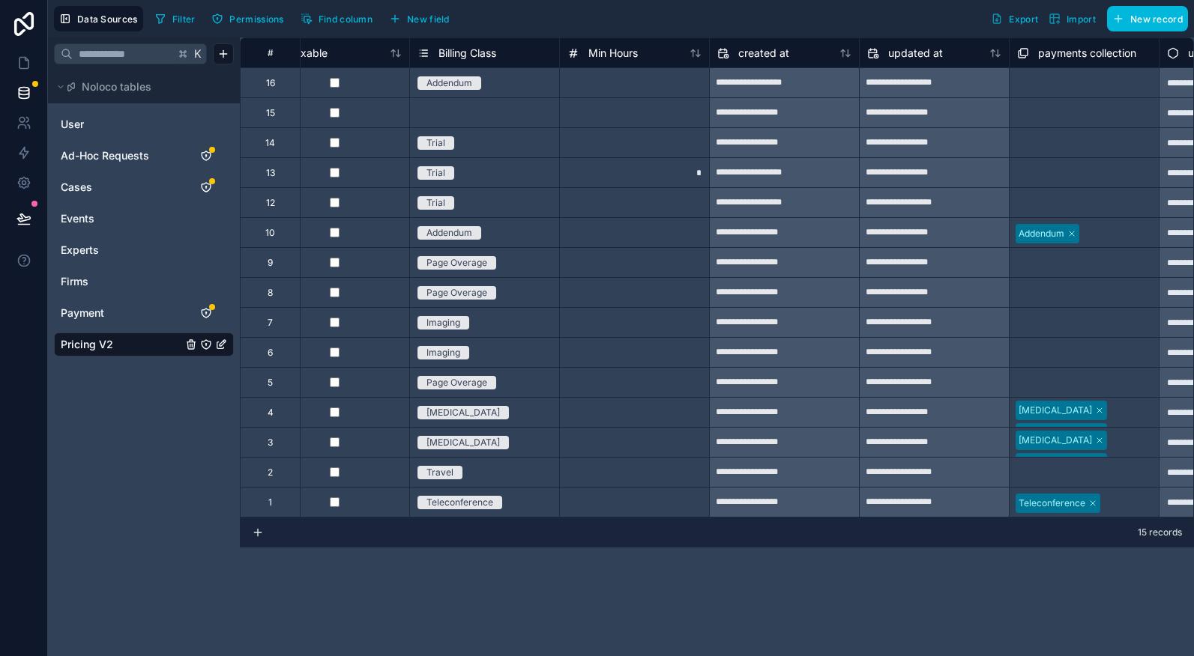
scroll to position [0, 2404]
